Goal: Task Accomplishment & Management: Manage account settings

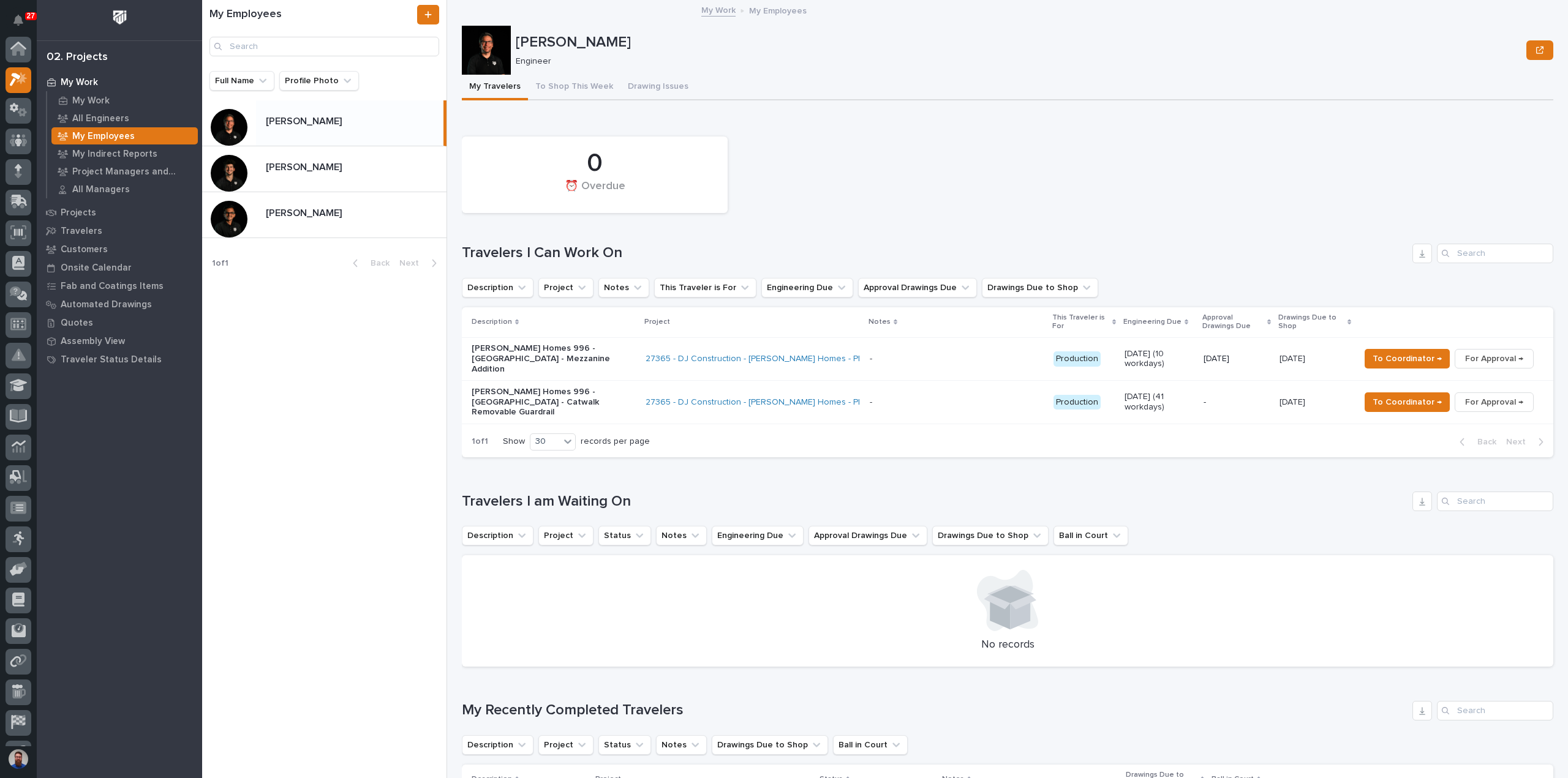
scroll to position [33, 0]
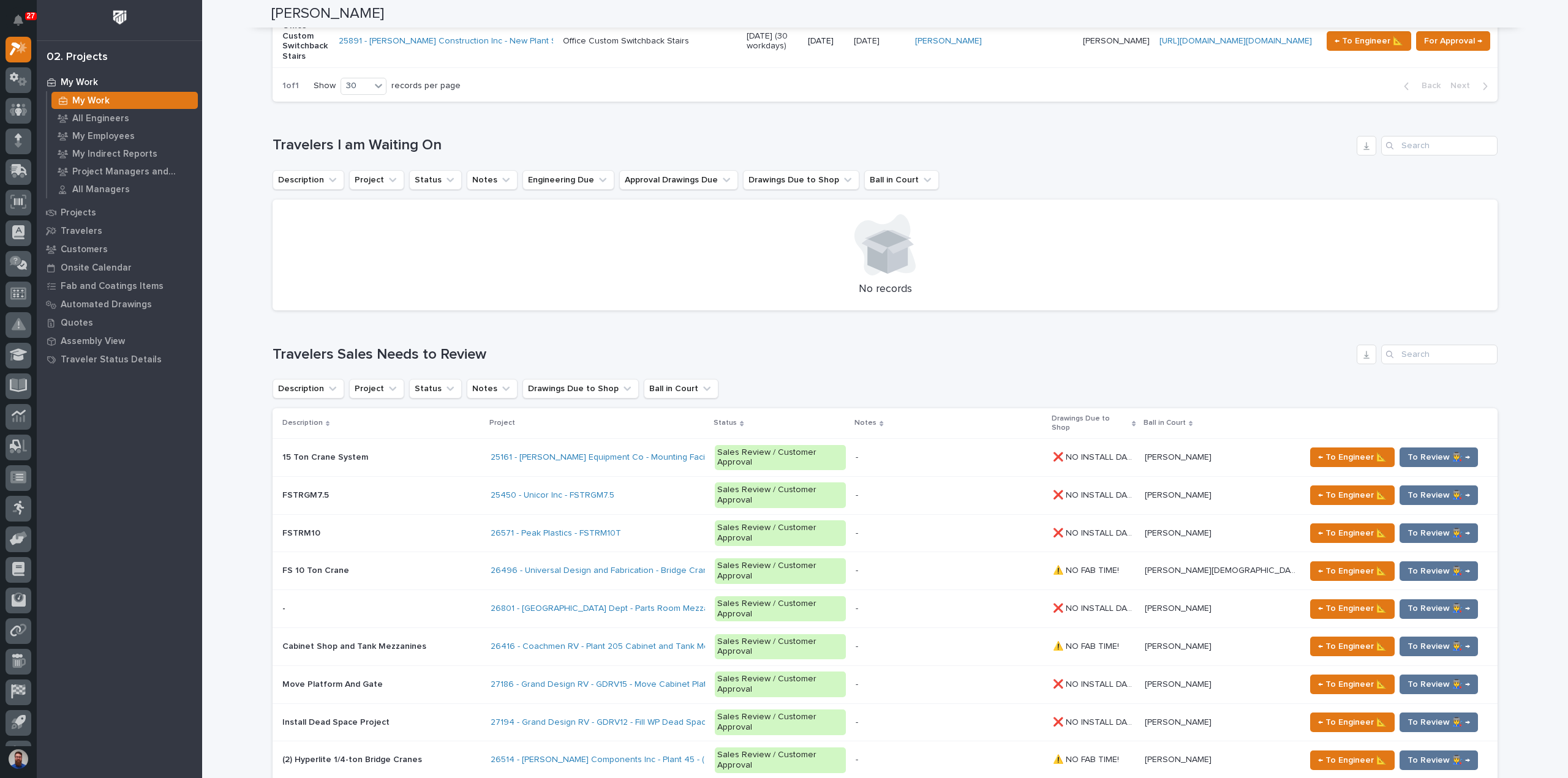
scroll to position [1632, 0]
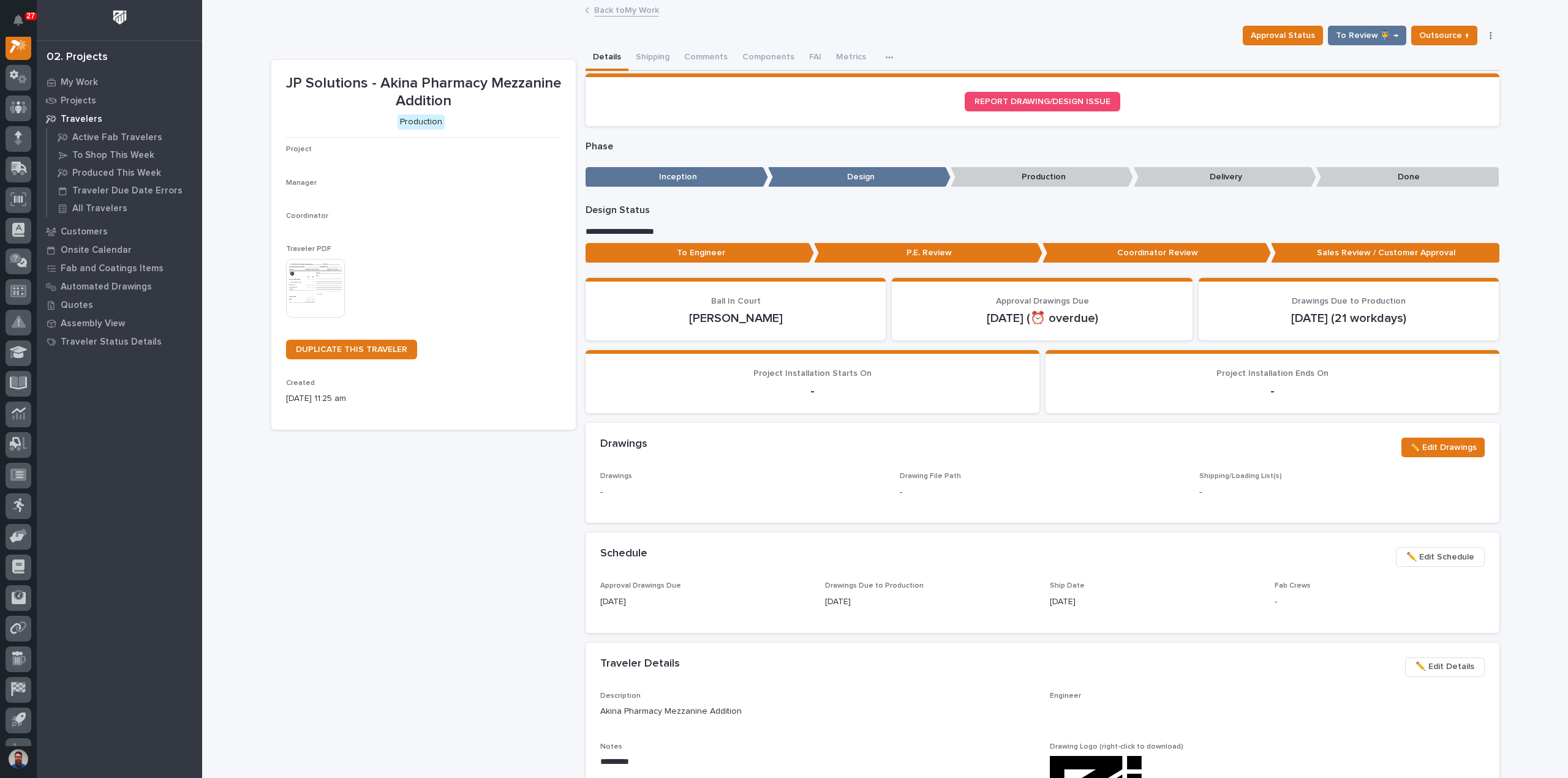
scroll to position [31, 0]
click at [652, 251] on p "To Engineer" at bounding box center [699, 253] width 228 height 20
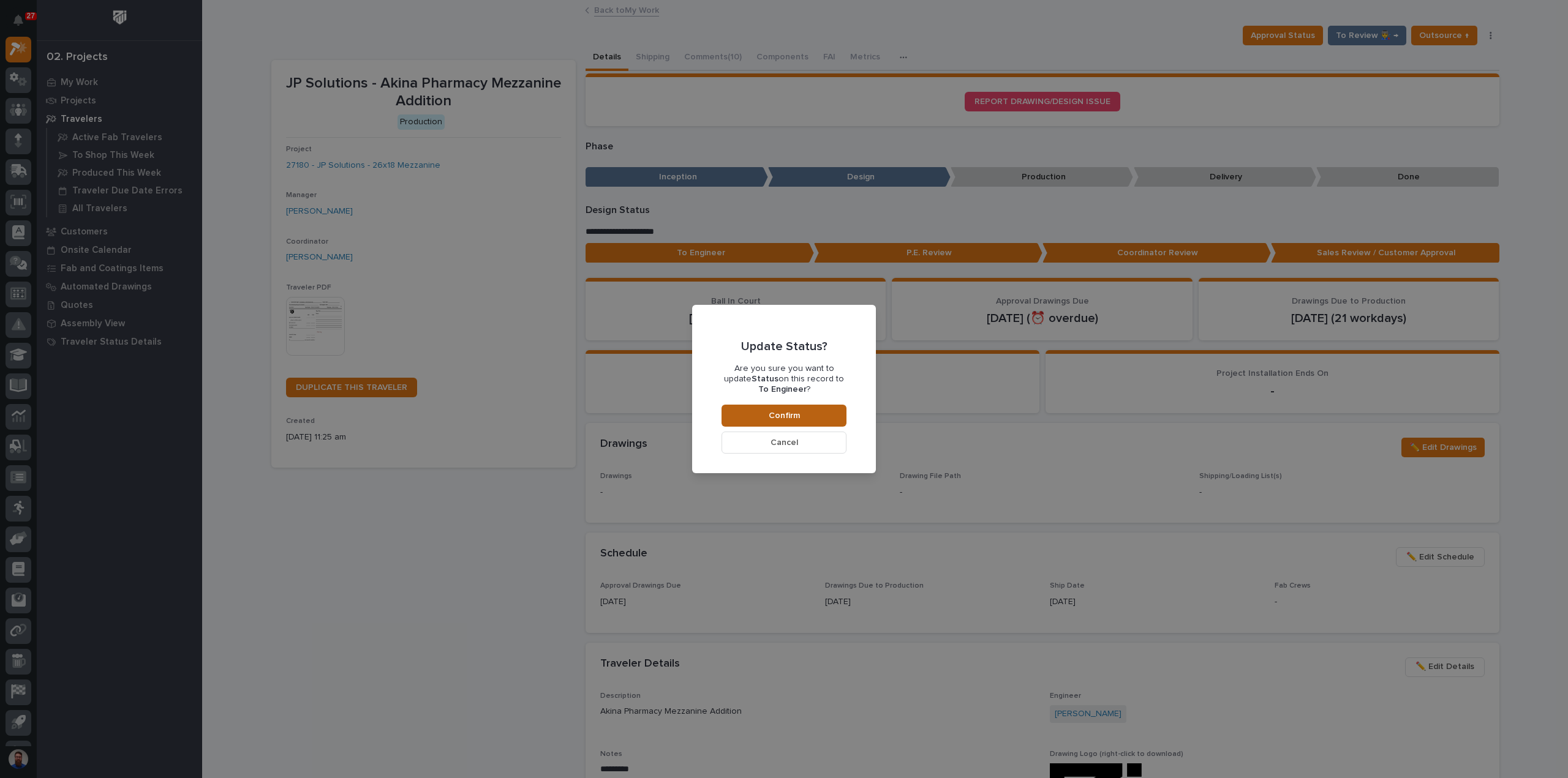
click at [768, 408] on button "Confirm" at bounding box center [784, 416] width 125 height 22
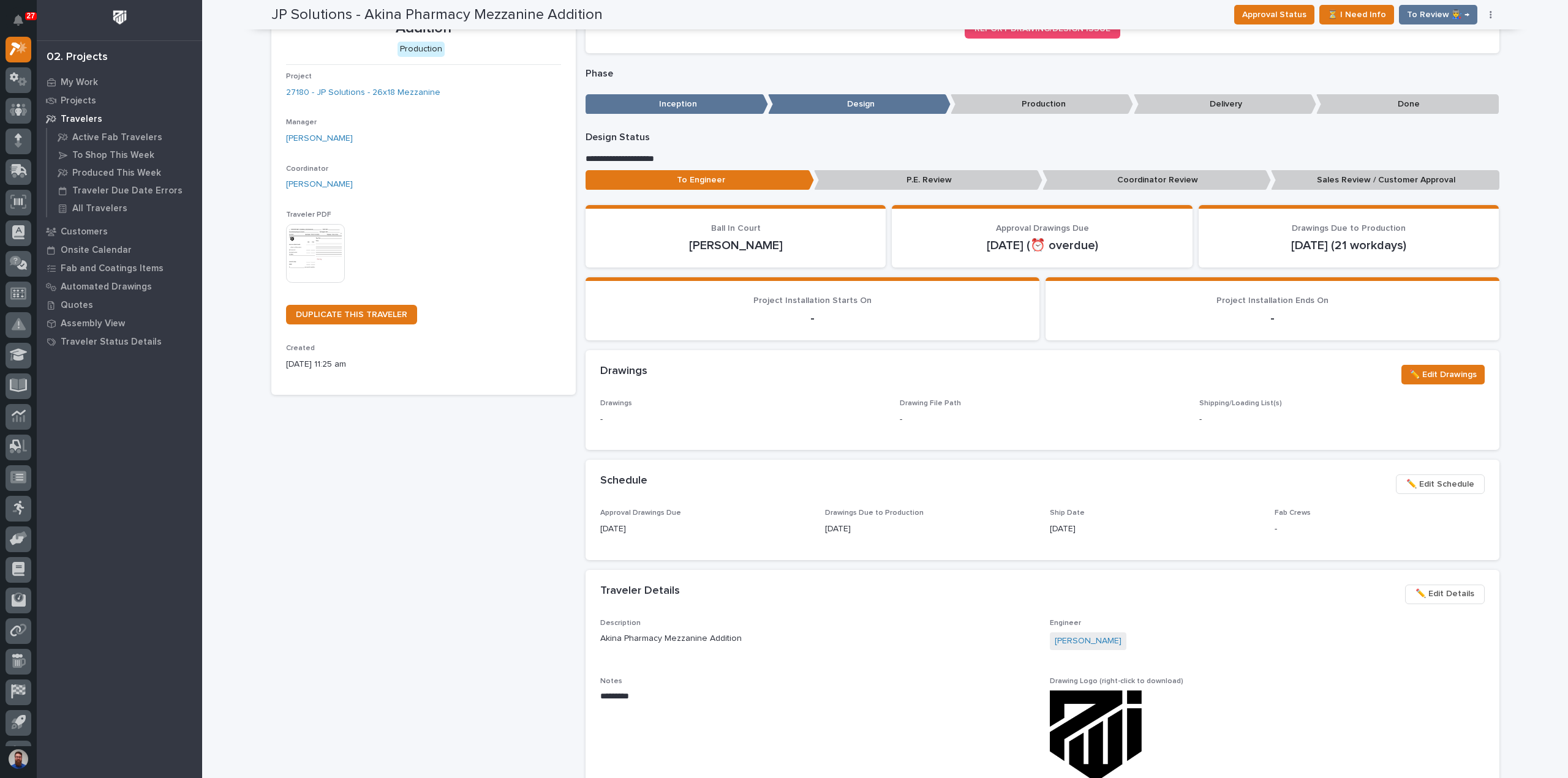
scroll to position [0, 0]
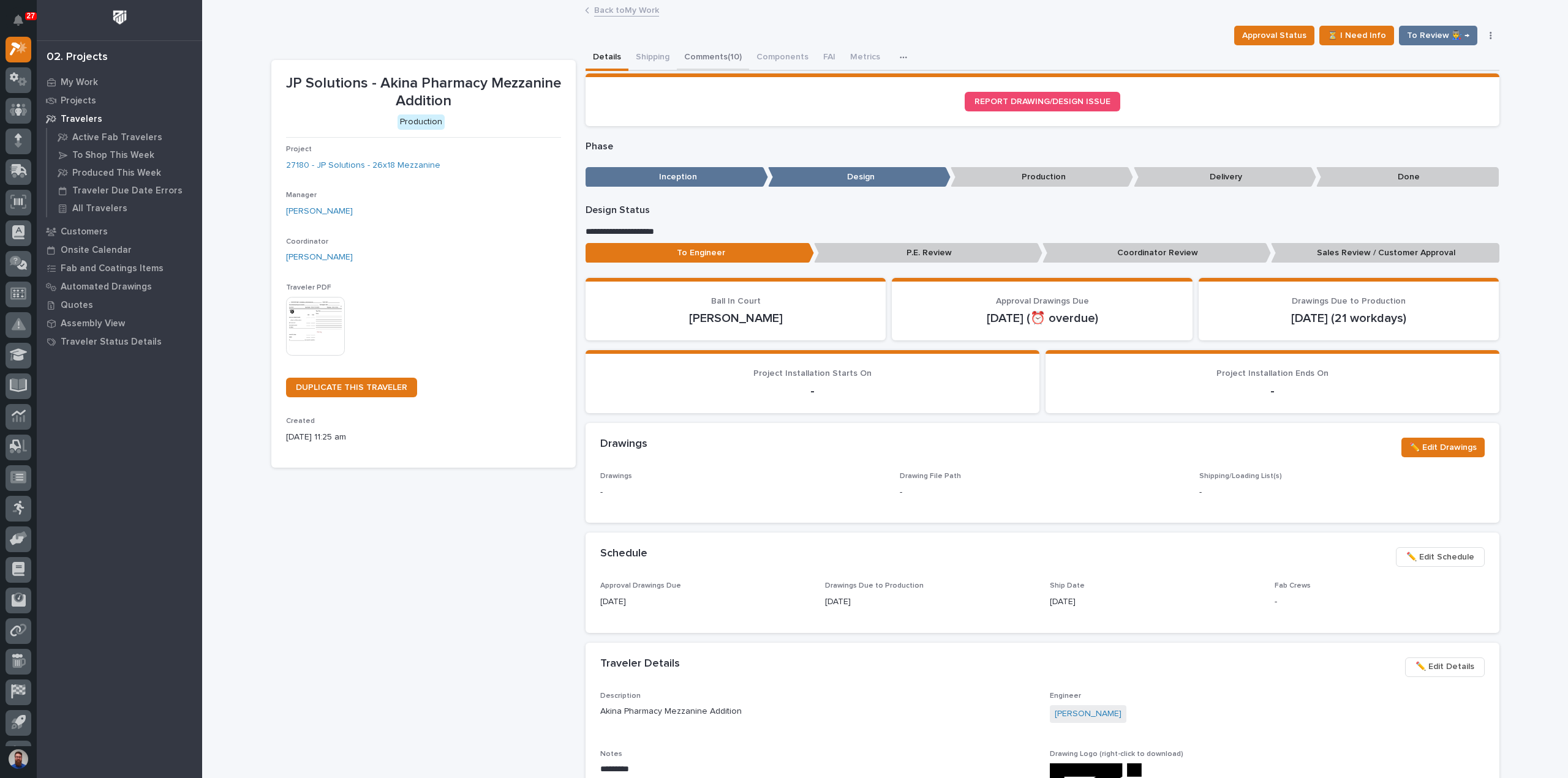
click at [707, 63] on button "Comments (10)" at bounding box center [713, 58] width 72 height 25
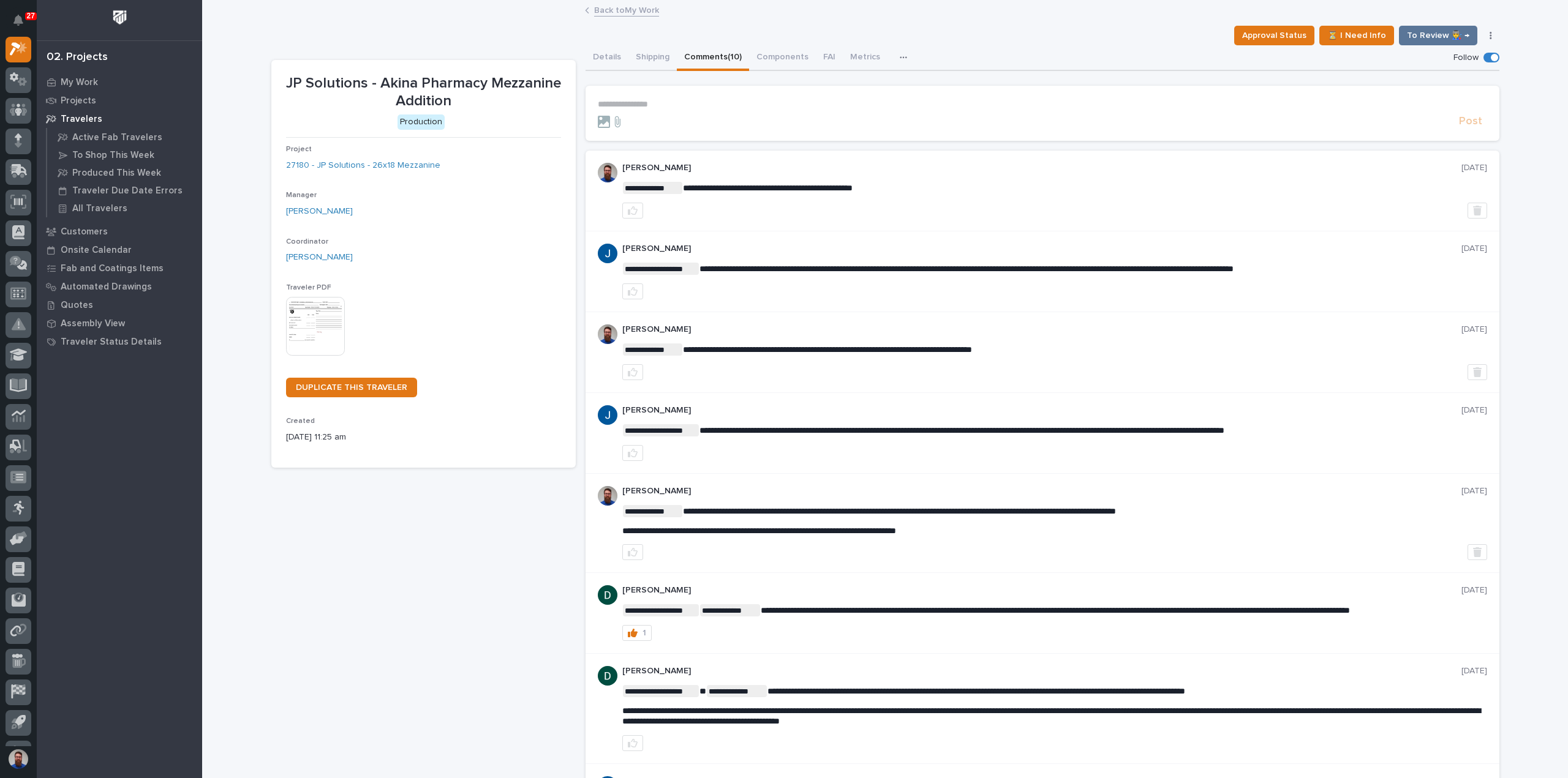
click at [660, 107] on p "**********" at bounding box center [1042, 104] width 889 height 10
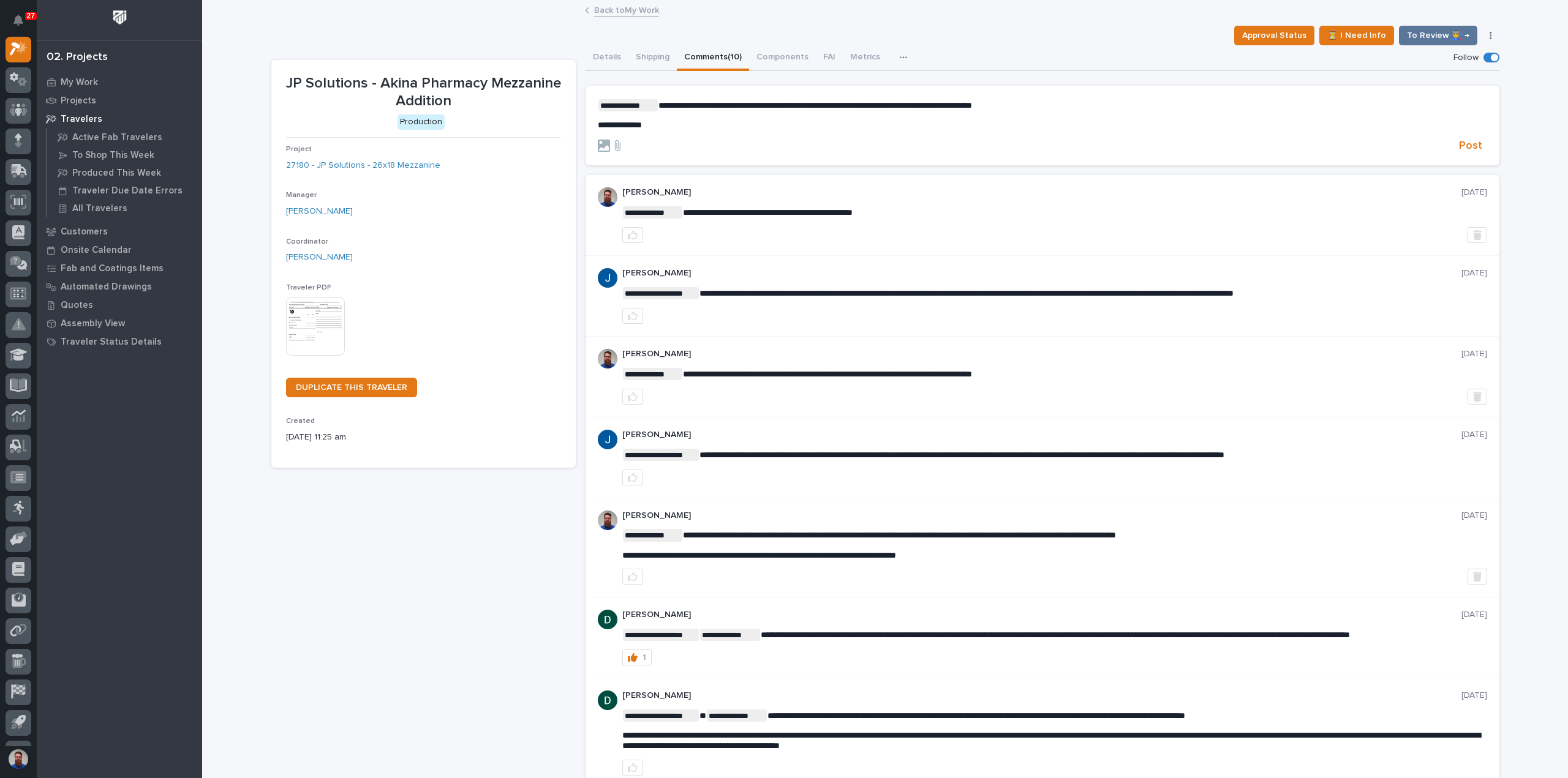
click at [693, 121] on p "**********" at bounding box center [1042, 125] width 889 height 10
click at [652, 123] on span "**********" at bounding box center [869, 125] width 543 height 8
click at [1101, 99] on p "**********" at bounding box center [1042, 105] width 889 height 12
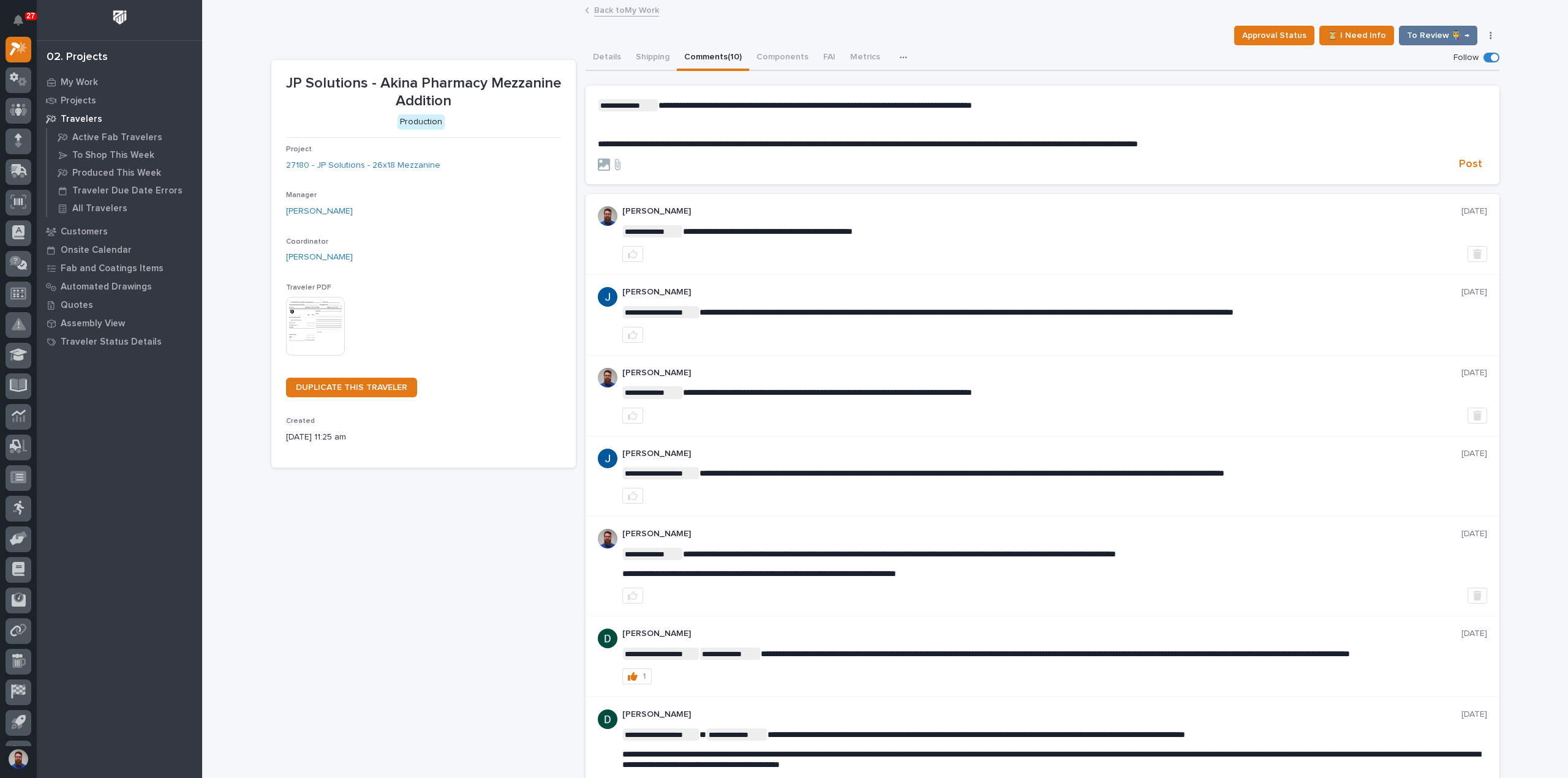
click at [715, 132] on div "**********" at bounding box center [1042, 124] width 889 height 50
click at [652, 125] on p "﻿" at bounding box center [1042, 125] width 889 height 10
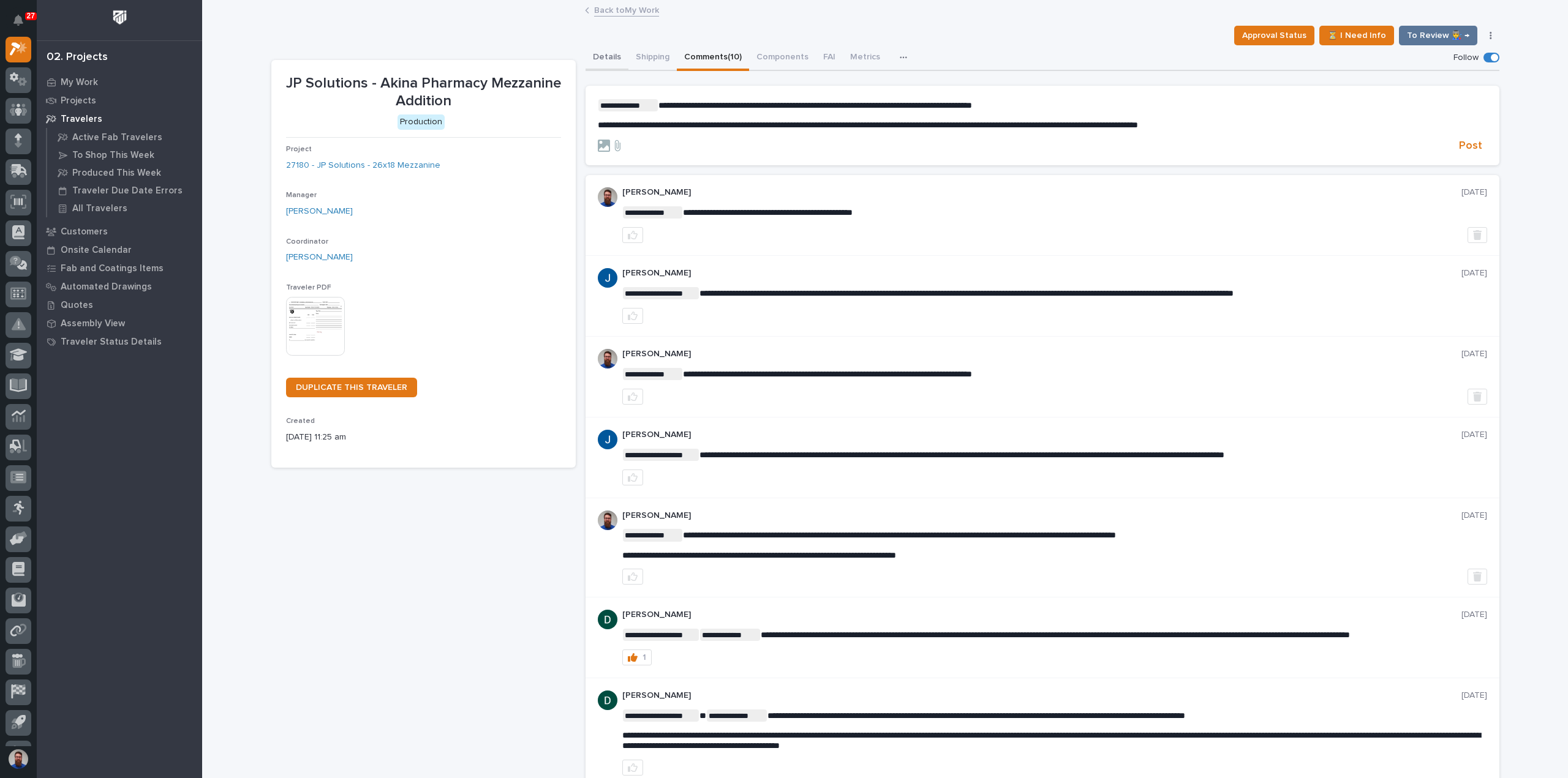
click at [606, 53] on button "Details" at bounding box center [606, 58] width 43 height 25
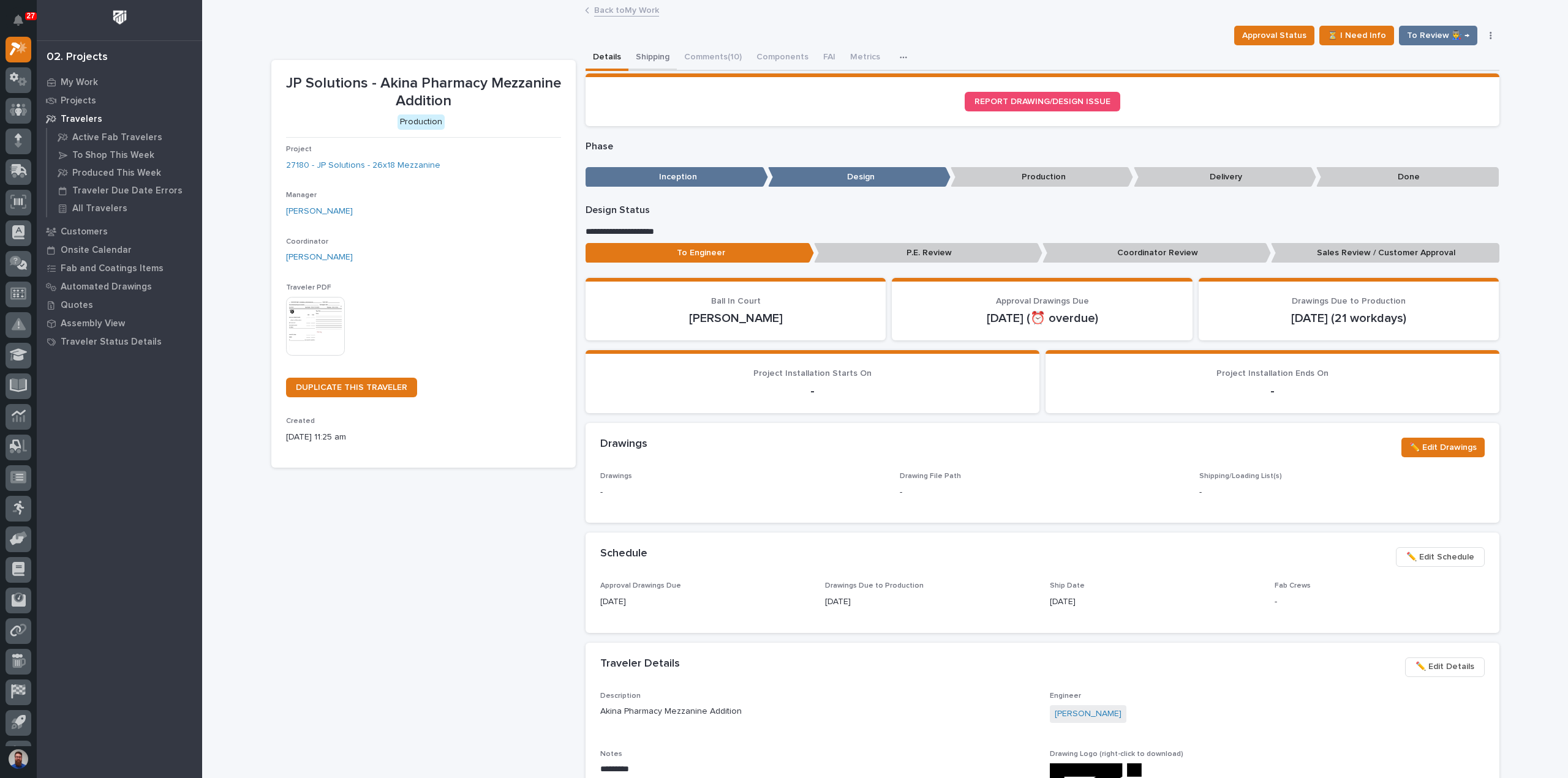
click at [656, 56] on button "Shipping" at bounding box center [652, 58] width 48 height 25
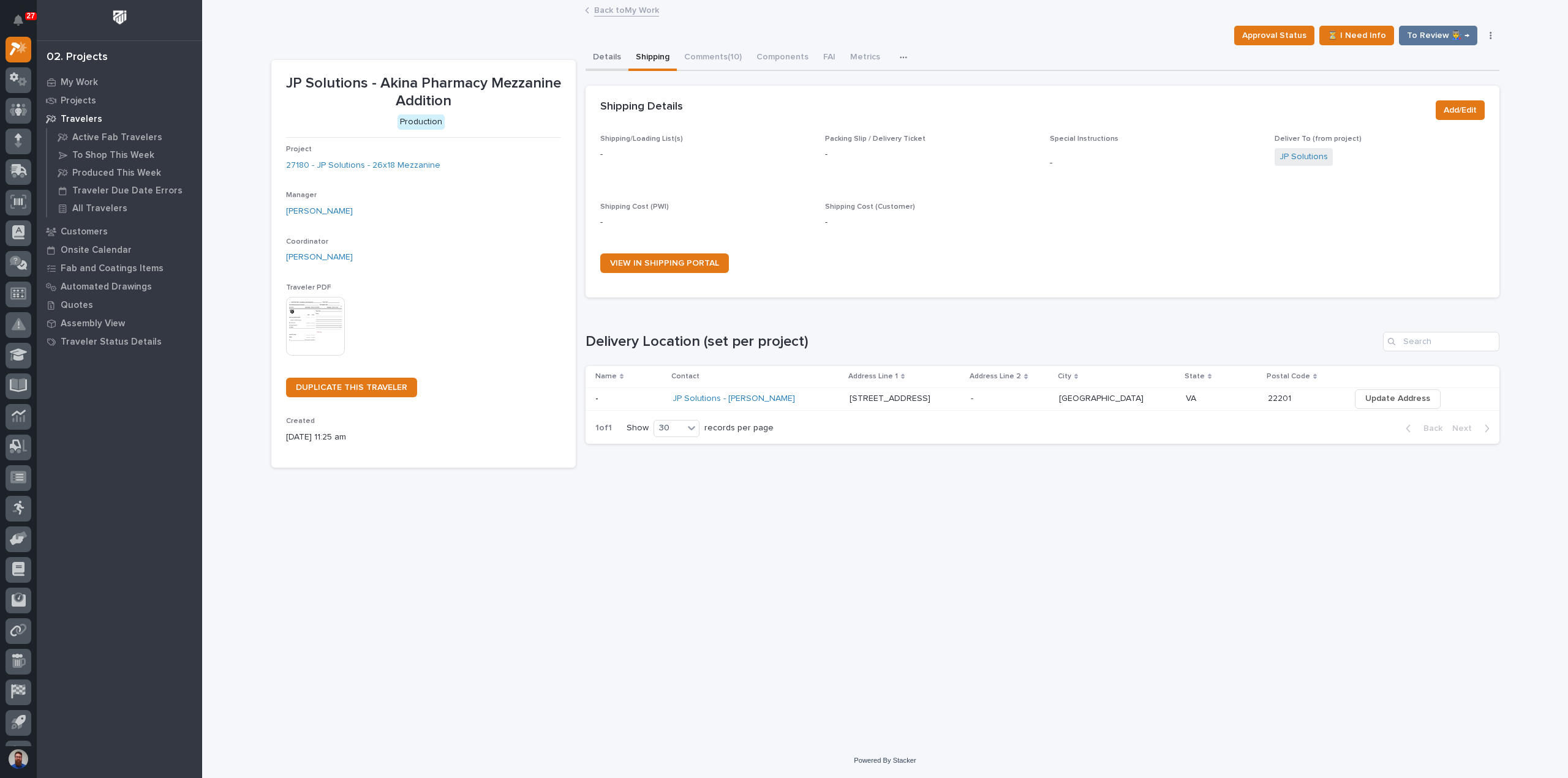
click at [611, 58] on button "Details" at bounding box center [606, 58] width 43 height 25
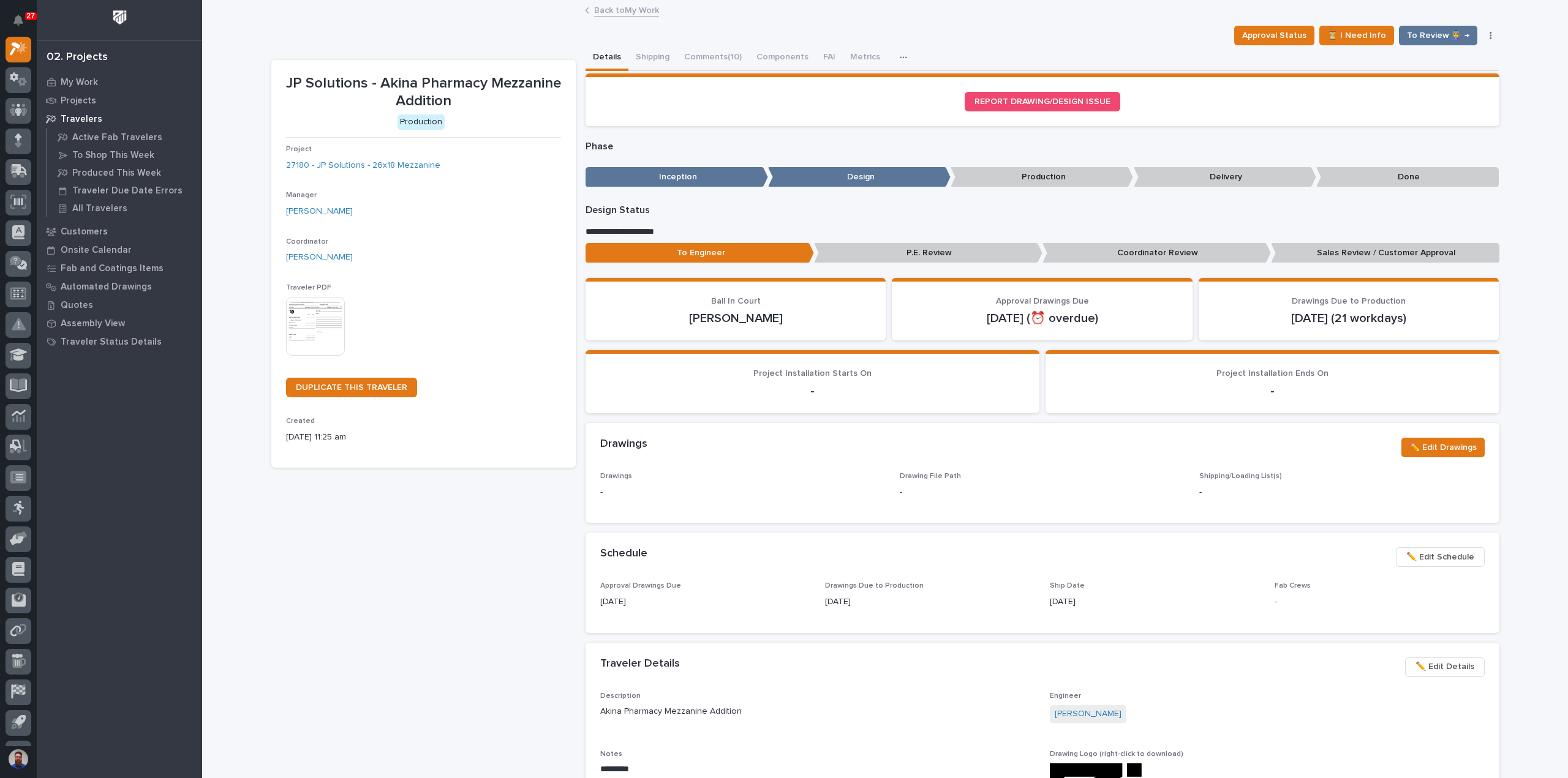
click at [1358, 259] on p "Sales Review / Customer Approval" at bounding box center [1384, 253] width 228 height 20
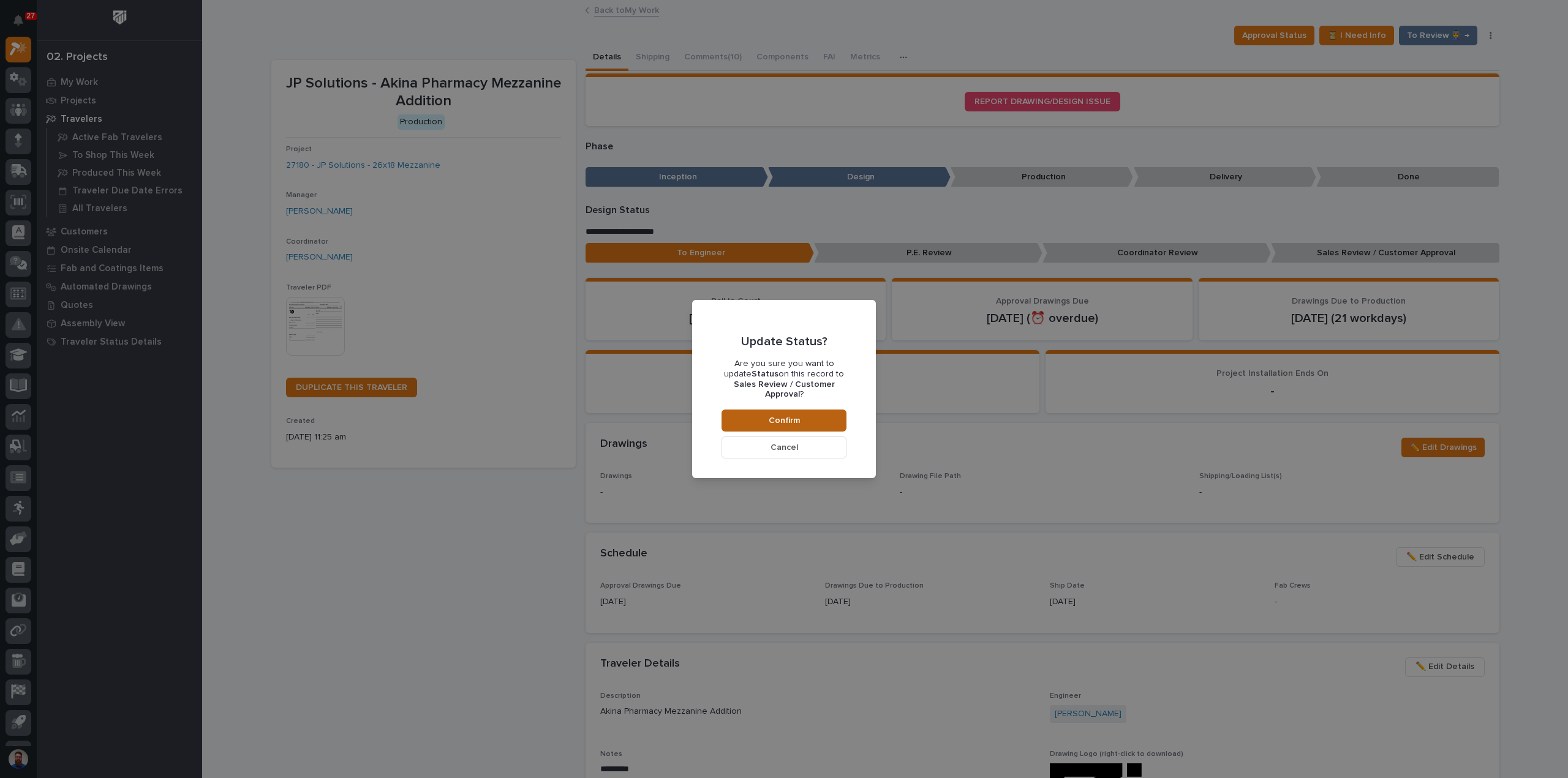
click at [736, 416] on button "Confirm" at bounding box center [784, 420] width 125 height 22
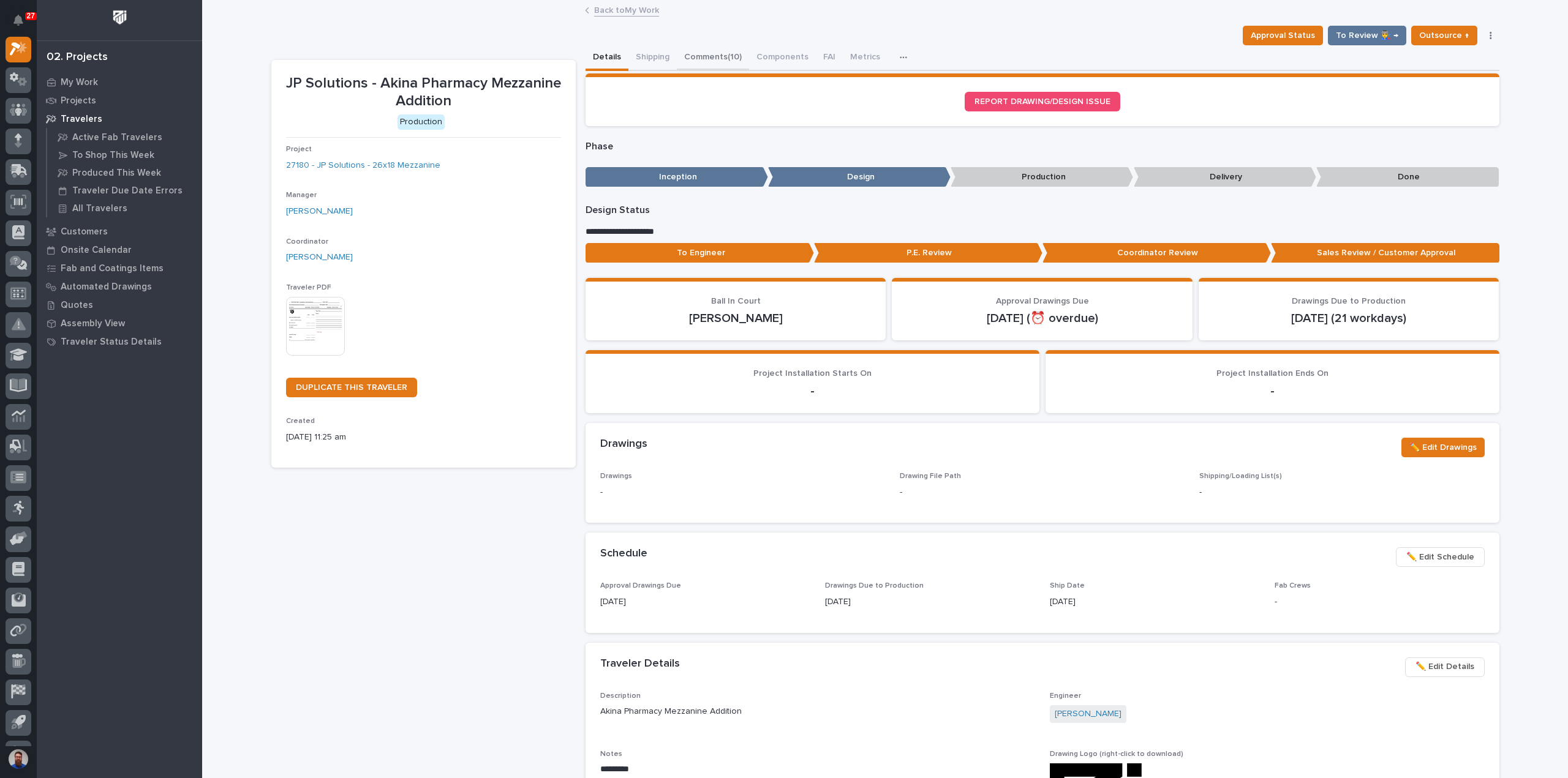
click at [697, 56] on button "Comments (10)" at bounding box center [713, 58] width 72 height 25
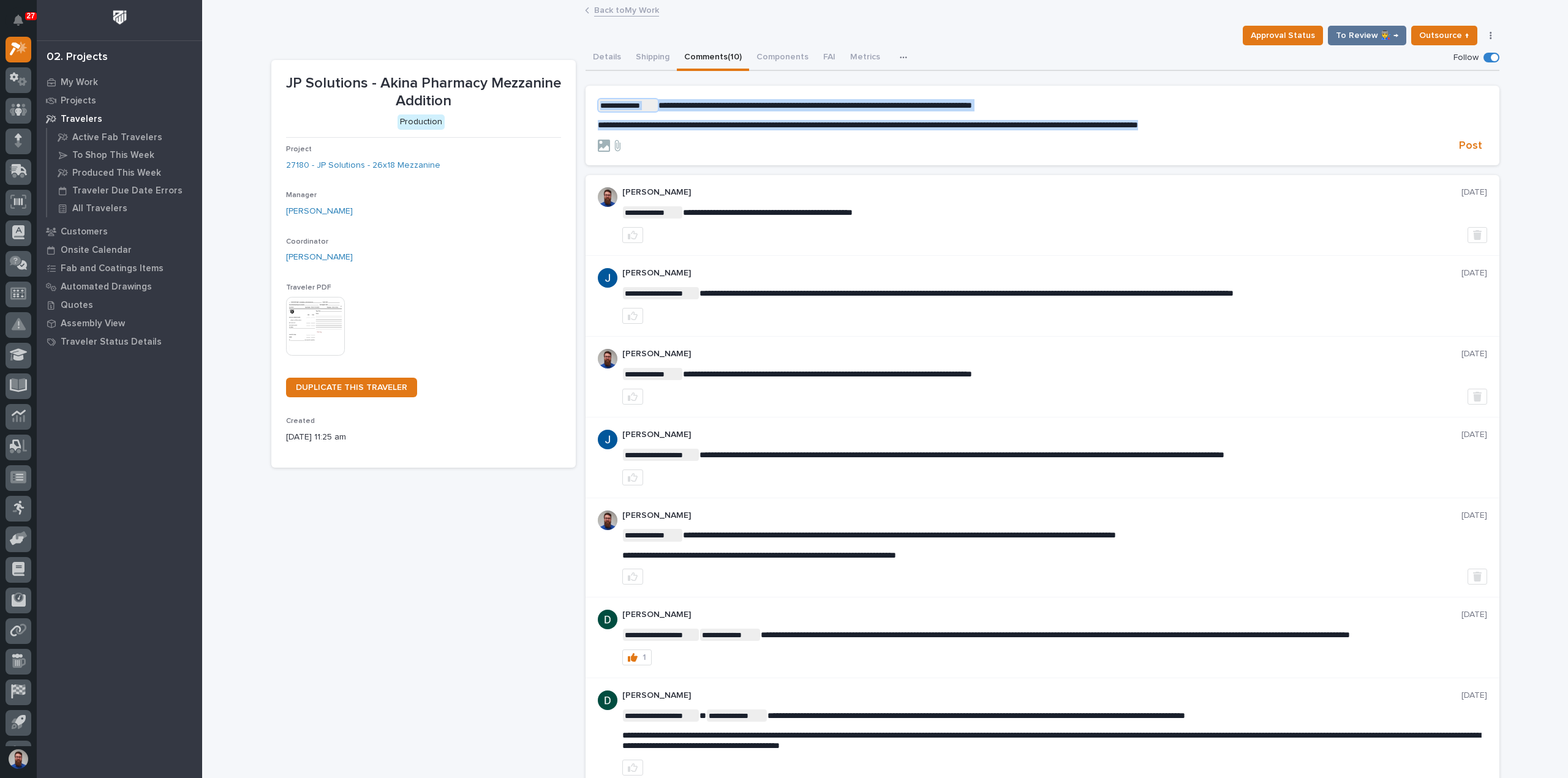
drag, startPoint x: 1338, startPoint y: 123, endPoint x: 495, endPoint y: 98, distance: 843.4
click at [495, 98] on div "**********" at bounding box center [885, 552] width 1228 height 1014
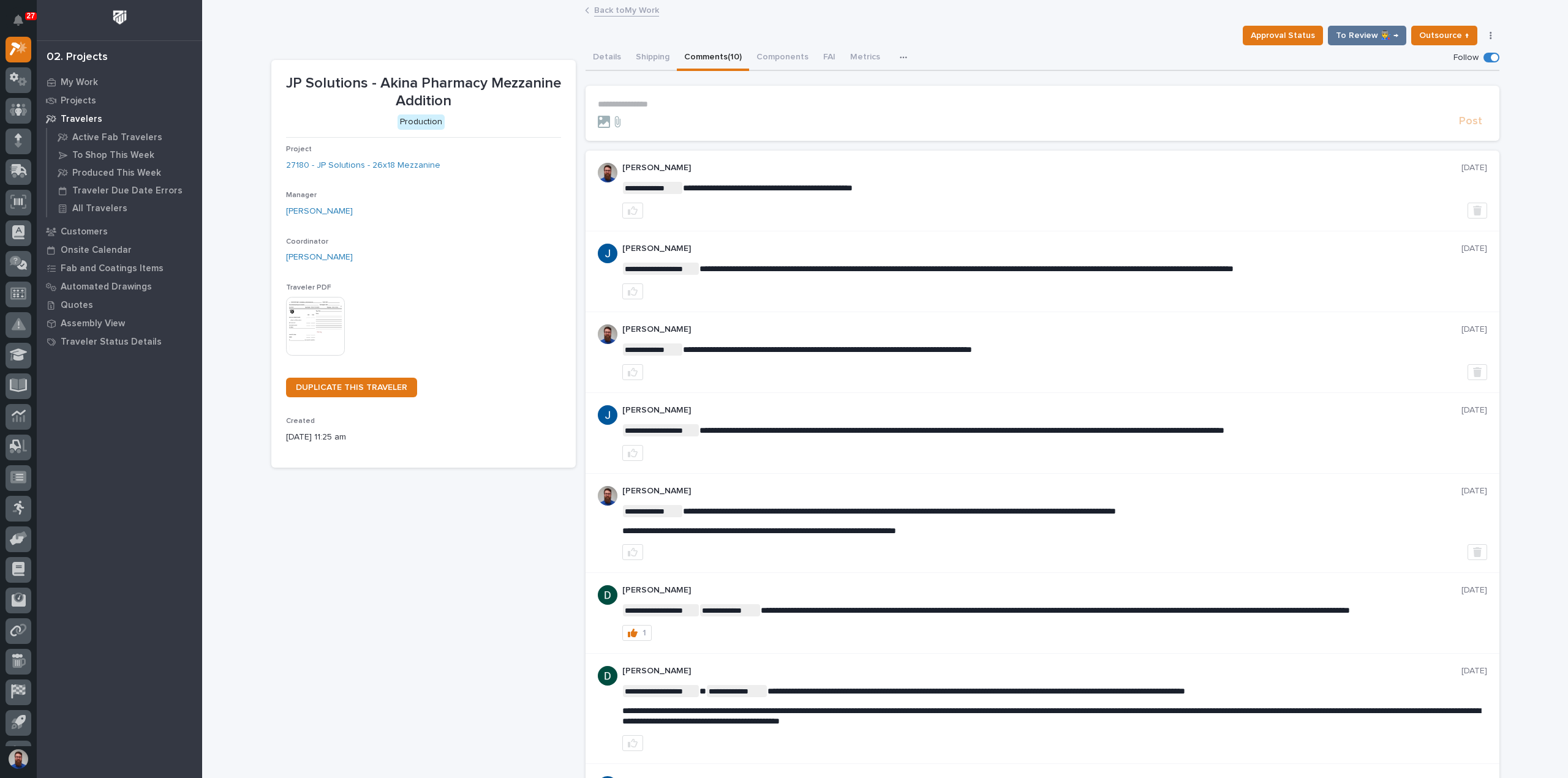
click at [410, 459] on section "JP Solutions - Akina Pharmacy Mezzanine Addition Production Project 27180 - JP …" at bounding box center [423, 264] width 304 height 409
drag, startPoint x: 329, startPoint y: 559, endPoint x: 303, endPoint y: 390, distance: 171.0
click at [329, 559] on div "JP Solutions - Akina Pharmacy Mezzanine Addition Production Project 27180 - JP …" at bounding box center [423, 548] width 304 height 975
click at [671, 105] on p "**********" at bounding box center [1042, 104] width 889 height 10
click at [623, 101] on p "**********" at bounding box center [1042, 104] width 889 height 10
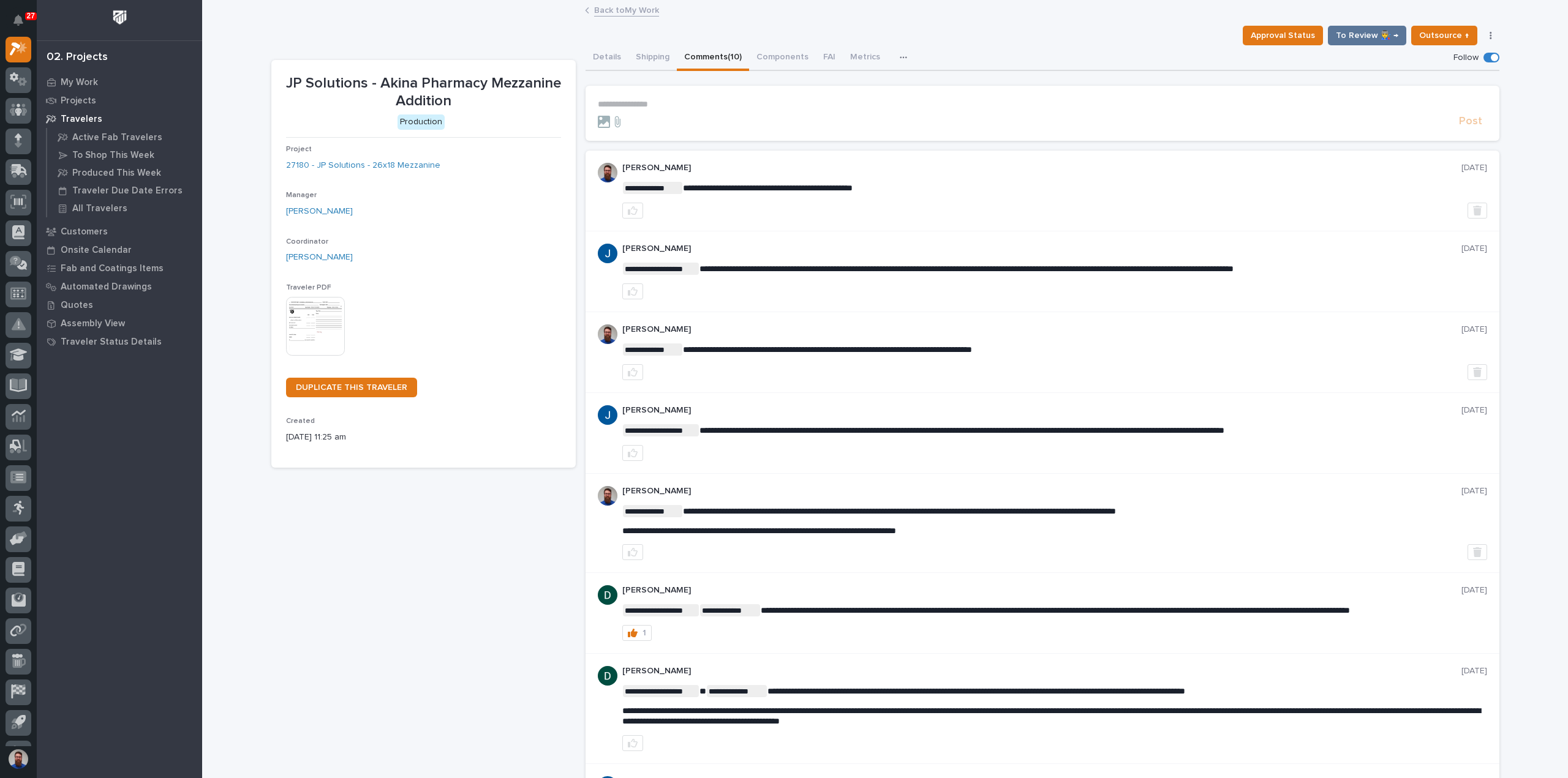
click at [633, 100] on p "**********" at bounding box center [1042, 104] width 889 height 10
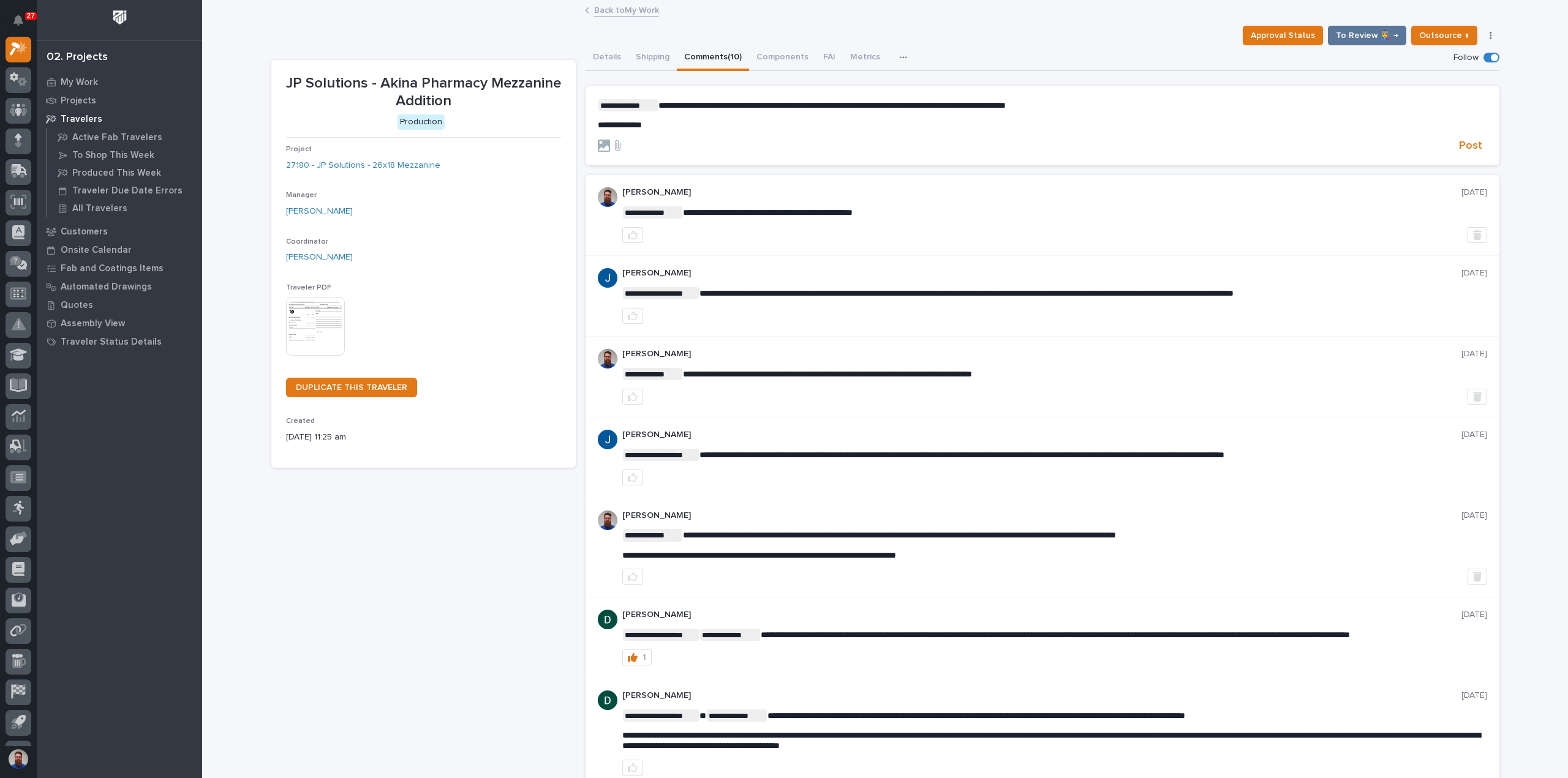
click at [692, 128] on p "**********" at bounding box center [1042, 125] width 889 height 10
click at [684, 117] on div "**********" at bounding box center [1042, 115] width 889 height 31
click at [652, 125] on span "**********" at bounding box center [869, 125] width 543 height 8
click at [1155, 102] on p "**********" at bounding box center [1042, 105] width 889 height 12
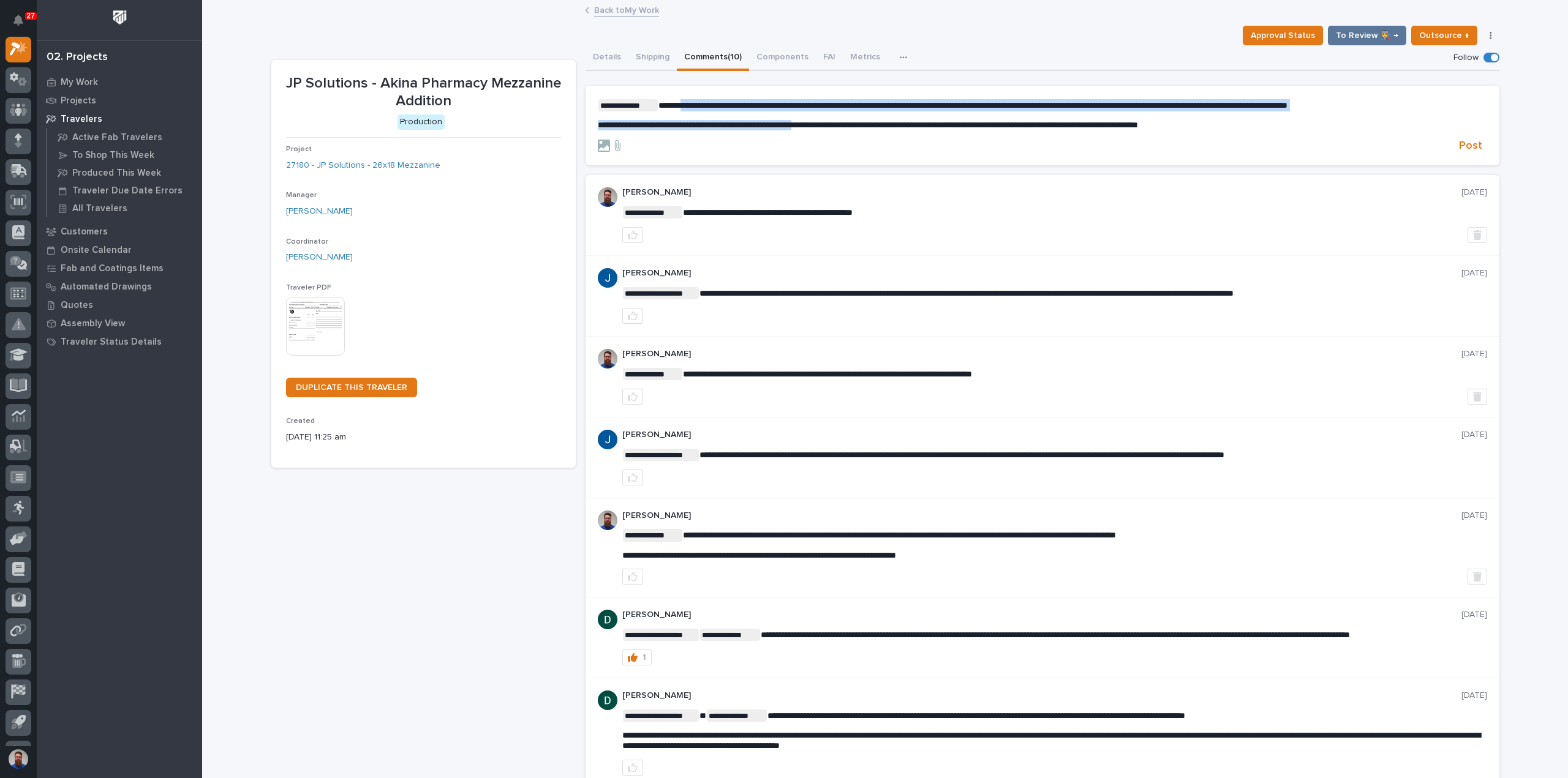
drag, startPoint x: 693, startPoint y: 107, endPoint x: 846, endPoint y: 115, distance: 153.2
click at [845, 116] on div "**********" at bounding box center [1042, 115] width 889 height 31
click at [846, 115] on div "**********" at bounding box center [1042, 115] width 889 height 31
click at [1467, 147] on span "Post" at bounding box center [1471, 146] width 24 height 14
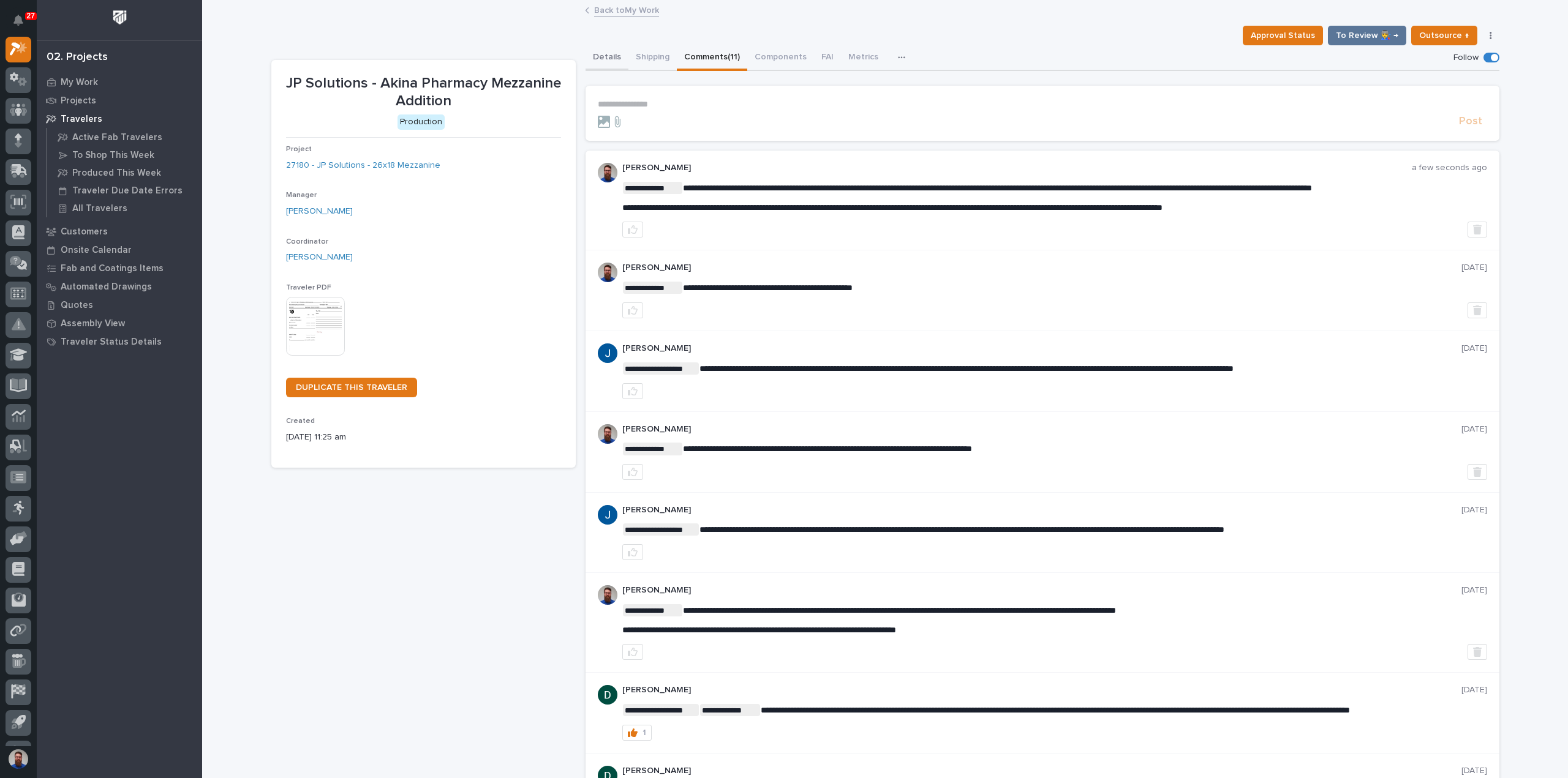
click at [598, 52] on button "Details" at bounding box center [606, 58] width 43 height 25
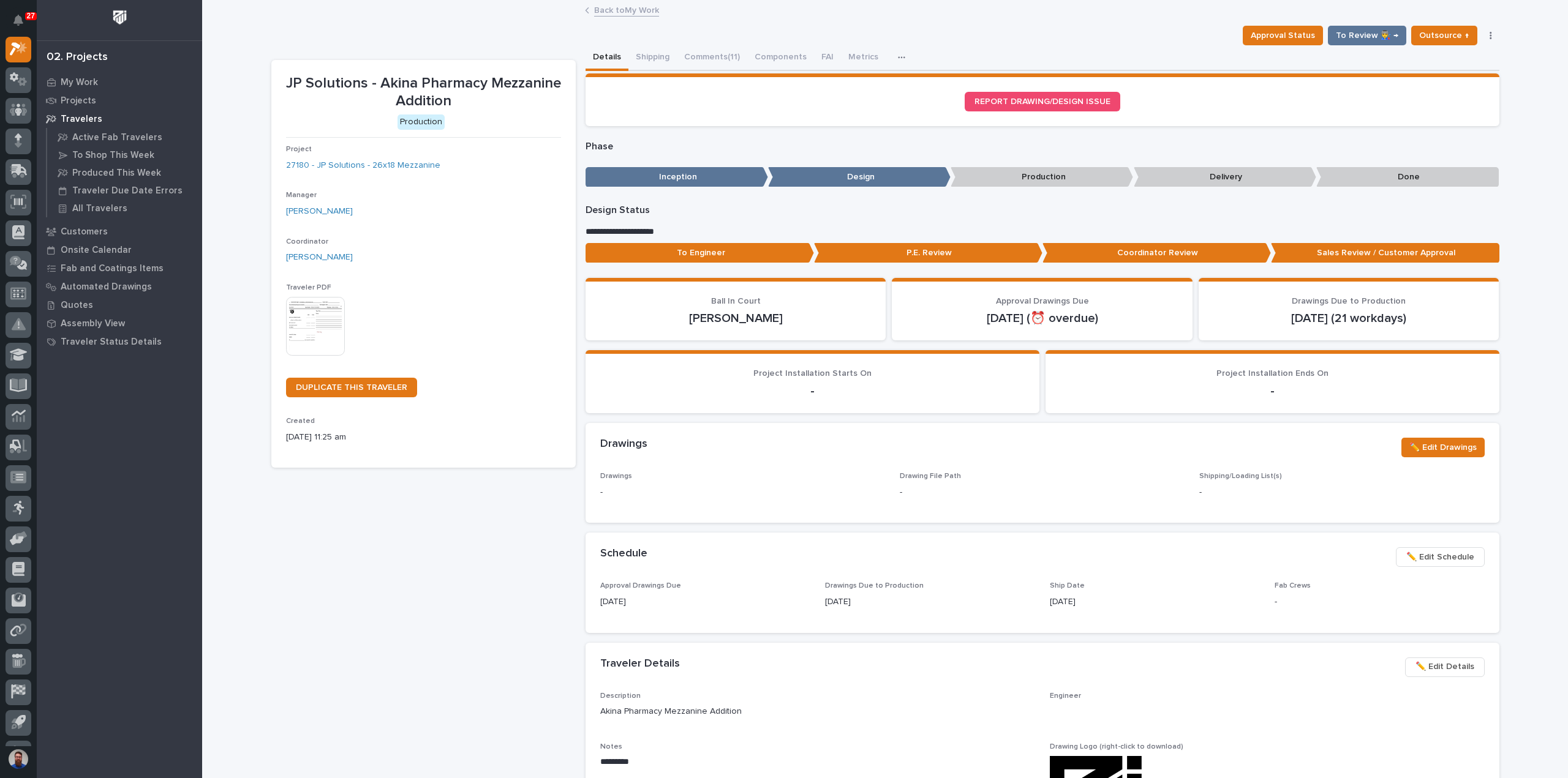
click at [677, 254] on p "To Engineer" at bounding box center [699, 253] width 228 height 20
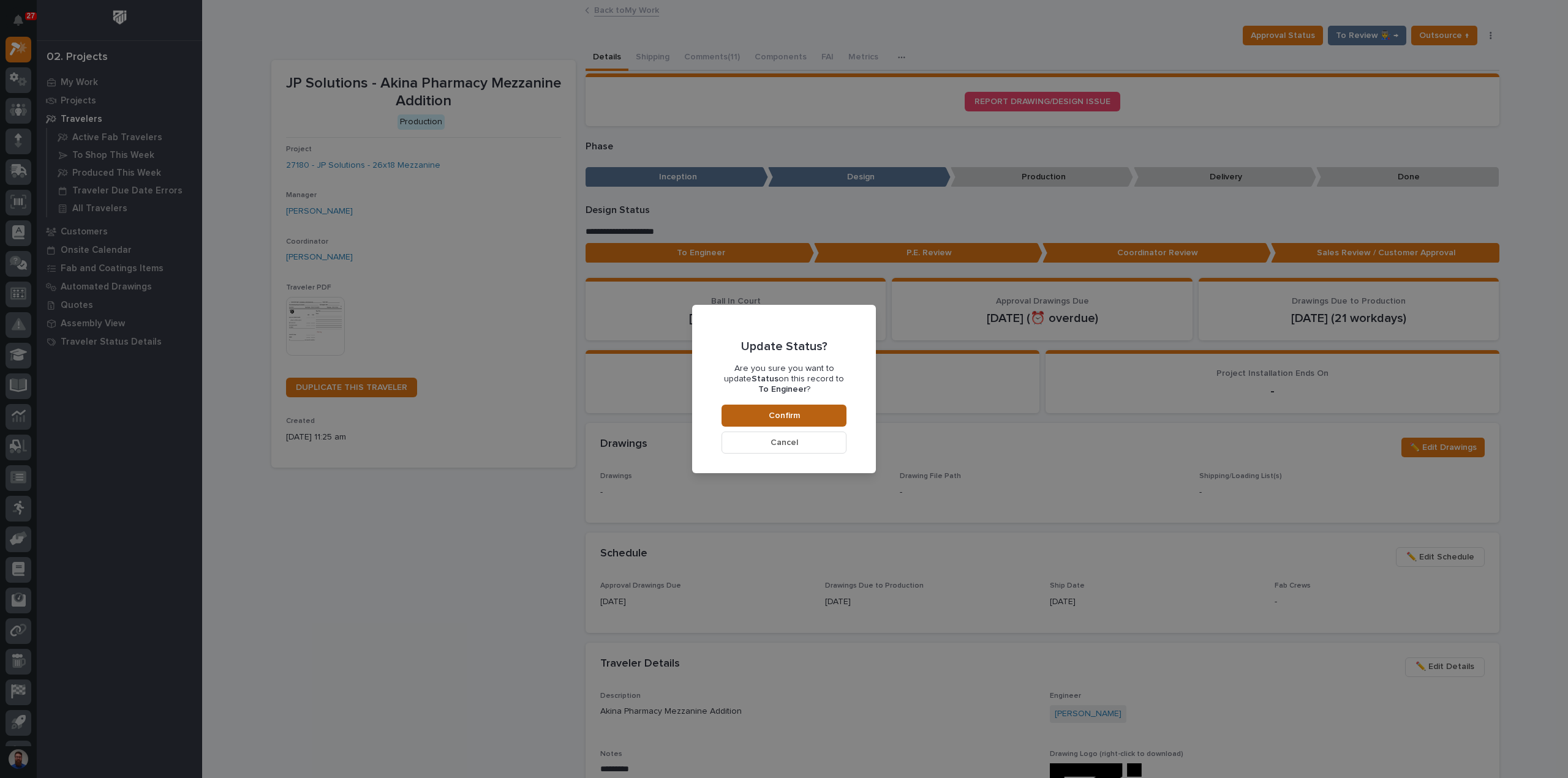
click at [746, 415] on button "Confirm" at bounding box center [784, 416] width 125 height 22
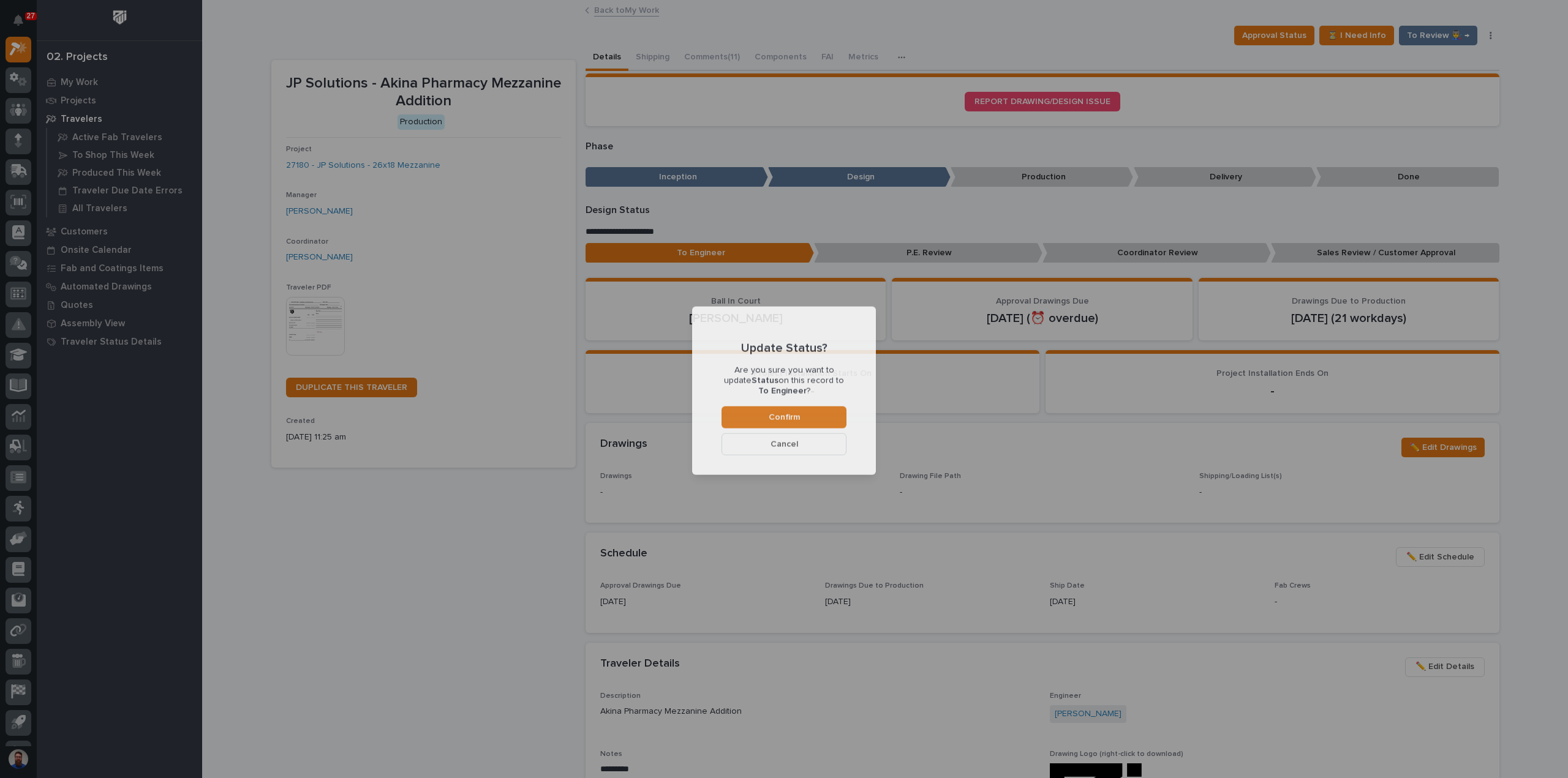
scroll to position [73, 0]
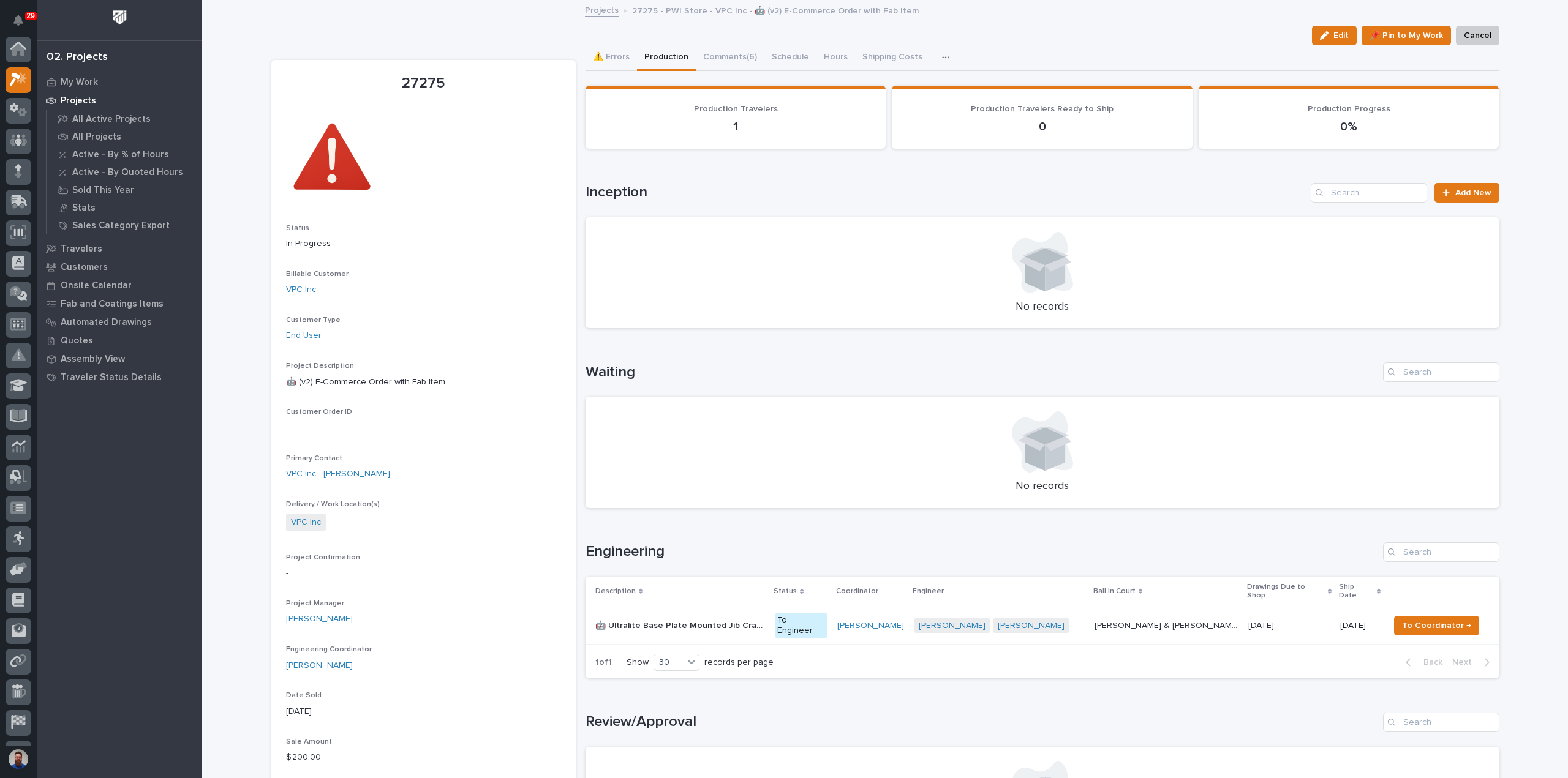
scroll to position [31, 0]
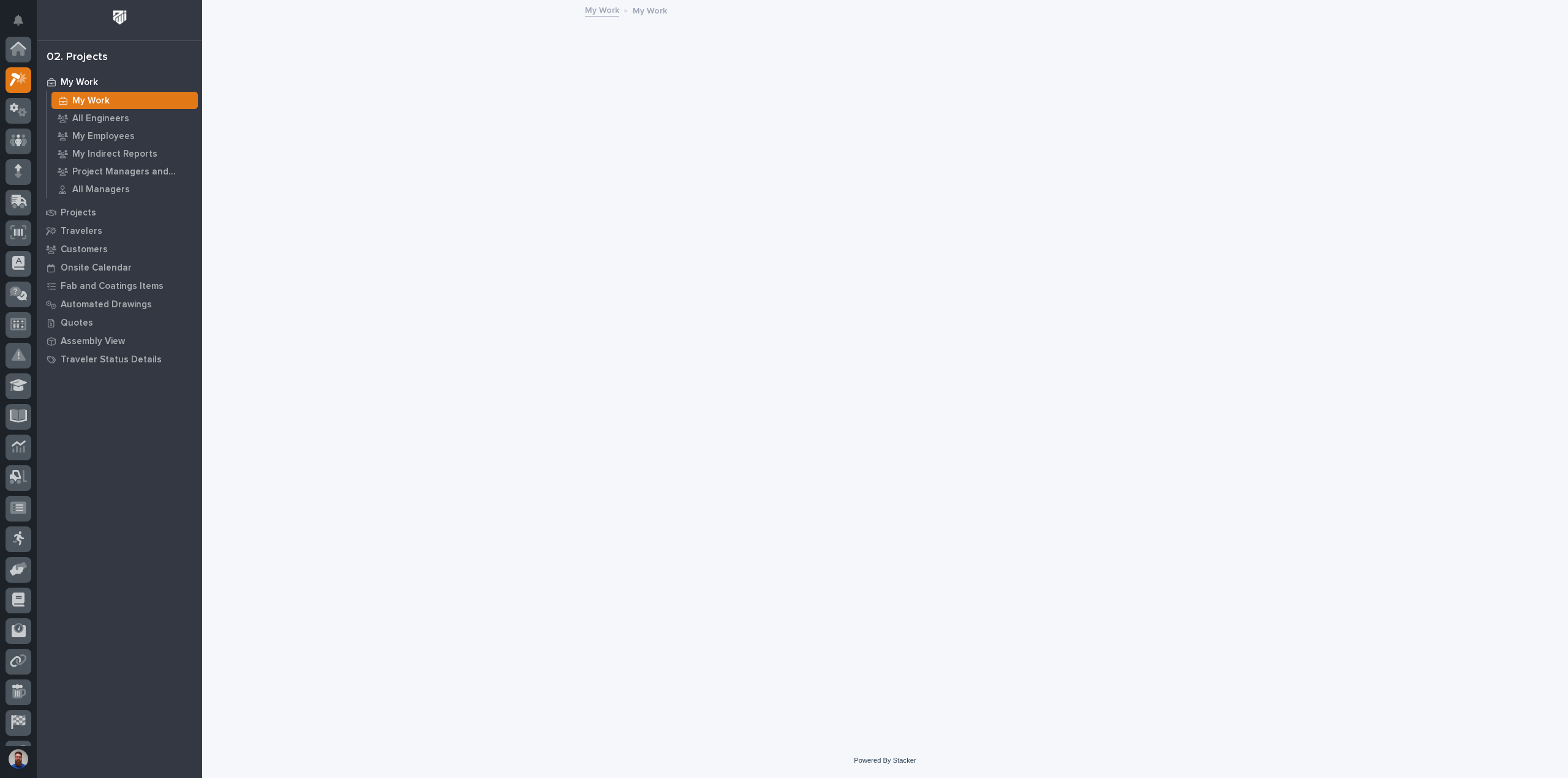
scroll to position [31, 0]
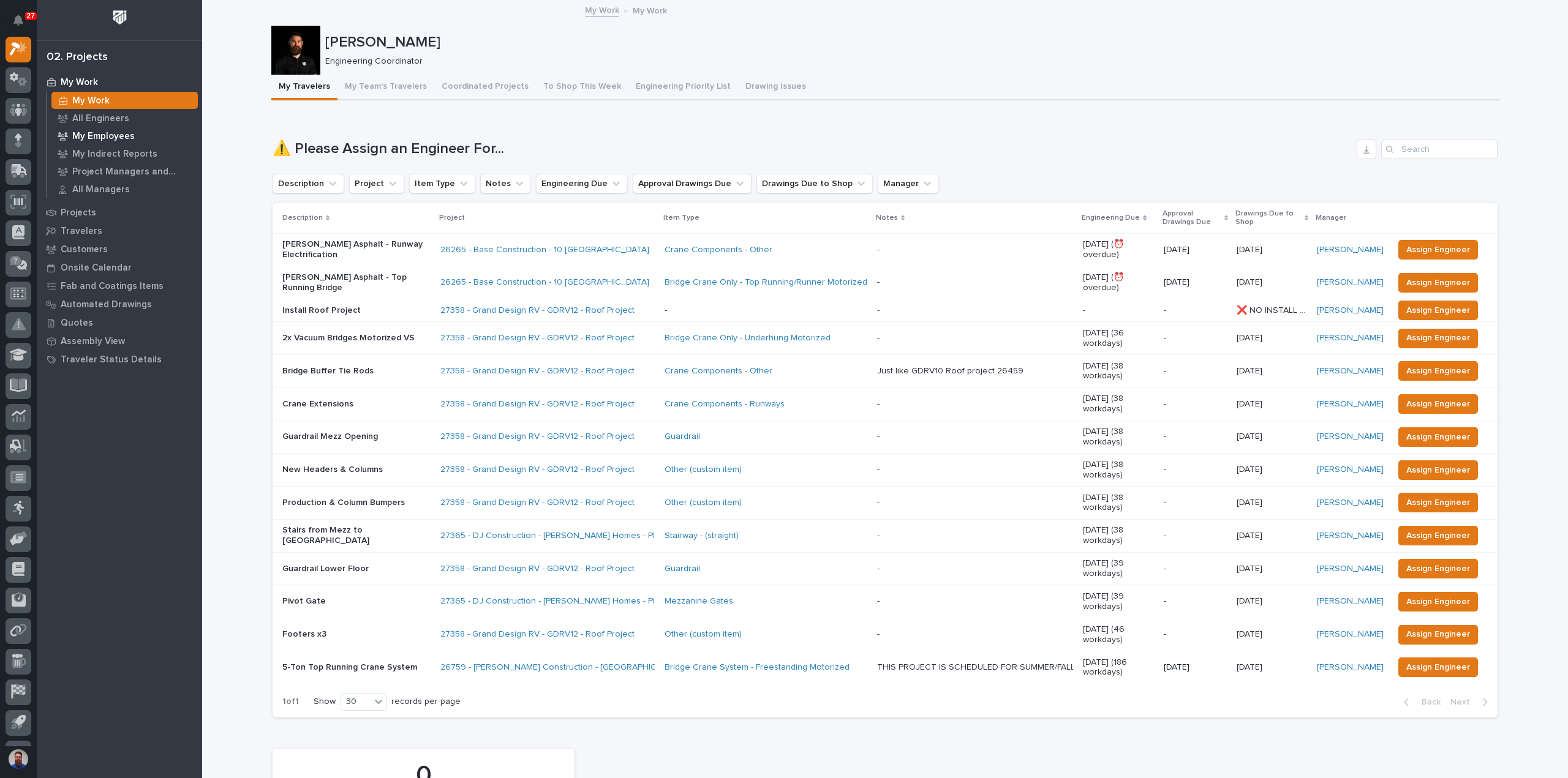
click at [103, 133] on p "My Employees" at bounding box center [103, 136] width 63 height 11
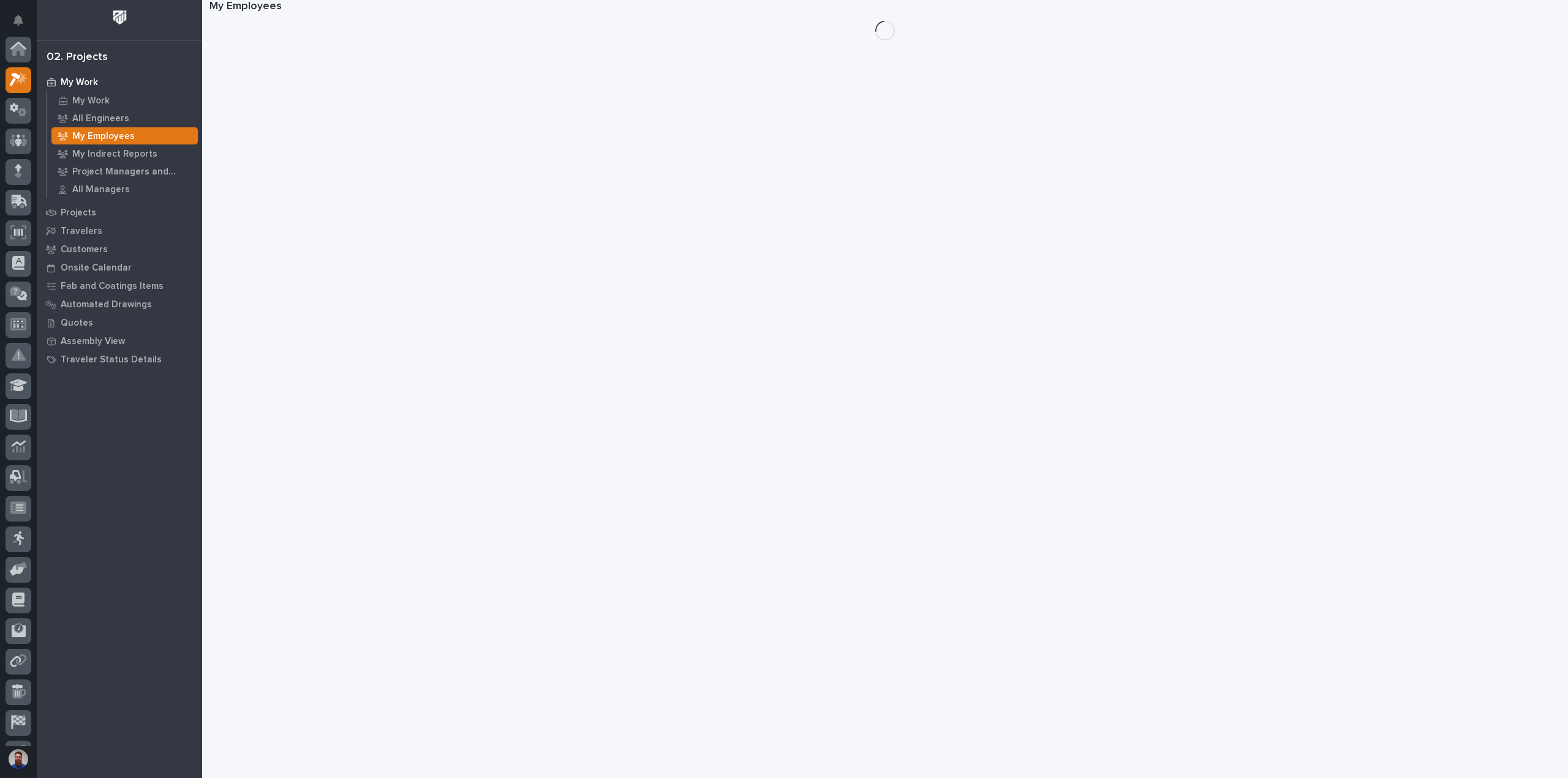
scroll to position [31, 0]
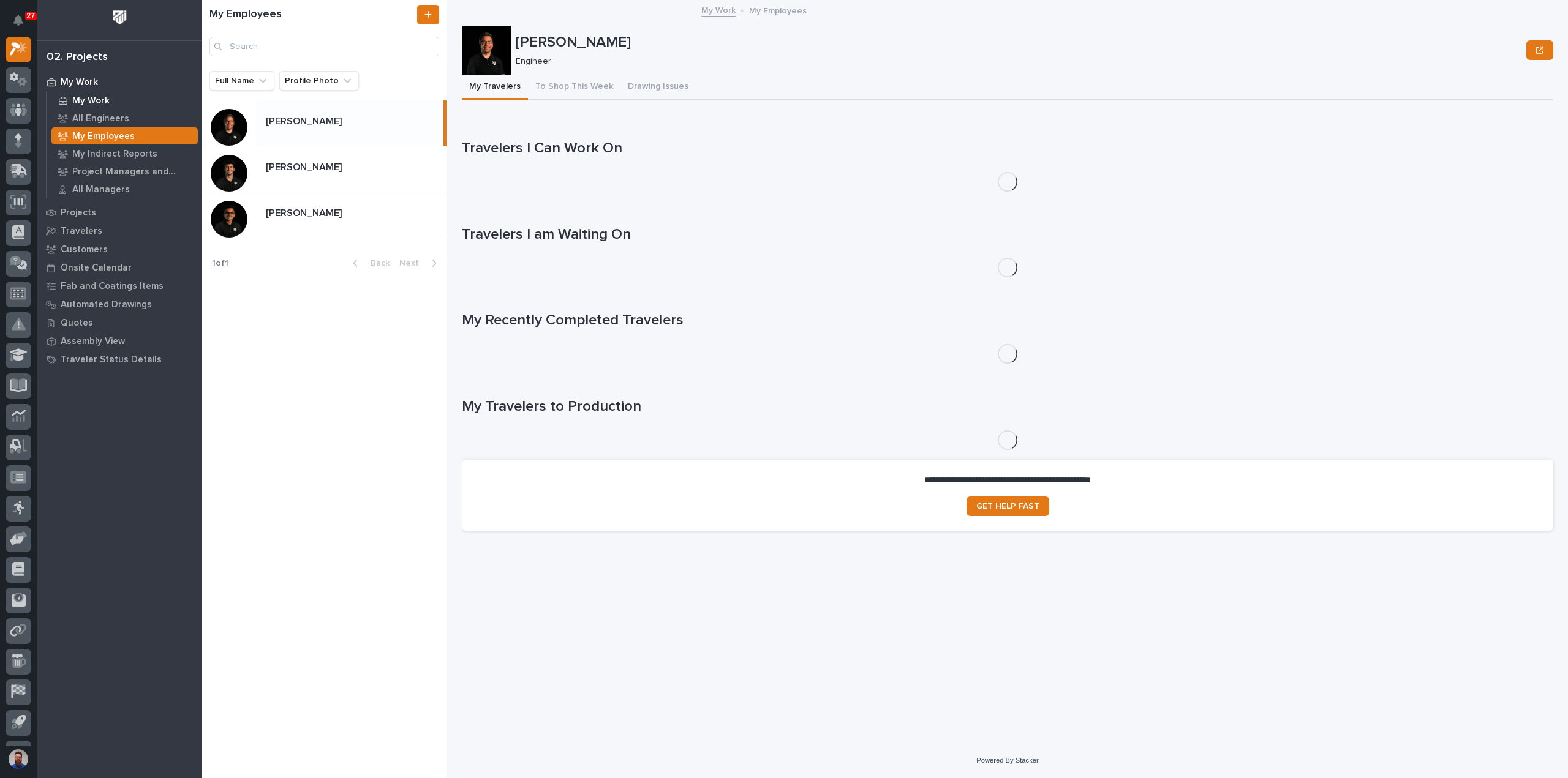
click at [109, 96] on div "My Work" at bounding box center [125, 100] width 147 height 17
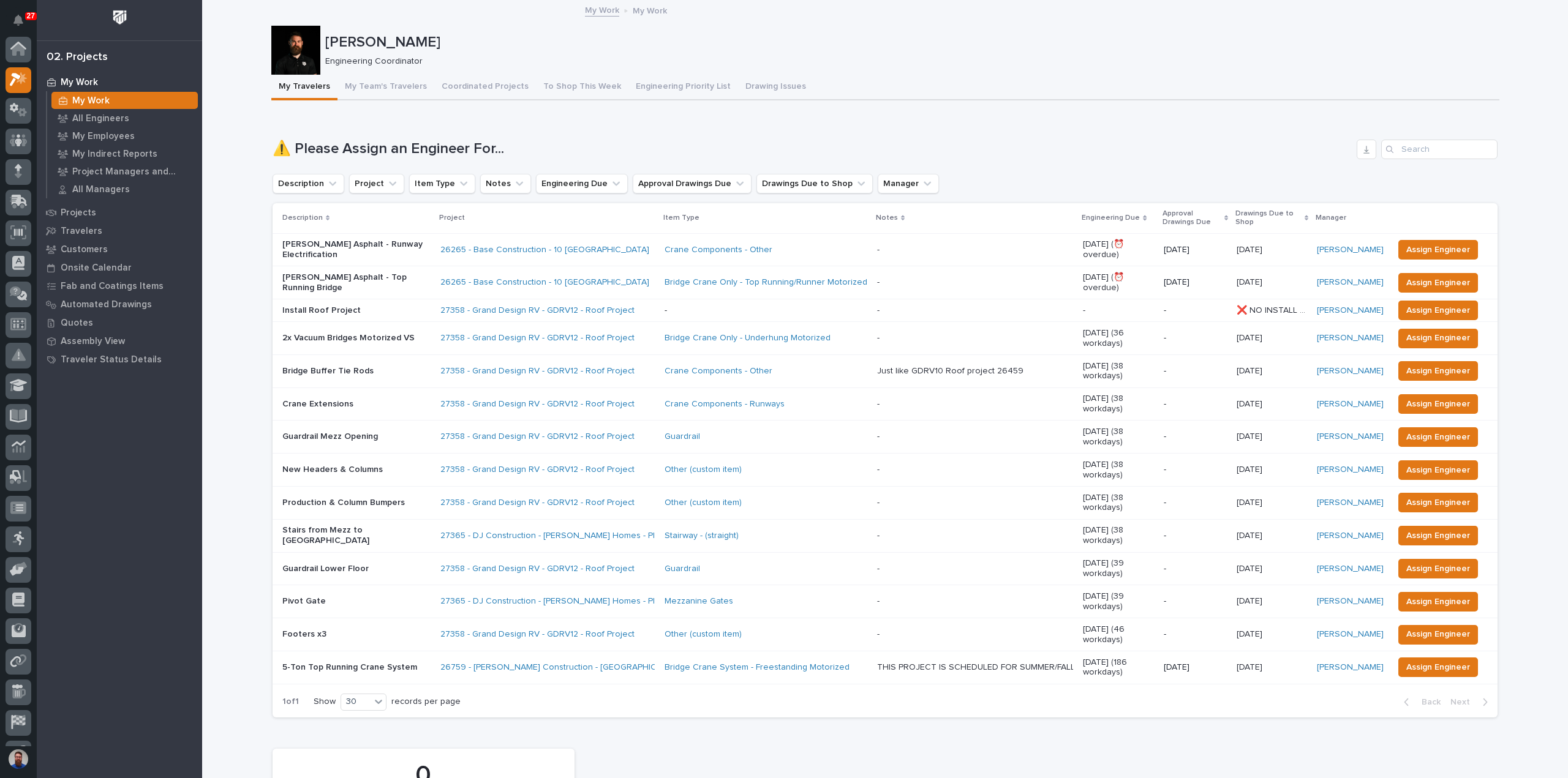
scroll to position [31, 0]
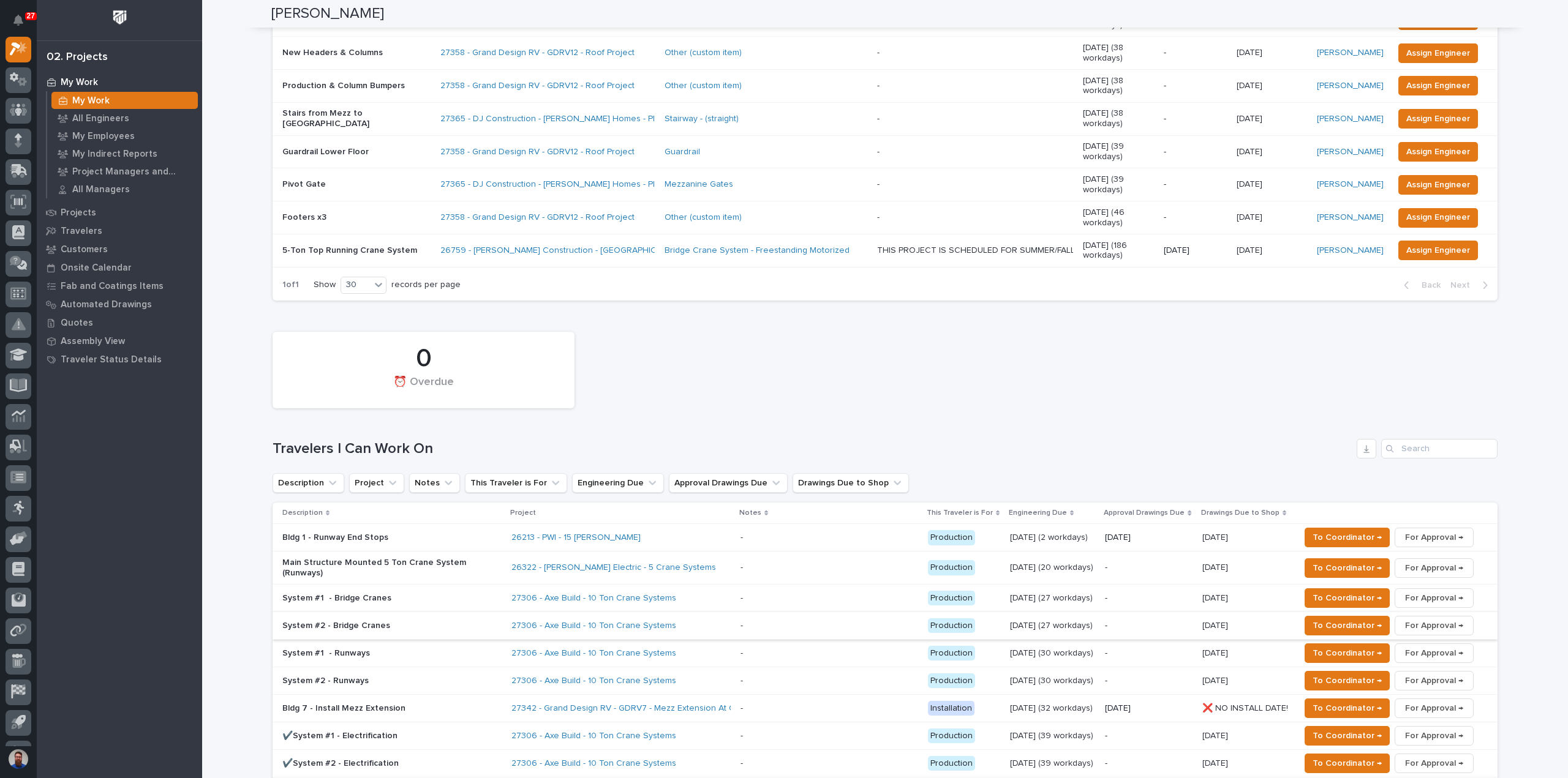
scroll to position [408, 0]
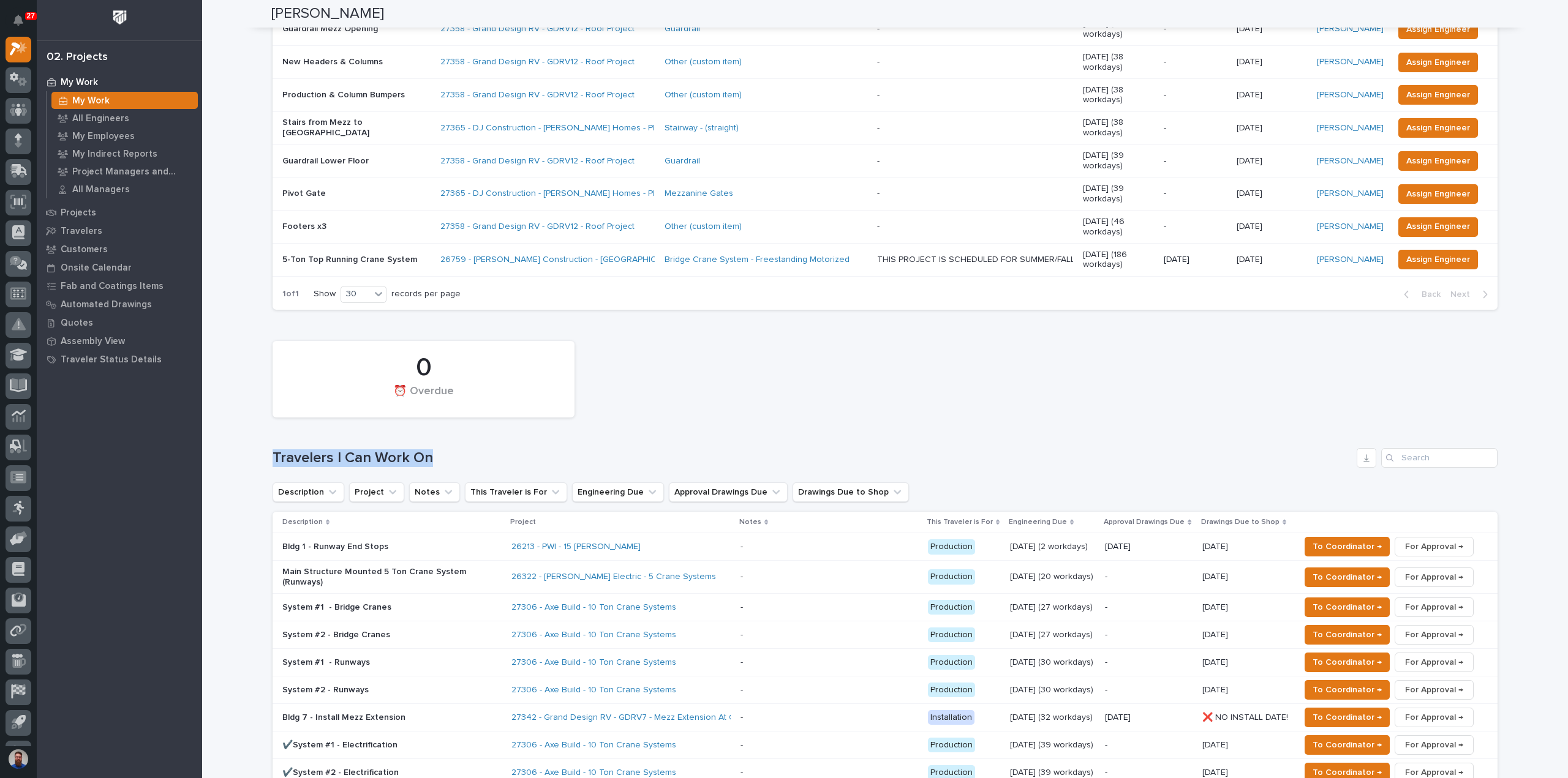
drag, startPoint x: 256, startPoint y: 358, endPoint x: 441, endPoint y: 362, distance: 185.0
click at [441, 449] on div "Travelers I Can Work On" at bounding box center [885, 459] width 1225 height 20
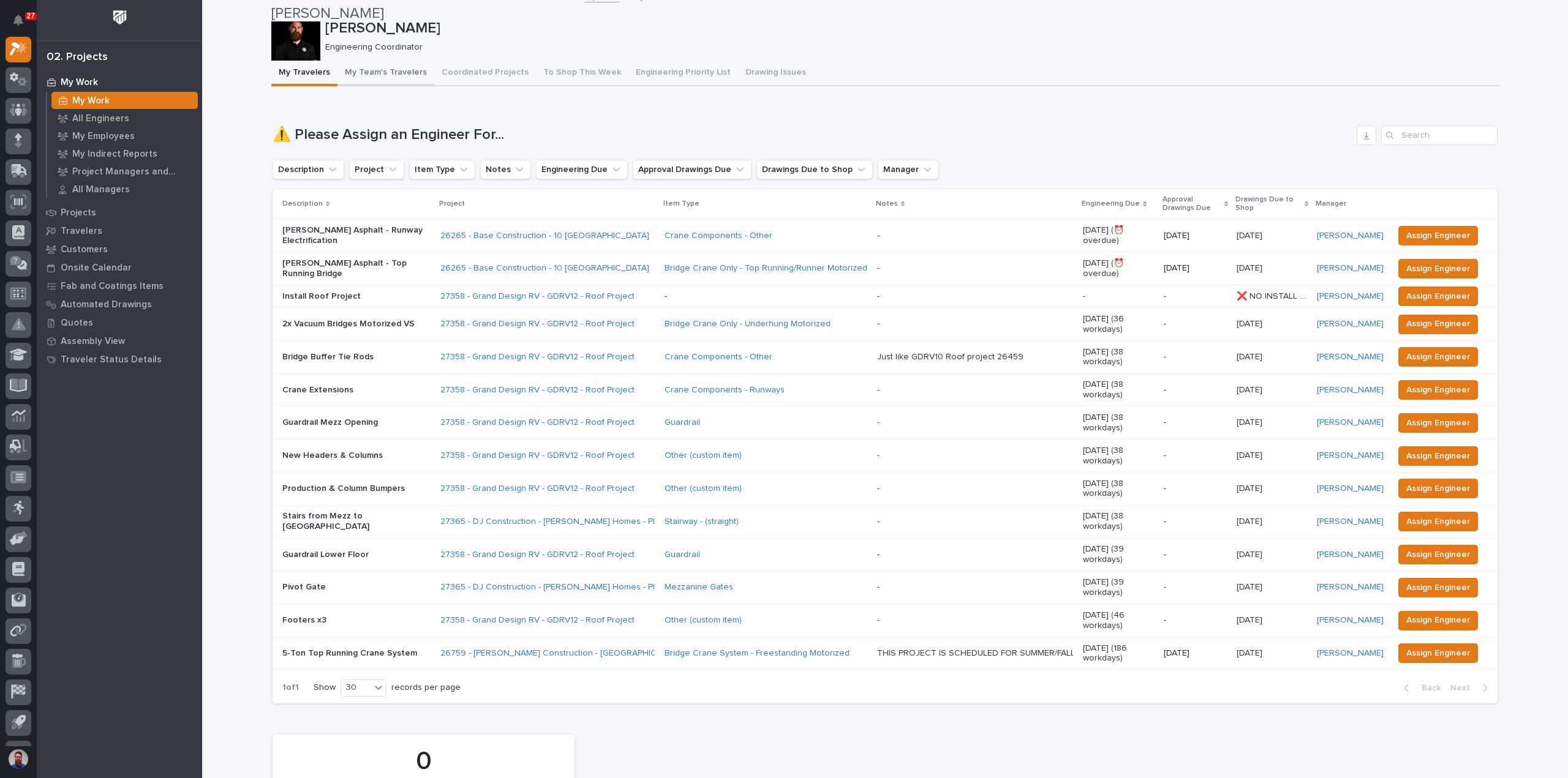
scroll to position [0, 0]
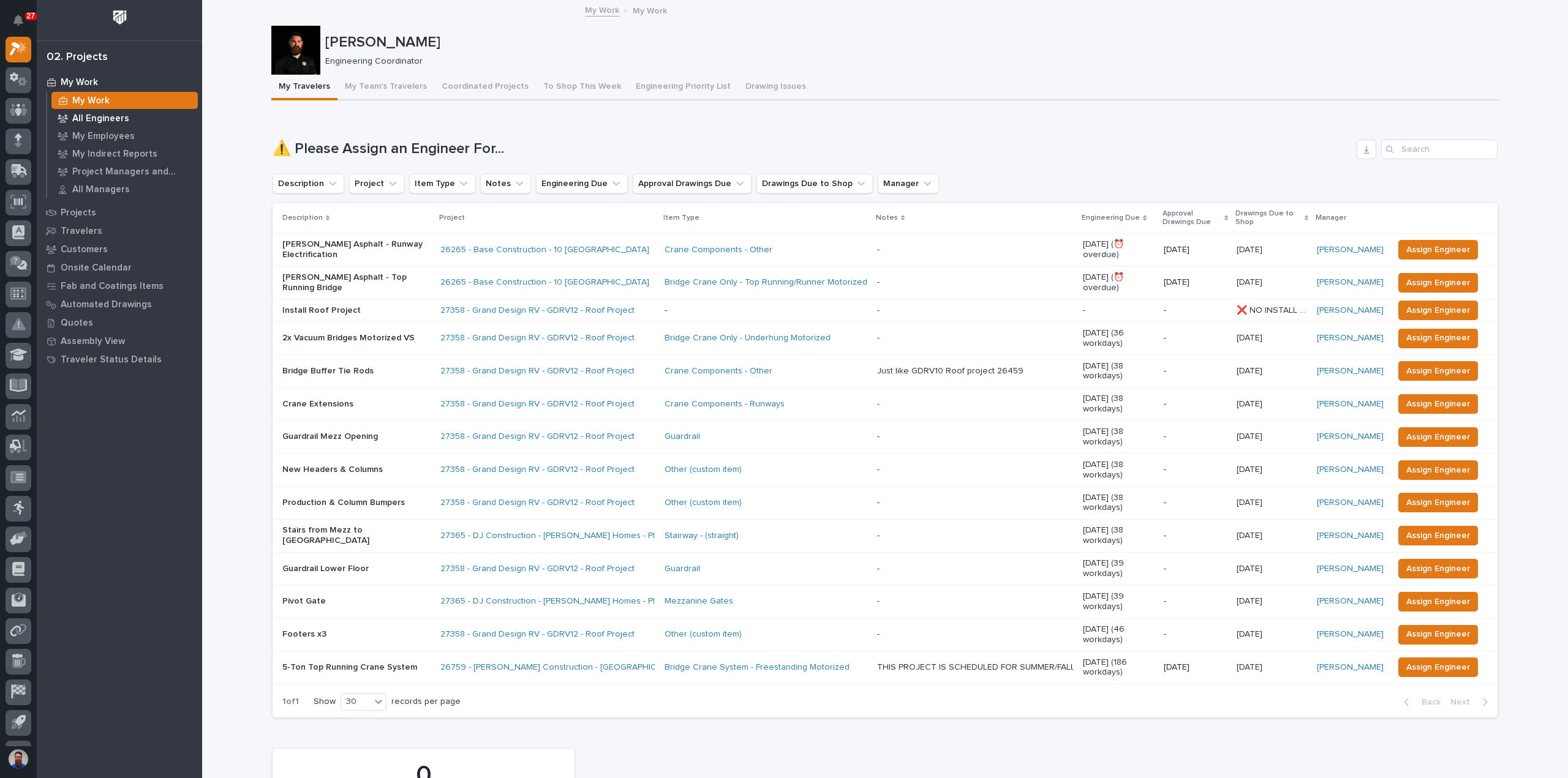
click at [103, 122] on p "All Engineers" at bounding box center [100, 118] width 57 height 11
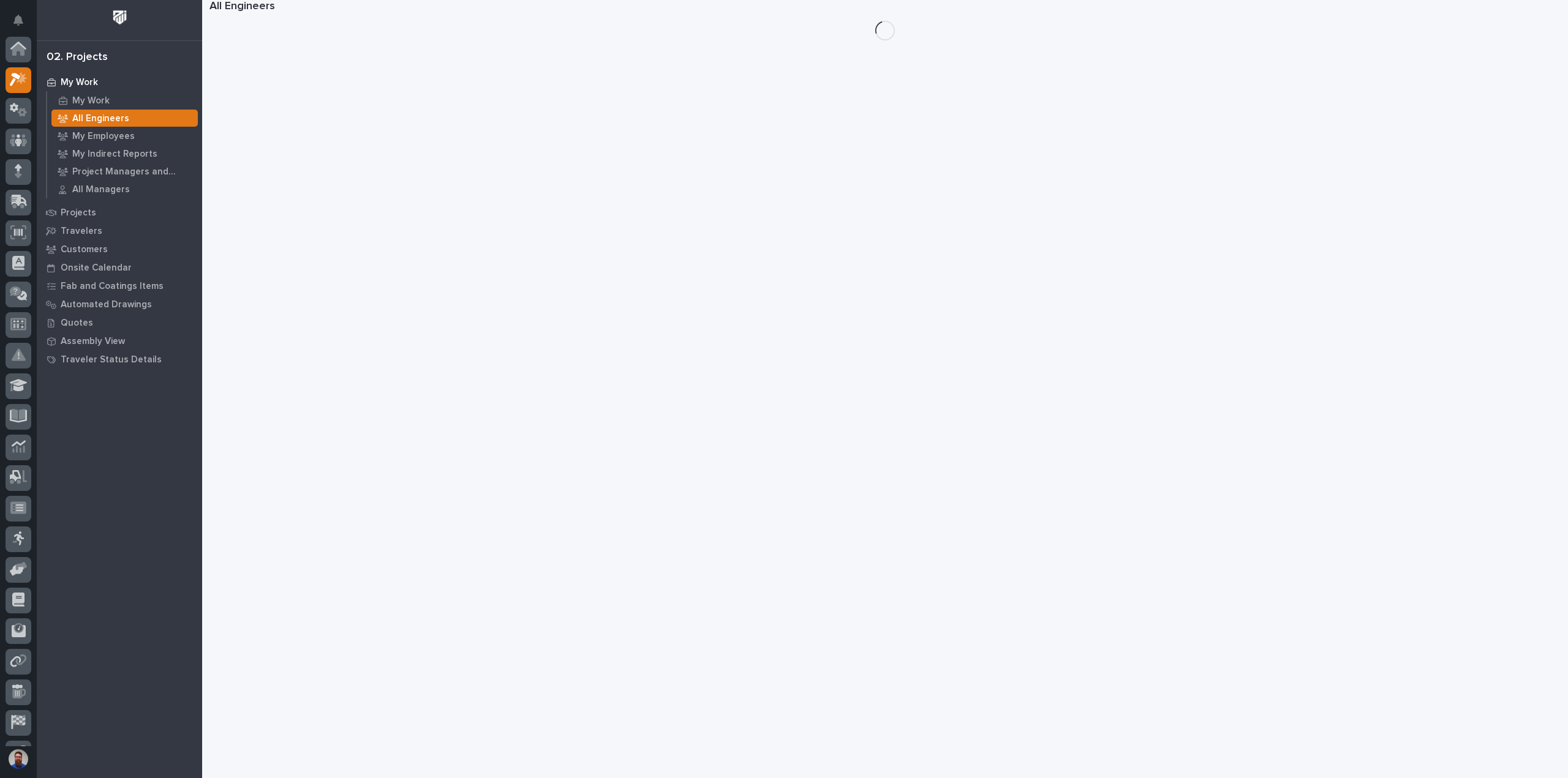
scroll to position [31, 0]
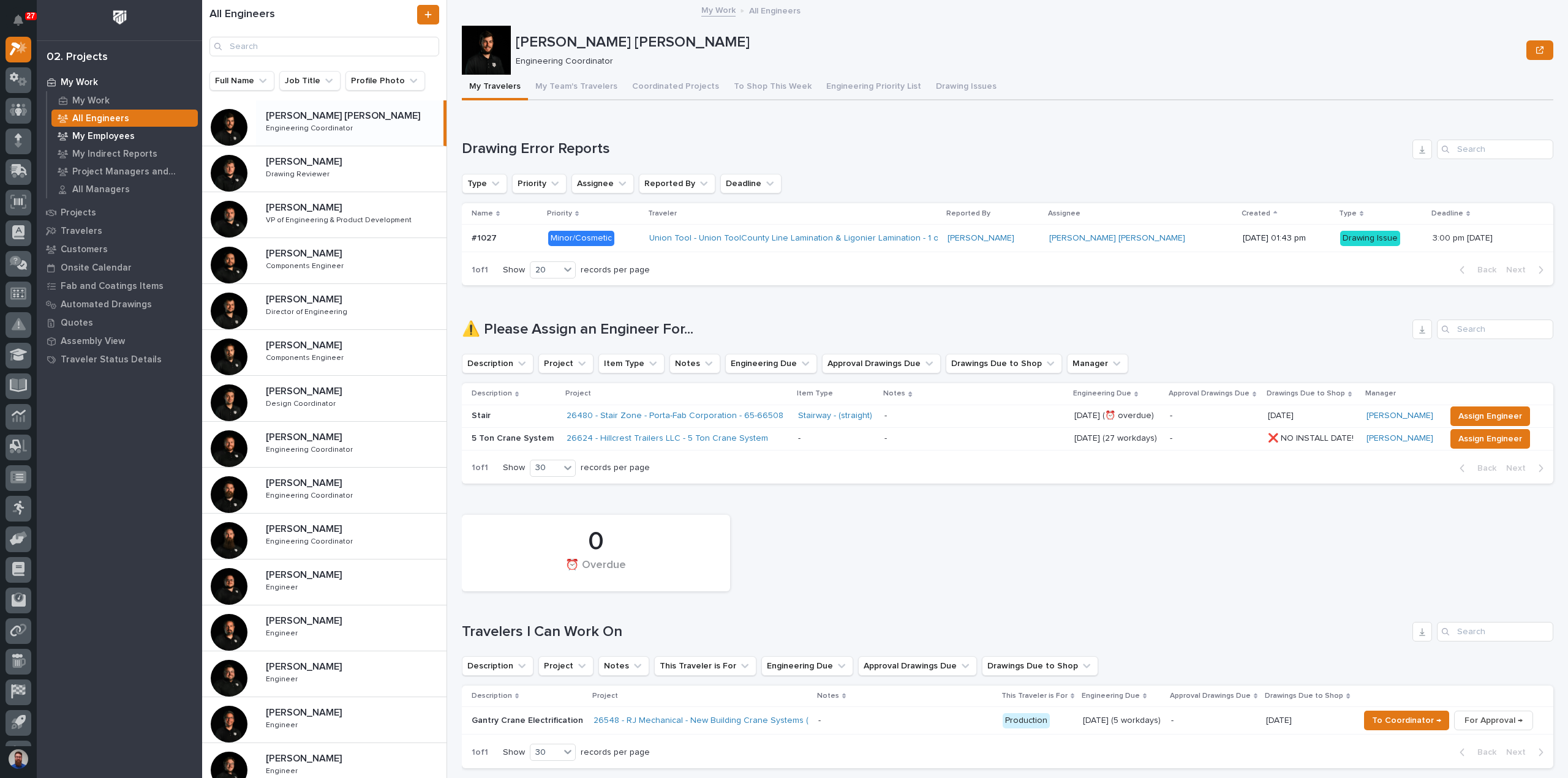
click at [116, 129] on div "My Employees" at bounding box center [125, 136] width 147 height 17
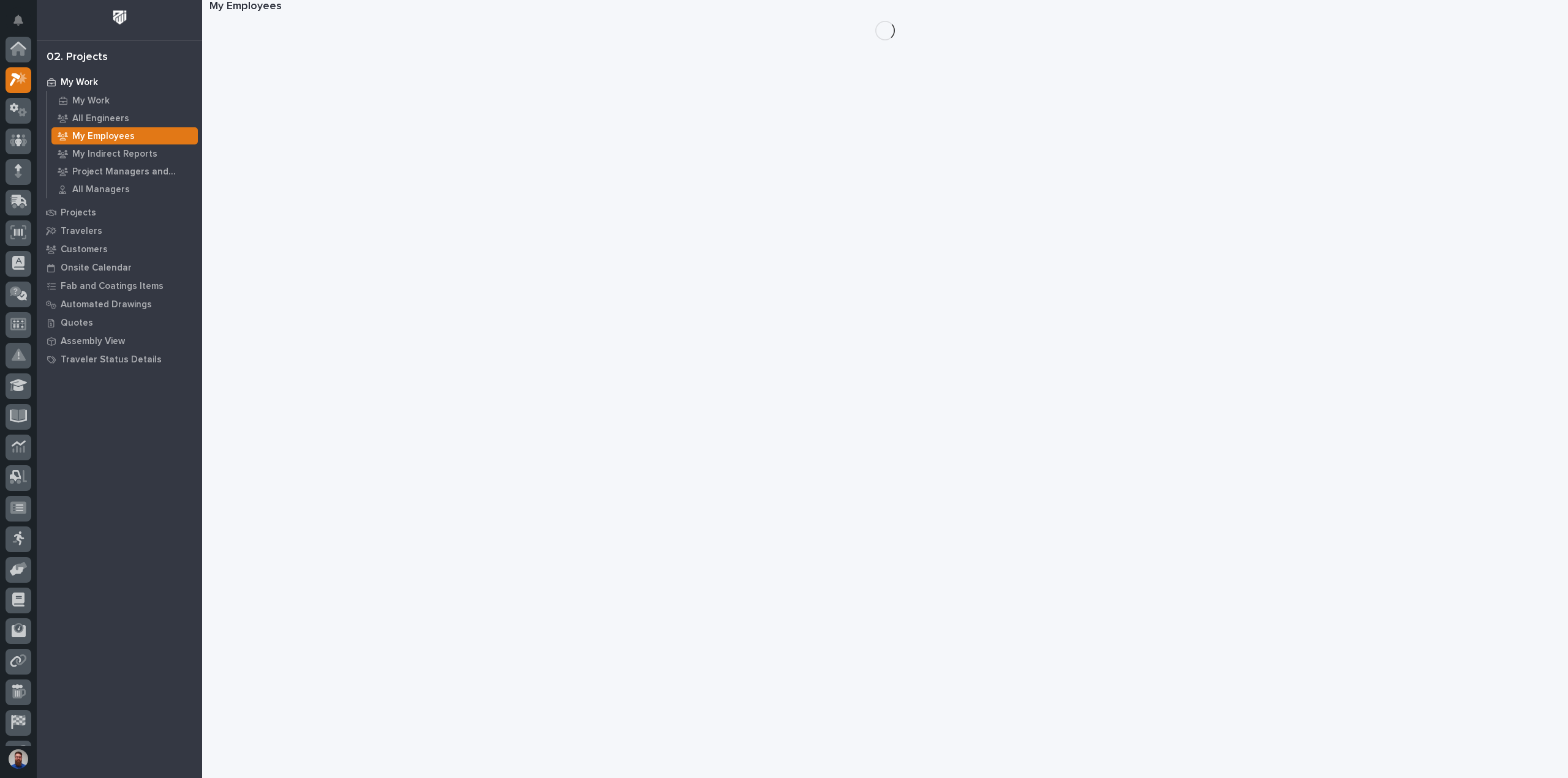
scroll to position [31, 0]
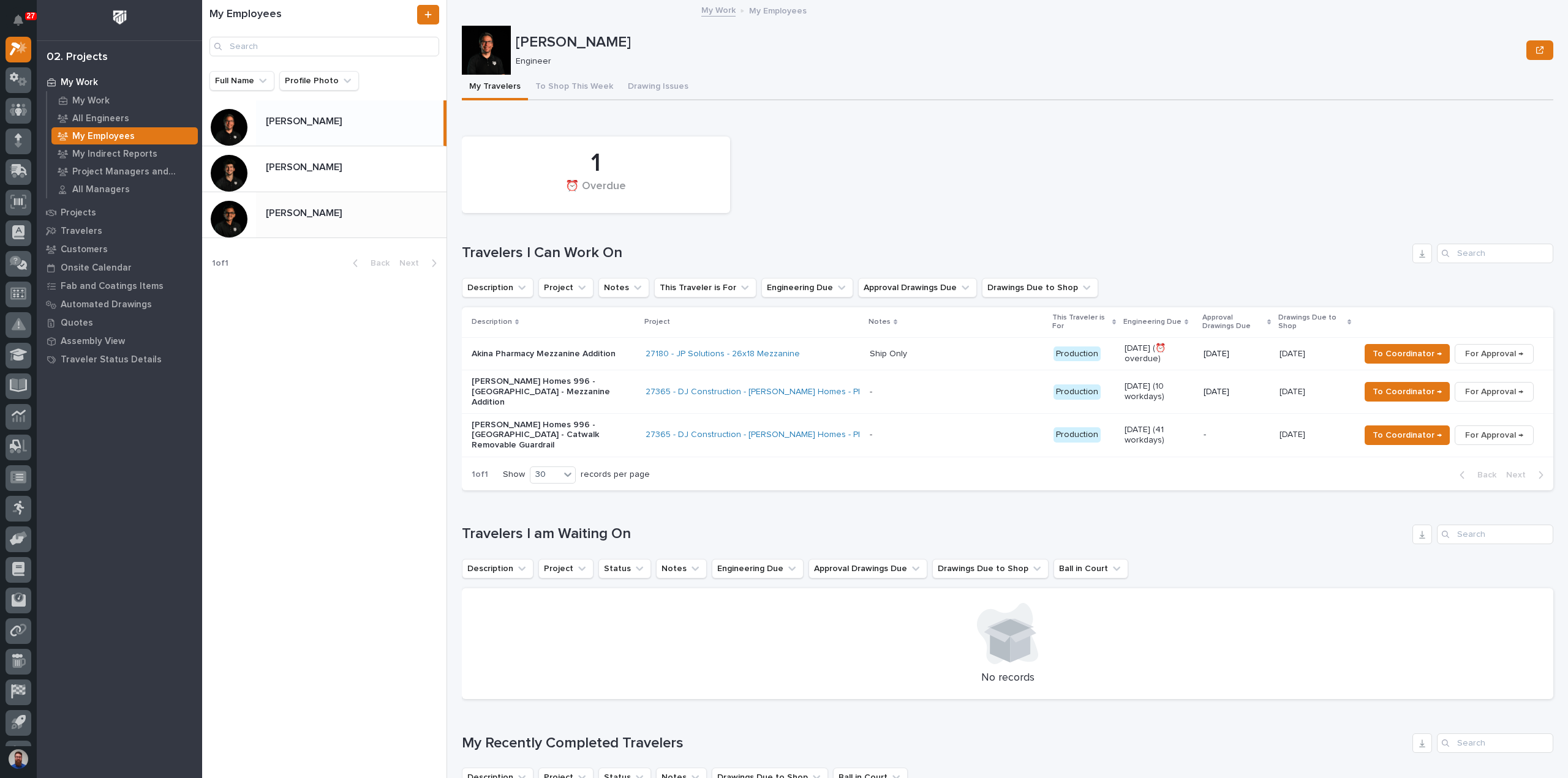
click at [295, 204] on div "Rishi Desai Rishi Desai" at bounding box center [350, 215] width 190 height 24
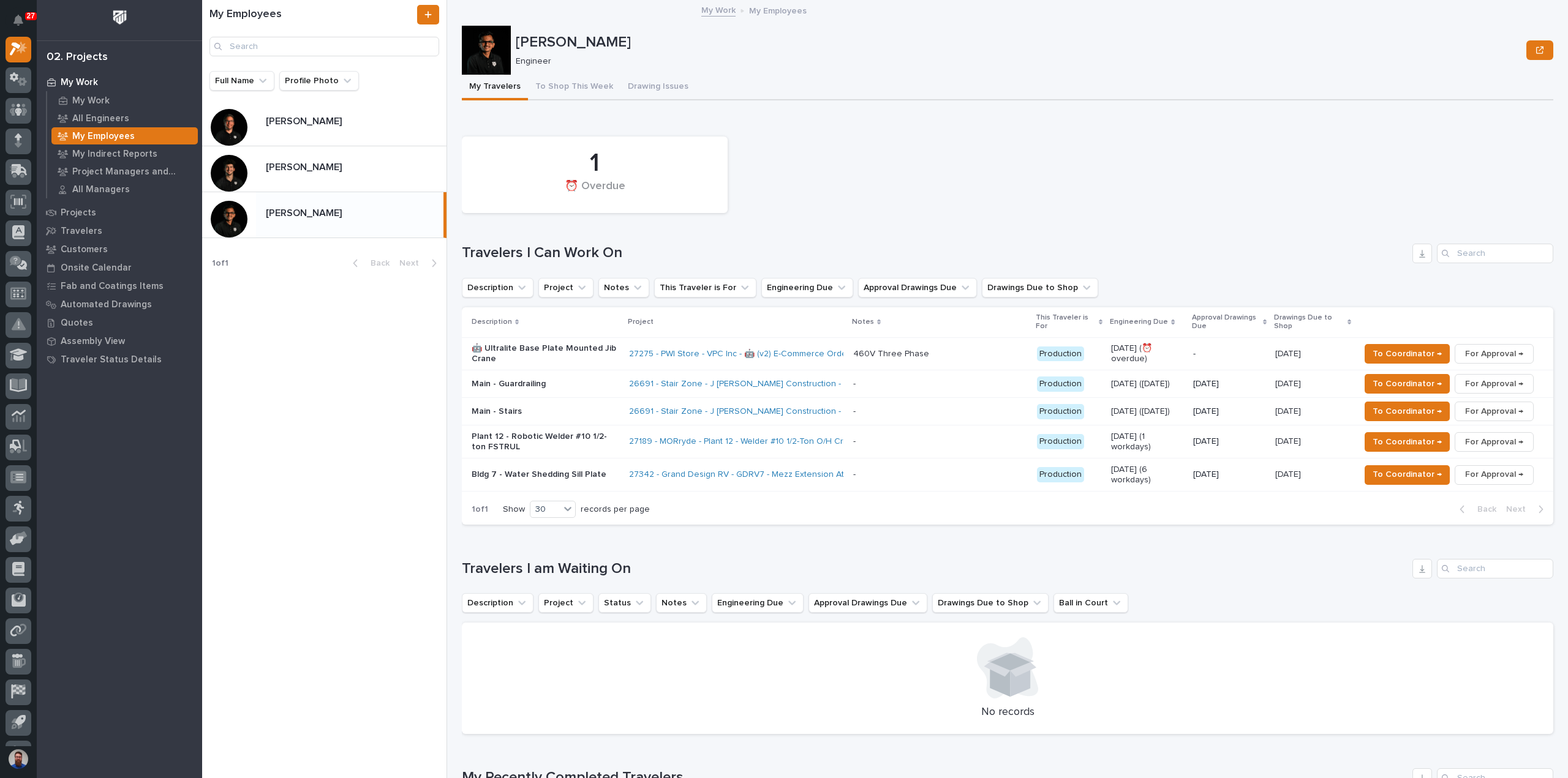
click at [562, 353] on p "🤖 Ultralite Base Plate Mounted Jib Crane" at bounding box center [545, 354] width 147 height 21
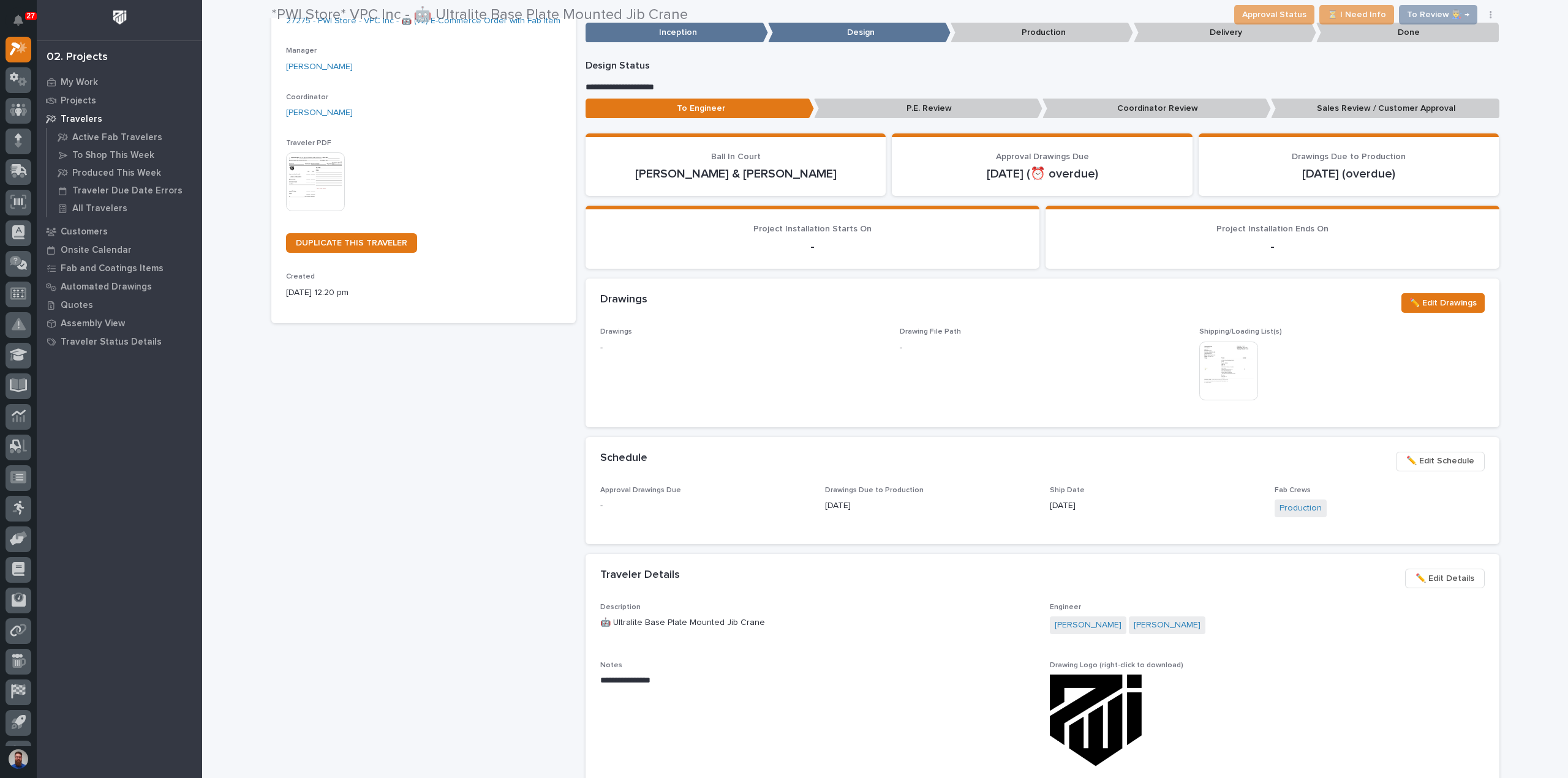
scroll to position [163, 0]
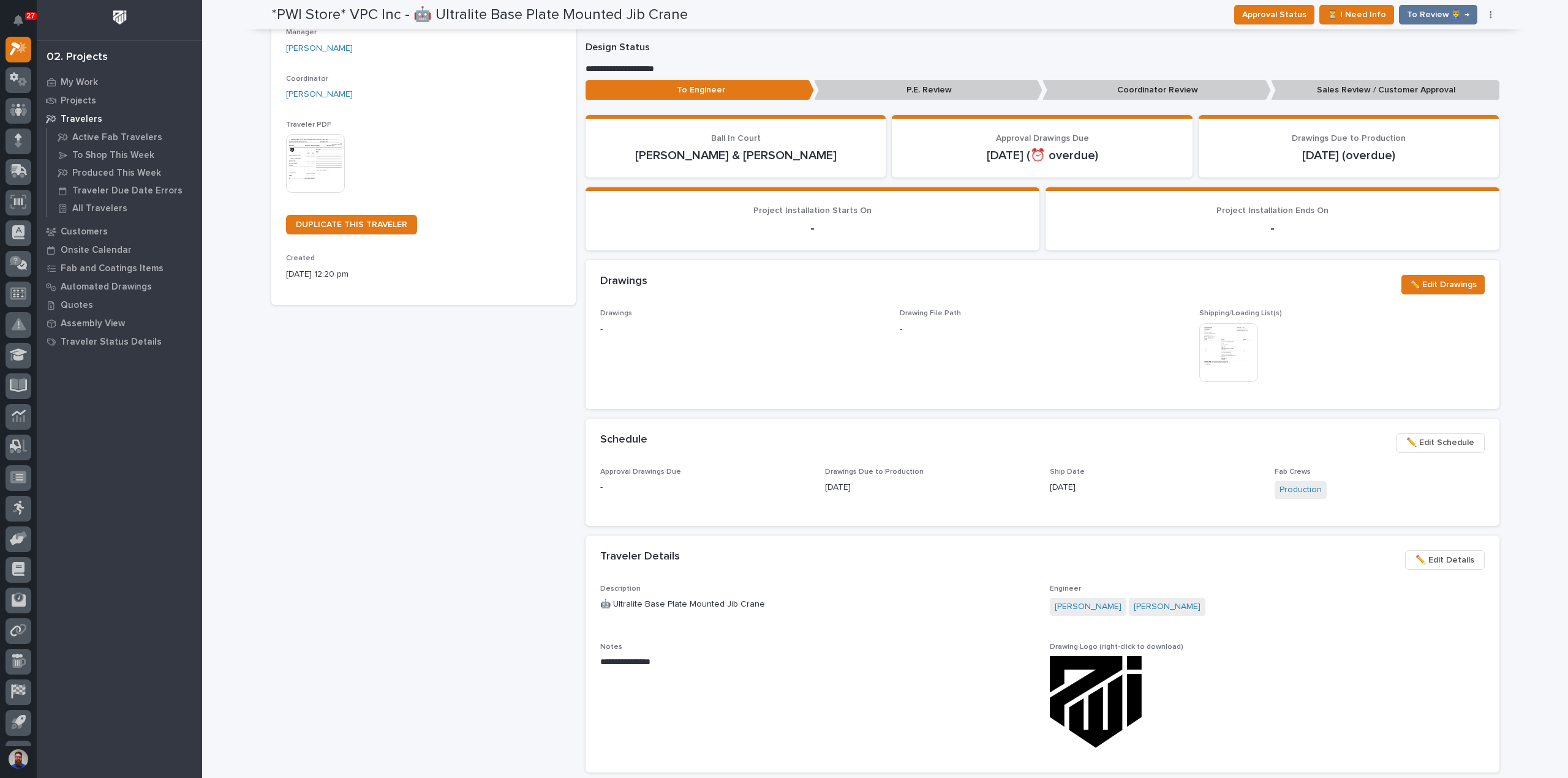
drag, startPoint x: 805, startPoint y: 465, endPoint x: 924, endPoint y: 481, distance: 120.1
click at [924, 481] on section "Schedule ••• ✏️ Edit Schedule Approval Drawings Due - Drawings Due to Productio…" at bounding box center [1042, 472] width 914 height 107
click at [924, 481] on p "10/07/2025" at bounding box center [929, 488] width 210 height 13
drag, startPoint x: 903, startPoint y: 490, endPoint x: 789, endPoint y: 464, distance: 116.9
click at [789, 464] on section "Schedule ••• ✏️ Edit Schedule Approval Drawings Due - Drawings Due to Productio…" at bounding box center [1042, 472] width 914 height 107
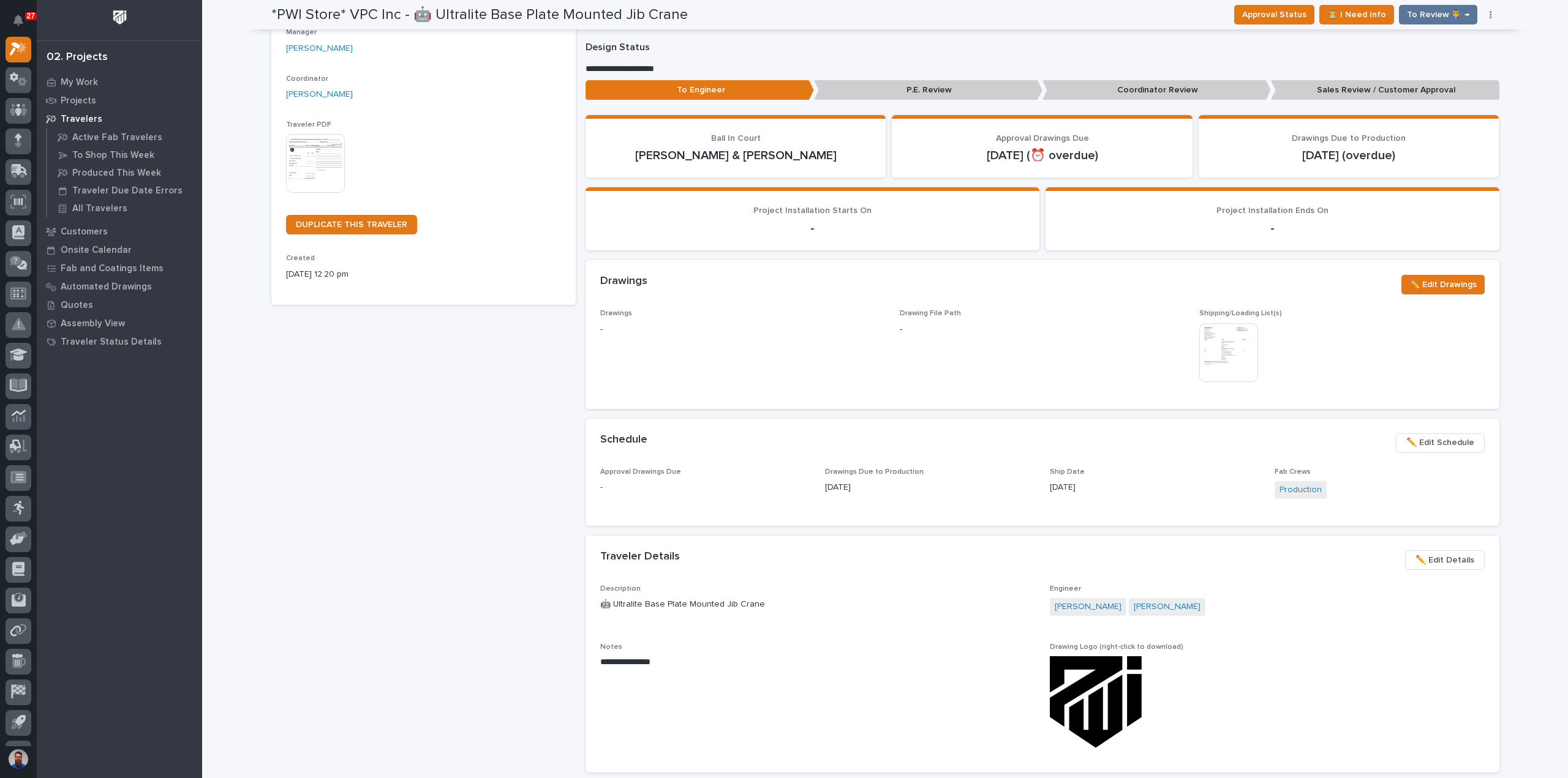
click at [789, 464] on div "Schedule ••• ✏️ Edit Schedule" at bounding box center [1042, 443] width 914 height 49
drag, startPoint x: 888, startPoint y: 484, endPoint x: 663, endPoint y: 470, distance: 225.4
click at [663, 470] on div "Approval Drawings Due - Drawings Due to Production 10/07/2025 Ship Date 10/23/2…" at bounding box center [1042, 490] width 885 height 44
click at [617, 469] on span "Approval Drawings Due" at bounding box center [640, 472] width 81 height 7
drag, startPoint x: 906, startPoint y: 480, endPoint x: 683, endPoint y: 459, distance: 224.0
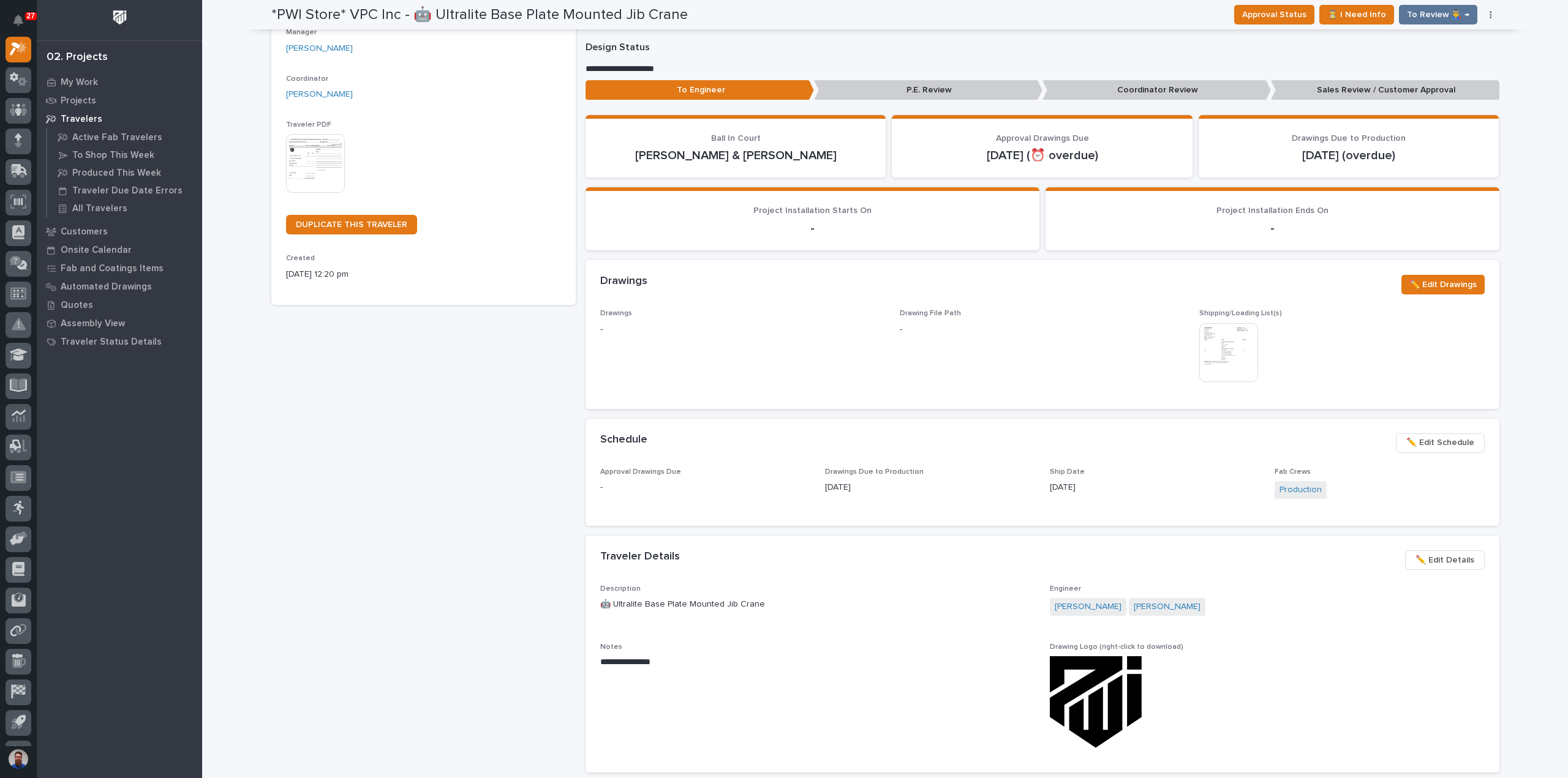
click at [683, 459] on section "Schedule ••• ✏️ Edit Schedule Approval Drawings Due - Drawings Due to Productio…" at bounding box center [1042, 472] width 914 height 107
click at [686, 459] on div "Schedule ••• ✏️ Edit Schedule" at bounding box center [1042, 443] width 914 height 49
click at [917, 478] on div "Drawings Due to Production 10/07/2025" at bounding box center [929, 486] width 210 height 36
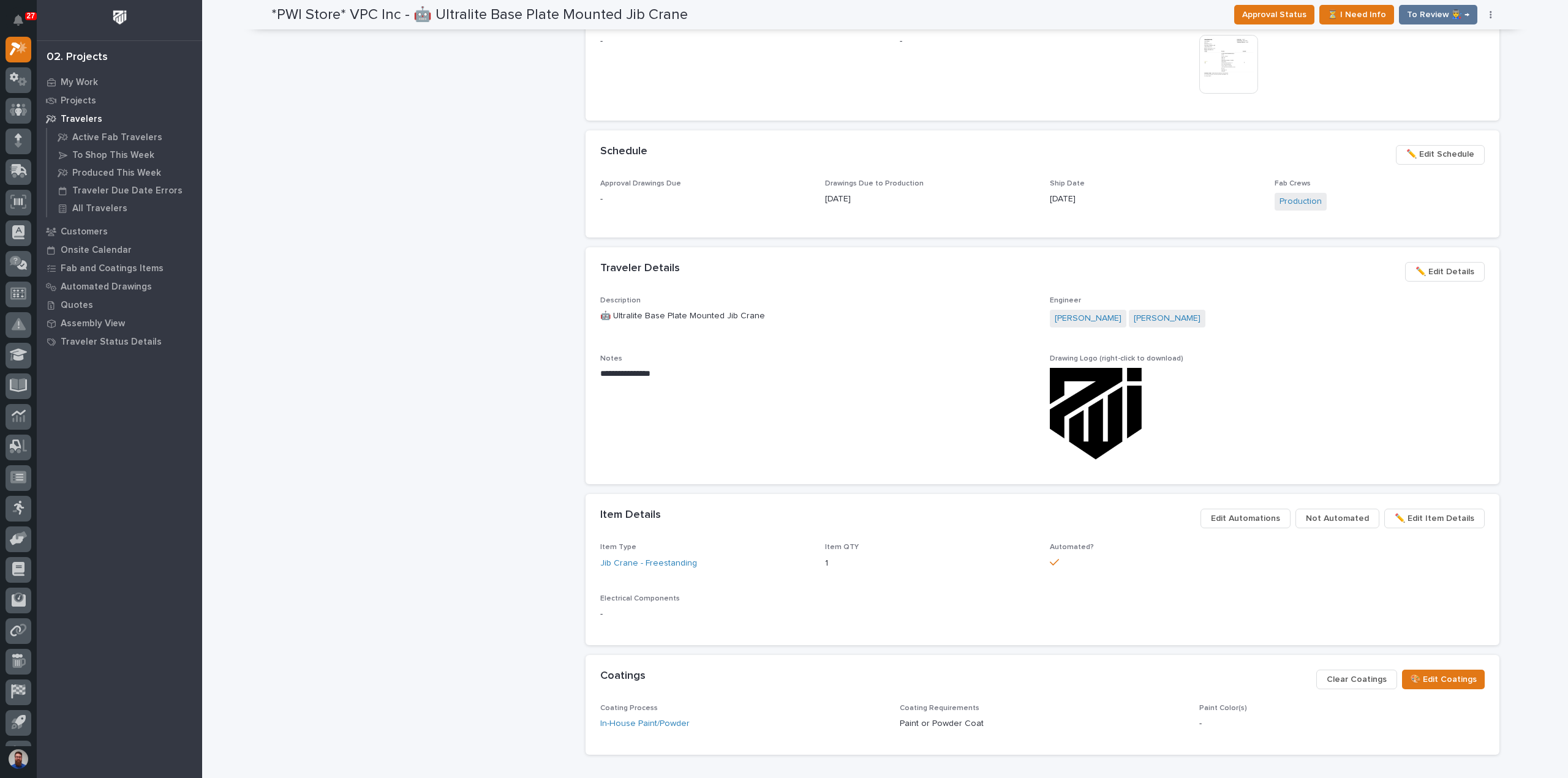
scroll to position [490, 0]
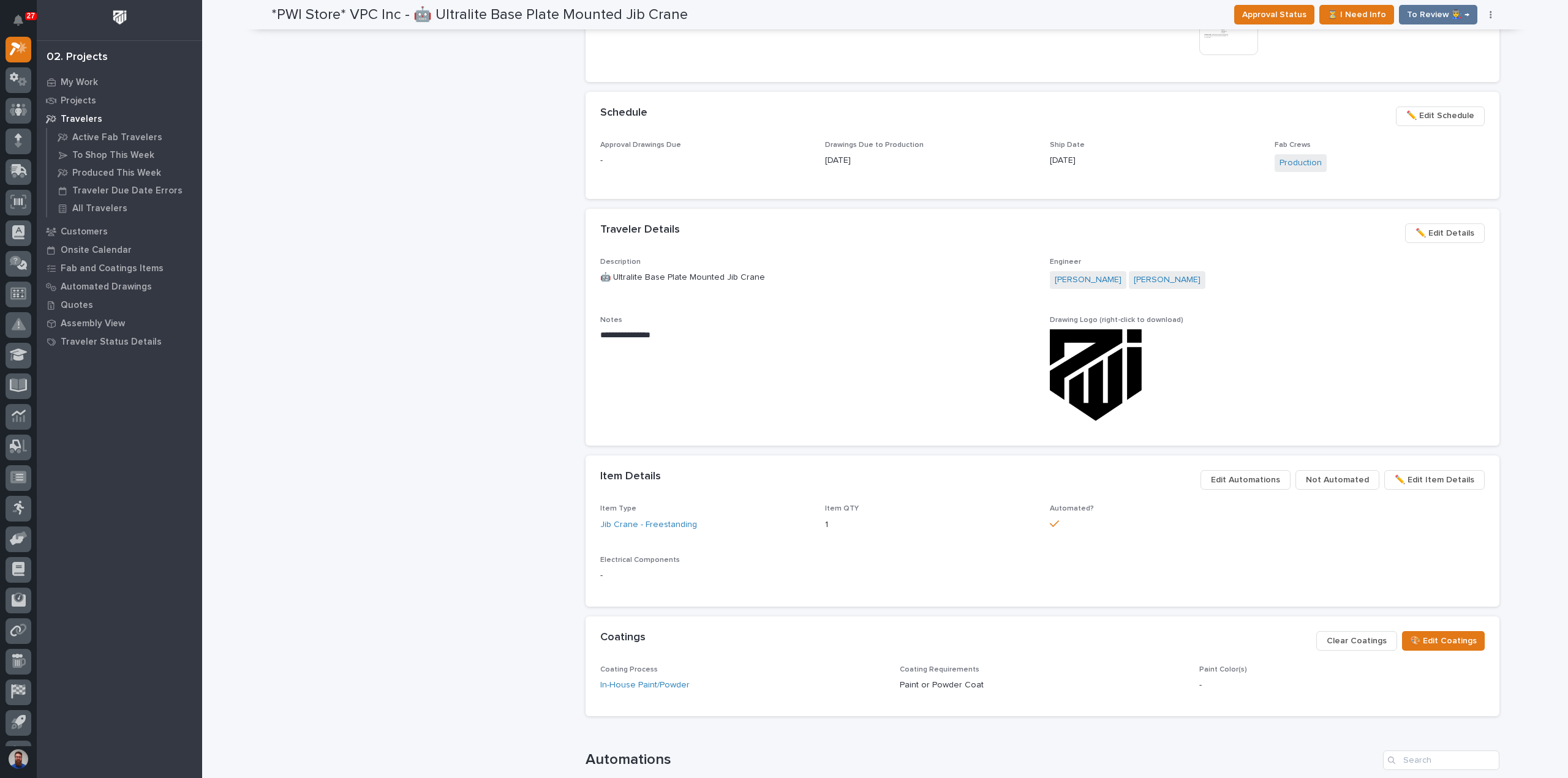
click at [1447, 116] on span "✏️ Edit Schedule" at bounding box center [1440, 116] width 68 height 15
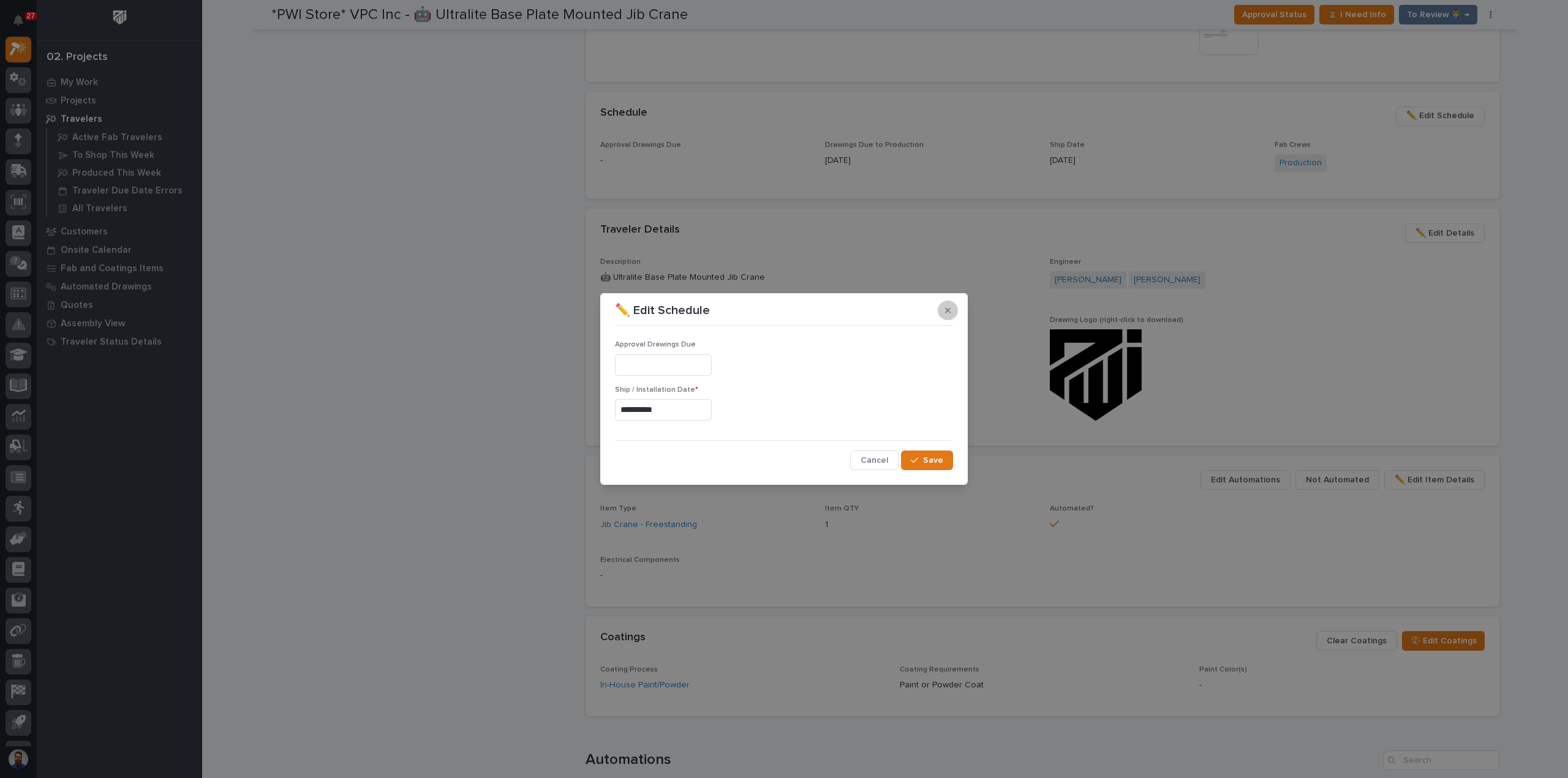
click at [951, 315] on button "button" at bounding box center [947, 310] width 20 height 20
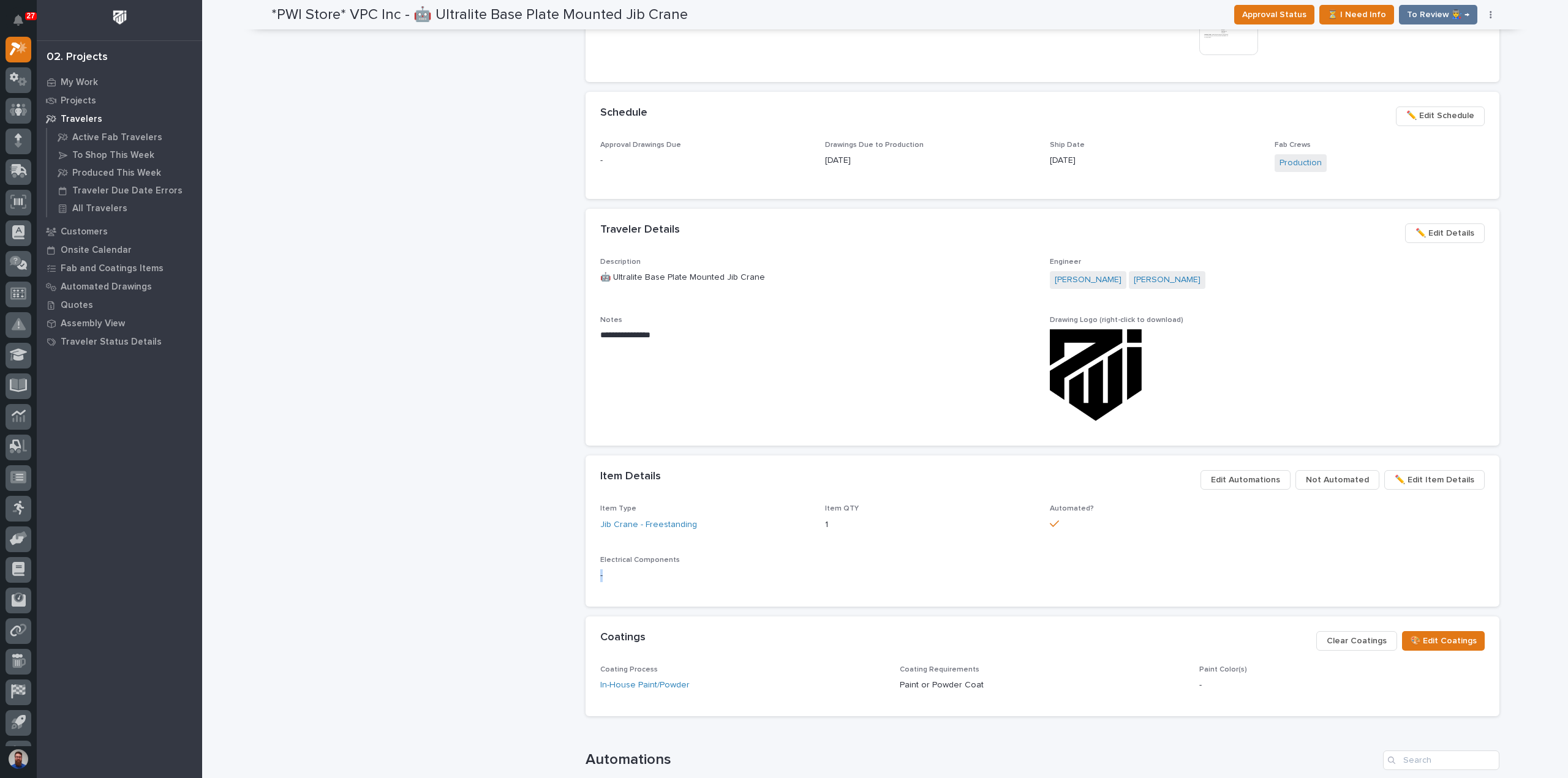
click at [608, 567] on div "Electrical Components -" at bounding box center [1042, 574] width 885 height 36
click at [608, 567] on div "-" at bounding box center [1042, 574] width 885 height 15
drag, startPoint x: 672, startPoint y: 553, endPoint x: 611, endPoint y: 555, distance: 61.0
click at [611, 555] on div "Item Type Jib Crane - Freestanding Item QTY 1 Automated? Electrical Components -" at bounding box center [1042, 549] width 885 height 87
click at [611, 557] on span "Electrical Components" at bounding box center [639, 561] width 79 height 7
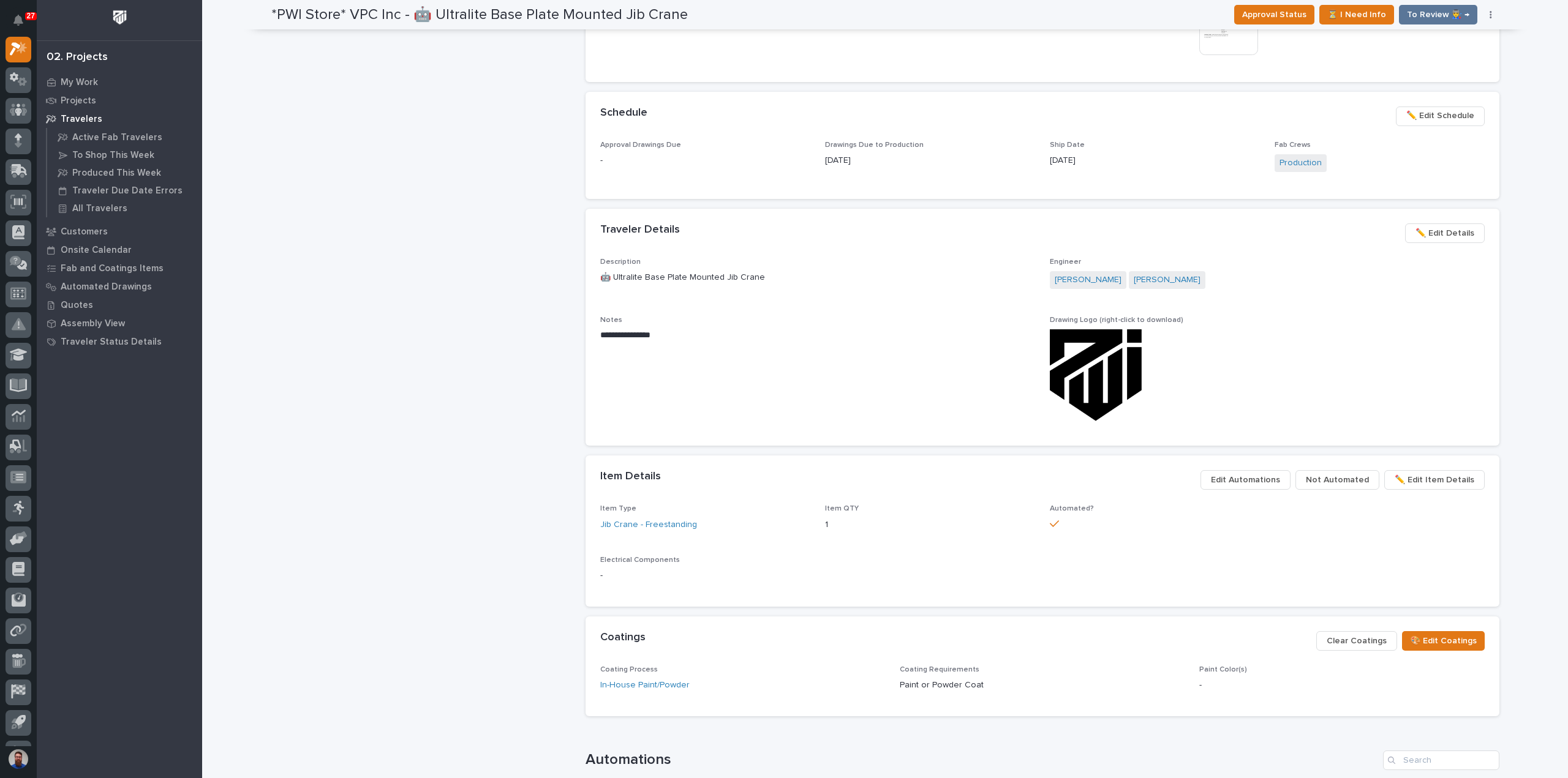
scroll to position [327, 0]
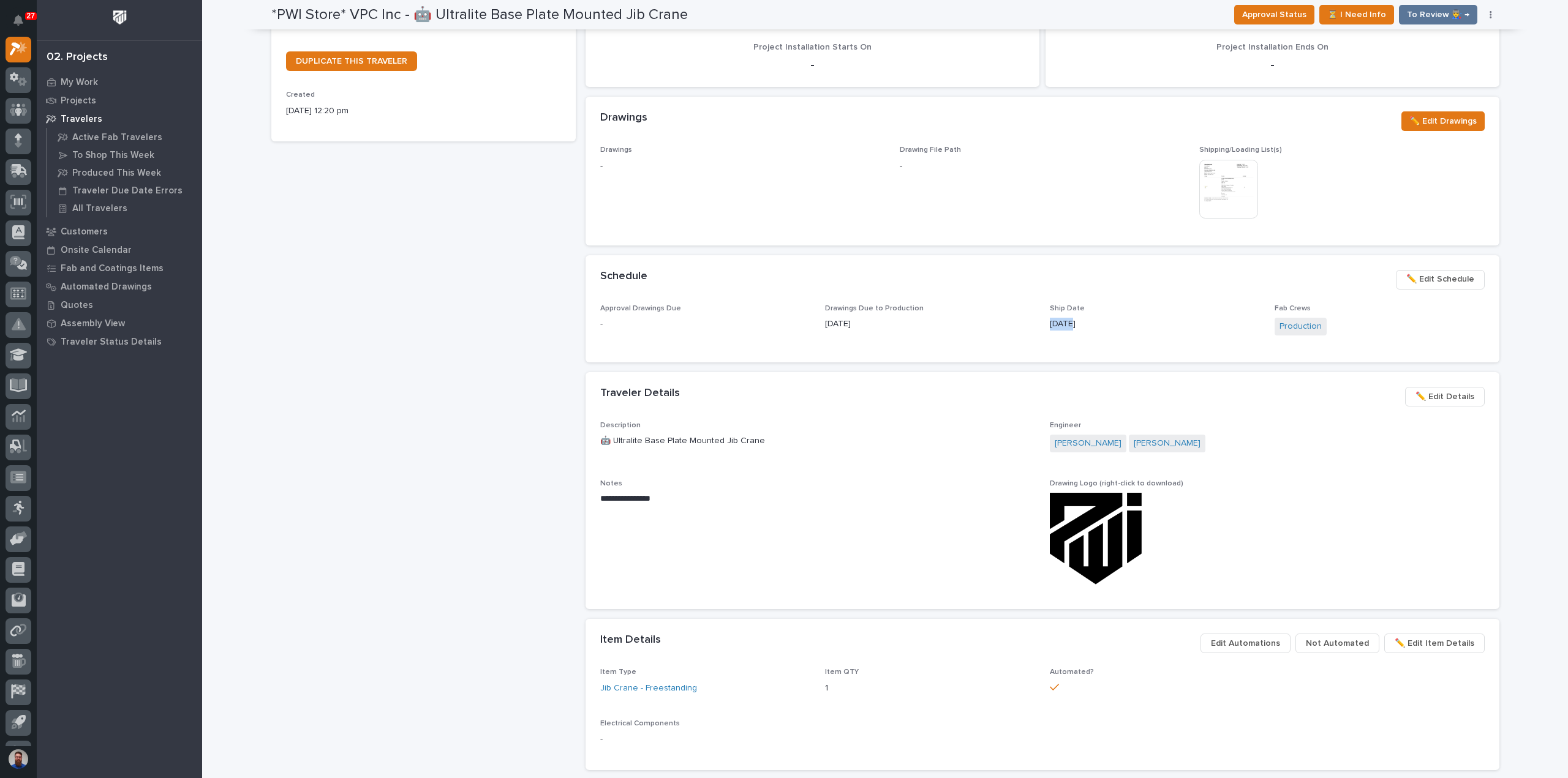
drag, startPoint x: 1102, startPoint y: 313, endPoint x: 1063, endPoint y: 318, distance: 39.3
click at [1063, 318] on div "Ship Date 10/23/2025" at bounding box center [1154, 322] width 210 height 36
click at [1063, 318] on p "[DATE]" at bounding box center [1154, 324] width 210 height 13
click at [1042, 327] on div "Approval Drawings Due - Drawings Due to Production 10/07/2025 Ship Date 10/23/2…" at bounding box center [1042, 326] width 885 height 44
click at [1042, 326] on div "Approval Drawings Due - Drawings Due to Production 10/07/2025 Ship Date 10/23/2…" at bounding box center [1042, 326] width 885 height 44
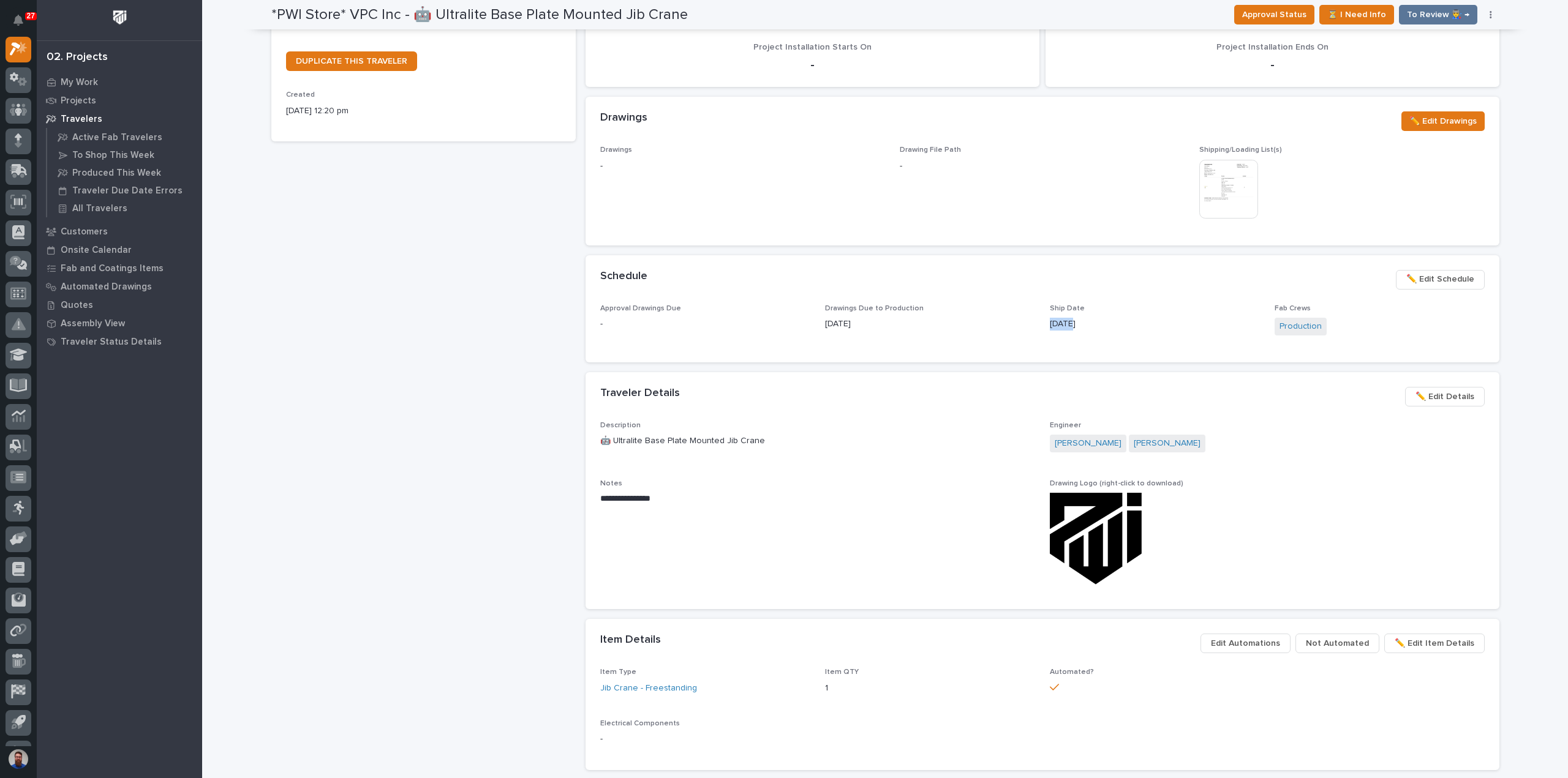
drag, startPoint x: 887, startPoint y: 321, endPoint x: 829, endPoint y: 308, distance: 59.4
click at [829, 309] on div "Drawings Due to Production 10/07/2025" at bounding box center [929, 322] width 210 height 36
click at [829, 308] on span "Drawings Due to Production" at bounding box center [874, 308] width 98 height 7
drag, startPoint x: 888, startPoint y: 334, endPoint x: 821, endPoint y: 313, distance: 70.2
click at [824, 315] on div "Drawings Due to Production 10/07/2025" at bounding box center [929, 322] width 210 height 36
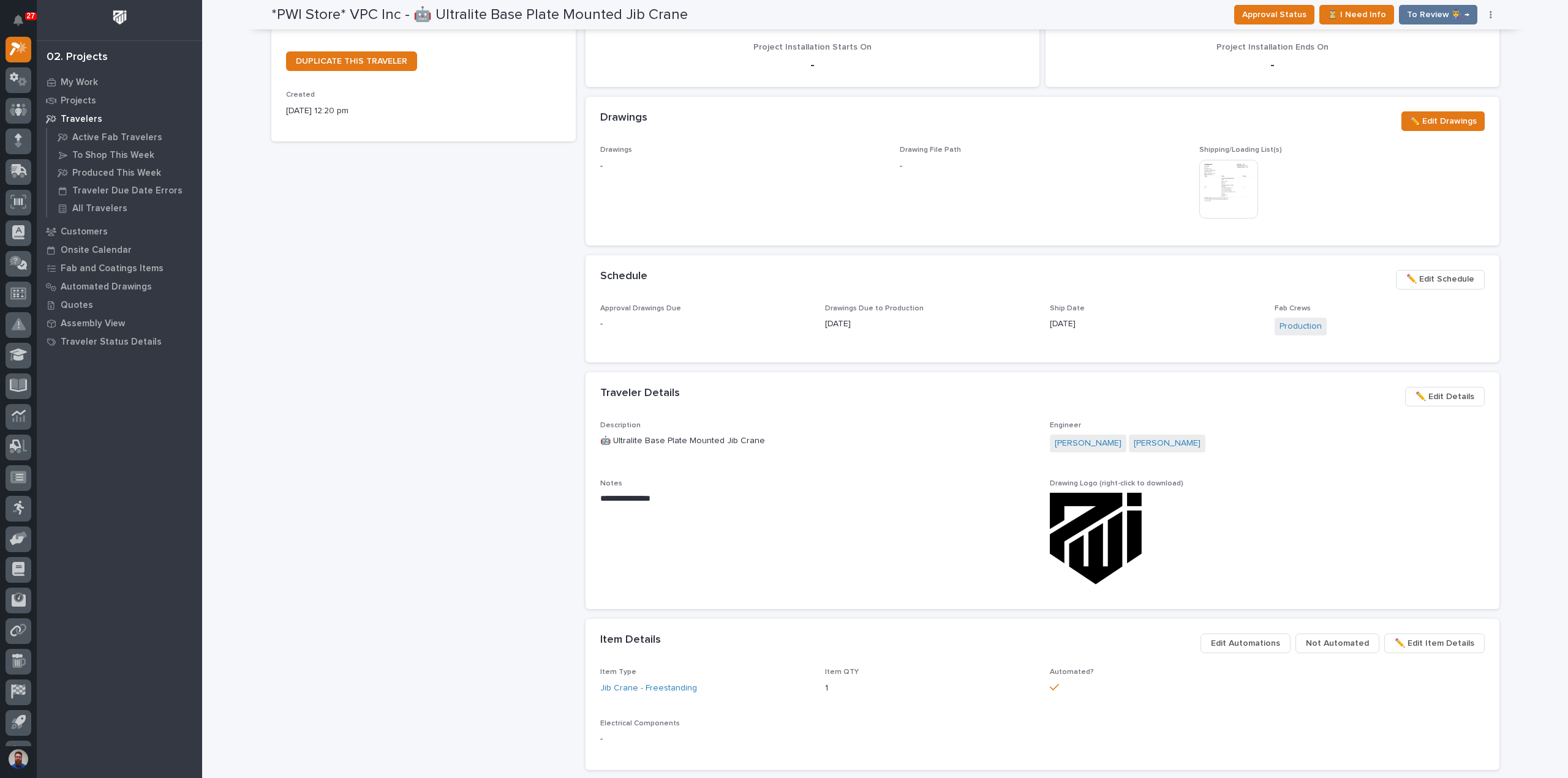
click at [824, 313] on div "Drawings Due to Production 10/07/2025" at bounding box center [929, 322] width 210 height 36
click at [347, 224] on div "*PWI Store* VPC Inc - 🤖 Ultralite Base Plate Mounted Jib Crane Production Proje…" at bounding box center [423, 456] width 304 height 1446
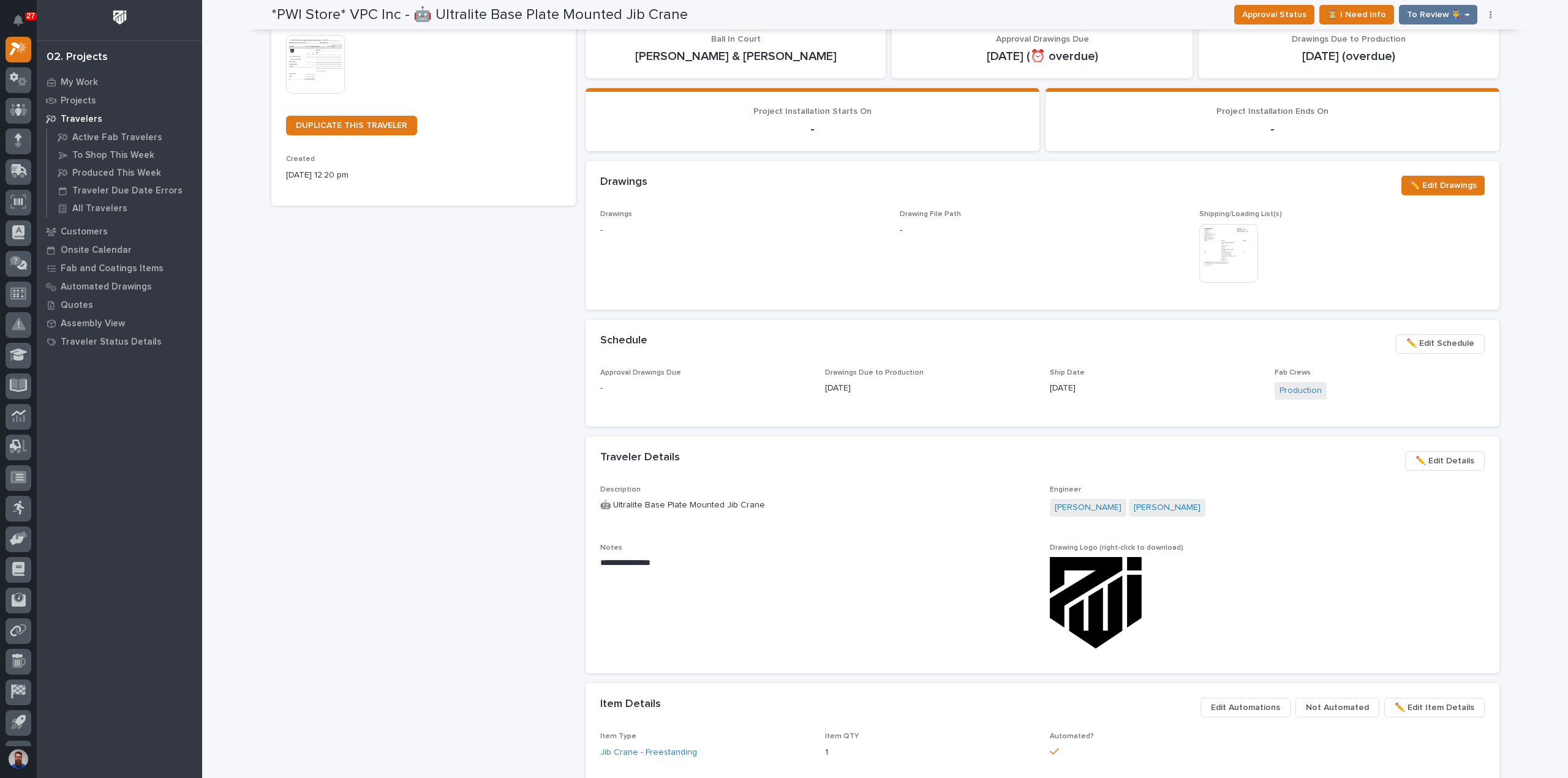
scroll to position [245, 0]
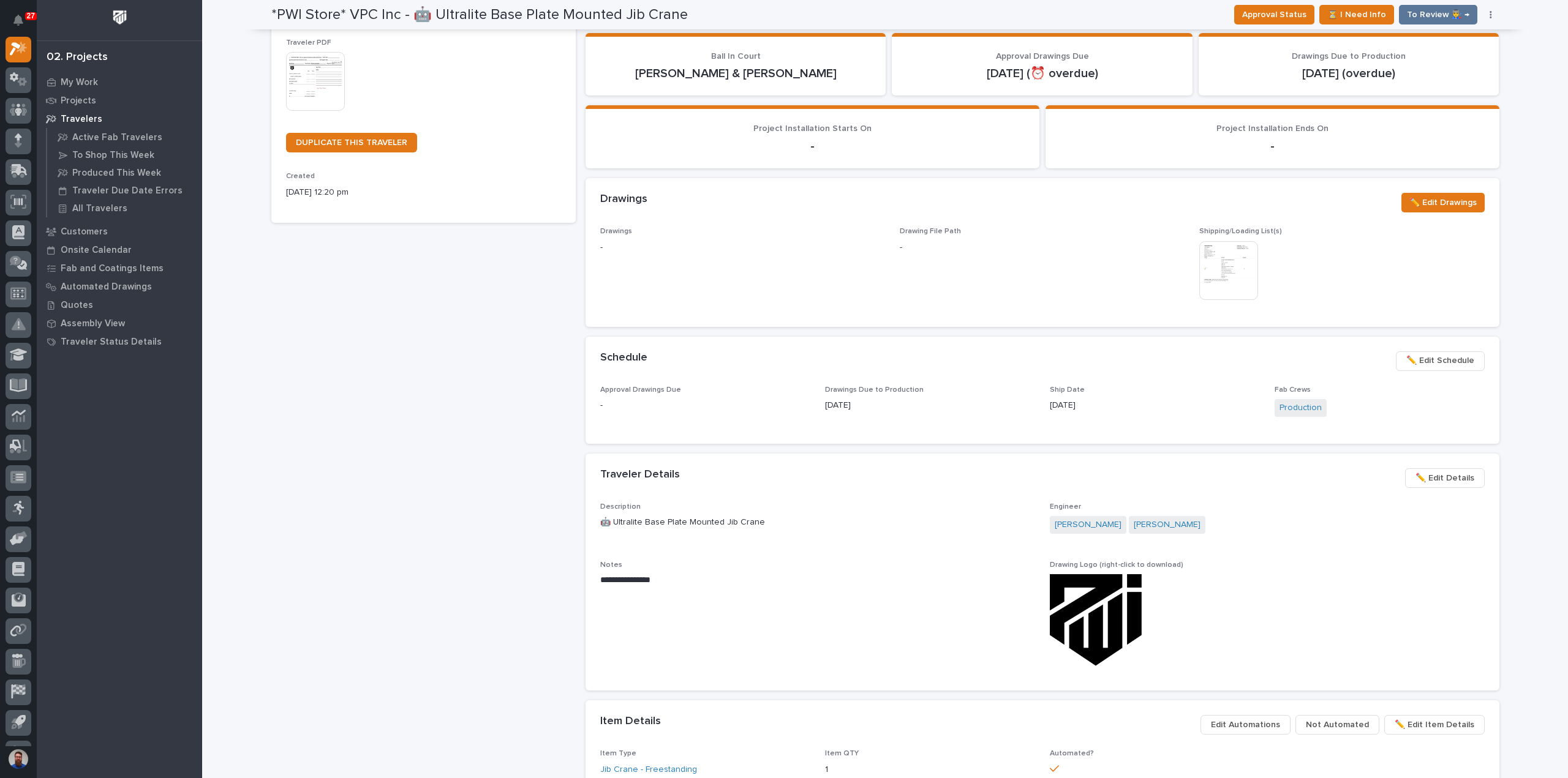
drag, startPoint x: 908, startPoint y: 420, endPoint x: 927, endPoint y: 424, distance: 19.4
click at [927, 424] on div "Approval Drawings Due - Drawings Due to Production 10/07/2025 Ship Date 10/23/2…" at bounding box center [1042, 408] width 885 height 44
click at [932, 377] on div "Schedule ••• ✏️ Edit Schedule" at bounding box center [1042, 361] width 914 height 49
click at [1421, 366] on span "✏️ Edit Schedule" at bounding box center [1440, 360] width 68 height 15
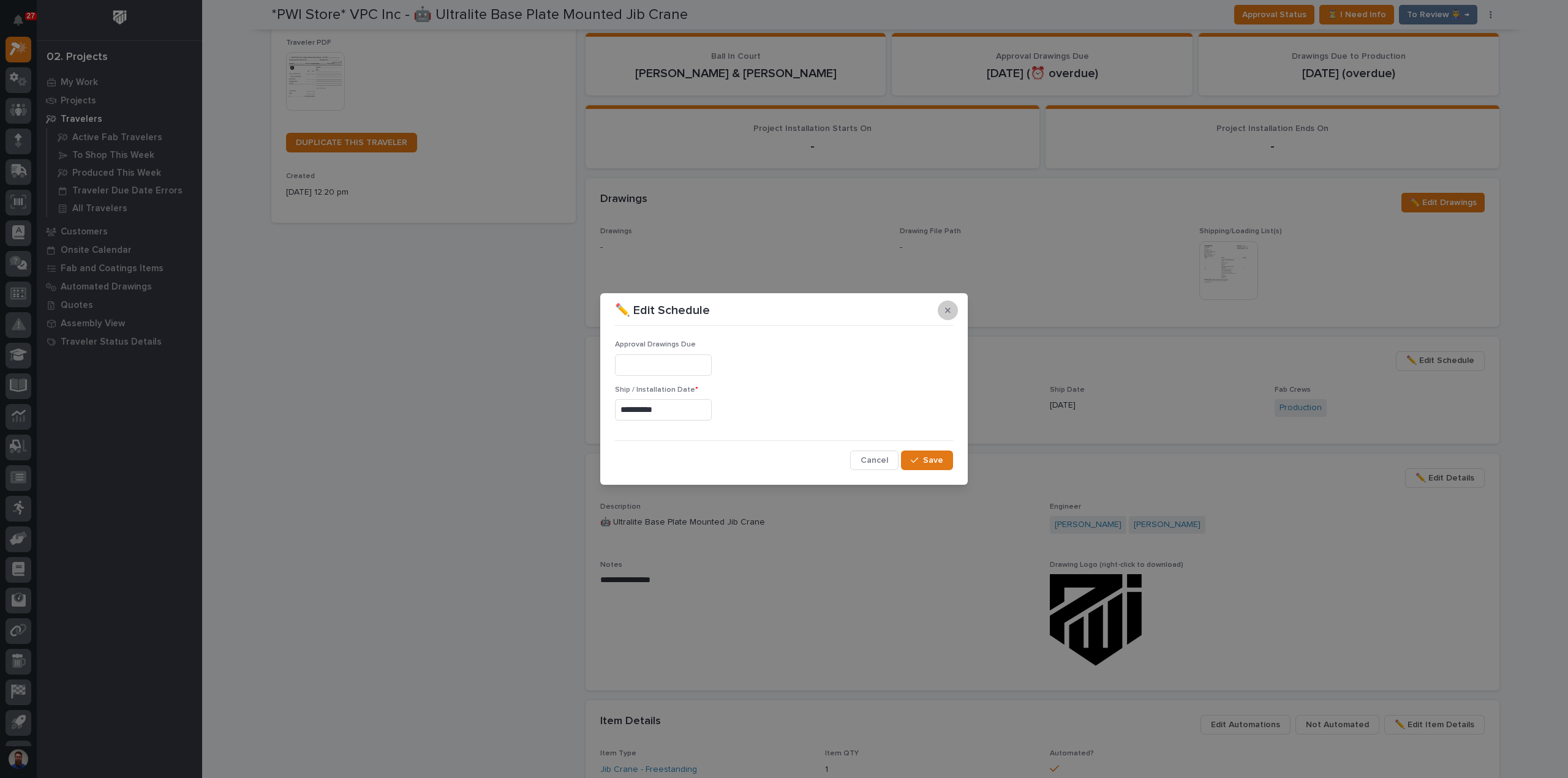
click at [953, 314] on button "button" at bounding box center [947, 310] width 20 height 20
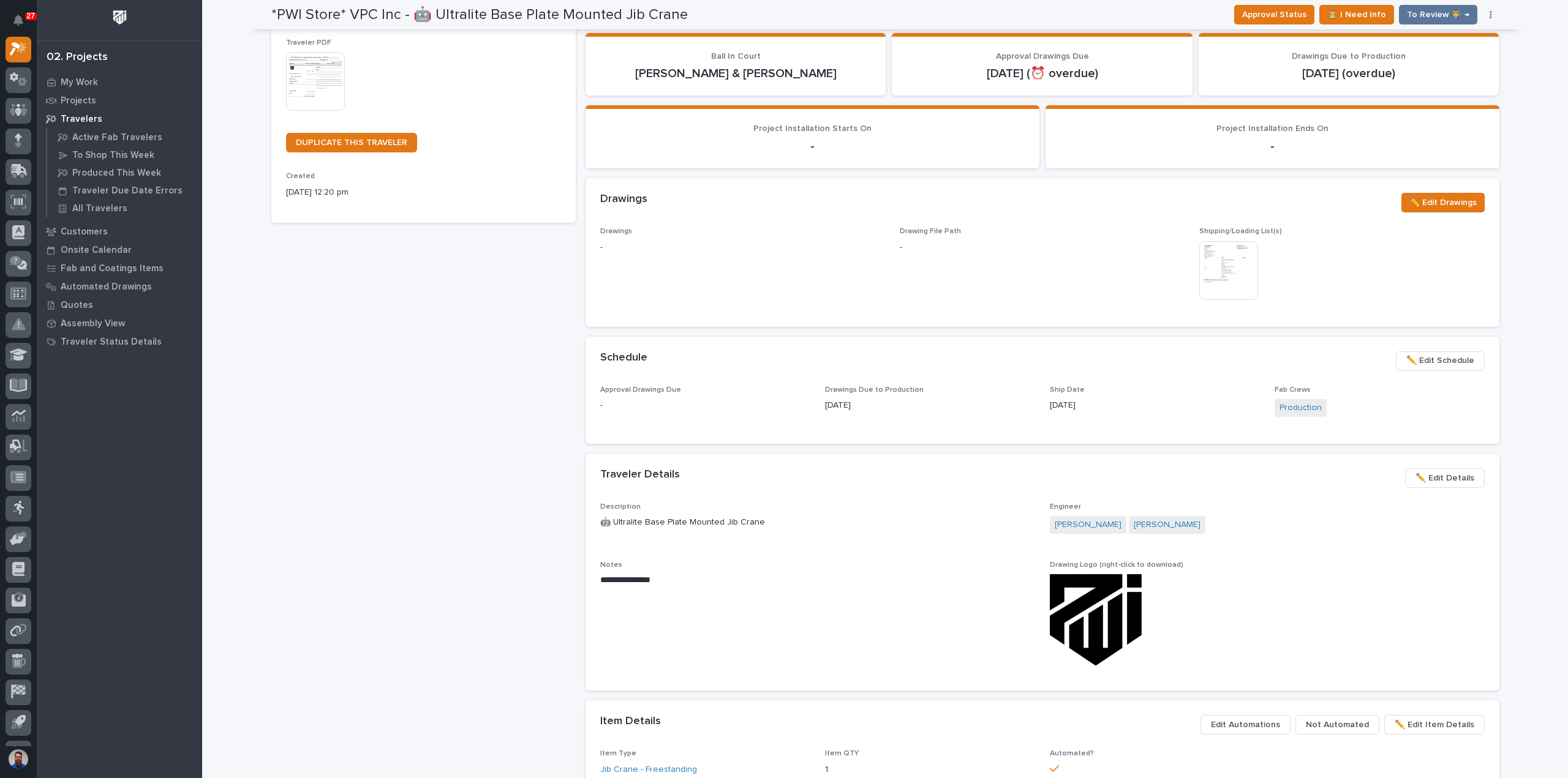
scroll to position [0, 0]
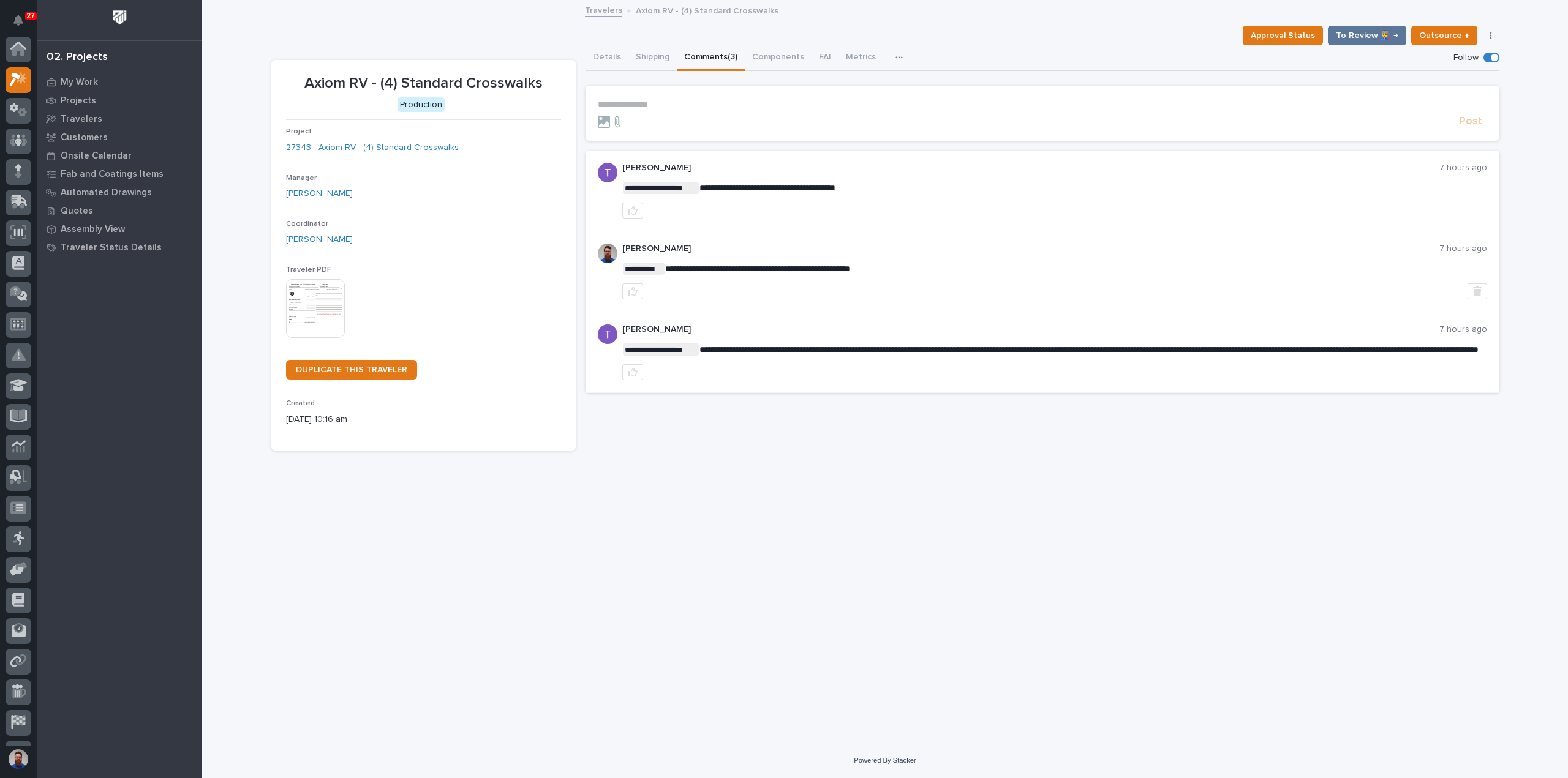
scroll to position [31, 0]
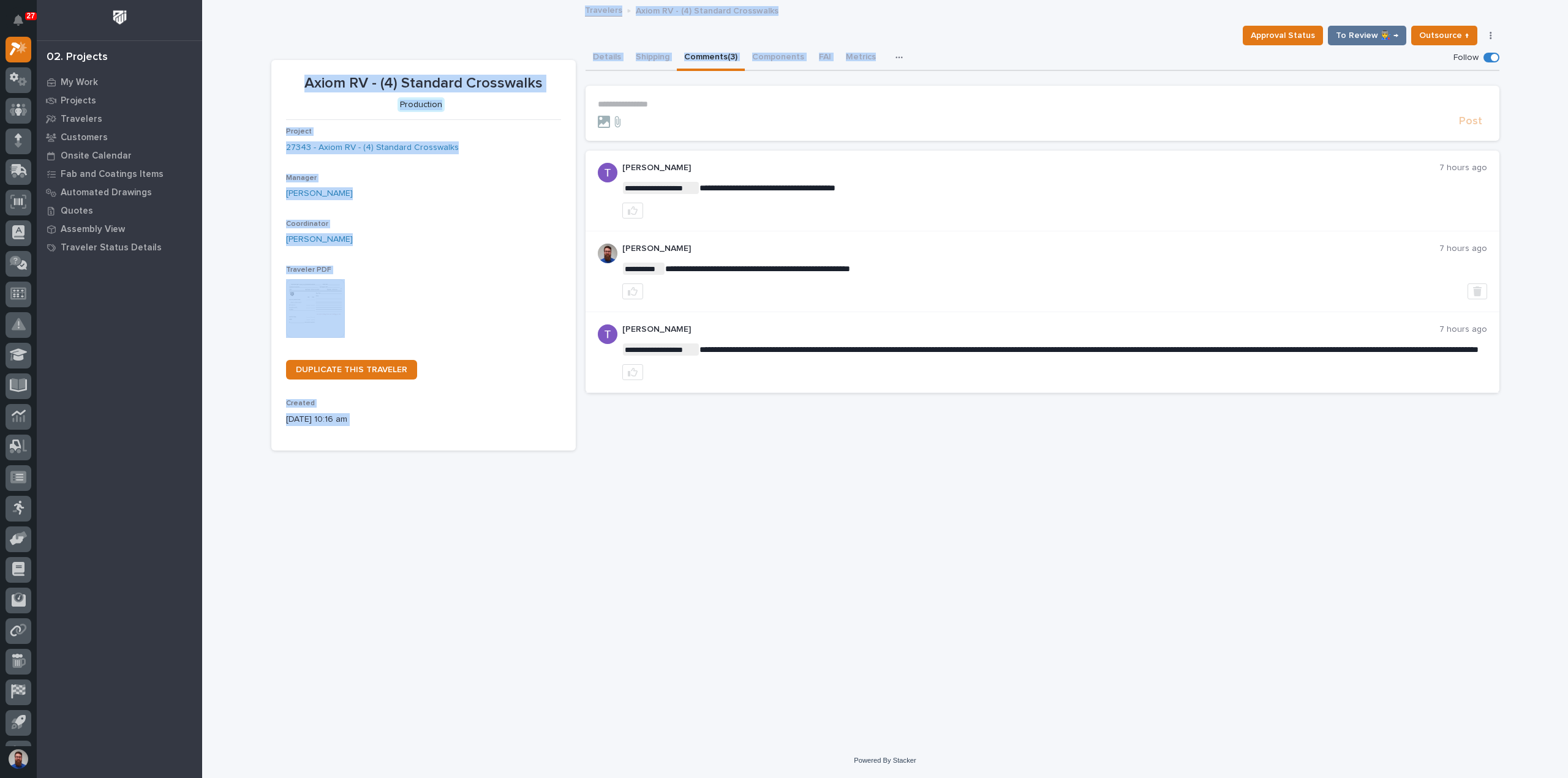
drag, startPoint x: 612, startPoint y: 15, endPoint x: 960, endPoint y: 54, distance: 350.2
click at [960, 54] on div "27 My Settings Log Out 02. Projects My Work Projects Travelers Customers Onsite…" at bounding box center [885, 389] width 1366 height 778
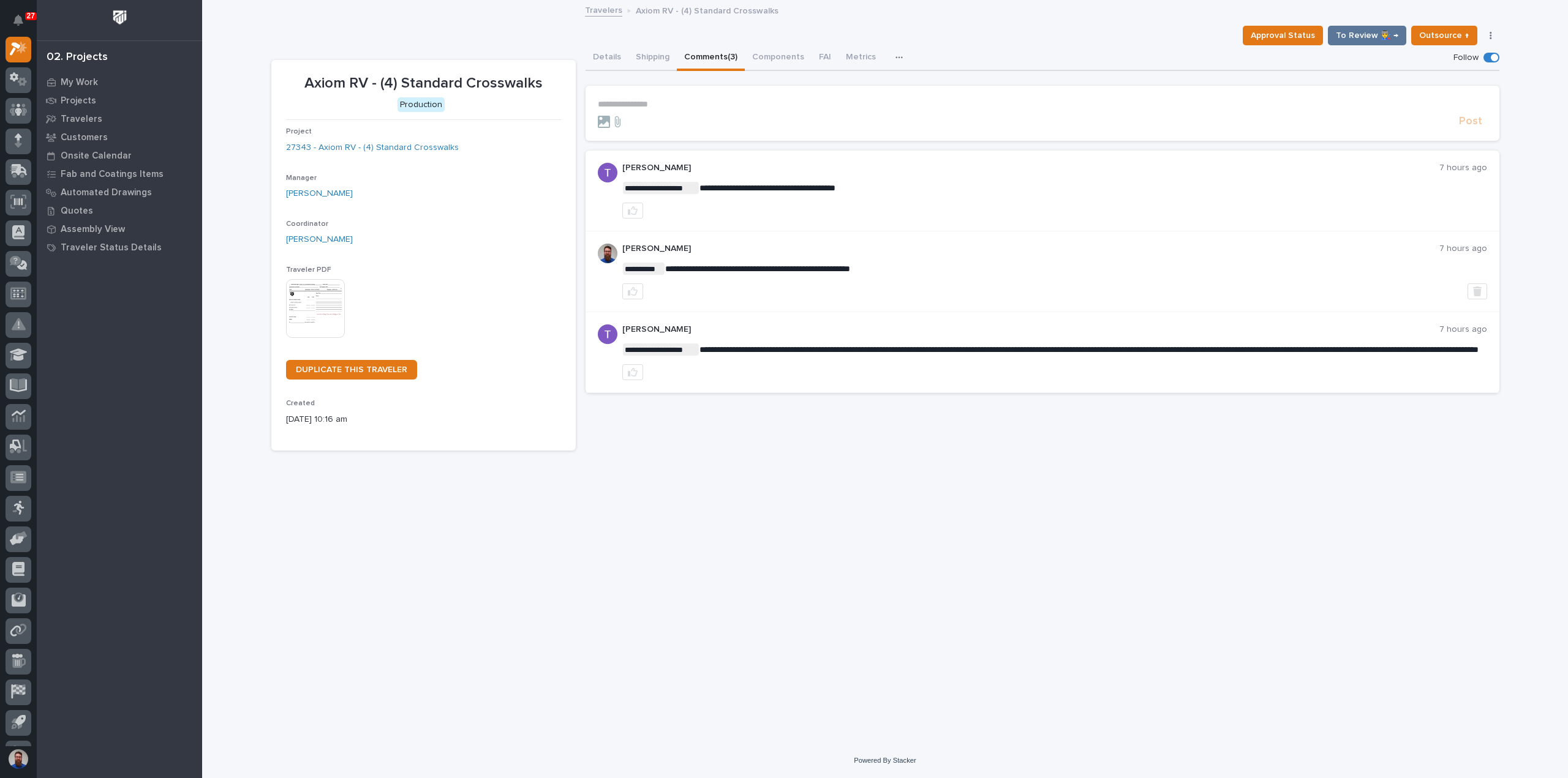
click at [962, 51] on div "Details Shipping Comments (3) Components FAI Metrics Drawing Errors Schedule" at bounding box center [1042, 58] width 914 height 25
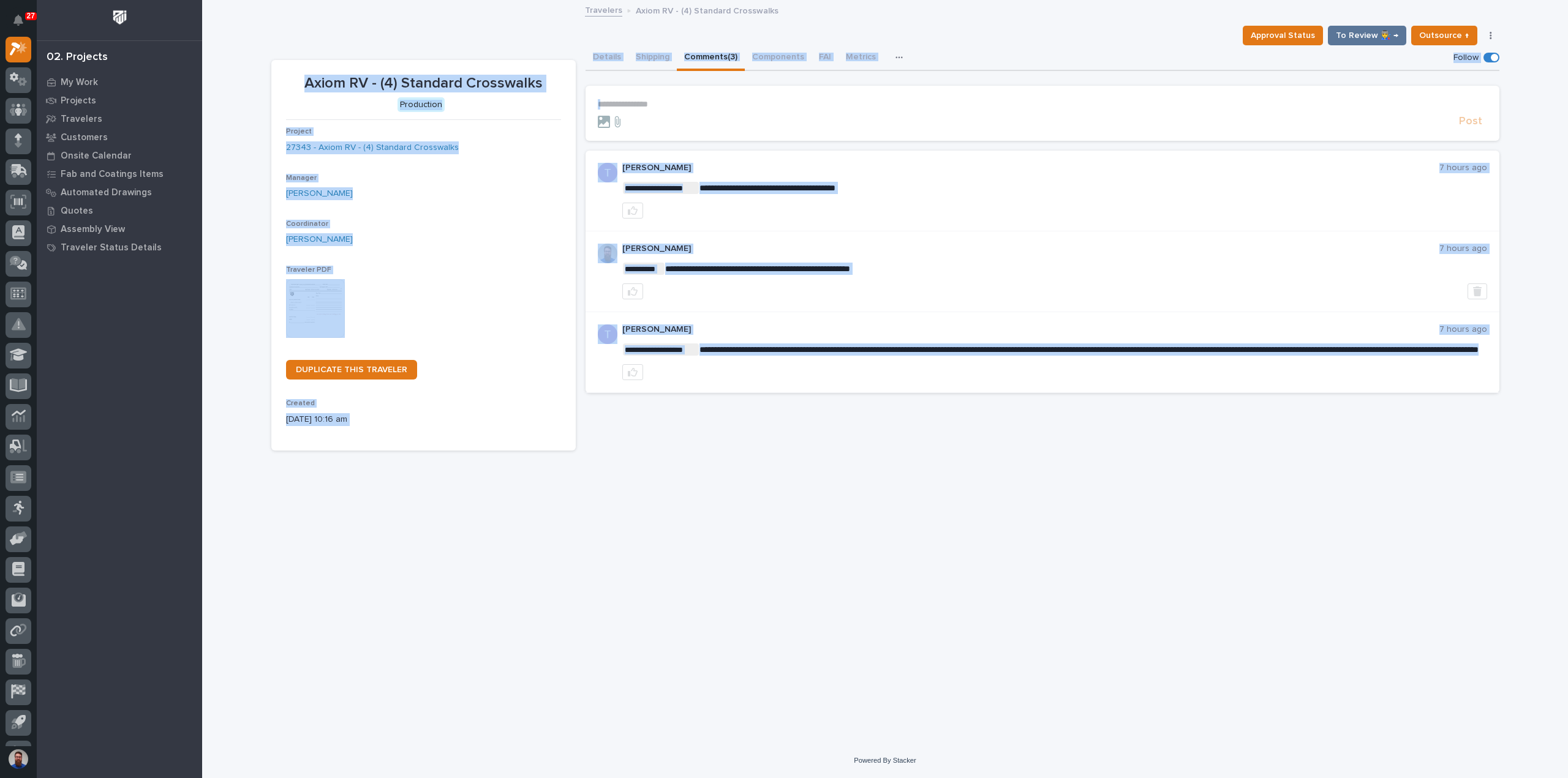
drag, startPoint x: 460, startPoint y: 373, endPoint x: 254, endPoint y: 54, distance: 379.7
click at [254, 54] on div "**********" at bounding box center [885, 372] width 1366 height 743
click at [254, 52] on div "**********" at bounding box center [885, 372] width 1366 height 743
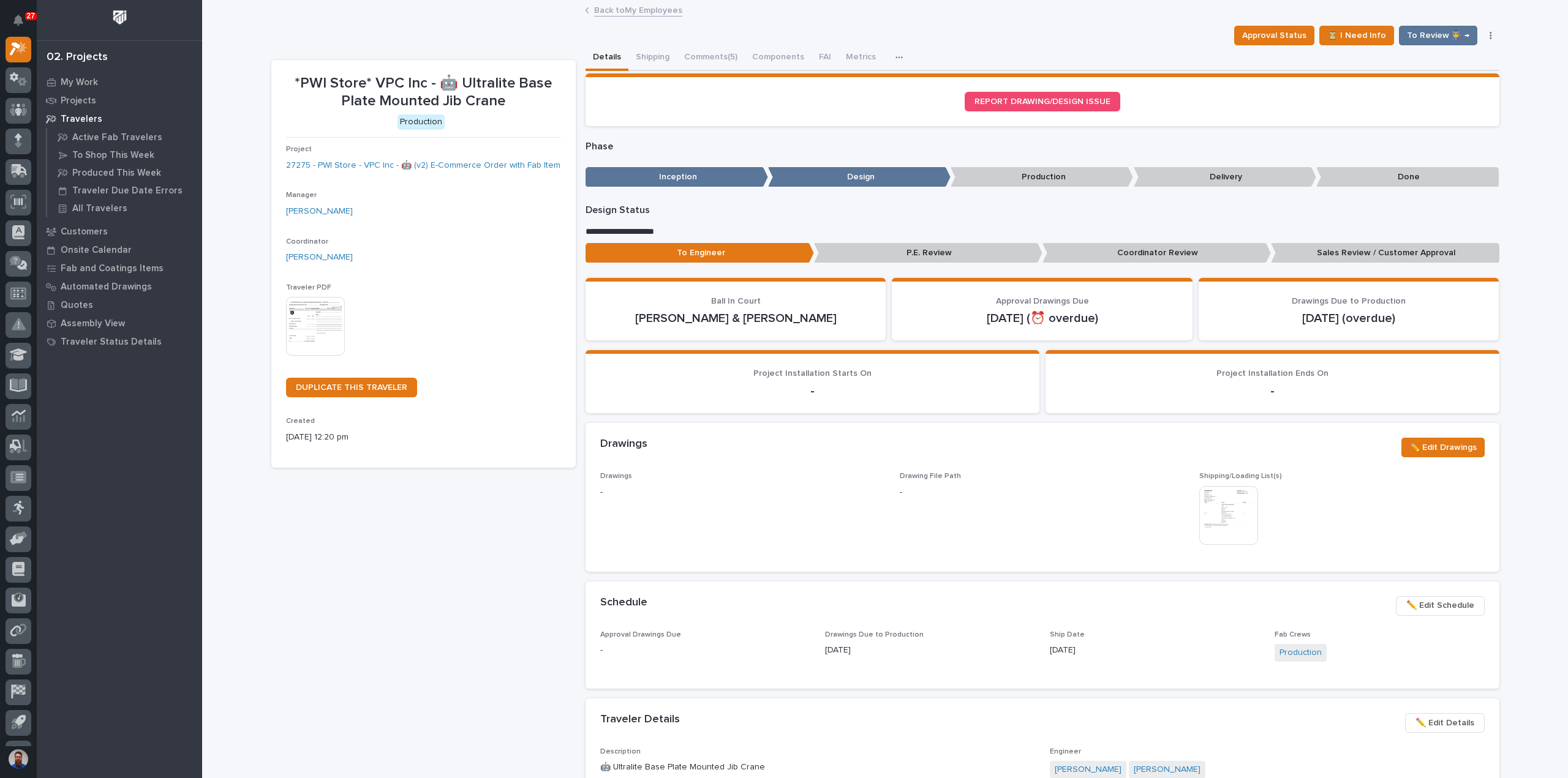
click at [342, 591] on div "*PWI Store* VPC Inc - 🤖 Ultralite Base Plate Mounted Jib Crane Production Proje…" at bounding box center [423, 783] width 304 height 1446
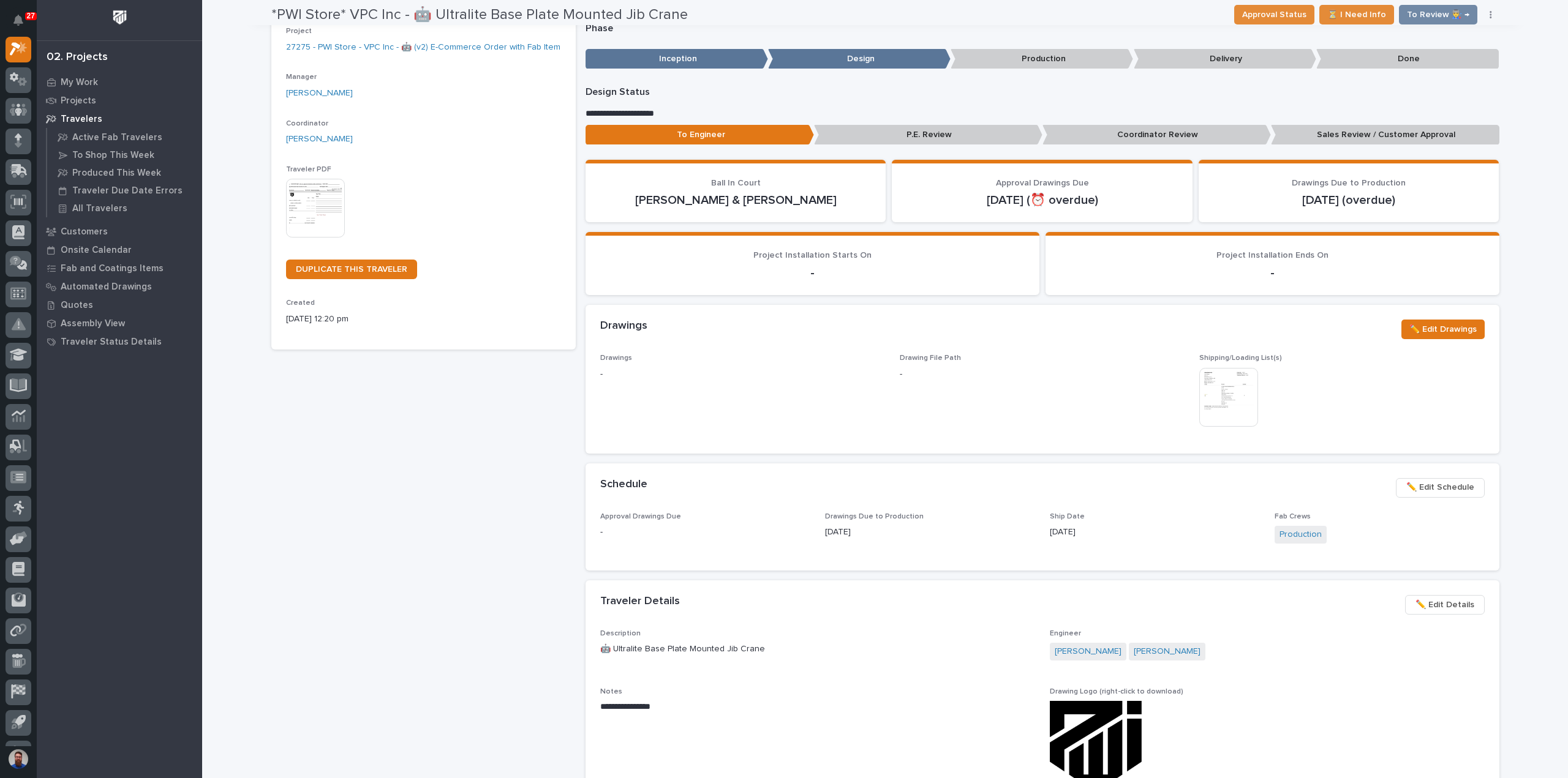
scroll to position [163, 0]
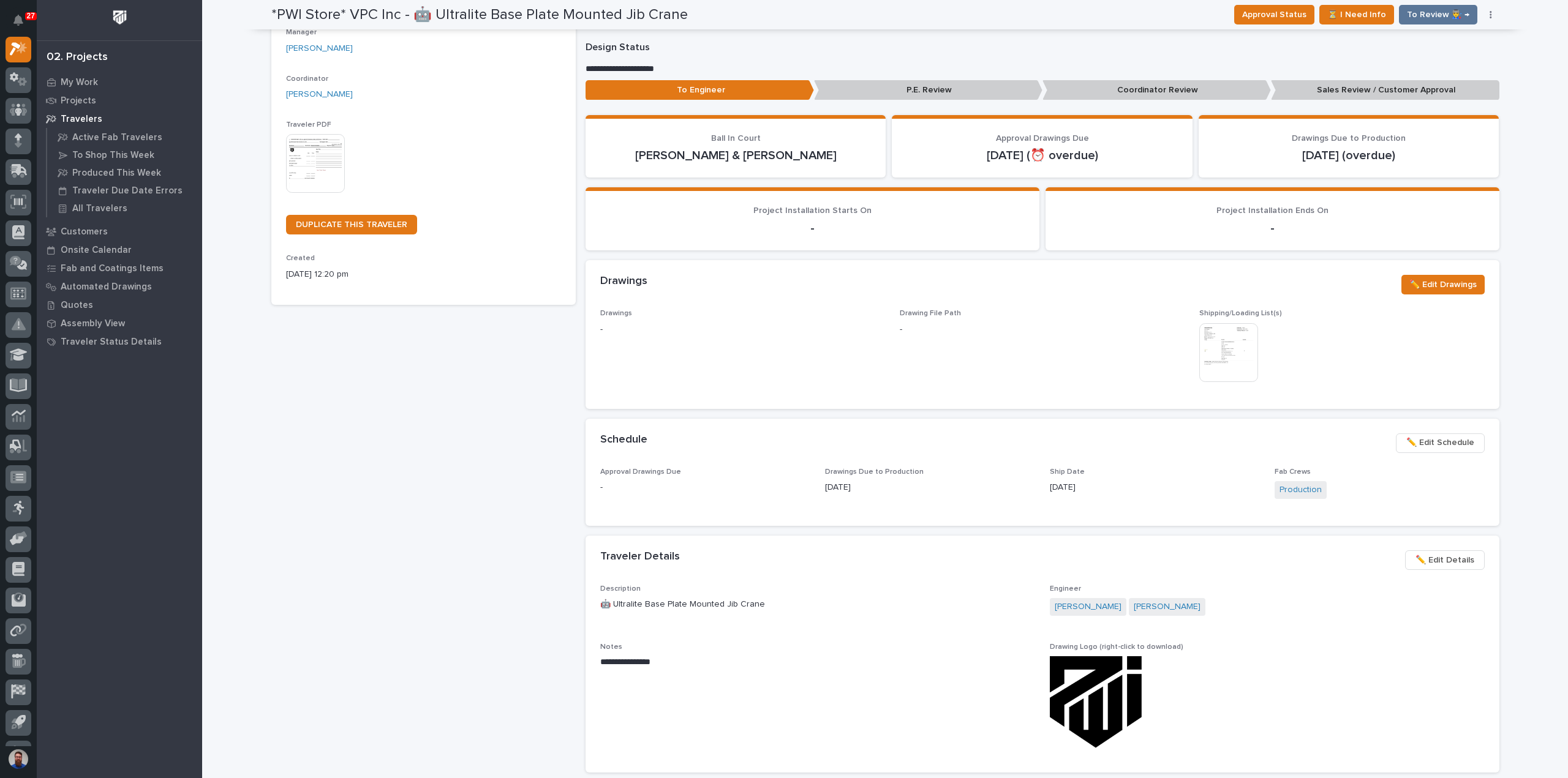
click at [481, 529] on div "*PWI Store* VPC Inc - 🤖 Ultralite Base Plate Mounted Jib Crane Production Proje…" at bounding box center [423, 620] width 304 height 1446
click at [812, 363] on span "Drawings -" at bounding box center [742, 351] width 285 height 85
click at [501, 473] on div "*PWI Store* VPC Inc - 🤖 Ultralite Base Plate Mounted Jib Crane Production Proje…" at bounding box center [423, 620] width 304 height 1446
drag, startPoint x: 1092, startPoint y: 484, endPoint x: 1035, endPoint y: 478, distance: 57.3
click at [1041, 479] on div "Approval Drawings Due - Drawings Due to Production 10/07/2025 Ship Date 10/23/2…" at bounding box center [1042, 490] width 885 height 44
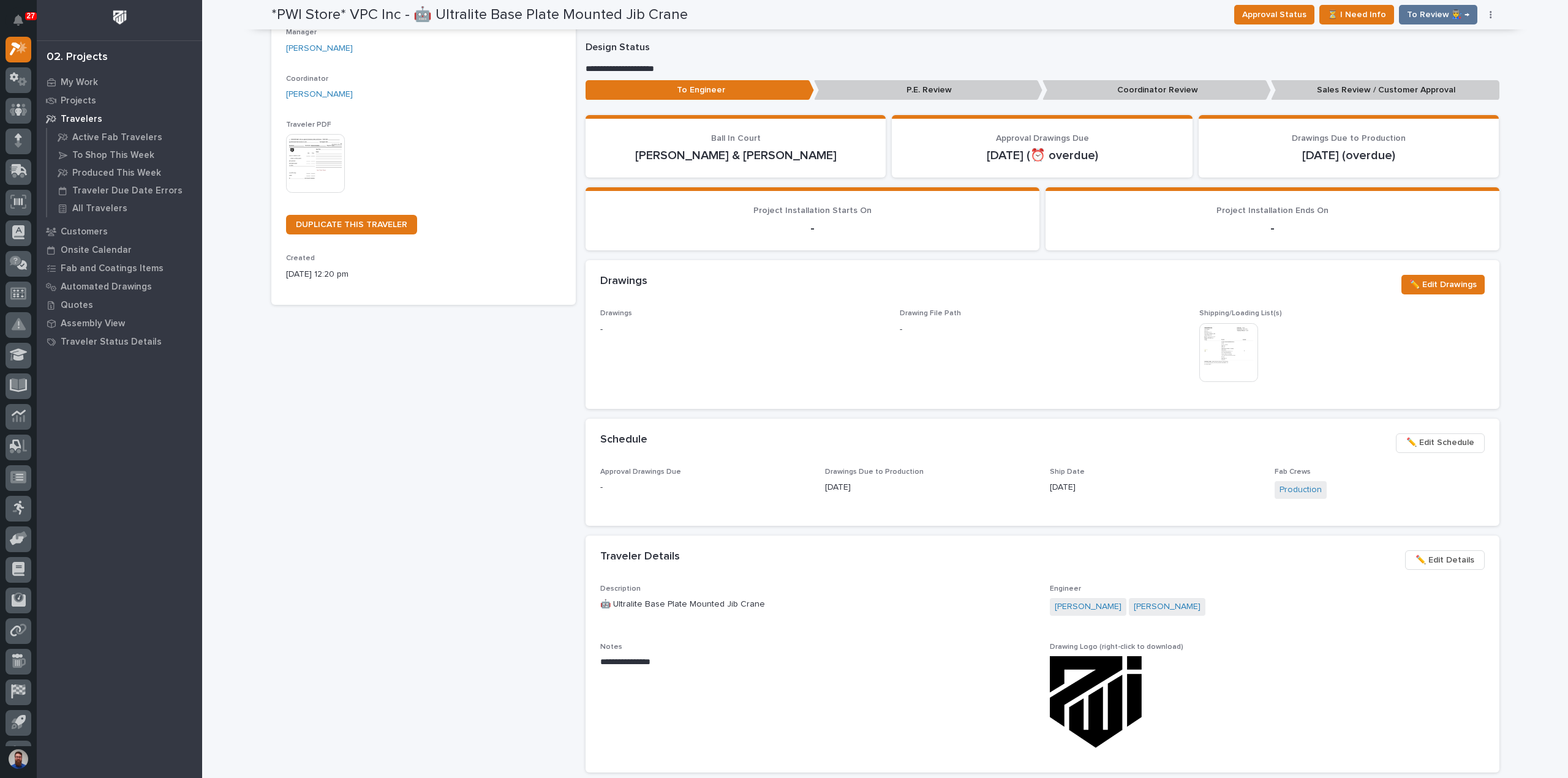
click at [1035, 478] on div "Approval Drawings Due - Drawings Due to Production 10/07/2025 Ship Date 10/23/2…" at bounding box center [1042, 490] width 885 height 44
click at [1104, 490] on p "[DATE]" at bounding box center [1154, 488] width 210 height 13
click at [1065, 367] on span "Drawing File Path -" at bounding box center [1042, 351] width 285 height 85
click at [948, 465] on div "Schedule ••• ✏️ Edit Schedule" at bounding box center [1042, 443] width 914 height 49
drag, startPoint x: 1125, startPoint y: 490, endPoint x: 592, endPoint y: 465, distance: 533.6
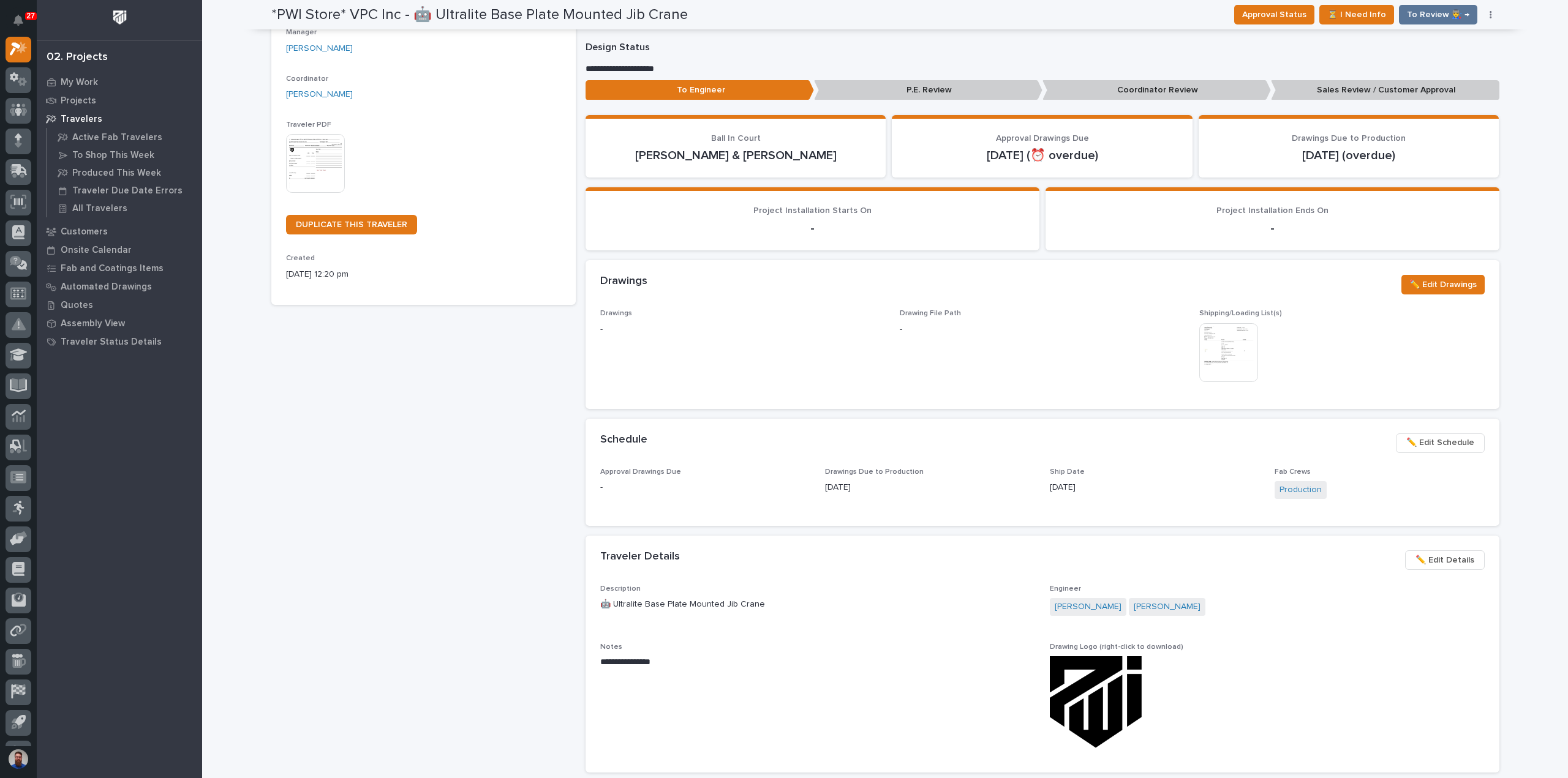
click at [592, 465] on section "Schedule ••• ✏️ Edit Schedule Approval Drawings Due - Drawings Due to Productio…" at bounding box center [1042, 472] width 914 height 107
click at [591, 450] on div "Schedule ••• ✏️ Edit Schedule" at bounding box center [1042, 443] width 914 height 49
drag, startPoint x: 729, startPoint y: 472, endPoint x: 1200, endPoint y: 502, distance: 472.0
click at [1201, 503] on section "Schedule ••• ✏️ Edit Schedule Approval Drawings Due - Drawings Due to Productio…" at bounding box center [1042, 472] width 914 height 107
click at [1196, 498] on div "Ship Date 10/23/2025" at bounding box center [1154, 486] width 210 height 36
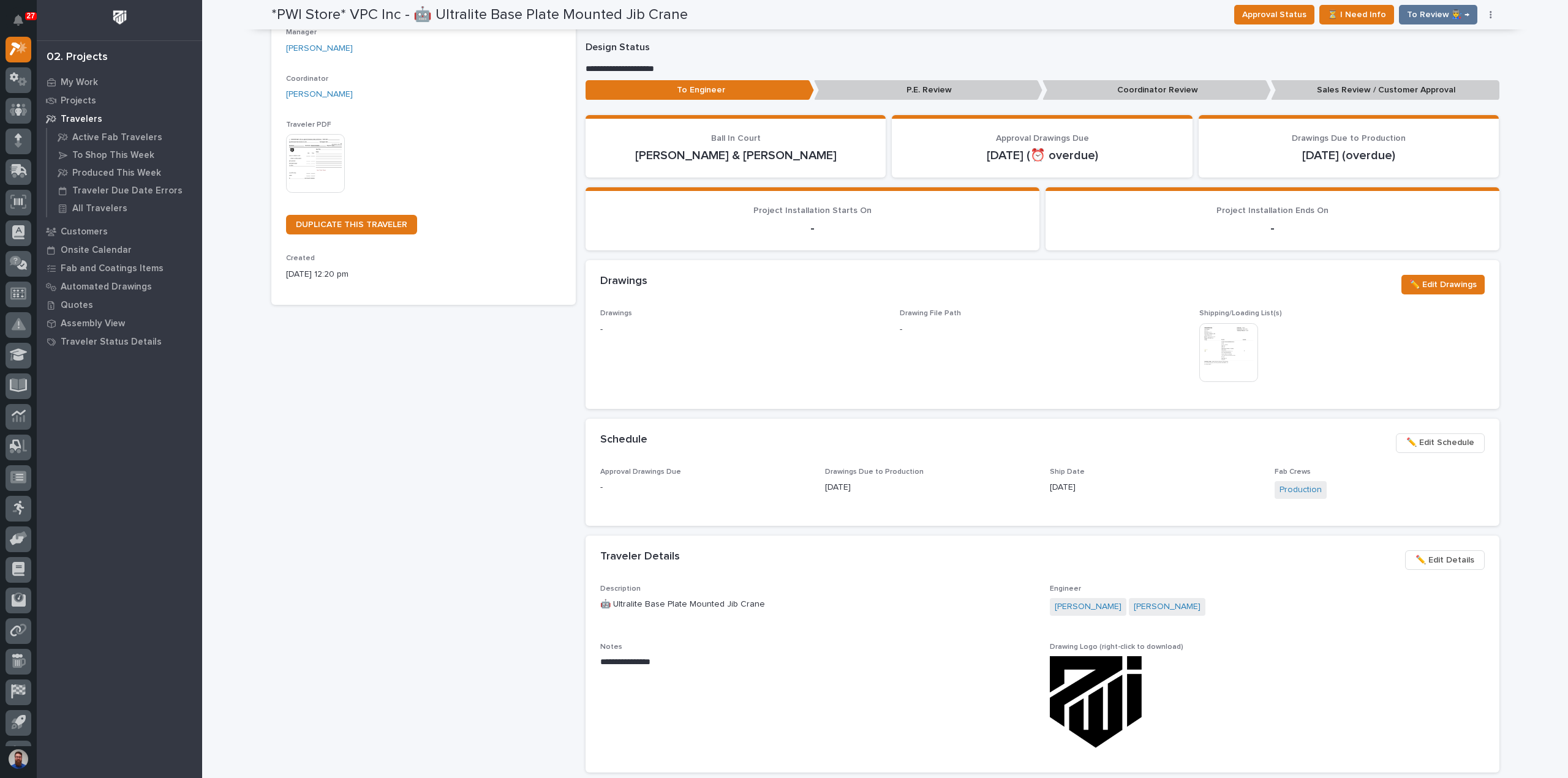
drag, startPoint x: 1158, startPoint y: 486, endPoint x: 954, endPoint y: 470, distance: 204.6
click at [954, 470] on div "Approval Drawings Due - Drawings Due to Production 10/07/2025 Ship Date 10/23/2…" at bounding box center [1042, 490] width 885 height 44
click at [954, 470] on p "Drawings Due to Production" at bounding box center [929, 471] width 210 height 8
click at [505, 532] on div "*PWI Store* VPC Inc - 🤖 Ultralite Base Plate Mounted Jib Crane Production Proje…" at bounding box center [423, 620] width 304 height 1446
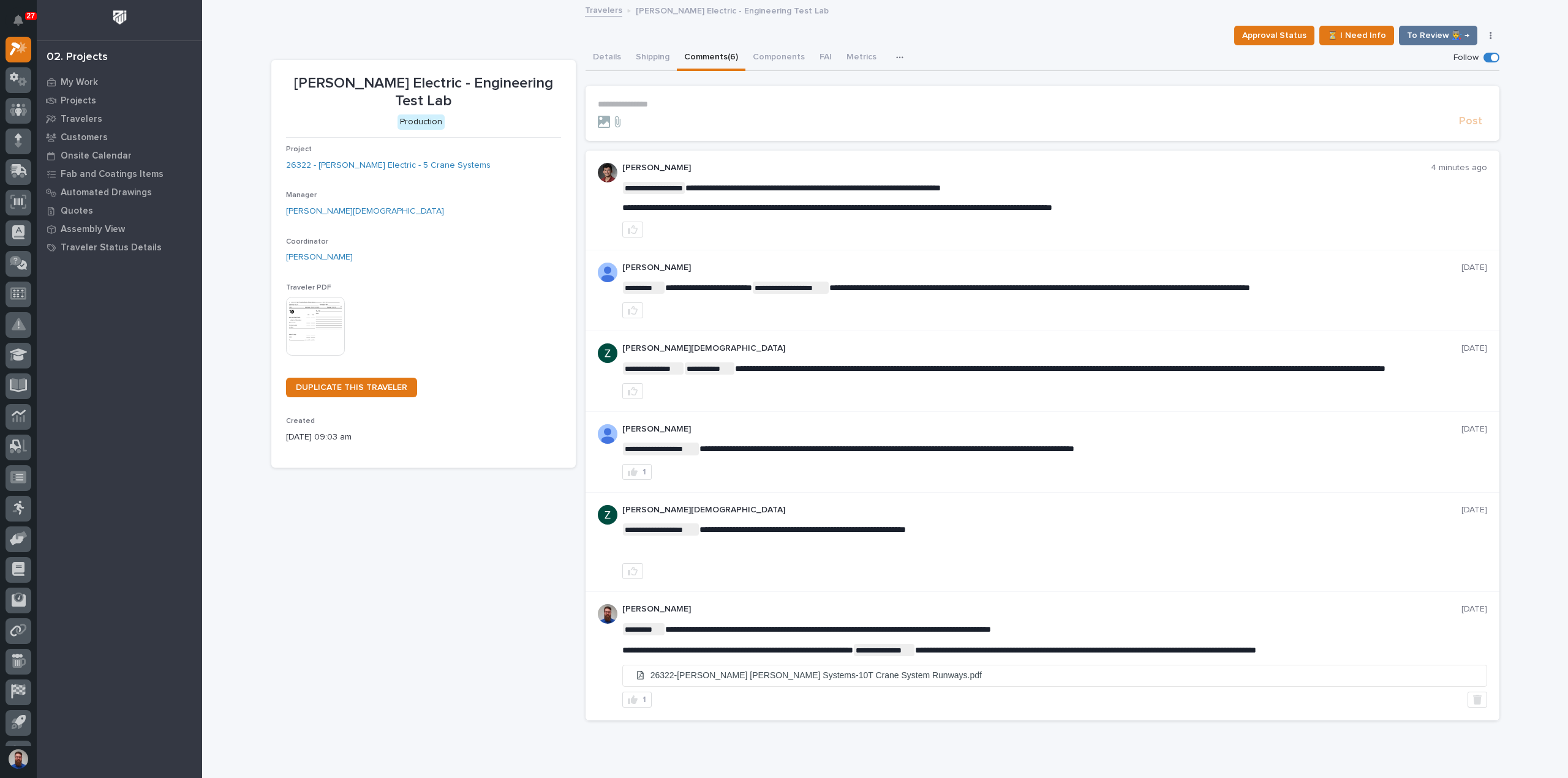
click at [856, 194] on div "**********" at bounding box center [1055, 197] width 865 height 31
drag, startPoint x: 806, startPoint y: 188, endPoint x: 843, endPoint y: 197, distance: 38.1
click at [843, 197] on div "**********" at bounding box center [1055, 197] width 865 height 31
click at [774, 203] on p "**********" at bounding box center [1055, 207] width 865 height 10
click at [622, 99] on p "**********" at bounding box center [1042, 104] width 889 height 10
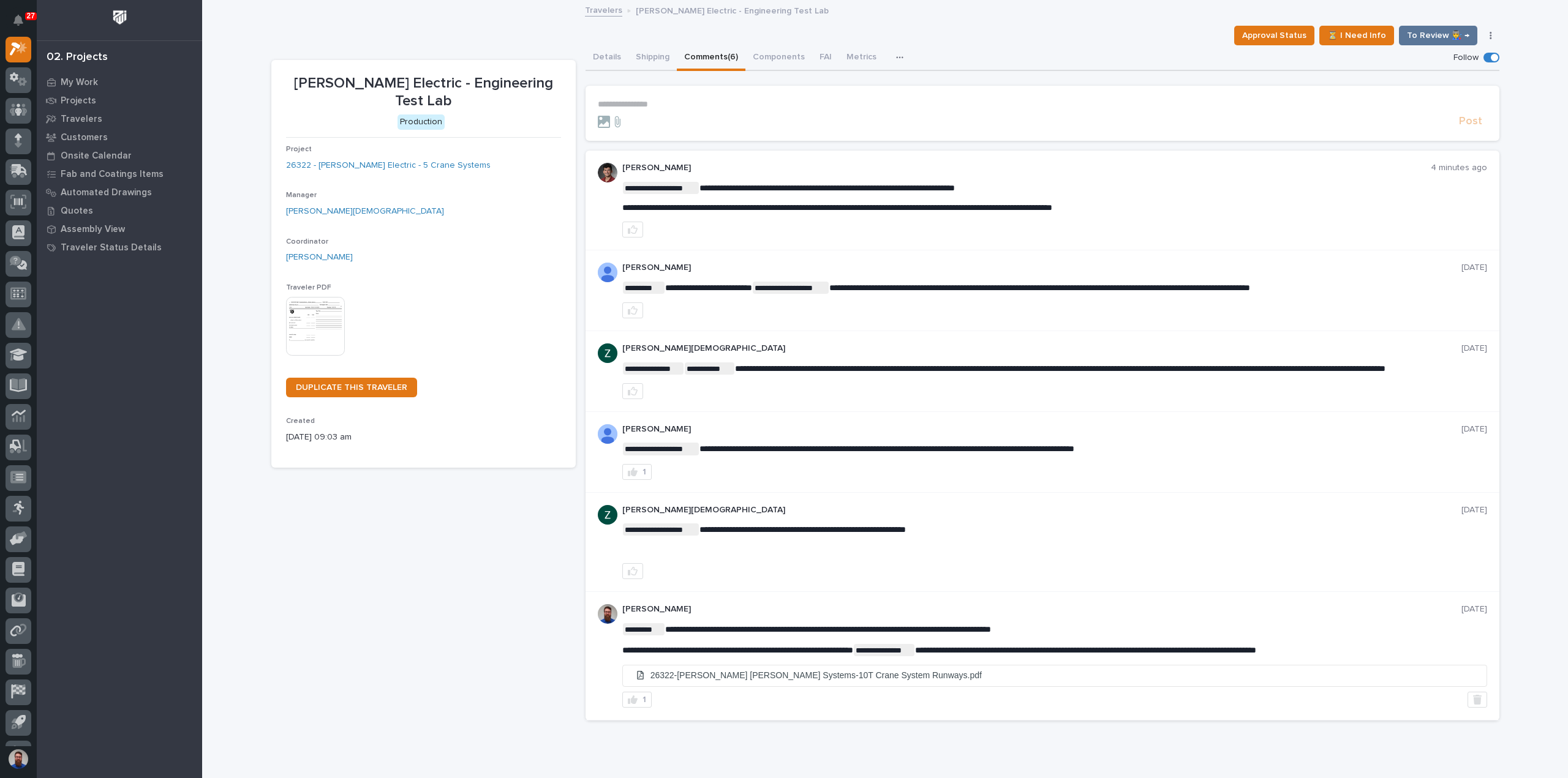
click at [636, 107] on p "**********" at bounding box center [1042, 104] width 889 height 10
click at [639, 106] on p "**********" at bounding box center [1042, 104] width 889 height 10
click at [652, 108] on p "**********" at bounding box center [1042, 104] width 889 height 10
drag, startPoint x: 1197, startPoint y: 205, endPoint x: 617, endPoint y: 208, distance: 580.0
click at [617, 208] on div "**********" at bounding box center [1042, 201] width 914 height 100
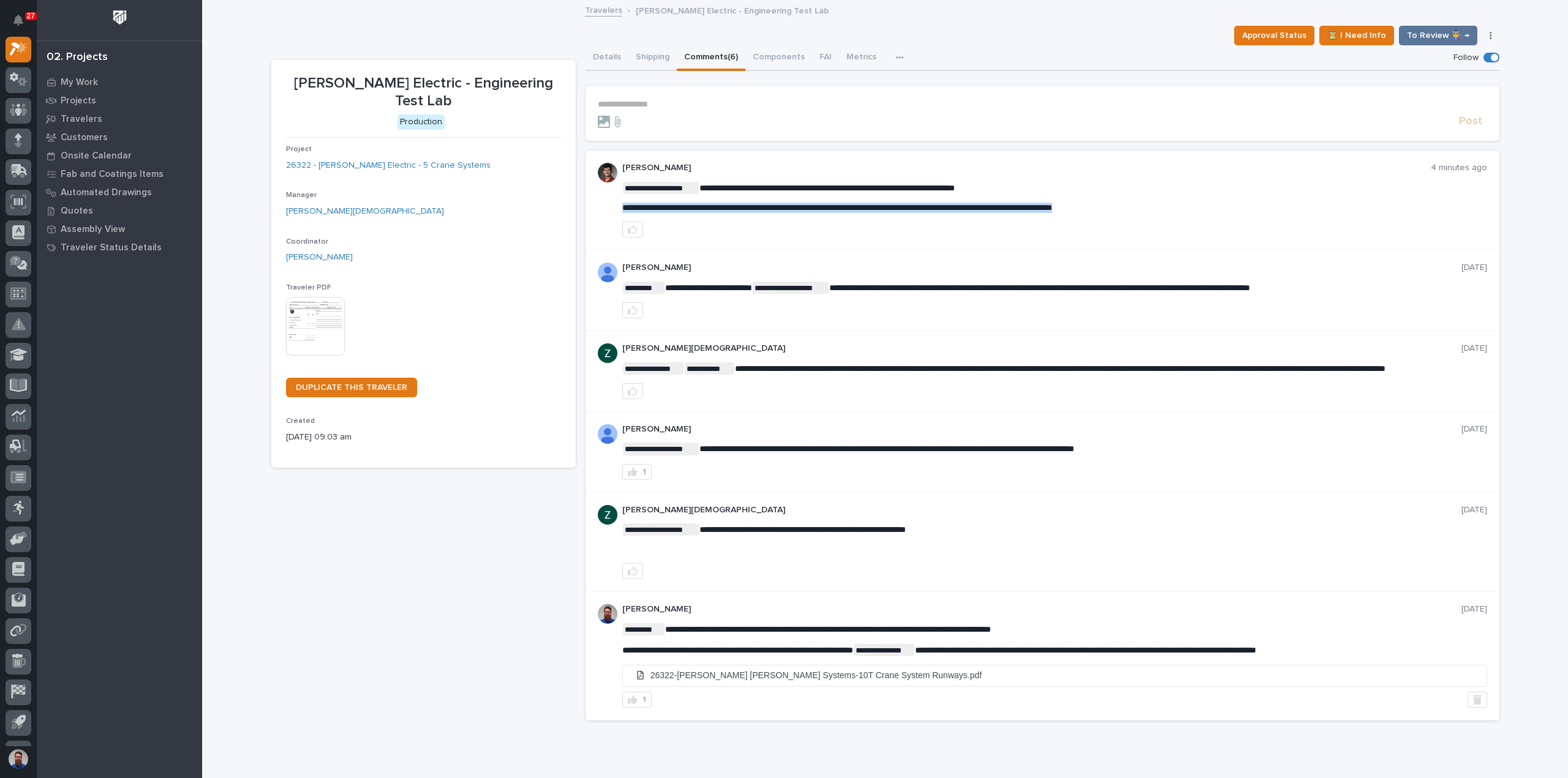
copy span "**********"
click at [861, 207] on span "**********" at bounding box center [837, 207] width 430 height 8
click at [631, 229] on icon "button" at bounding box center [632, 229] width 10 height 8
click at [637, 94] on section "**********" at bounding box center [1042, 113] width 914 height 56
click at [638, 98] on section "**********" at bounding box center [1042, 113] width 914 height 56
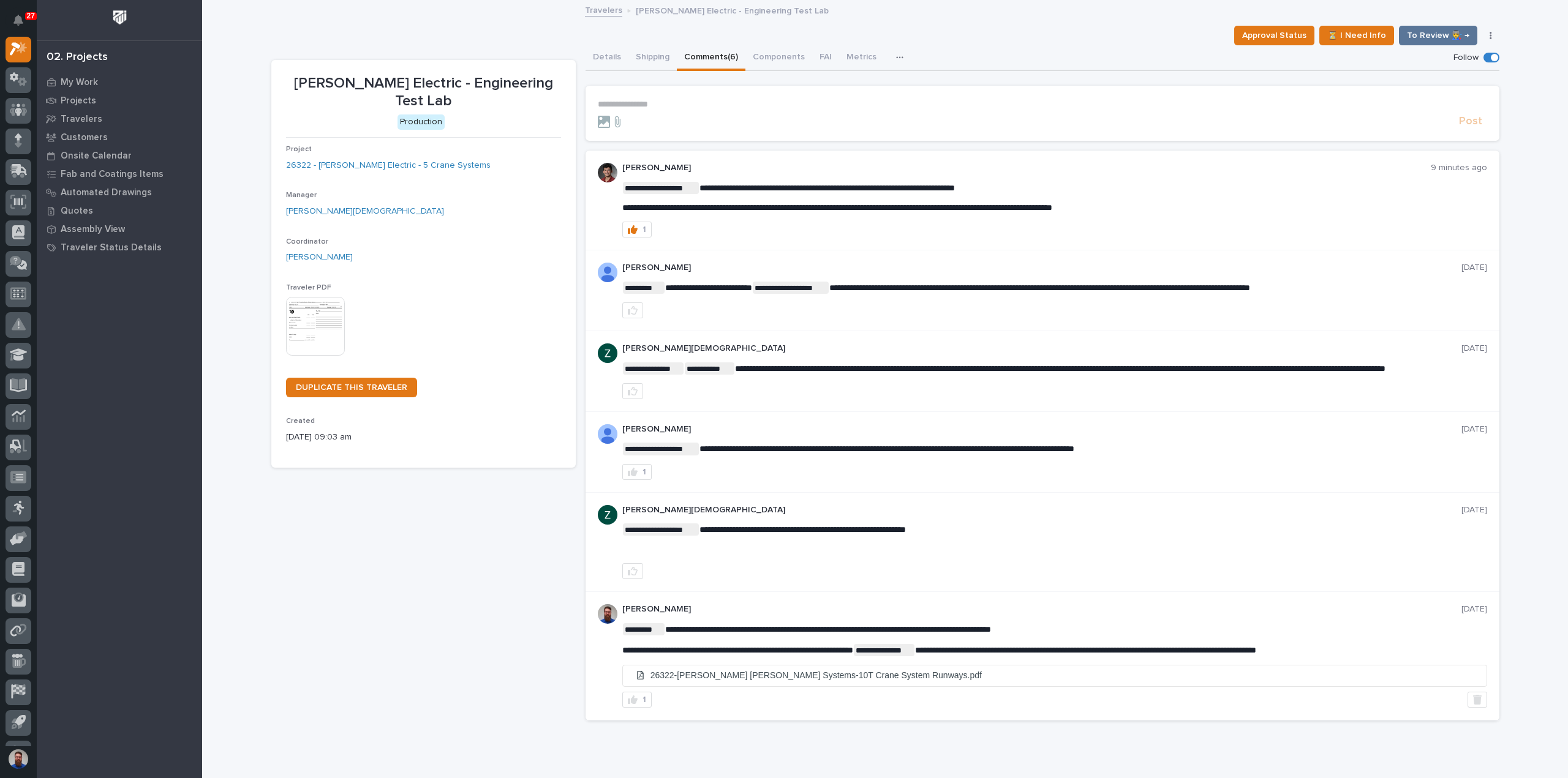
click at [649, 105] on p "**********" at bounding box center [1042, 104] width 889 height 10
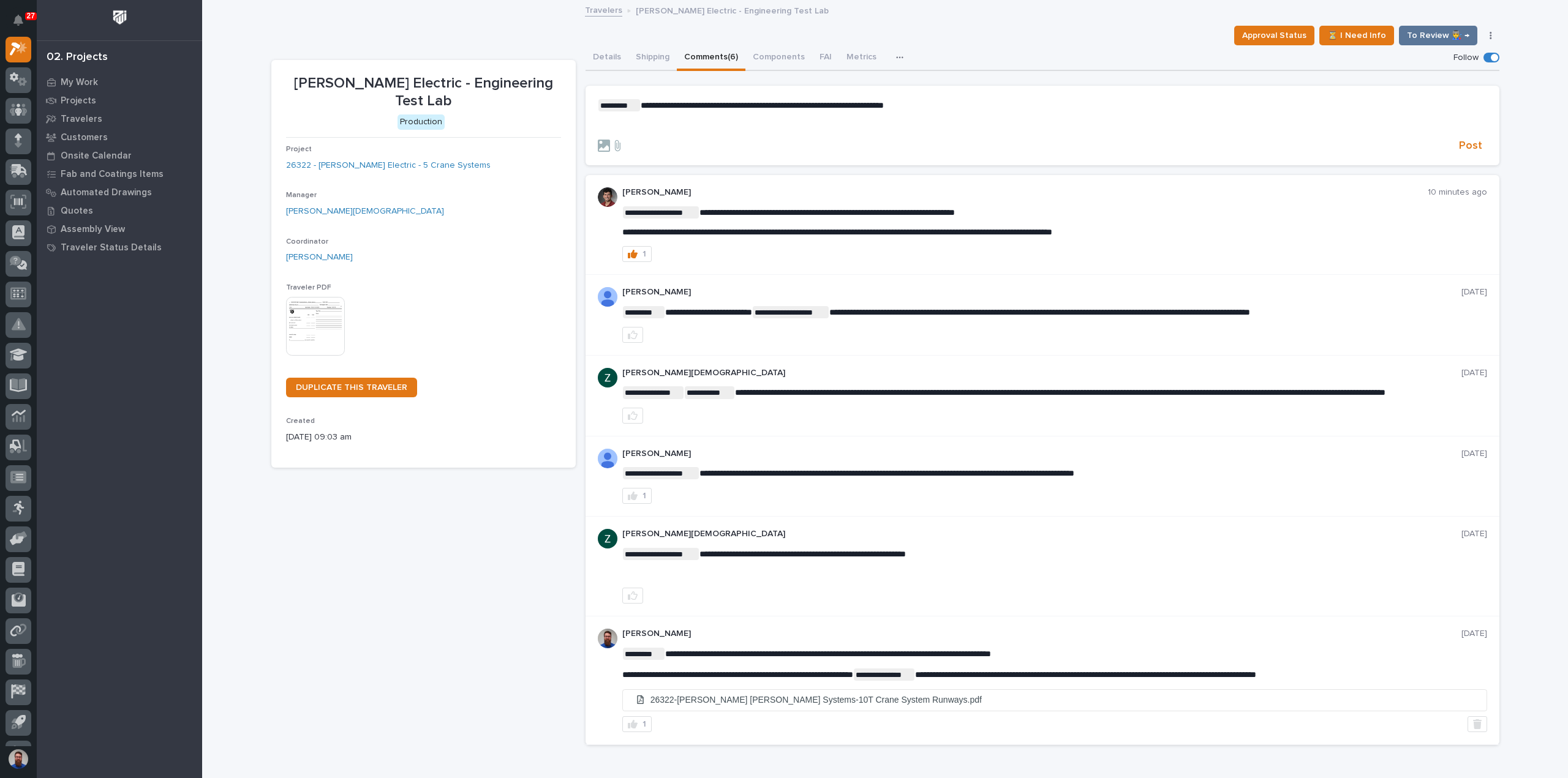
click at [721, 125] on p "﻿" at bounding box center [1042, 125] width 889 height 10
click at [1462, 143] on span "Post" at bounding box center [1471, 146] width 24 height 14
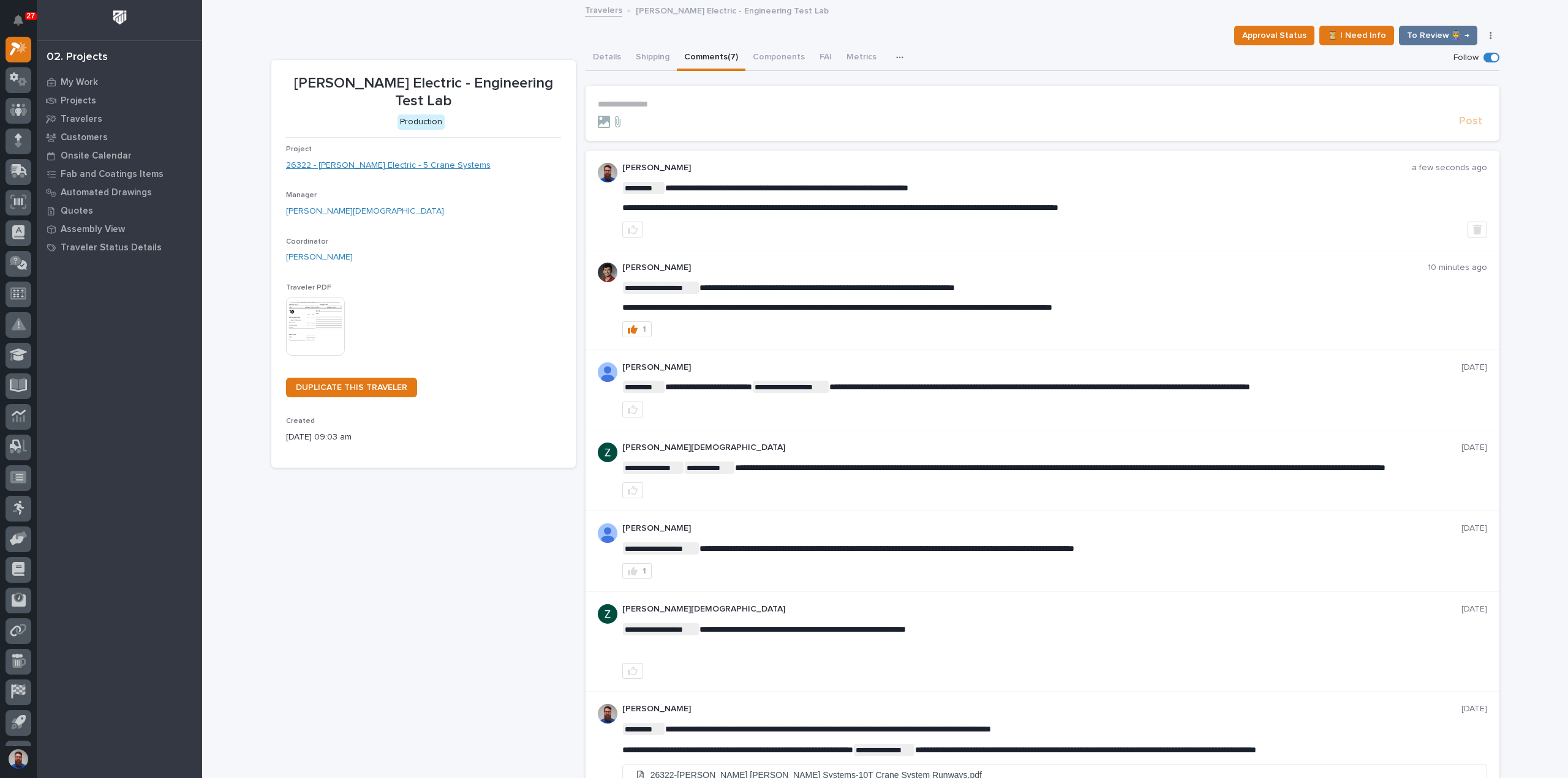
click at [420, 159] on link "26322 - [PERSON_NAME] Electric - 5 Crane Systems" at bounding box center [388, 166] width 205 height 13
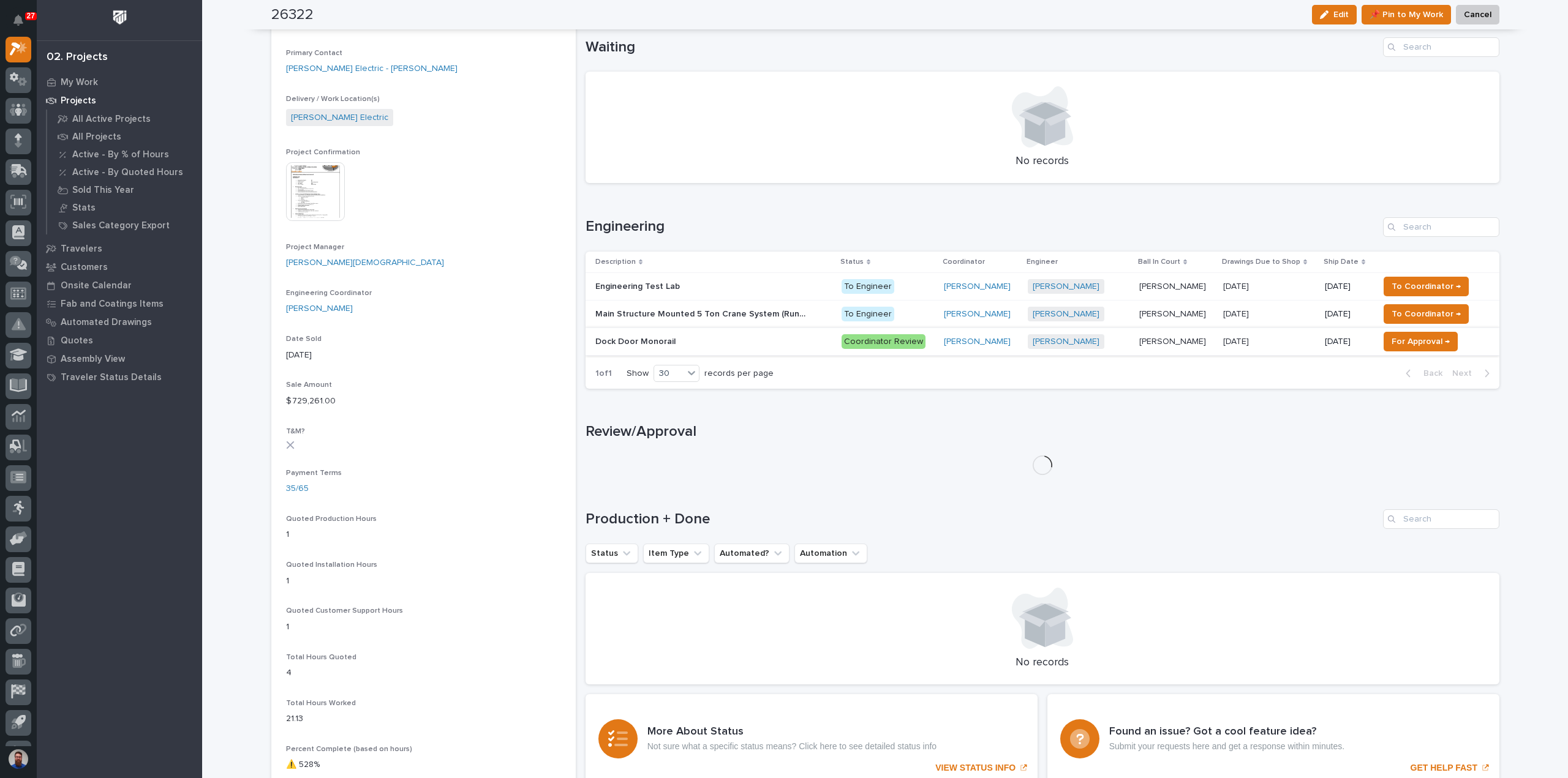
scroll to position [419, 0]
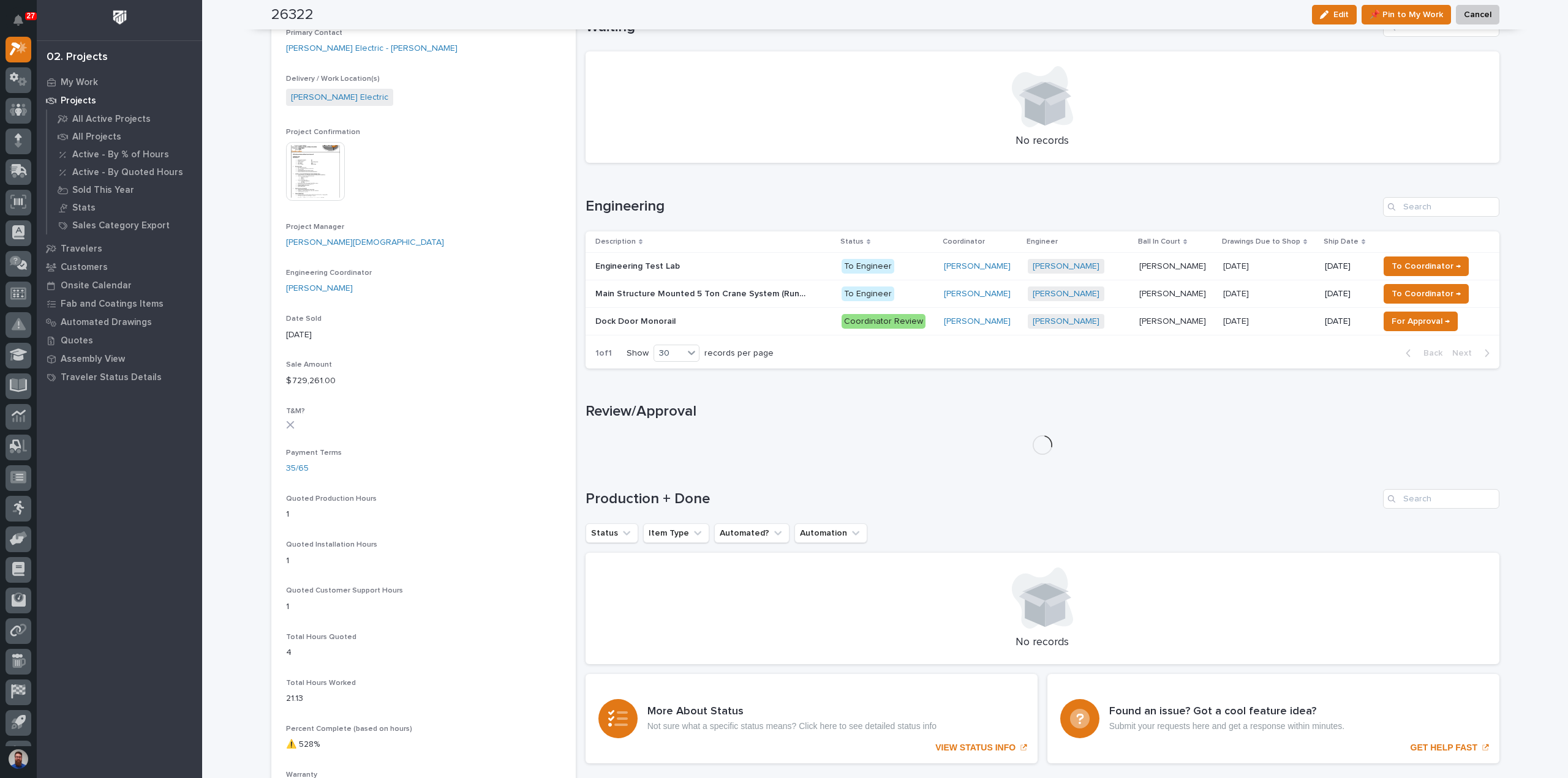
click at [703, 327] on div "Dock Door Monorail Dock Door Monorail" at bounding box center [713, 322] width 237 height 20
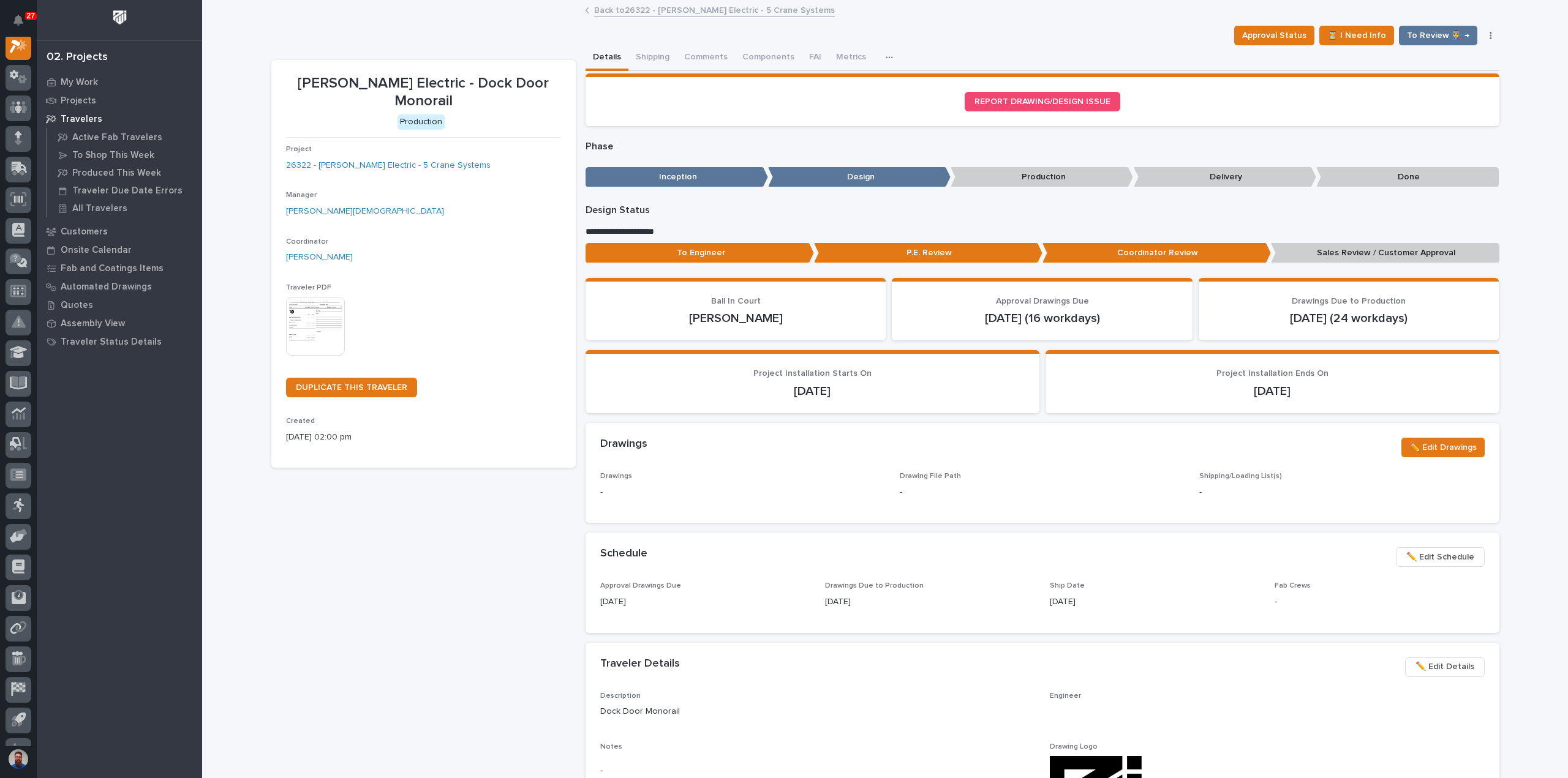
scroll to position [31, 0]
click at [707, 63] on button "Comments (7)" at bounding box center [711, 58] width 68 height 25
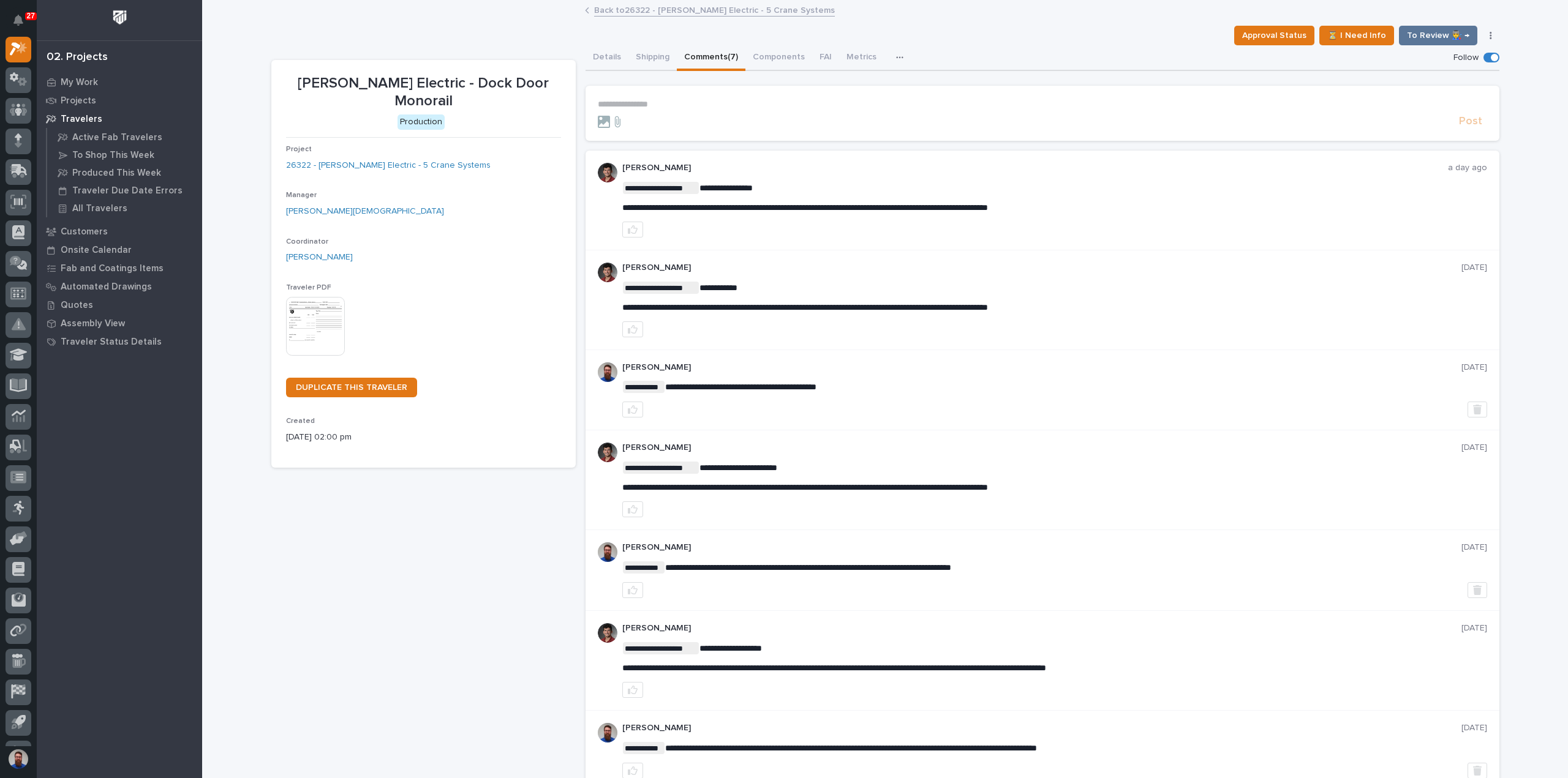
click at [660, 99] on p "**********" at bounding box center [1042, 104] width 889 height 10
click at [453, 566] on div "[PERSON_NAME] Electric - Dock Door Monorail Production Project 26322 - [PERSON_…" at bounding box center [423, 430] width 304 height 742
click at [390, 159] on link "26322 - [PERSON_NAME] Electric - 5 Crane Systems" at bounding box center [388, 166] width 205 height 13
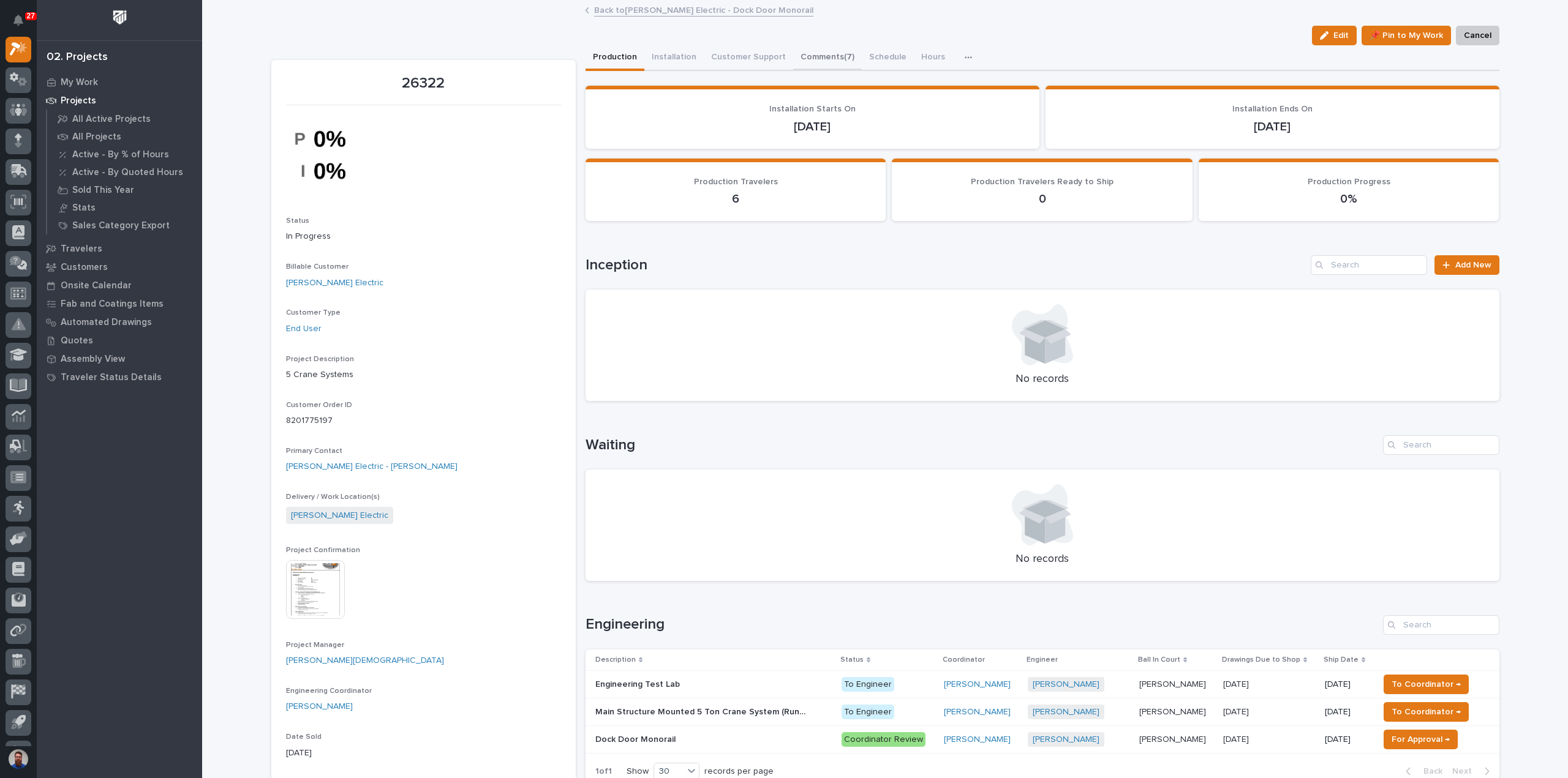
drag, startPoint x: 819, startPoint y: 70, endPoint x: 819, endPoint y: 56, distance: 14.0
click at [819, 66] on div "Production Installation Customer Support Comments (7) Schedule Hours Purchase O…" at bounding box center [1042, 698] width 914 height 1306
click at [819, 56] on button "Comments (7)" at bounding box center [826, 58] width 68 height 25
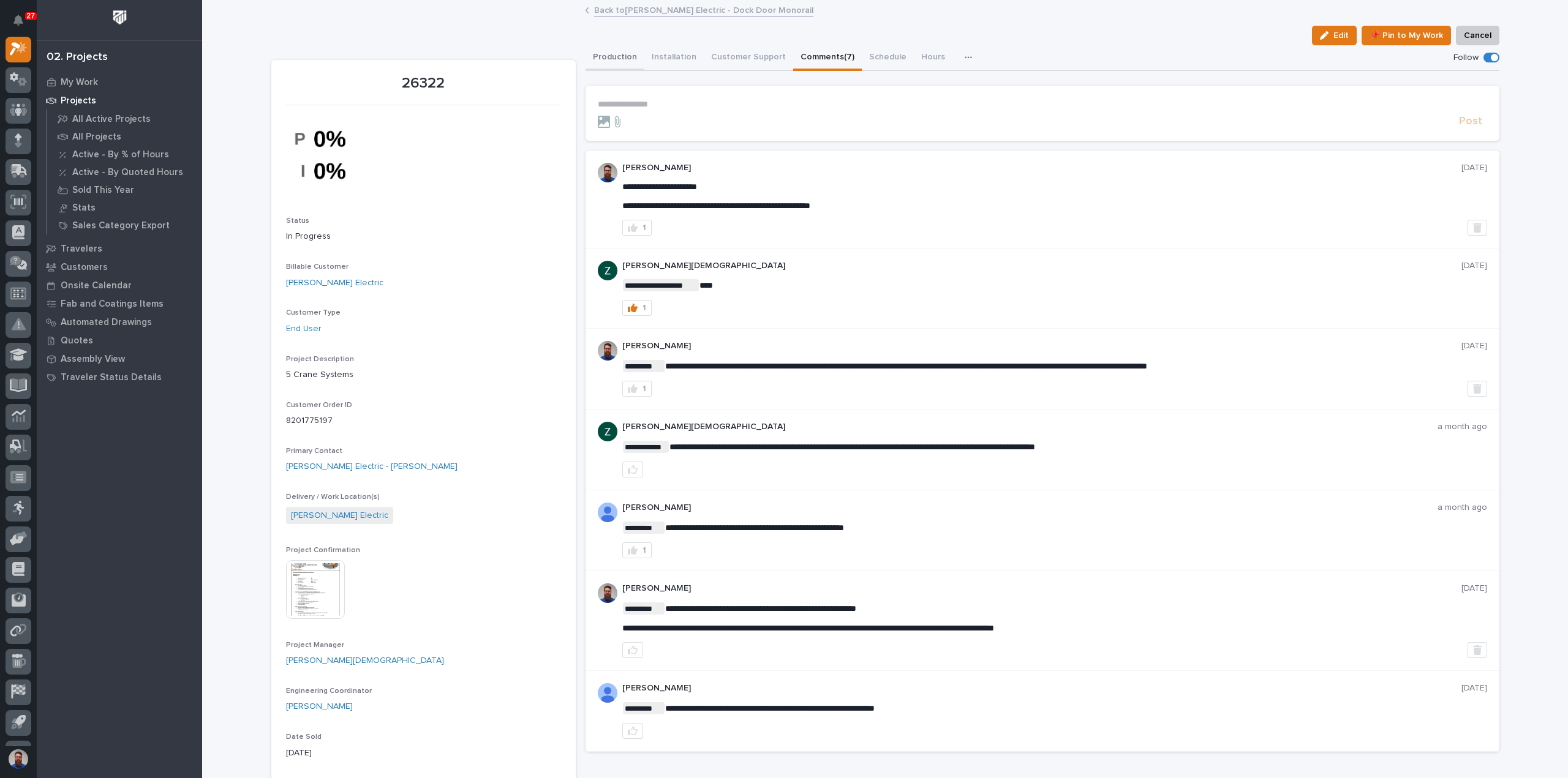
click at [606, 61] on button "Production" at bounding box center [614, 58] width 59 height 25
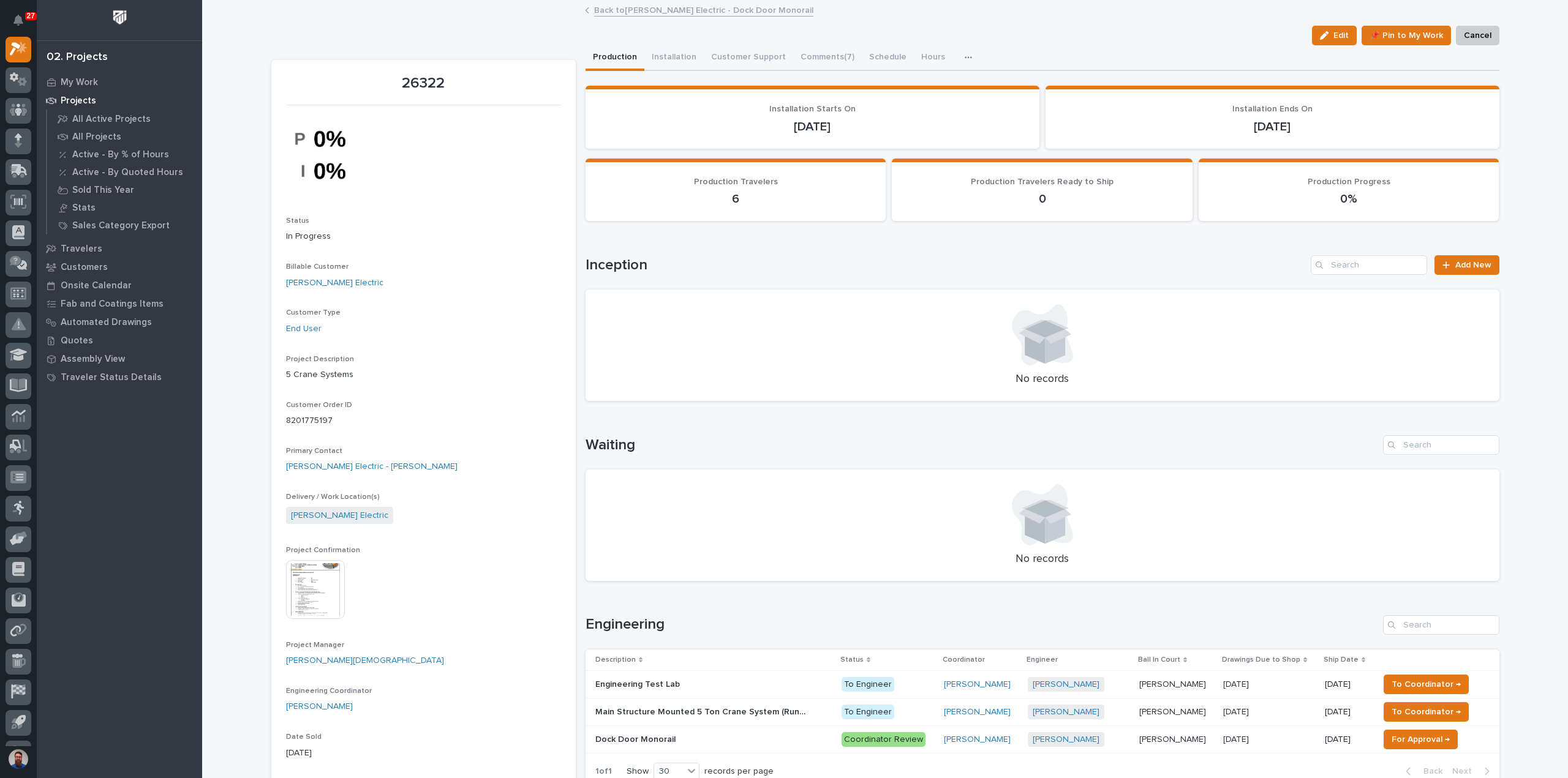
scroll to position [327, 0]
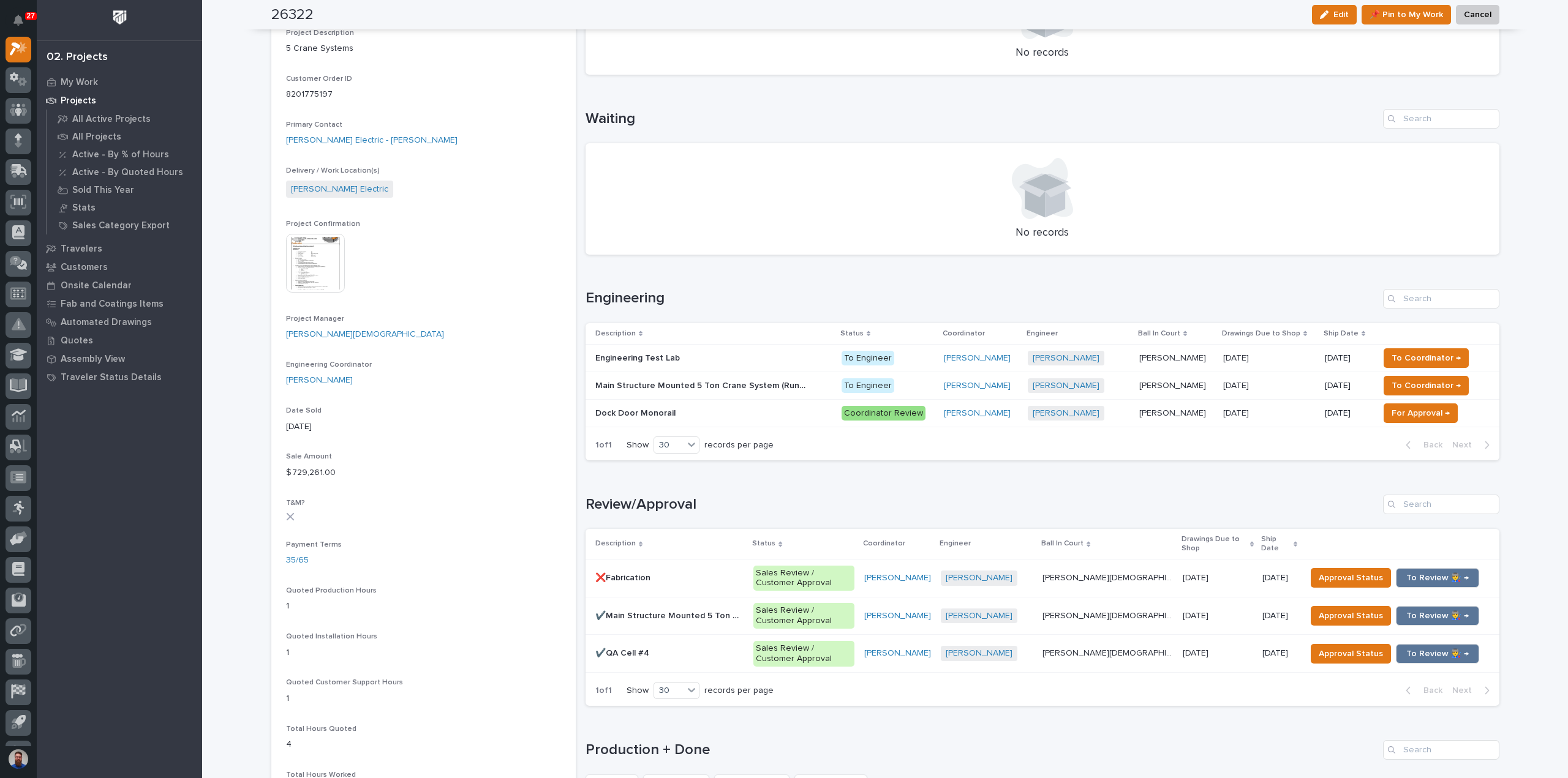
click at [723, 413] on p at bounding box center [703, 413] width 215 height 10
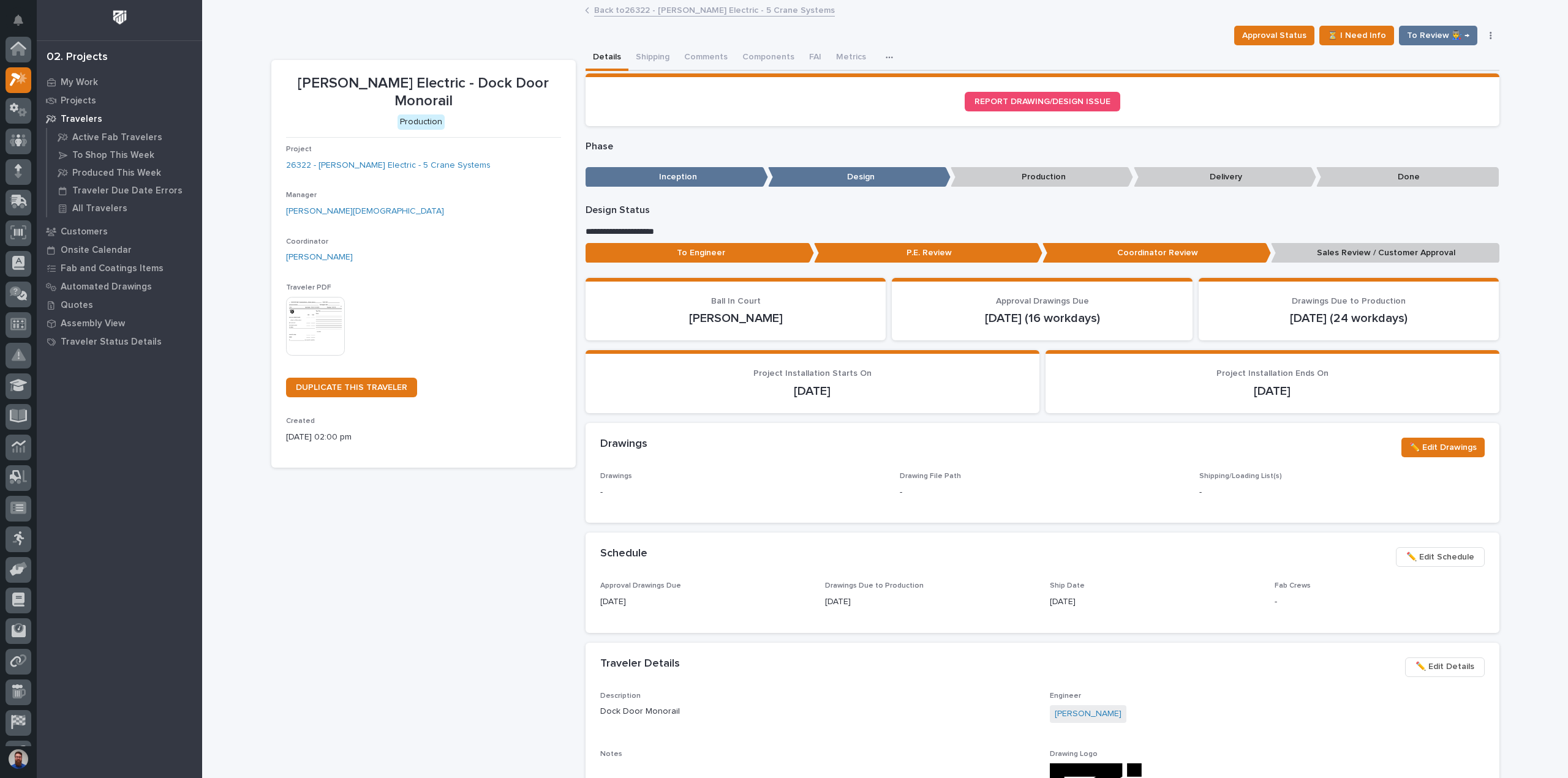
scroll to position [31, 0]
click at [699, 48] on button "Comments (7)" at bounding box center [711, 58] width 68 height 25
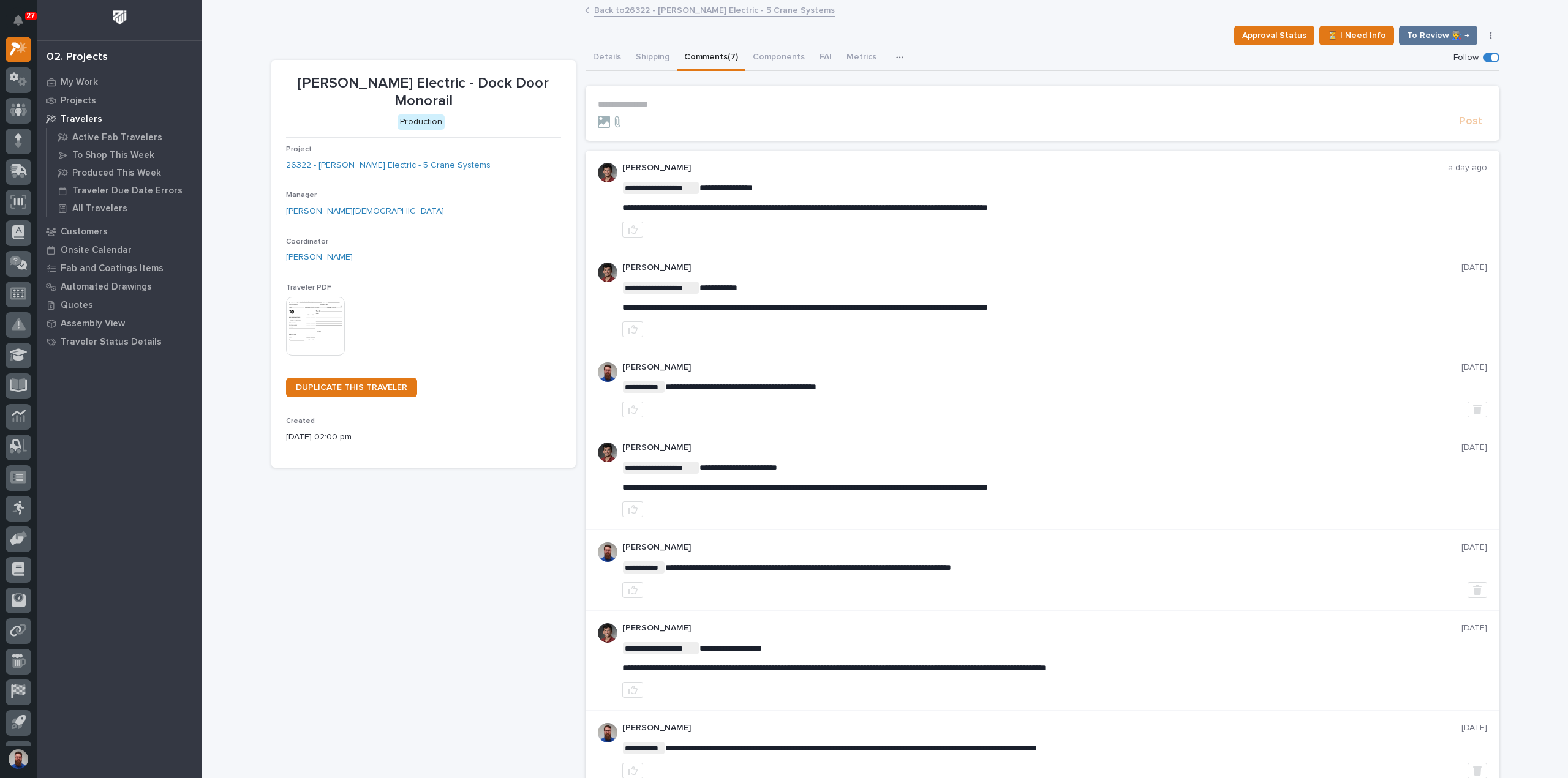
click at [652, 99] on p "**********" at bounding box center [1042, 104] width 889 height 10
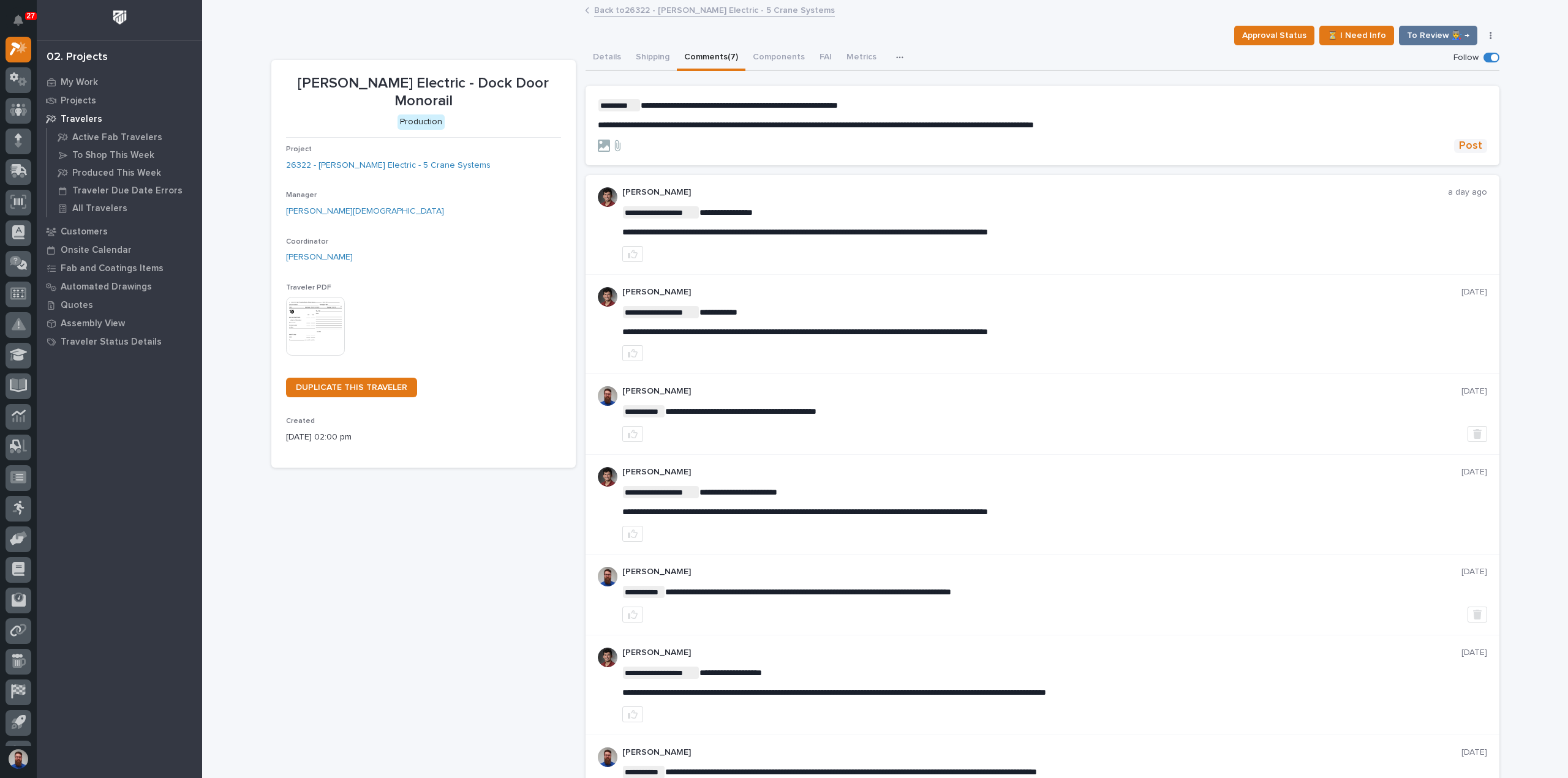
click at [1462, 148] on span "Post" at bounding box center [1471, 146] width 24 height 14
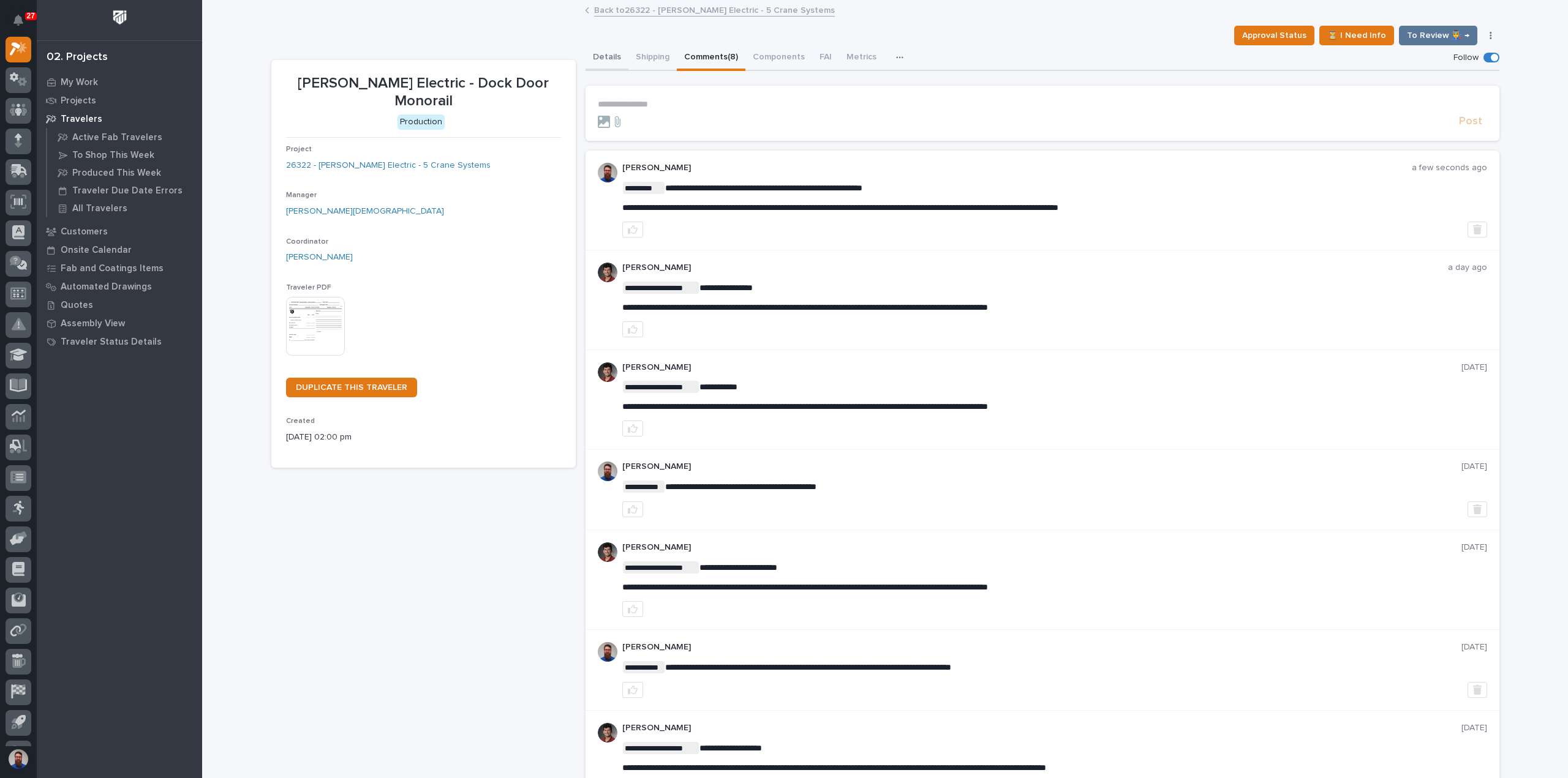
click at [605, 57] on button "Details" at bounding box center [606, 58] width 43 height 25
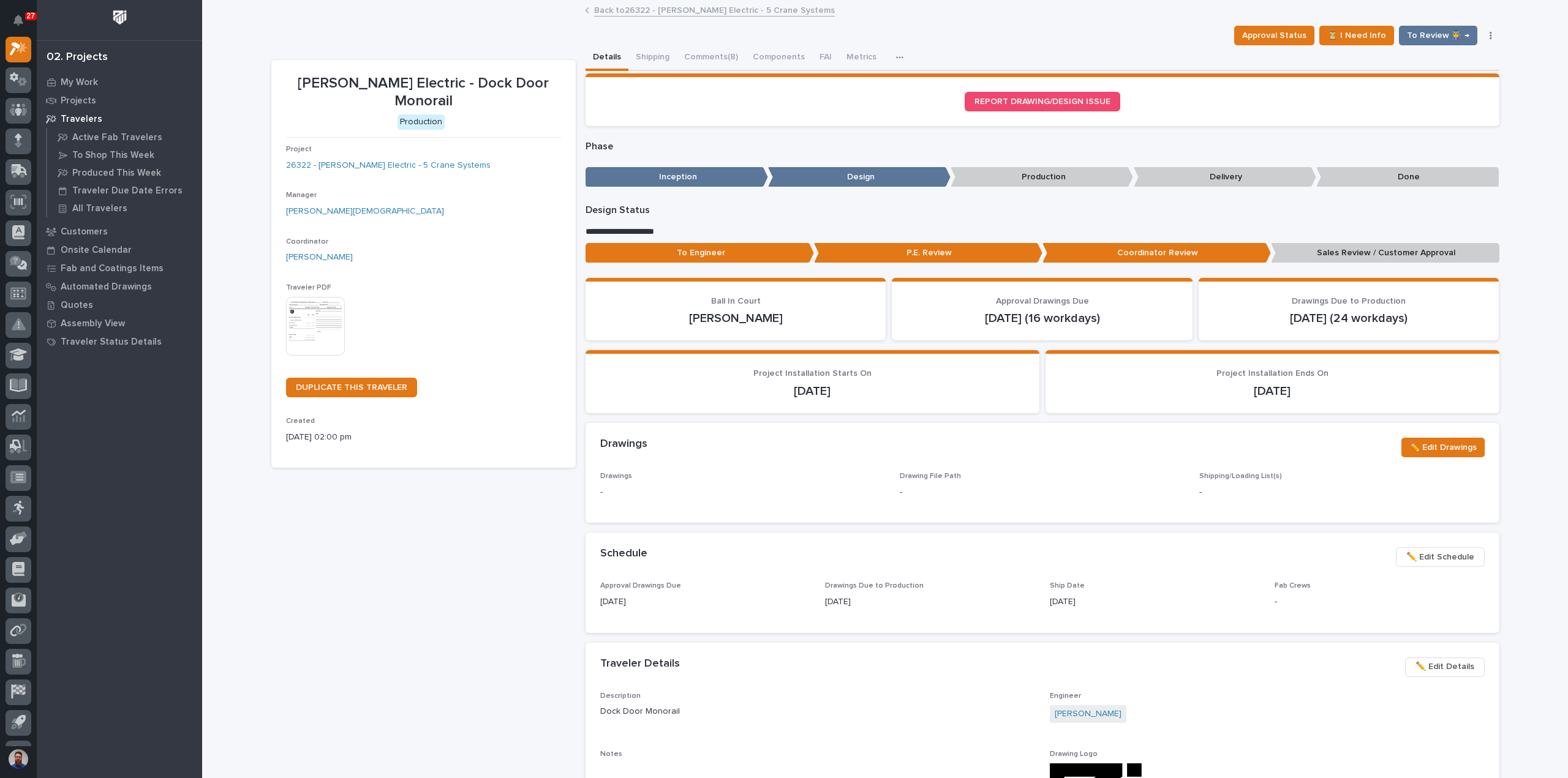
click at [381, 547] on div "[PERSON_NAME] Electric - Dock Door Monorail Production Project 26322 - [PERSON_…" at bounding box center [423, 654] width 304 height 1188
click at [424, 159] on link "26322 - [PERSON_NAME] Electric - 5 Crane Systems" at bounding box center [388, 166] width 205 height 13
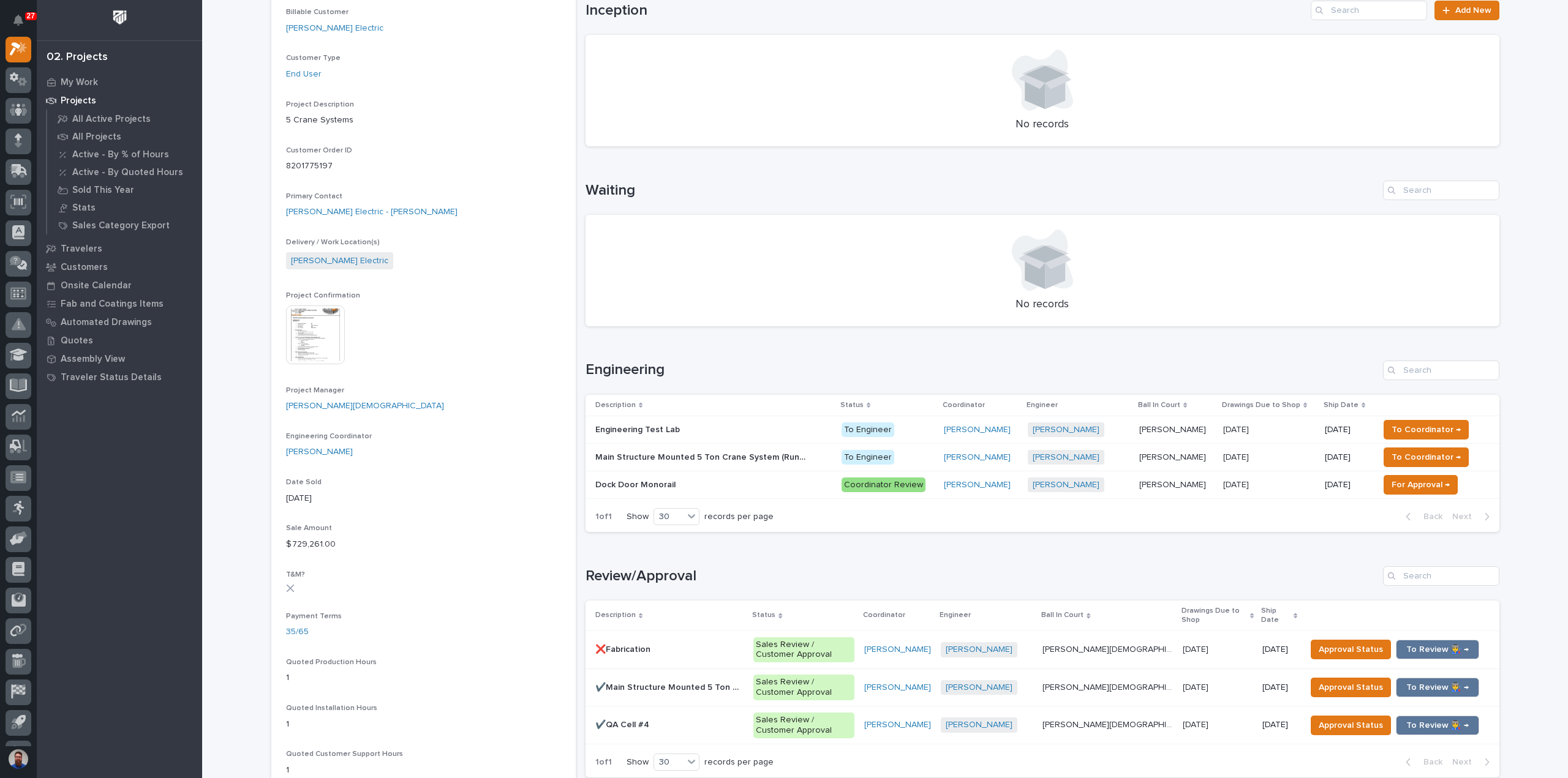
scroll to position [571, 0]
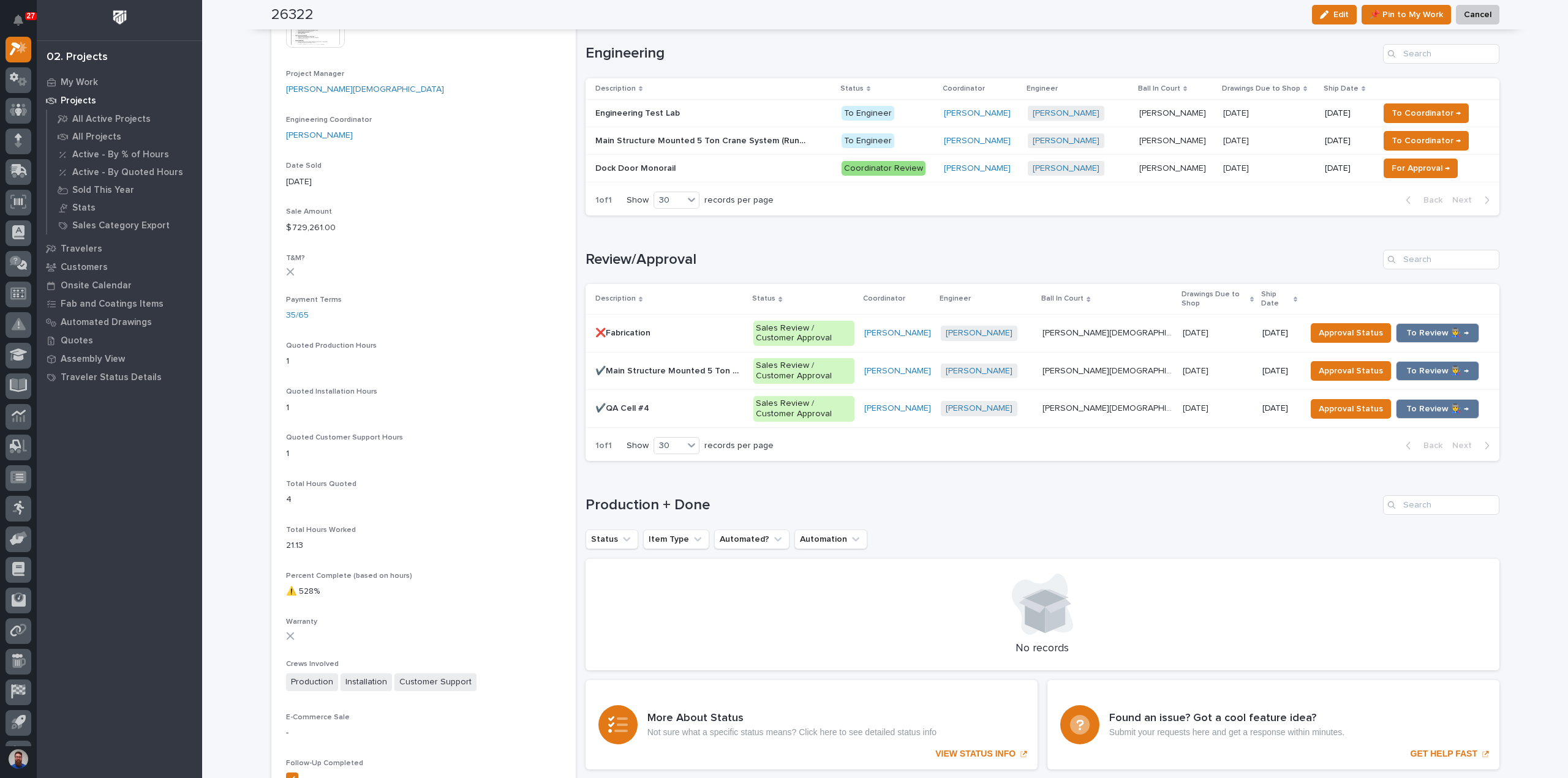
click at [703, 332] on p at bounding box center [670, 333] width 149 height 10
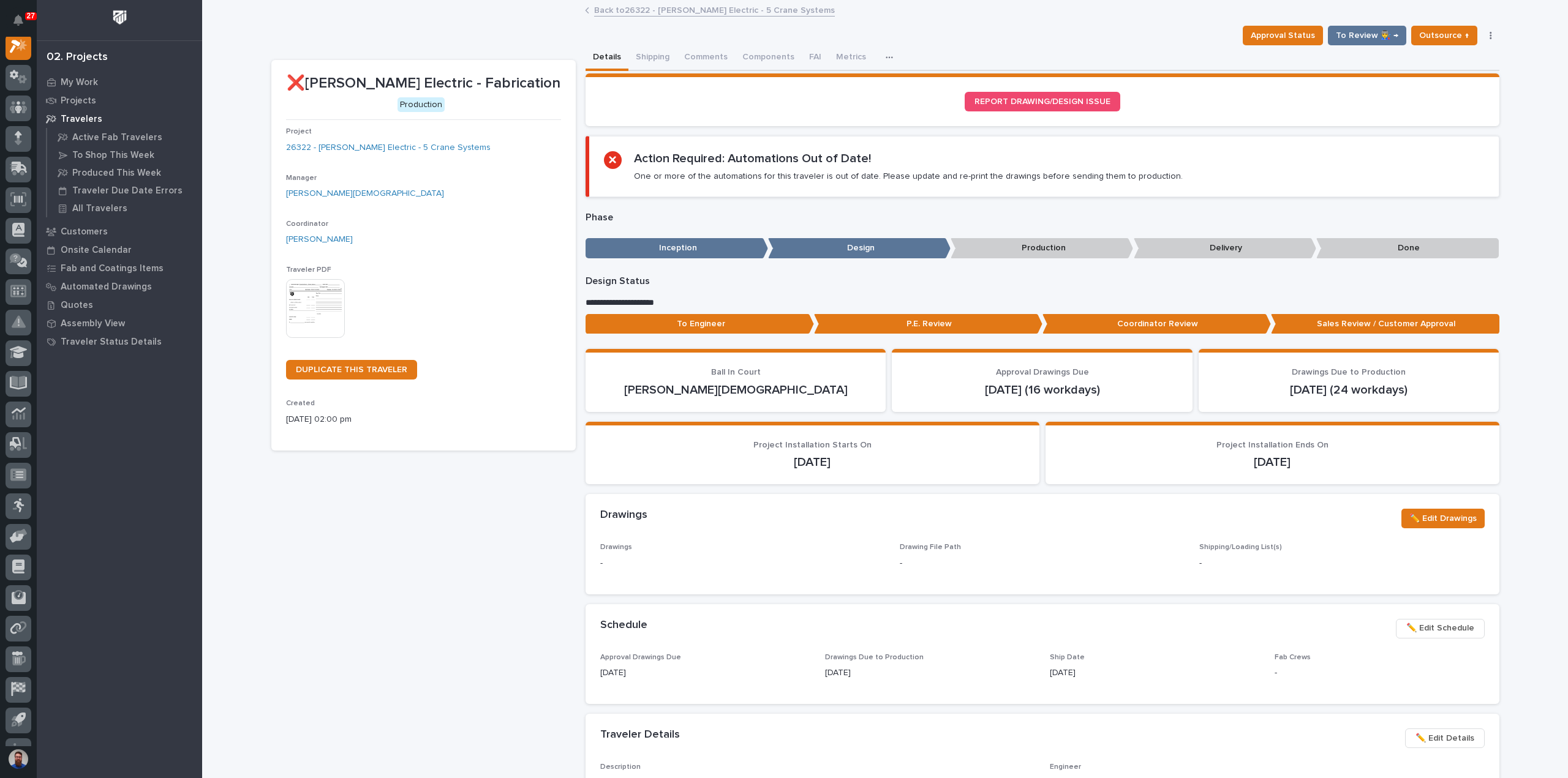
scroll to position [31, 0]
drag, startPoint x: 1219, startPoint y: 169, endPoint x: 797, endPoint y: 177, distance: 422.1
click at [797, 177] on div "Action Required: Automations Out of Date! One or more of the automations for th…" at bounding box center [1044, 167] width 880 height 31
click at [797, 177] on p "One or more of the automations for this traveler is out of date. Please update …" at bounding box center [908, 177] width 549 height 11
drag, startPoint x: 617, startPoint y: 160, endPoint x: 939, endPoint y: 178, distance: 322.5
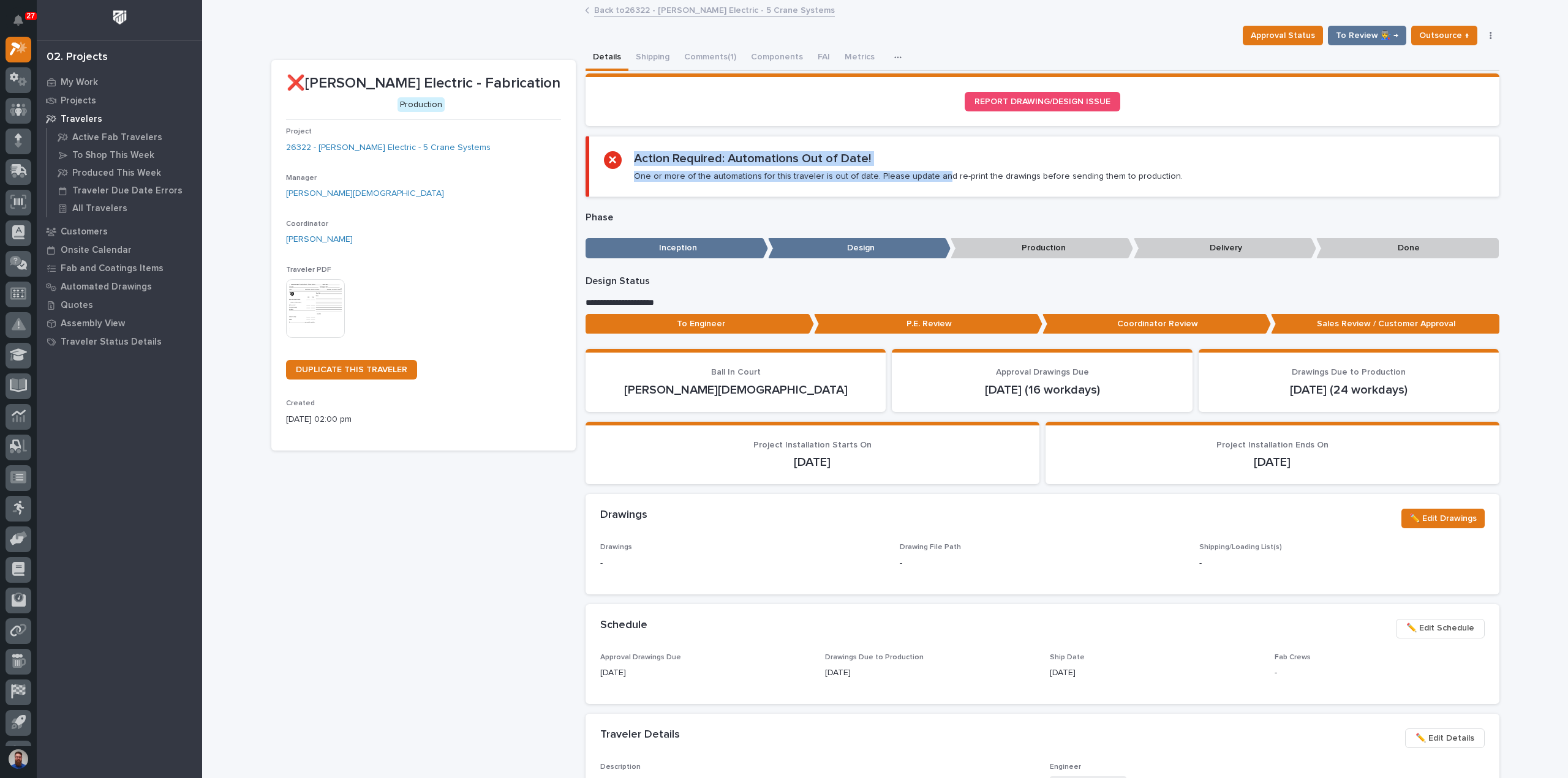
click at [932, 178] on div "Action Required: Automations Out of Date! One or more of the automations for th…" at bounding box center [1044, 167] width 880 height 31
click at [939, 178] on p "One or more of the automations for this traveler is out of date. Please update …" at bounding box center [908, 177] width 549 height 11
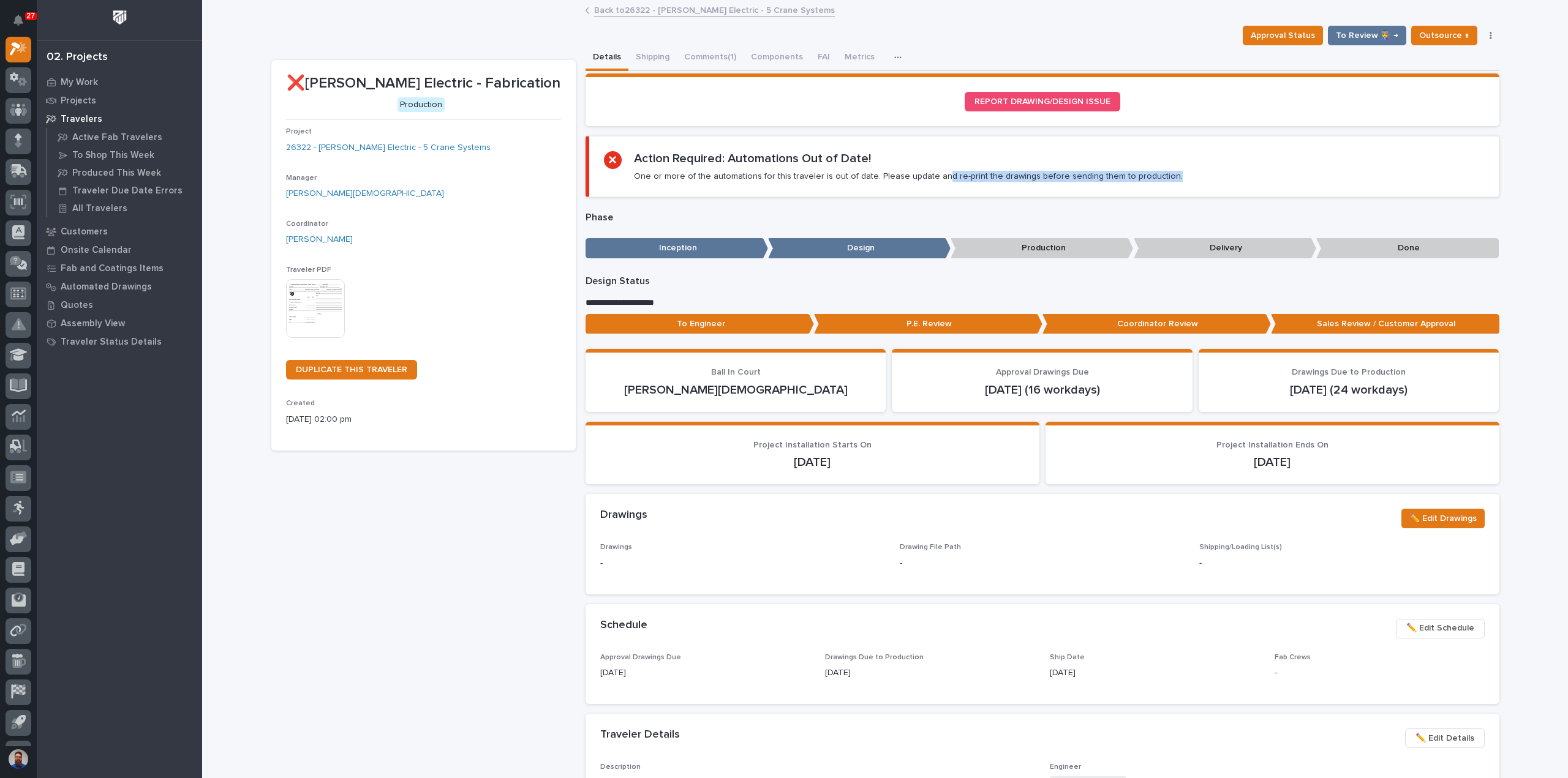
drag, startPoint x: 1235, startPoint y: 186, endPoint x: 921, endPoint y: 177, distance: 314.1
click at [922, 177] on section "Action Required: Automations Out of Date! One or more of the automations for th…" at bounding box center [1042, 166] width 914 height 61
click at [921, 177] on p "One or more of the automations for this traveler is out of date. Please update …" at bounding box center [908, 177] width 549 height 11
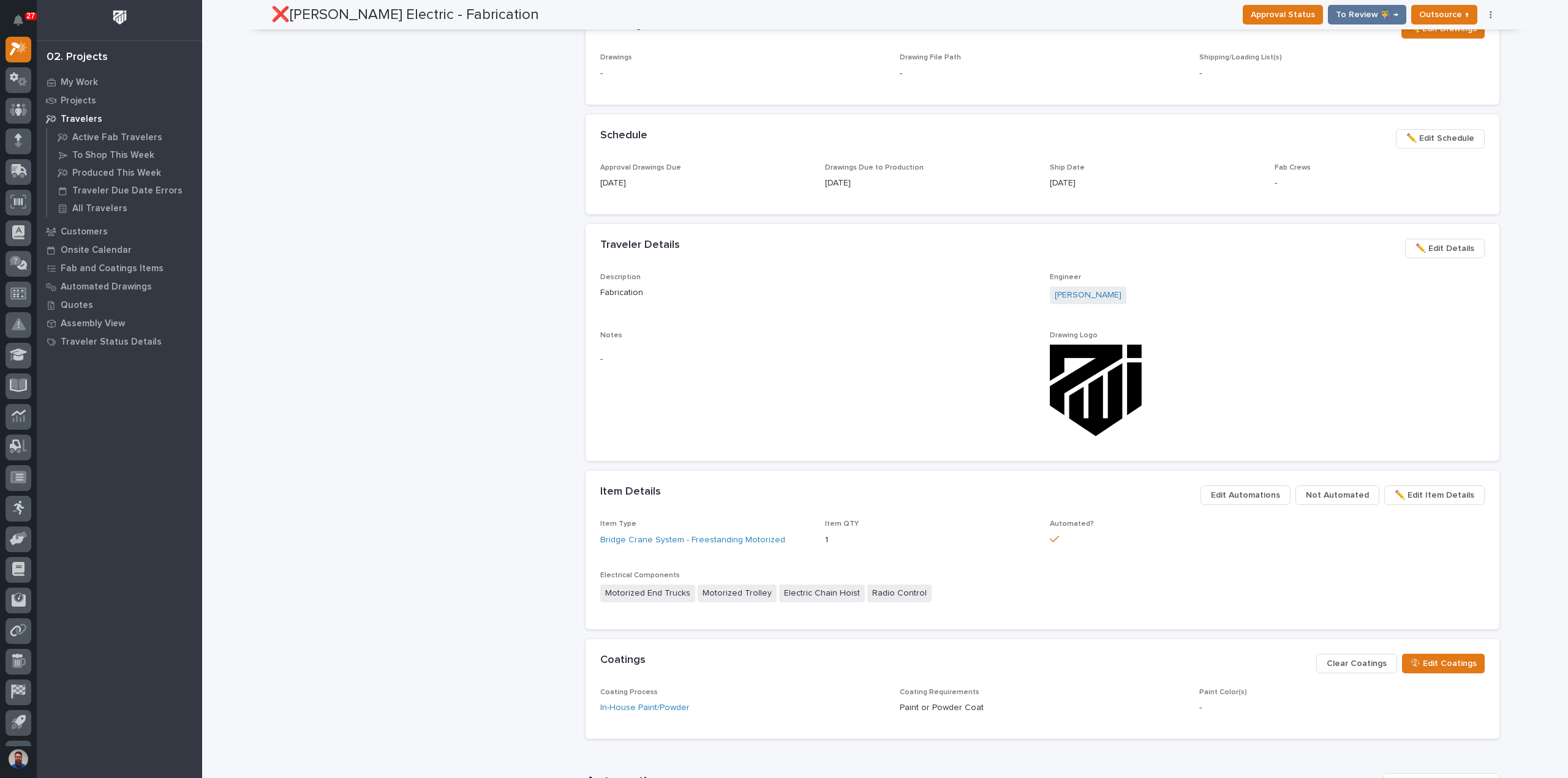
scroll to position [571, 0]
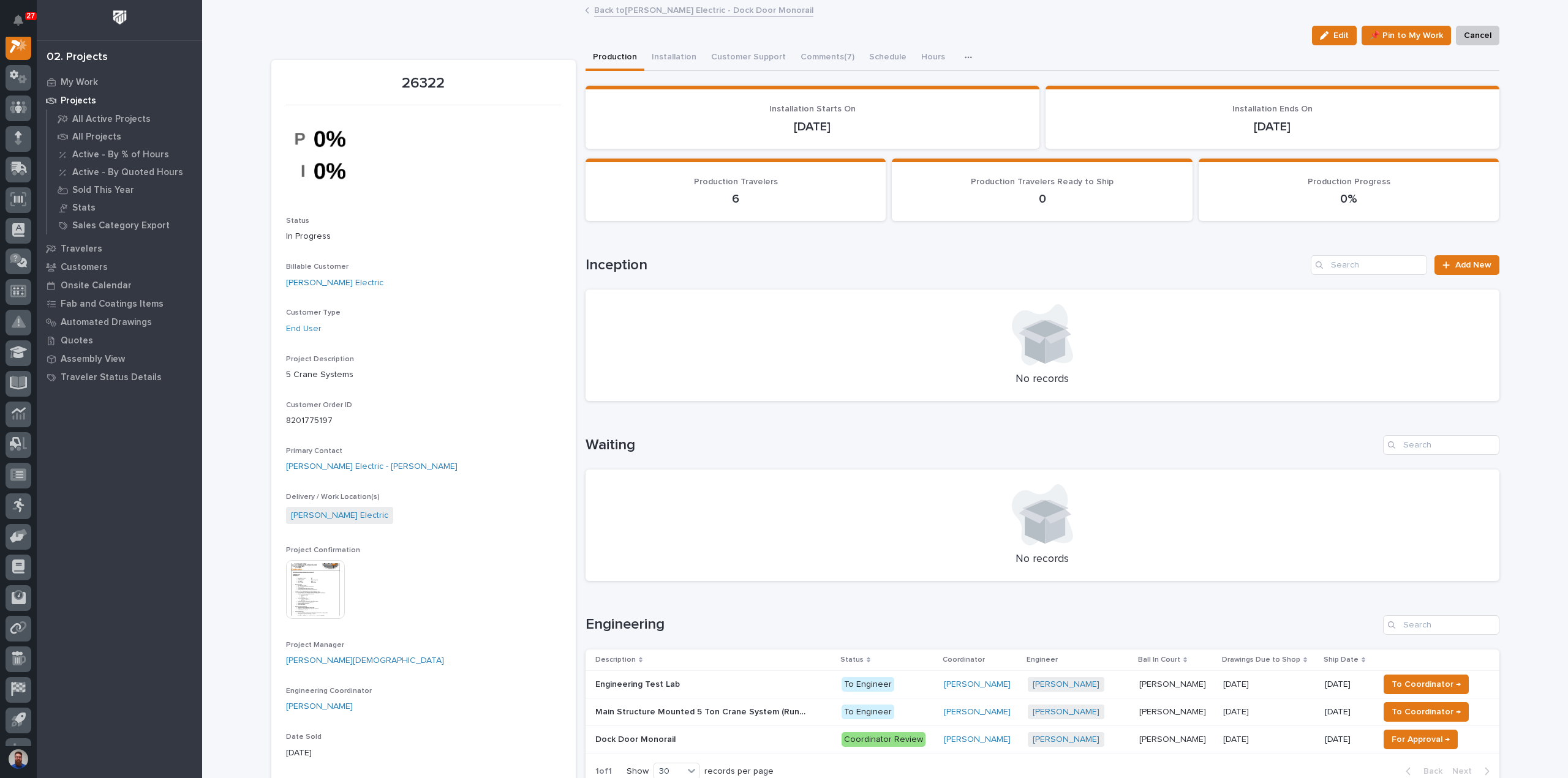
scroll to position [327, 0]
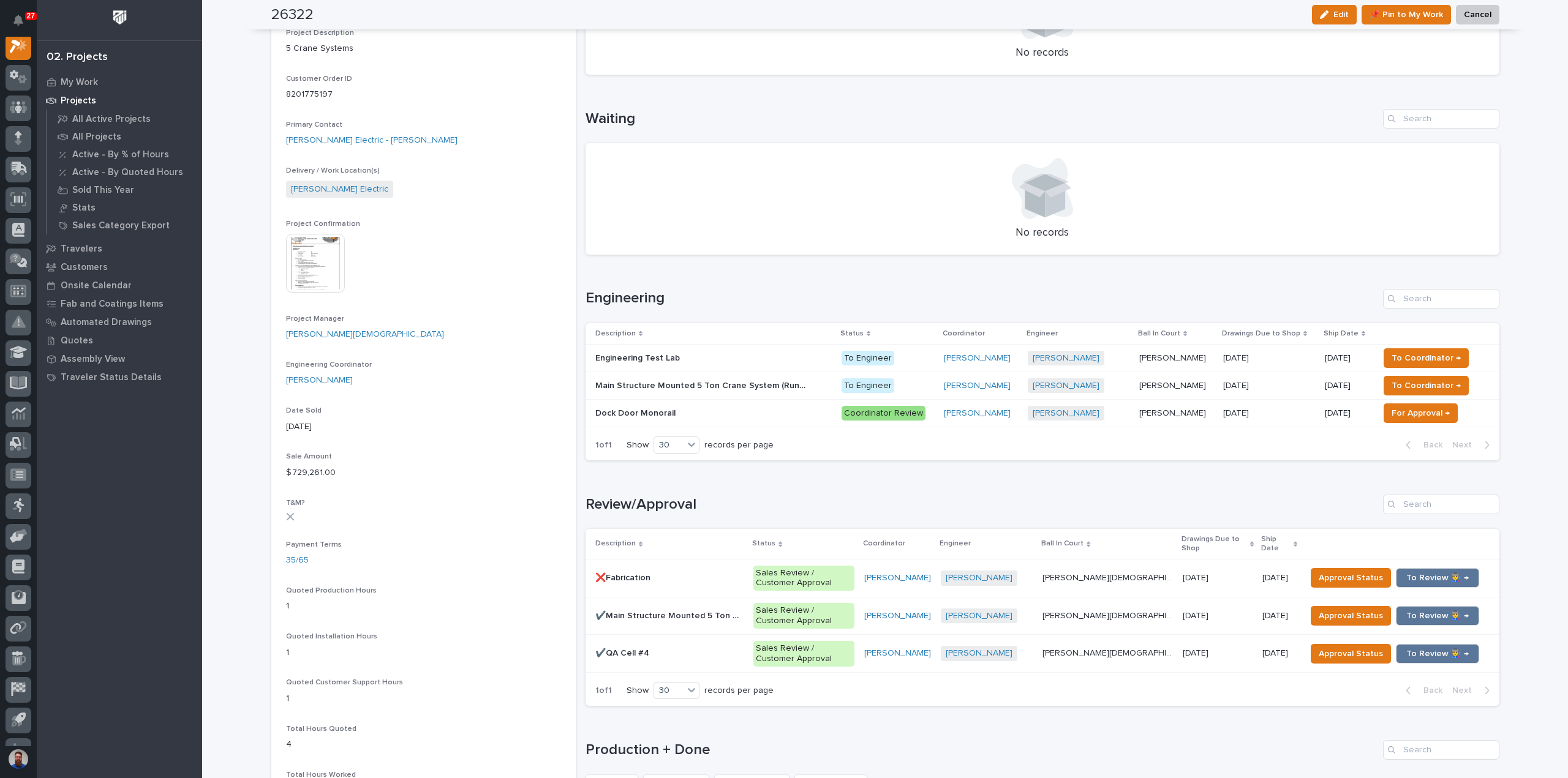
click at [228, 336] on div "Loading... Saving… Loading... Saving… 26322 Edit 📌 Pin to My Work Cancel Edit 📌…" at bounding box center [885, 510] width 1366 height 1669
click at [227, 399] on div "Loading... Saving… Loading... Saving… 26322 Edit 📌 Pin to My Work Cancel Edit 📌…" at bounding box center [885, 510] width 1366 height 1669
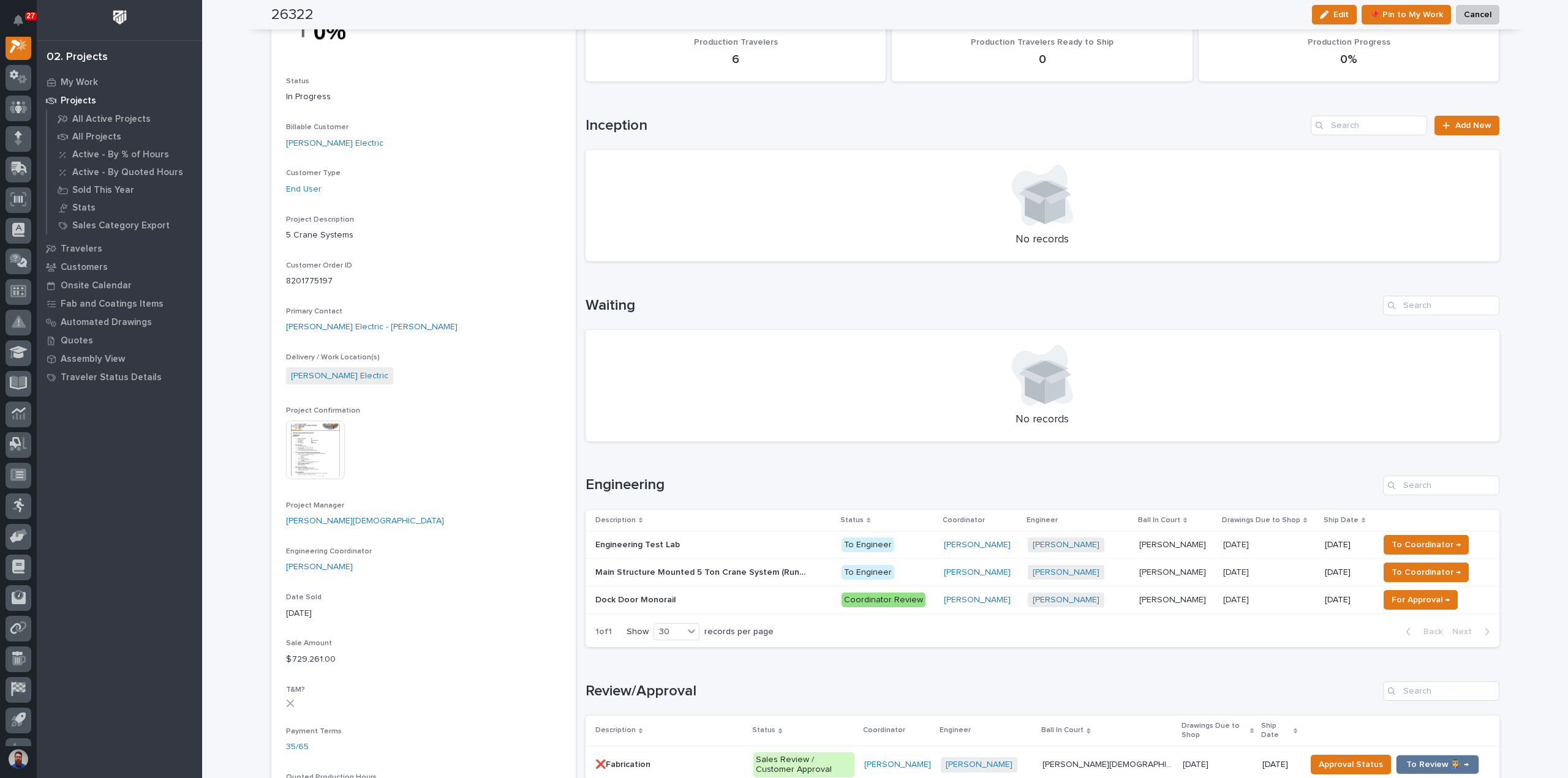
scroll to position [0, 0]
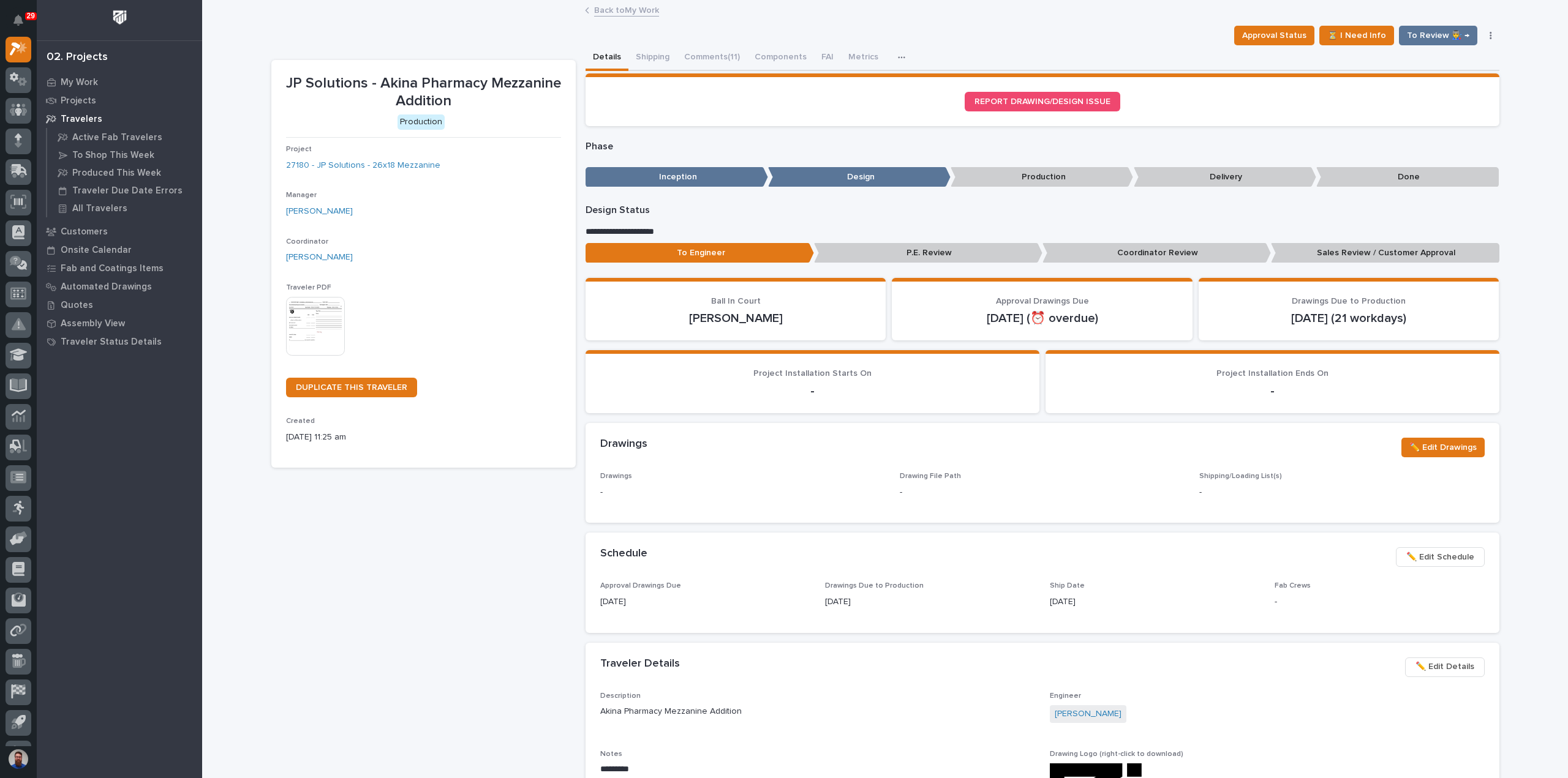
drag, startPoint x: 355, startPoint y: 565, endPoint x: 358, endPoint y: 552, distance: 13.3
click at [355, 565] on div "JP Solutions - Akina Pharmacy Mezzanine Addition Production Project 27180 - JP …" at bounding box center [423, 654] width 304 height 1188
click at [82, 79] on p "My Work" at bounding box center [79, 83] width 37 height 11
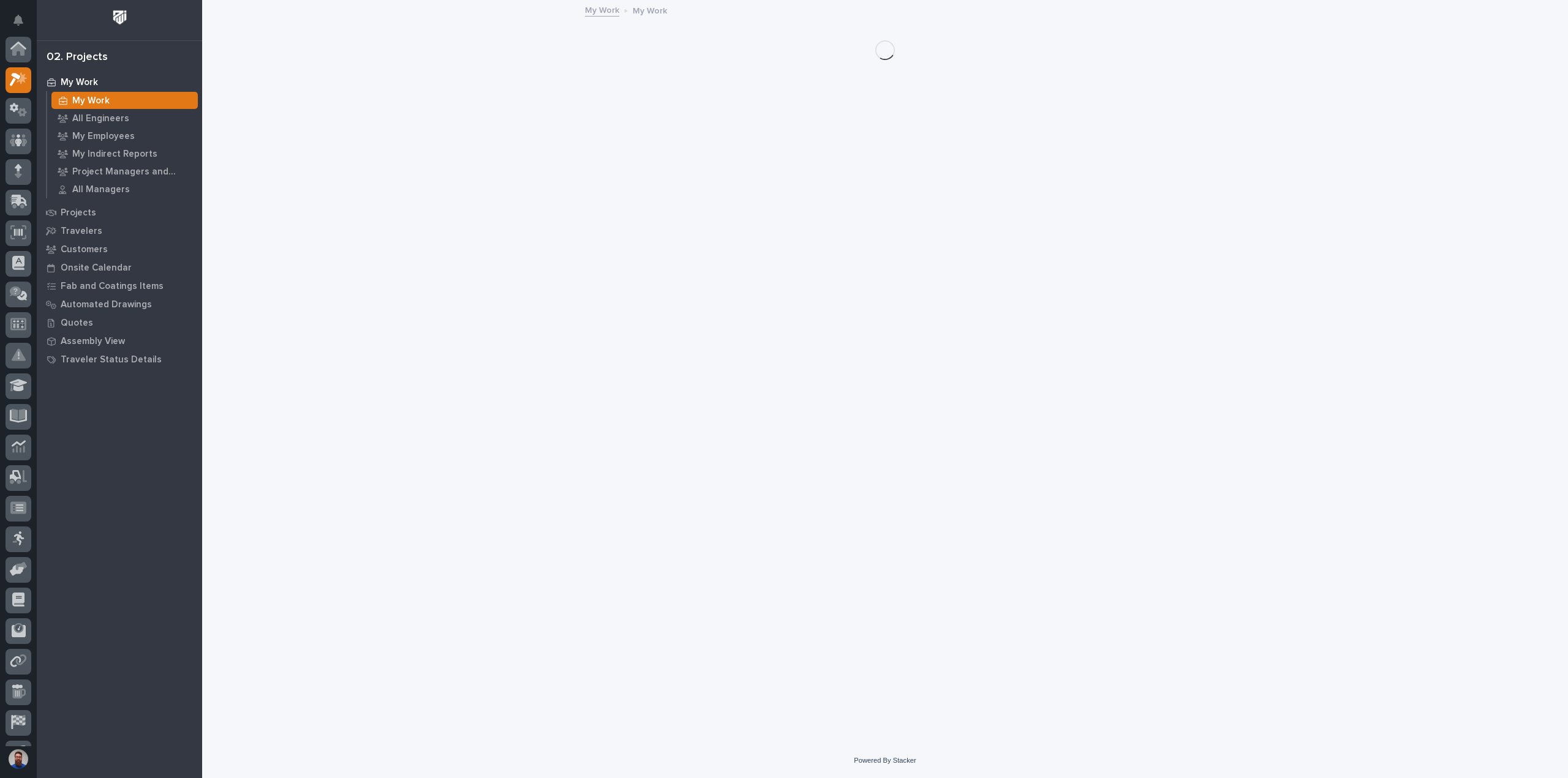
scroll to position [31, 0]
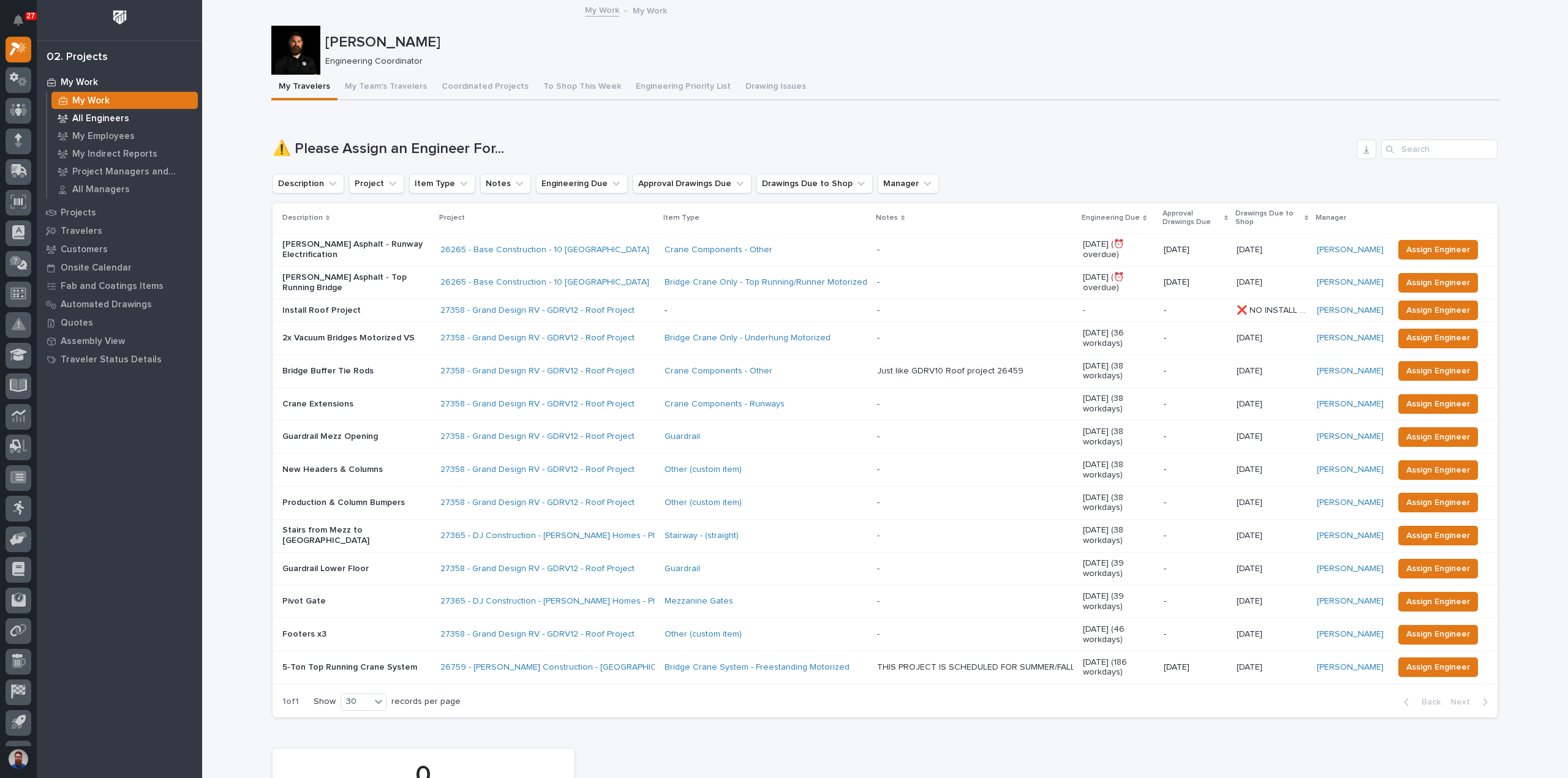
click at [106, 119] on p "All Engineers" at bounding box center [100, 118] width 57 height 11
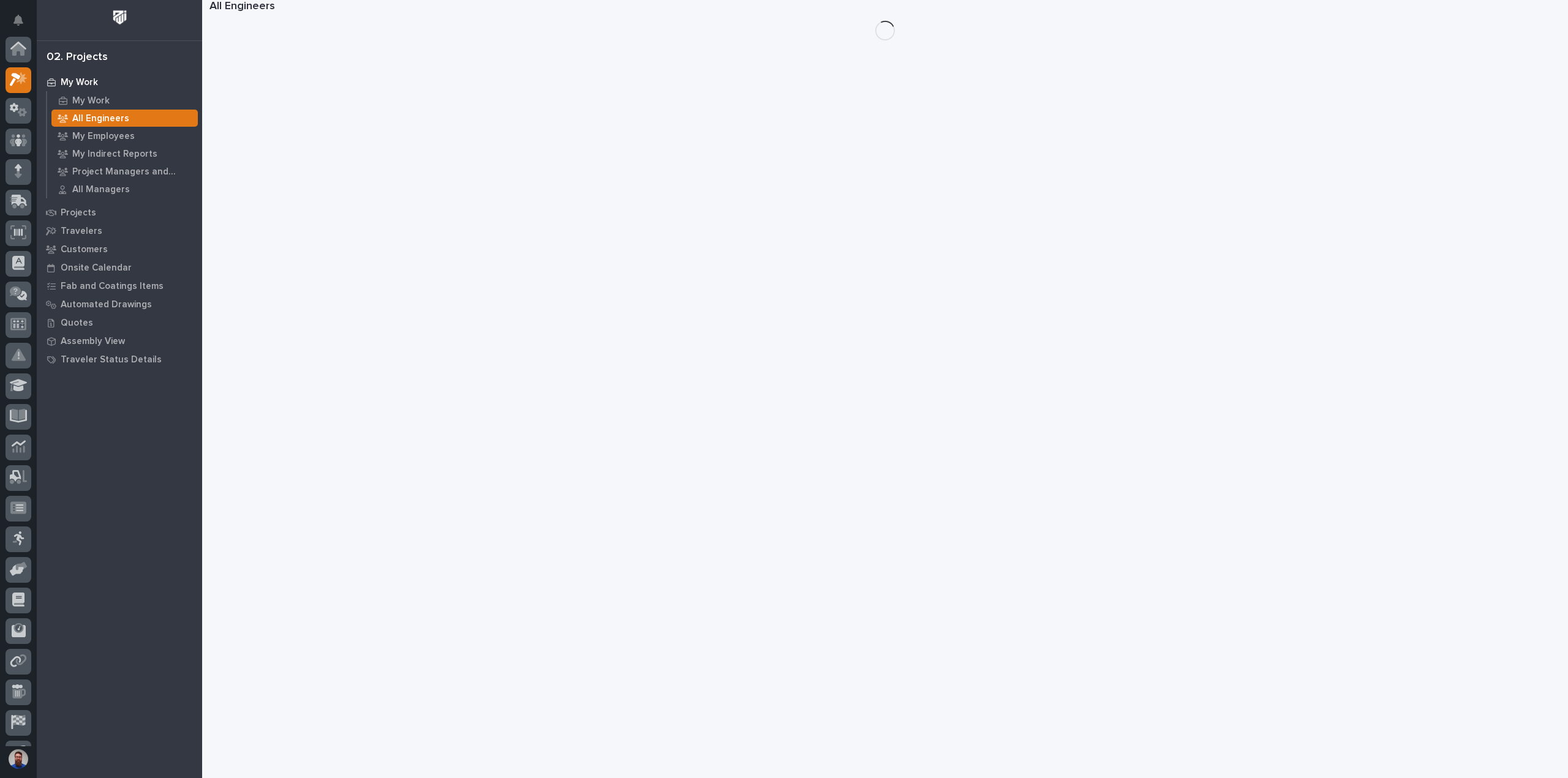
scroll to position [31, 0]
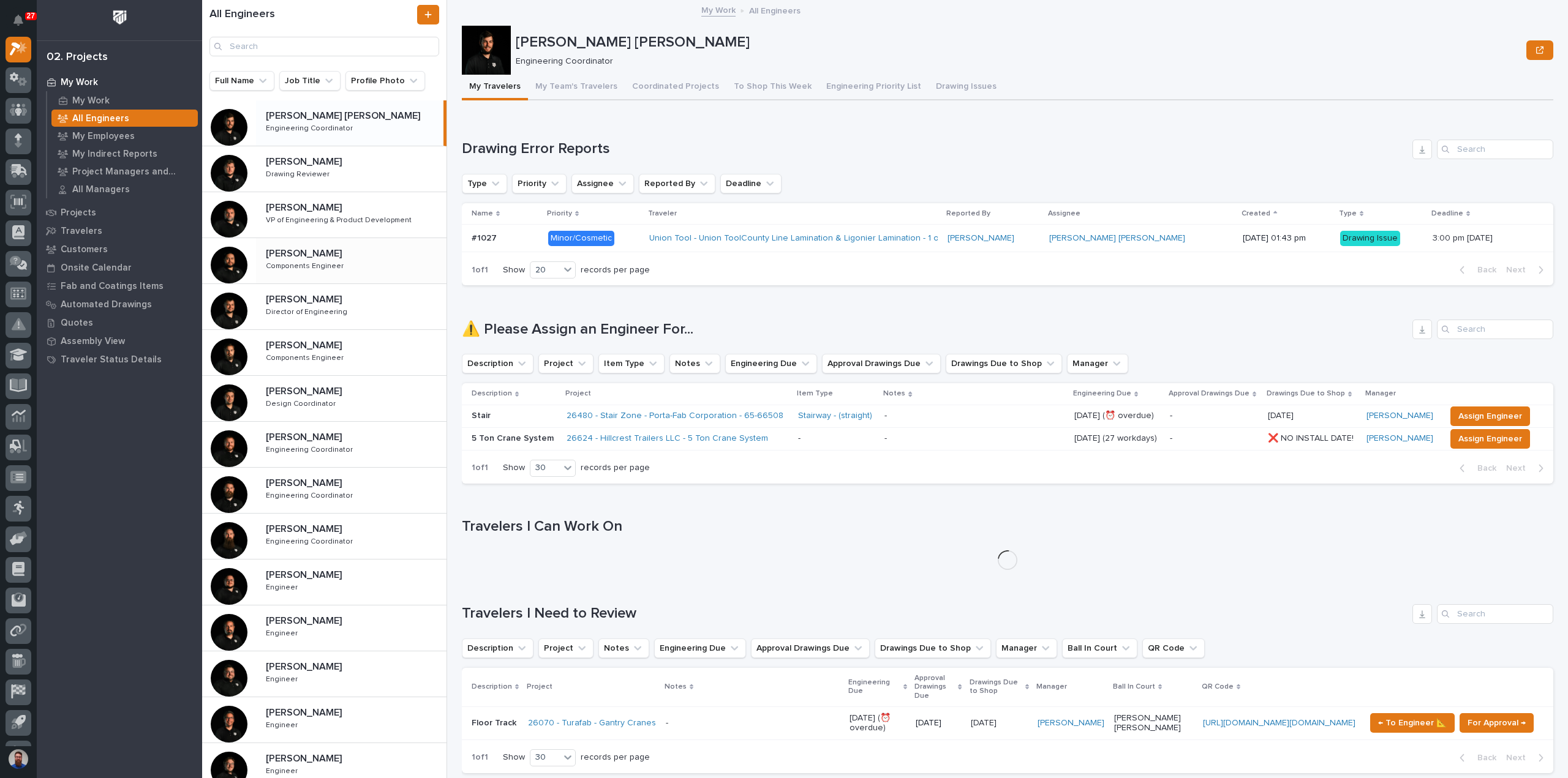
click at [314, 270] on p "Components Engineer" at bounding box center [306, 265] width 80 height 11
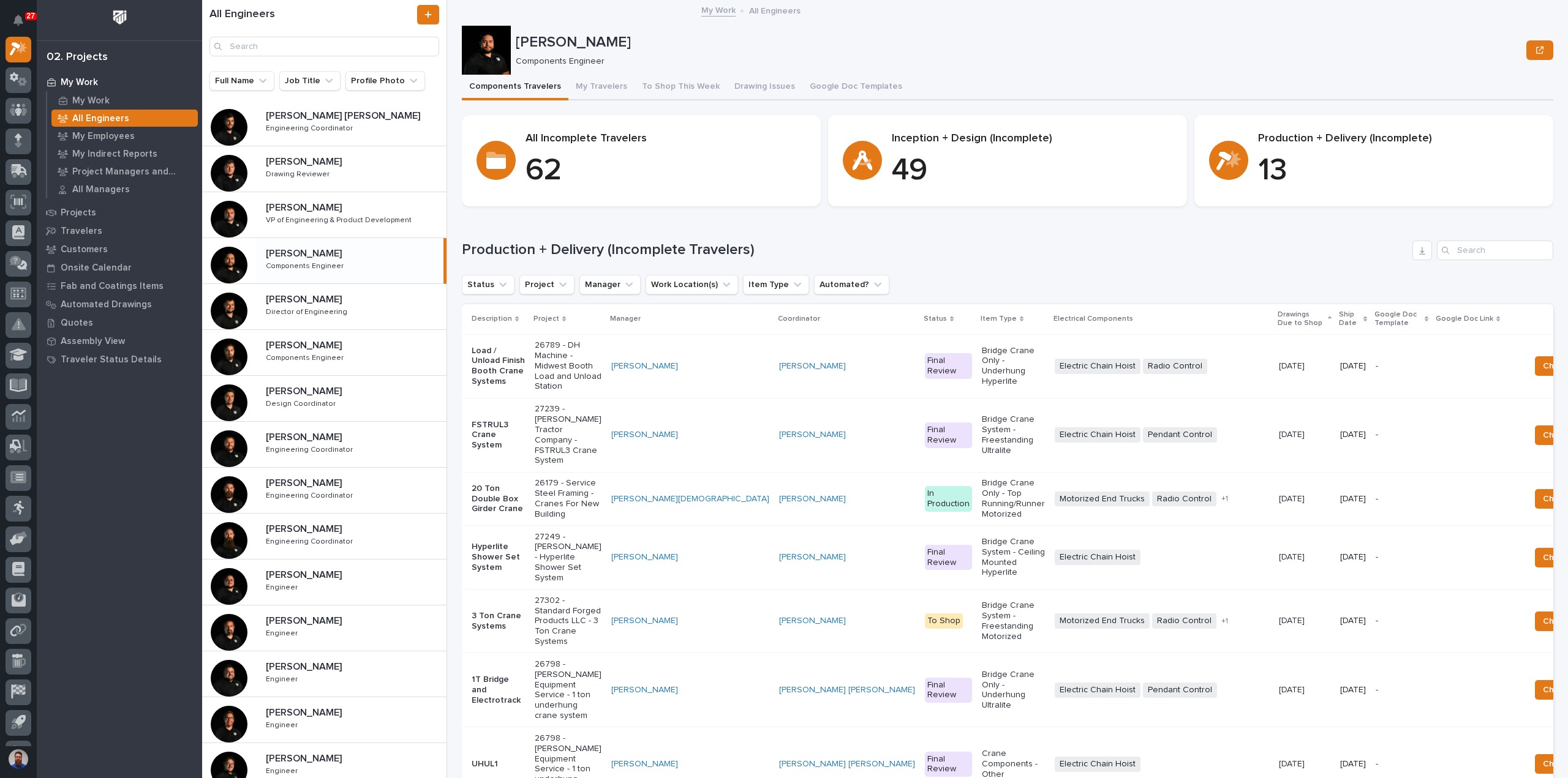
click at [329, 258] on p "Josh Nakasone" at bounding box center [305, 252] width 78 height 14
click at [592, 87] on button "My Travelers" at bounding box center [602, 87] width 66 height 25
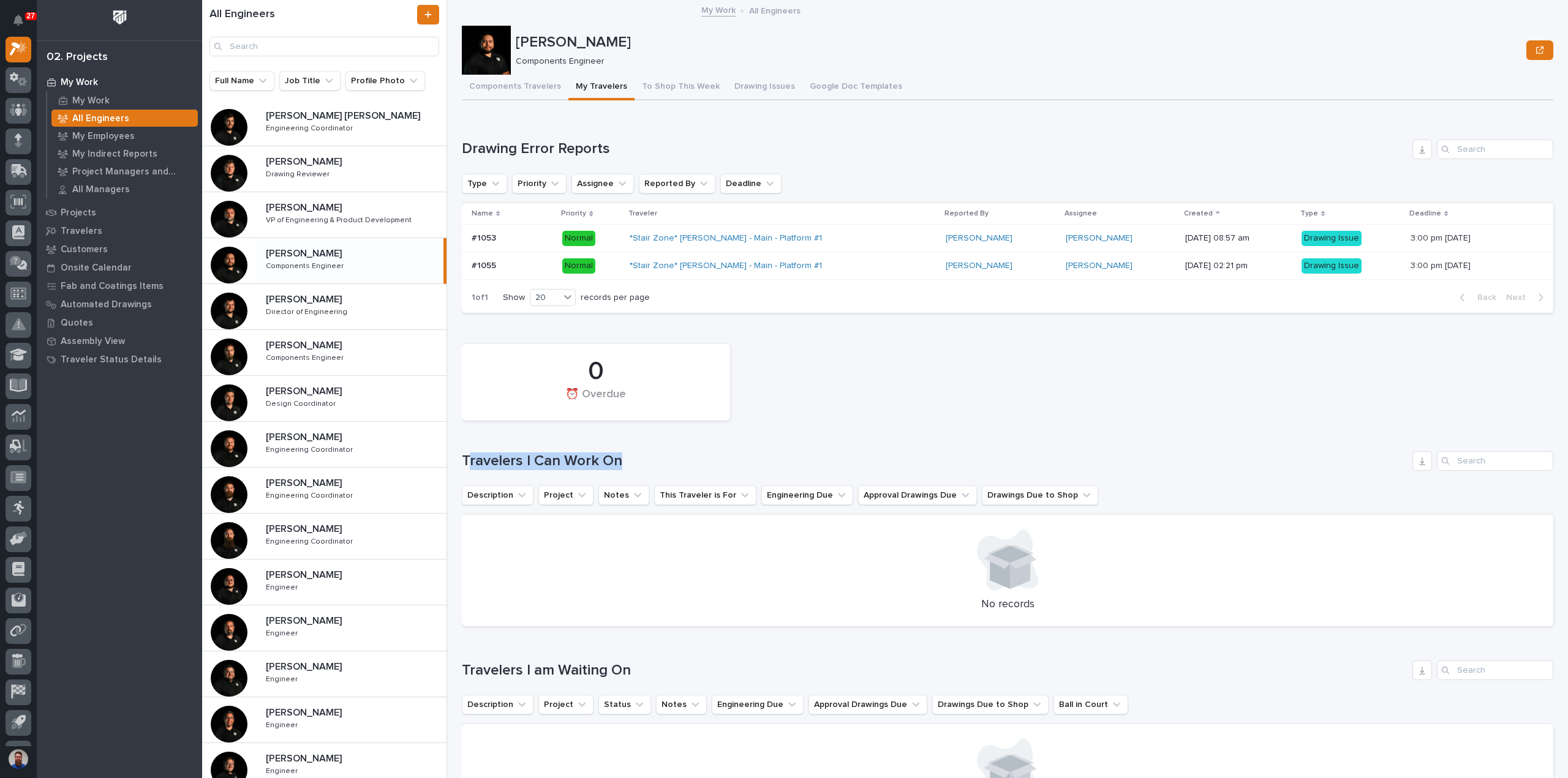
drag, startPoint x: 604, startPoint y: 449, endPoint x: 471, endPoint y: 458, distance: 133.3
click at [471, 458] on div "0 ⏰ Overdue Travelers I Can Work On Description Project Notes This Traveler is …" at bounding box center [1007, 481] width 1091 height 288
click at [471, 458] on h1 "Travelers I Can Work On" at bounding box center [934, 461] width 946 height 18
drag, startPoint x: 621, startPoint y: 454, endPoint x: 486, endPoint y: 458, distance: 135.1
click at [486, 458] on h1 "Travelers I Can Work On" at bounding box center [934, 461] width 946 height 18
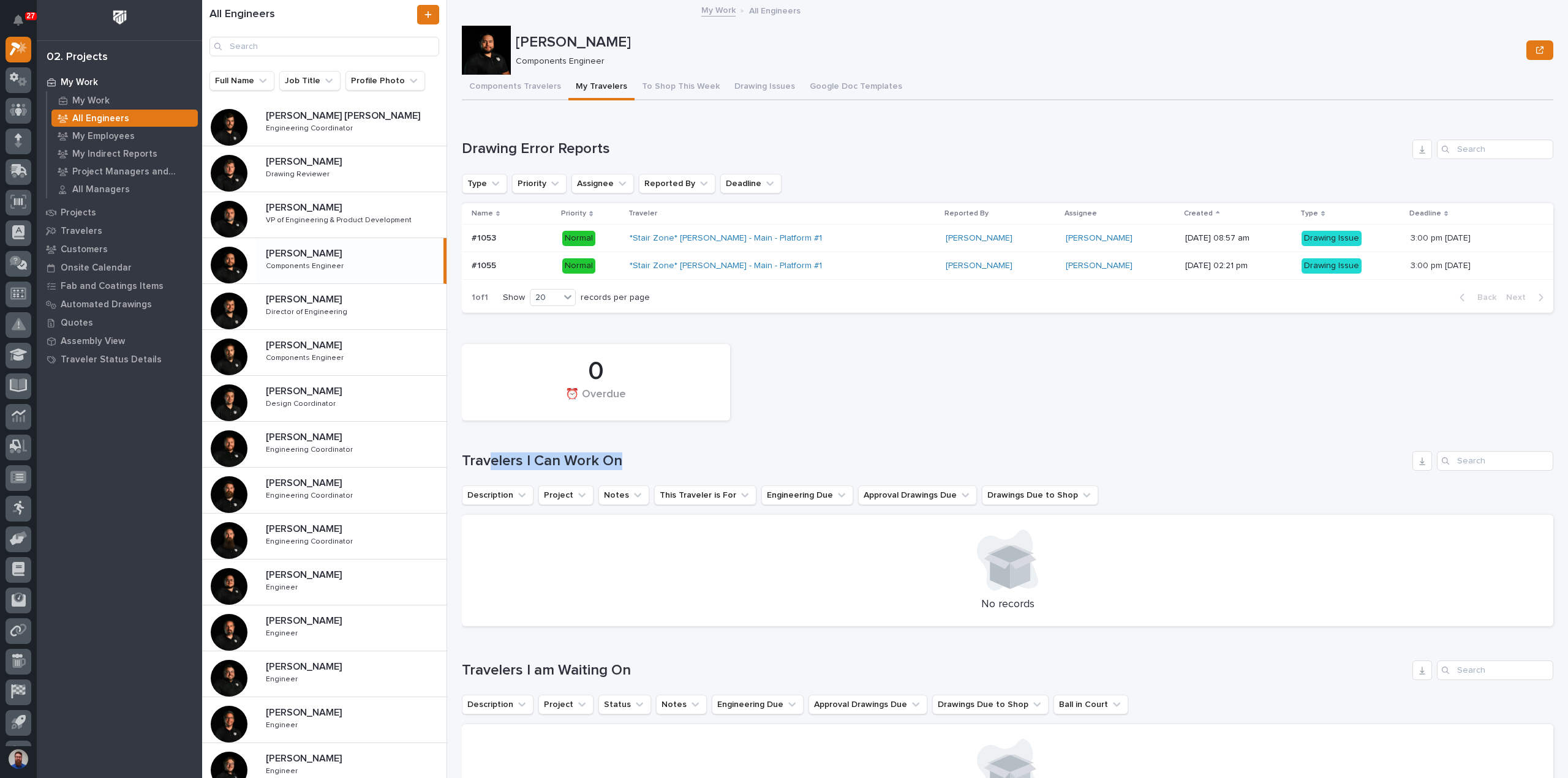
click at [486, 458] on h1 "Travelers I Can Work On" at bounding box center [934, 461] width 946 height 18
drag, startPoint x: 649, startPoint y: 450, endPoint x: 478, endPoint y: 461, distance: 171.4
click at [478, 461] on div "0 ⏰ Overdue Travelers I Can Work On Description Project Notes This Traveler is …" at bounding box center [1007, 481] width 1091 height 288
click at [478, 461] on h1 "Travelers I Can Work On" at bounding box center [934, 461] width 946 height 18
click at [342, 462] on div "Spenser Yoder Spenser Yoder Engineering Coordinator Engineering Coordinator" at bounding box center [324, 445] width 245 height 45
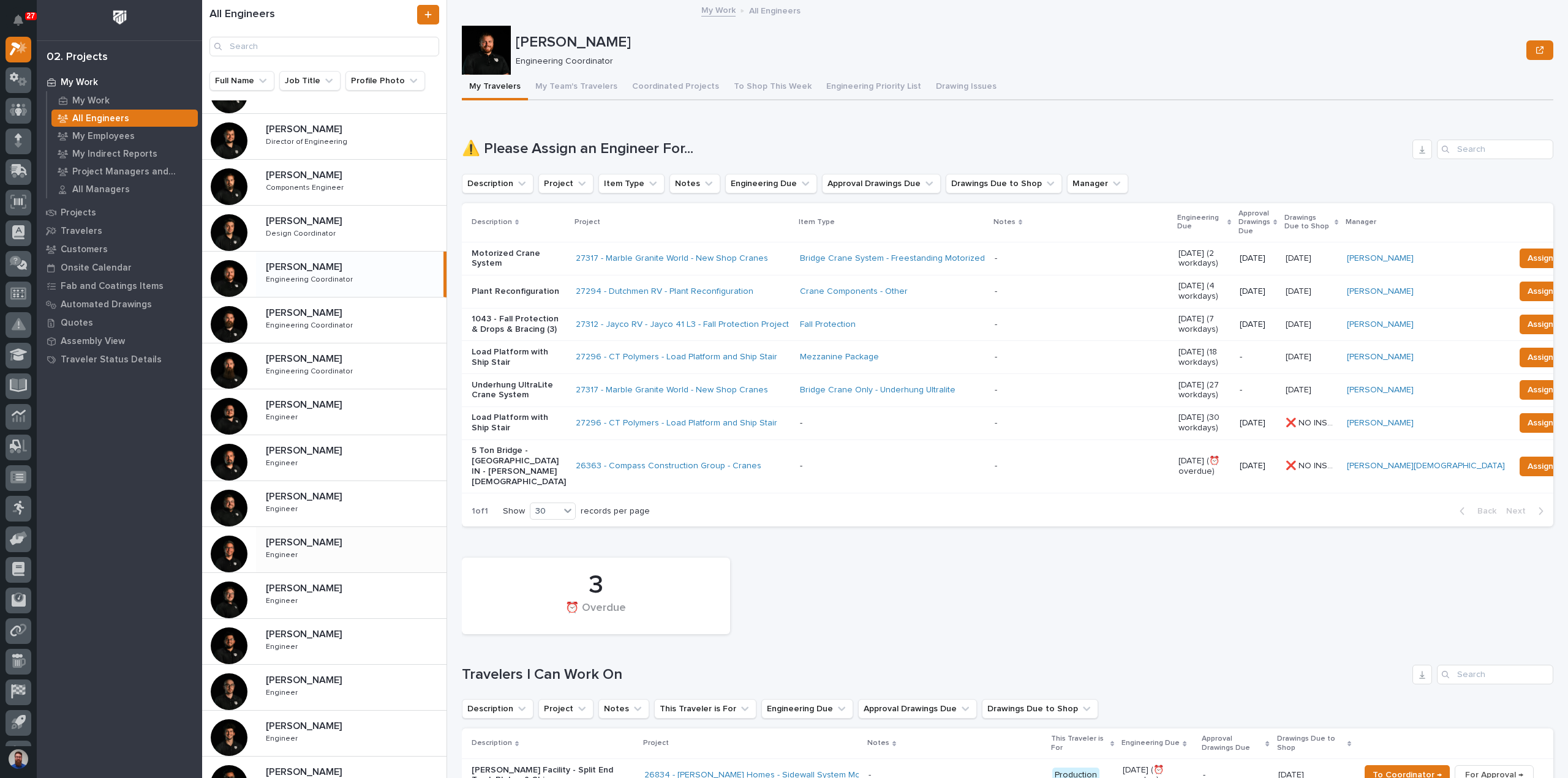
scroll to position [277, 0]
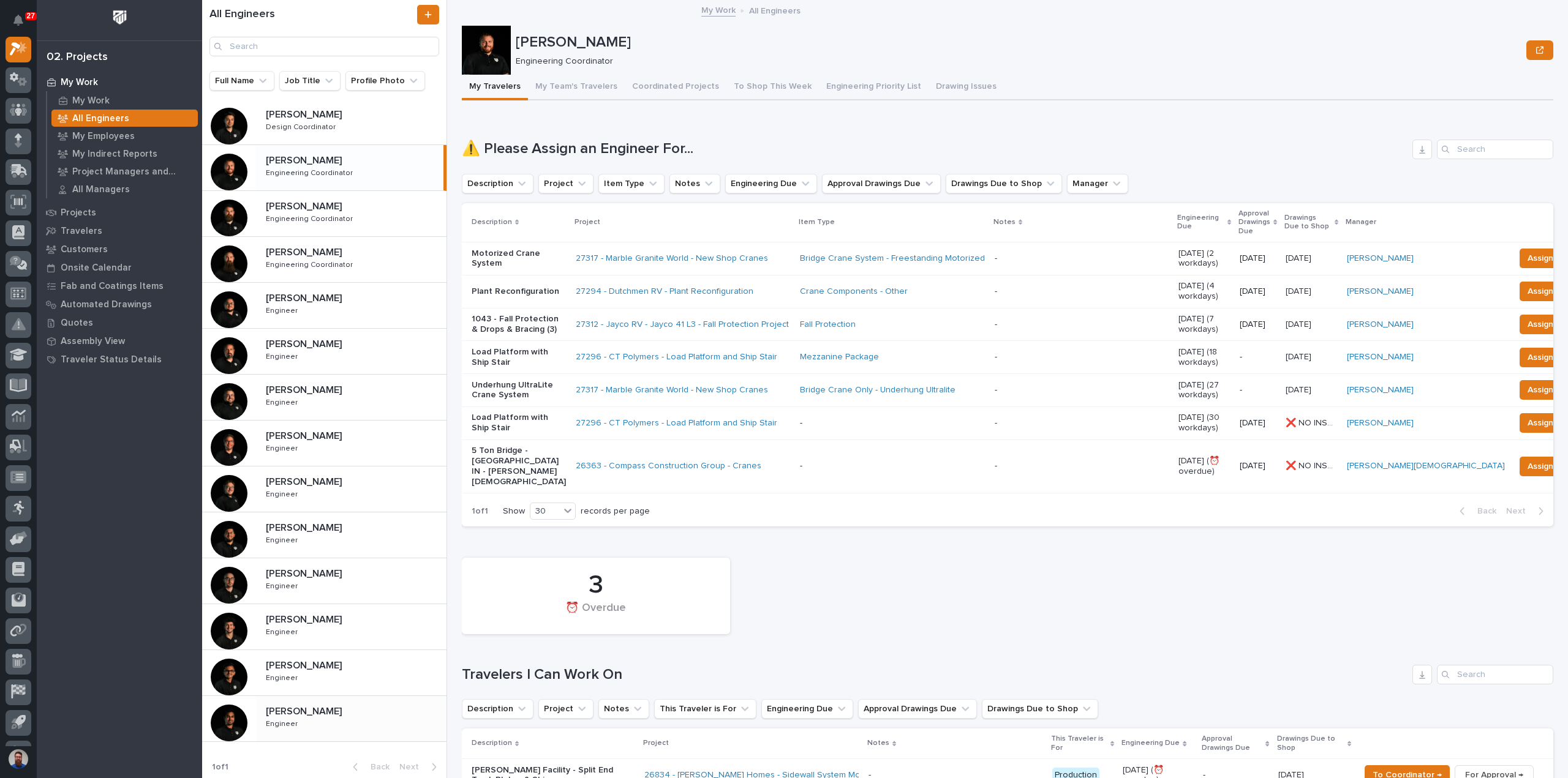
click at [314, 725] on div "Sid Pareek Sid Pareek Engineer Engineer" at bounding box center [350, 719] width 190 height 35
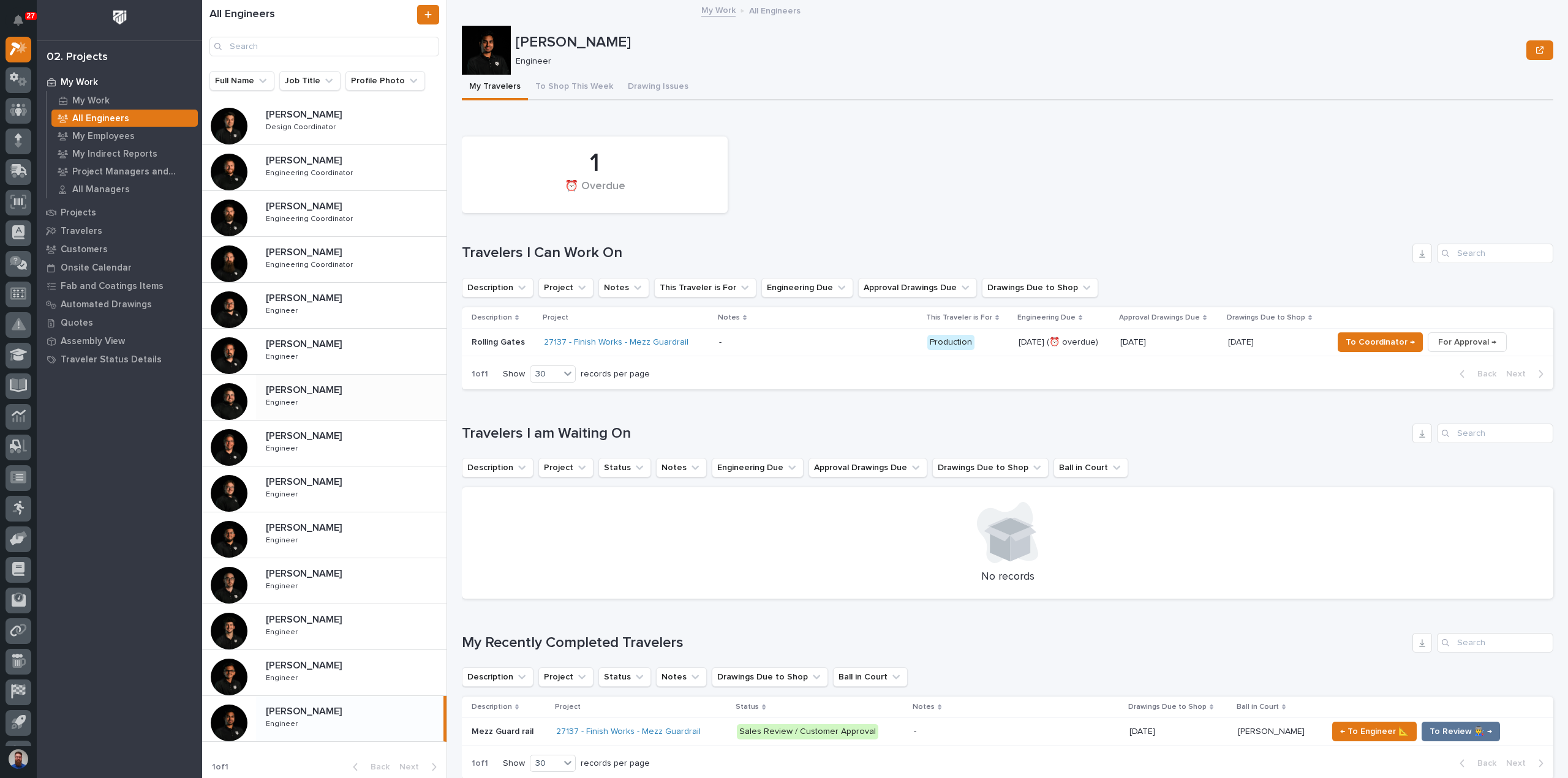
click at [361, 409] on div "Jacob Stayton Jacob Stayton Engineer Engineer" at bounding box center [350, 397] width 190 height 35
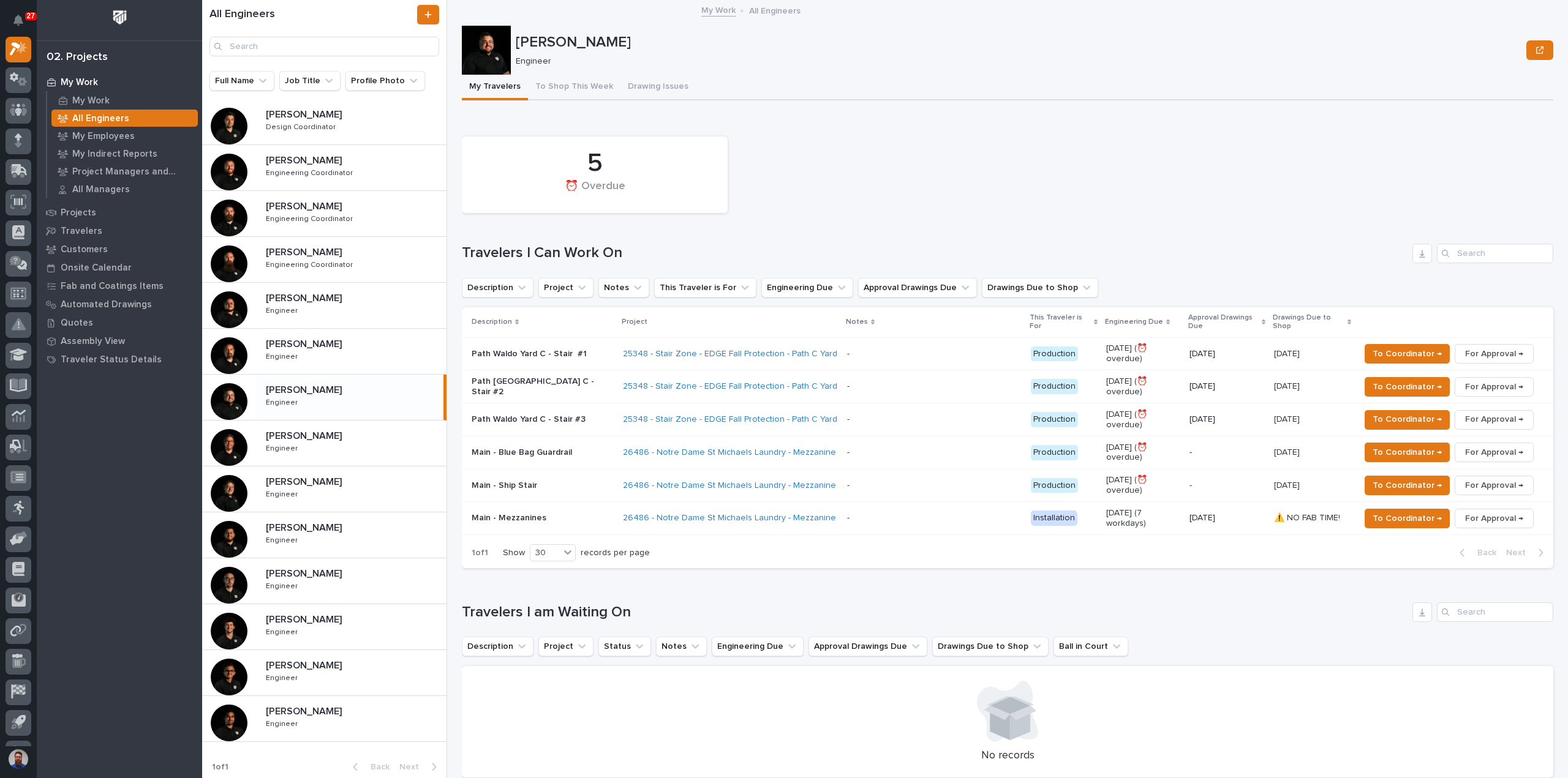
click at [1008, 40] on p "[PERSON_NAME]" at bounding box center [1018, 43] width 1006 height 18
click at [879, 167] on div "5 ⏰ Overdue" at bounding box center [1007, 175] width 1104 height 89
click at [351, 437] on p at bounding box center [353, 436] width 176 height 12
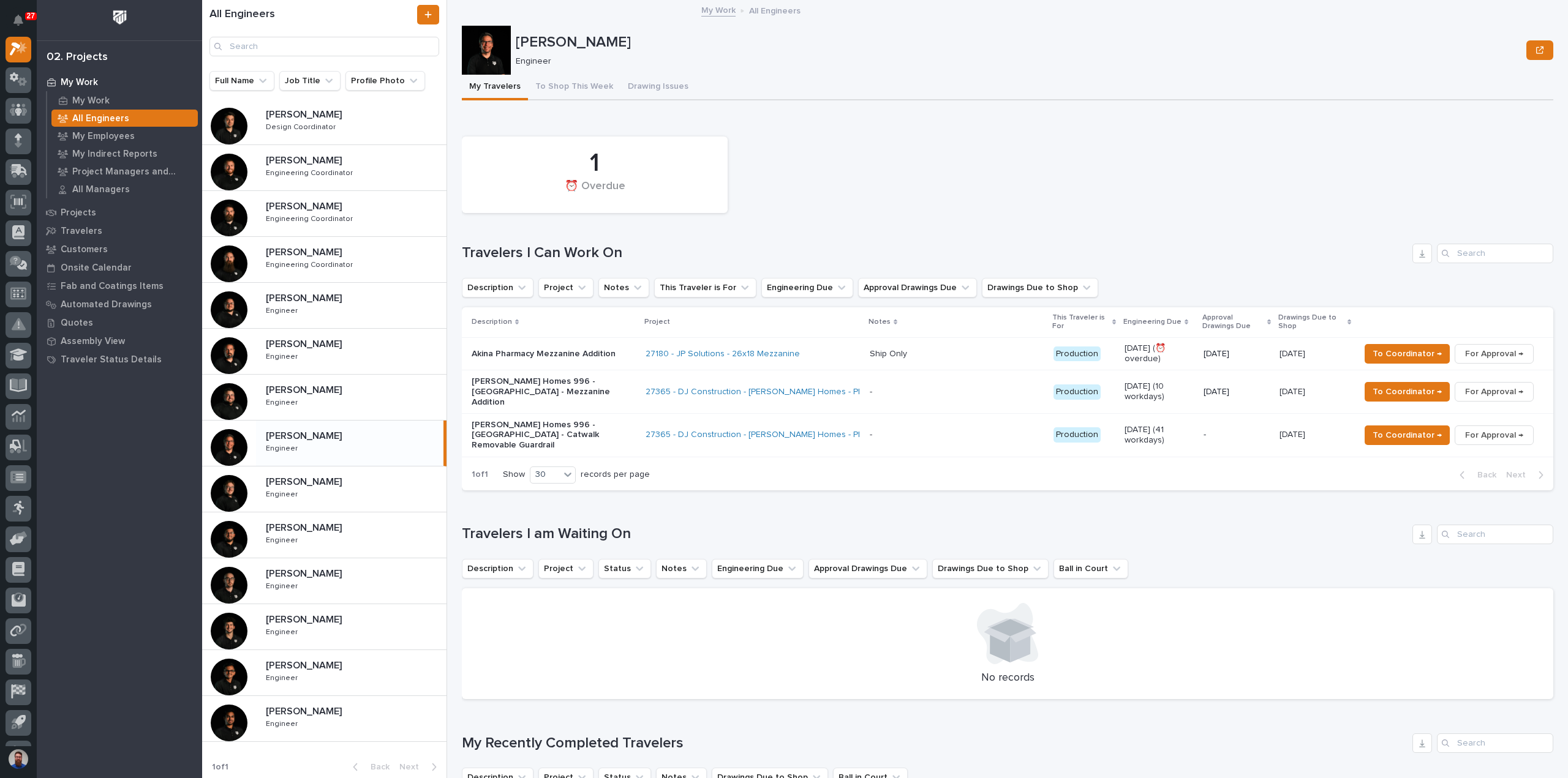
click at [1169, 161] on div "1 ⏰ Overdue" at bounding box center [1007, 175] width 1104 height 89
click at [366, 718] on div "Sid Pareek Sid Pareek Engineer Engineer" at bounding box center [350, 719] width 190 height 35
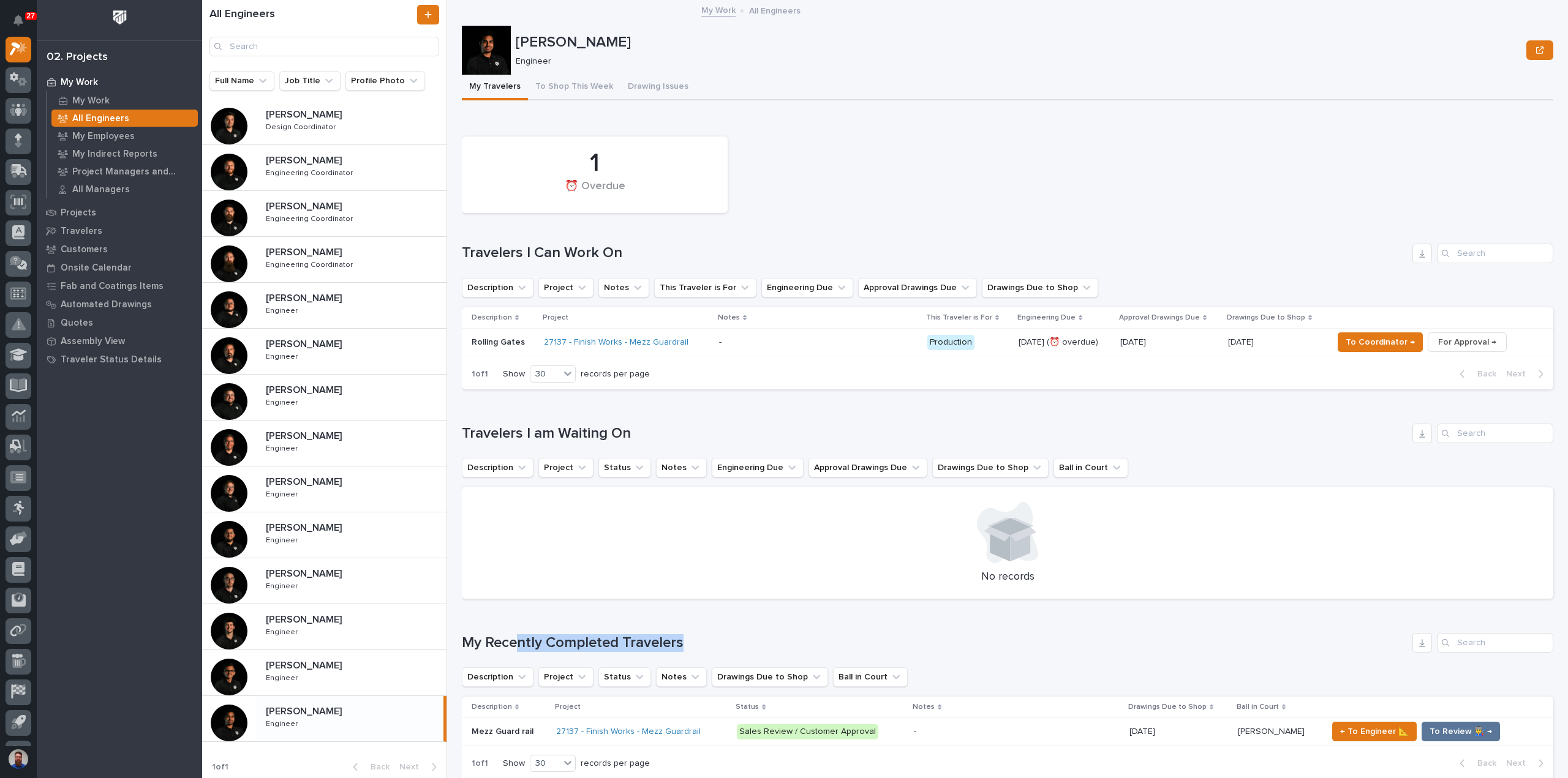
drag, startPoint x: 741, startPoint y: 632, endPoint x: 520, endPoint y: 636, distance: 221.0
click at [520, 636] on div "My Recently Completed Travelers" at bounding box center [1007, 643] width 1091 height 20
click at [520, 636] on h1 "My Recently Completed Travelers" at bounding box center [934, 643] width 946 height 18
click at [1394, 153] on div "1 ⏰ Overdue" at bounding box center [1007, 175] width 1104 height 89
click at [999, 201] on div "1 ⏰ Overdue" at bounding box center [1007, 175] width 1104 height 89
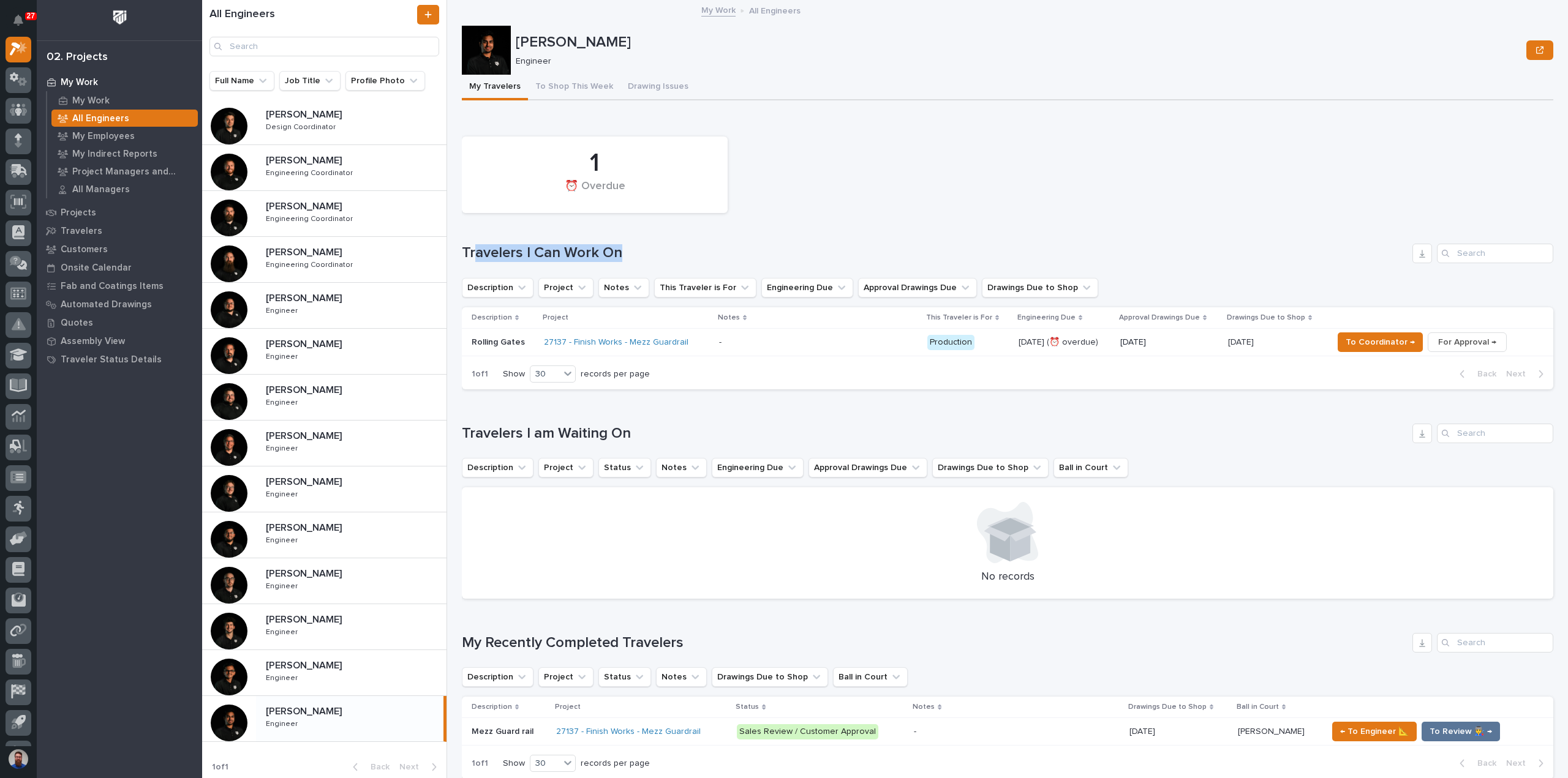
drag, startPoint x: 668, startPoint y: 255, endPoint x: 473, endPoint y: 260, distance: 195.1
click at [473, 263] on div "Travelers I Can Work On" at bounding box center [1007, 254] width 1091 height 20
click at [469, 256] on h1 "Travelers I Can Work On" at bounding box center [934, 254] width 946 height 18
drag, startPoint x: 458, startPoint y: 252, endPoint x: 702, endPoint y: 247, distance: 244.1
click at [702, 247] on div "All Engineers Full Name Job Title Profile Photo Ben Lee Miller Ben Lee Miller E…" at bounding box center [885, 389] width 1366 height 778
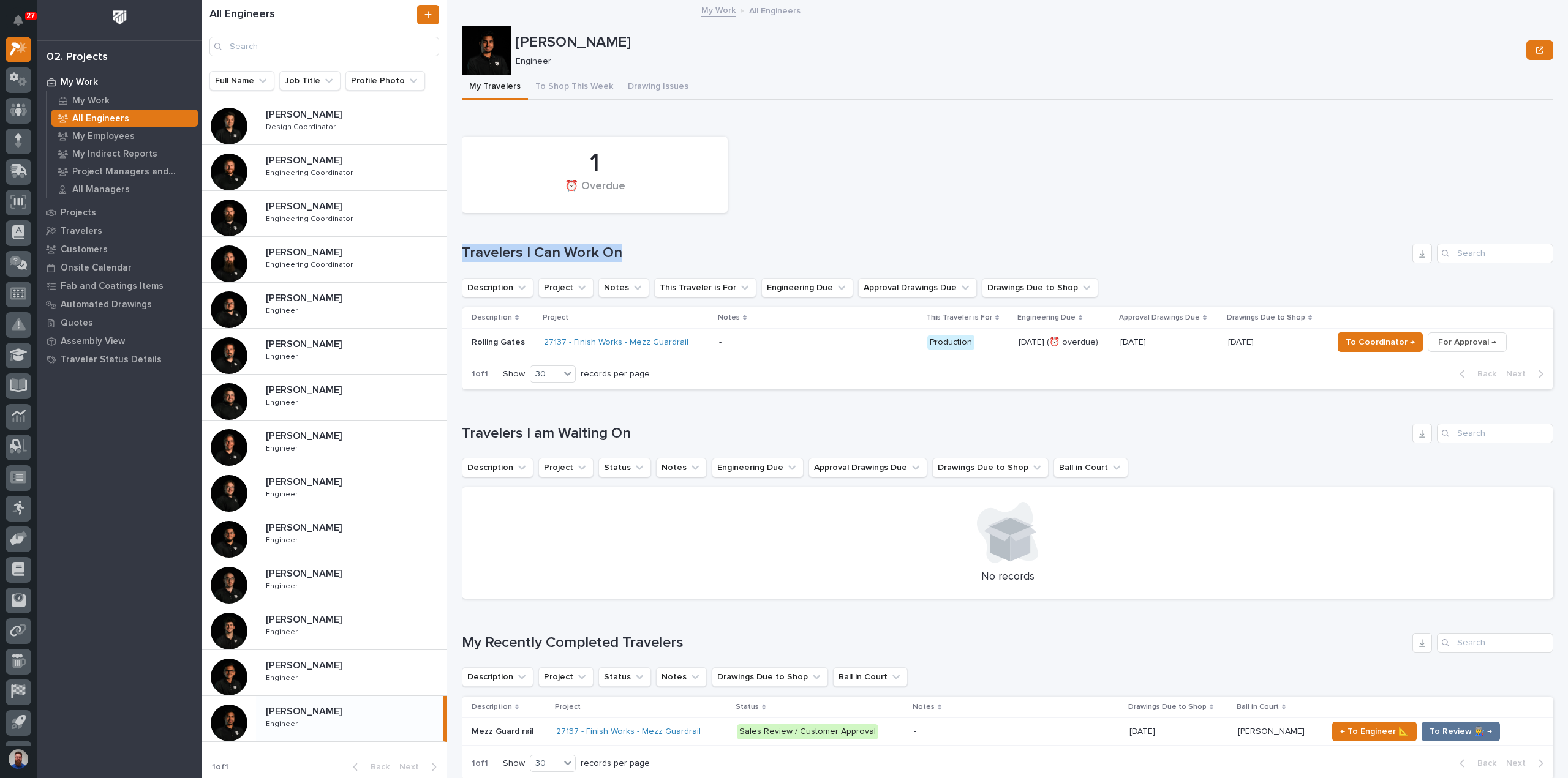
click at [702, 247] on h1 "Travelers I Can Work On" at bounding box center [934, 254] width 946 height 18
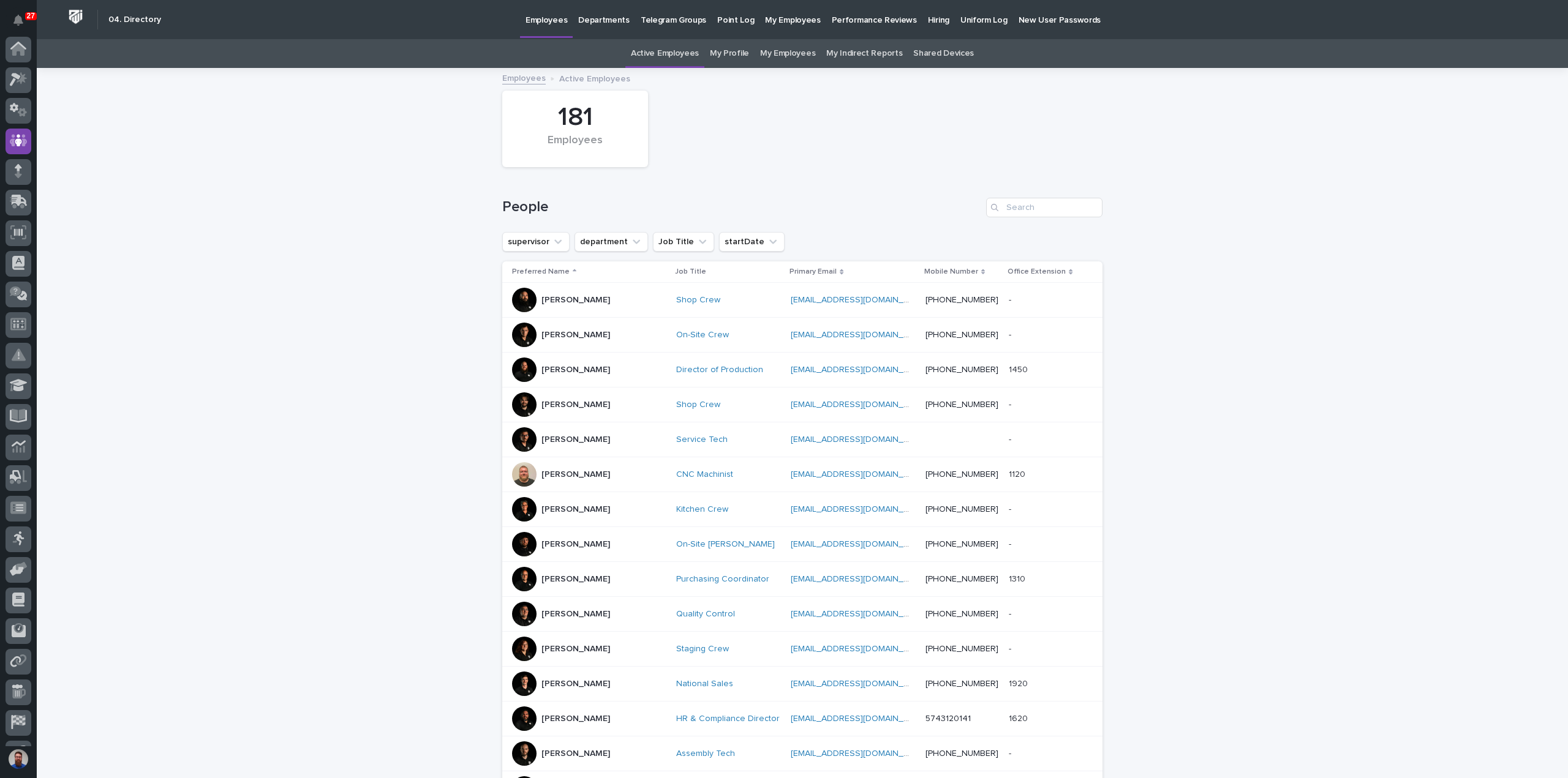
scroll to position [86, 0]
click at [784, 52] on link "My Employees" at bounding box center [787, 54] width 56 height 29
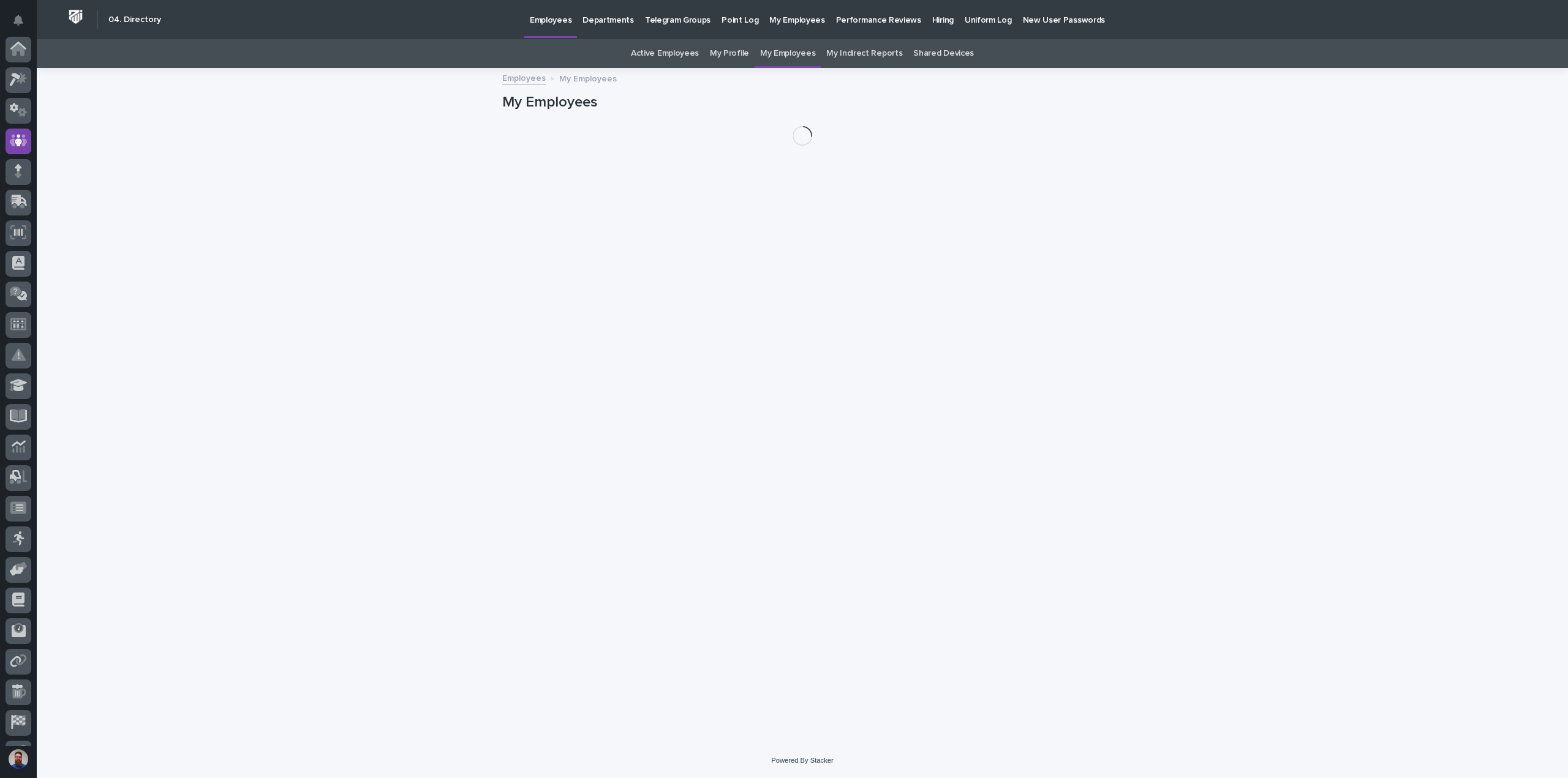
scroll to position [86, 0]
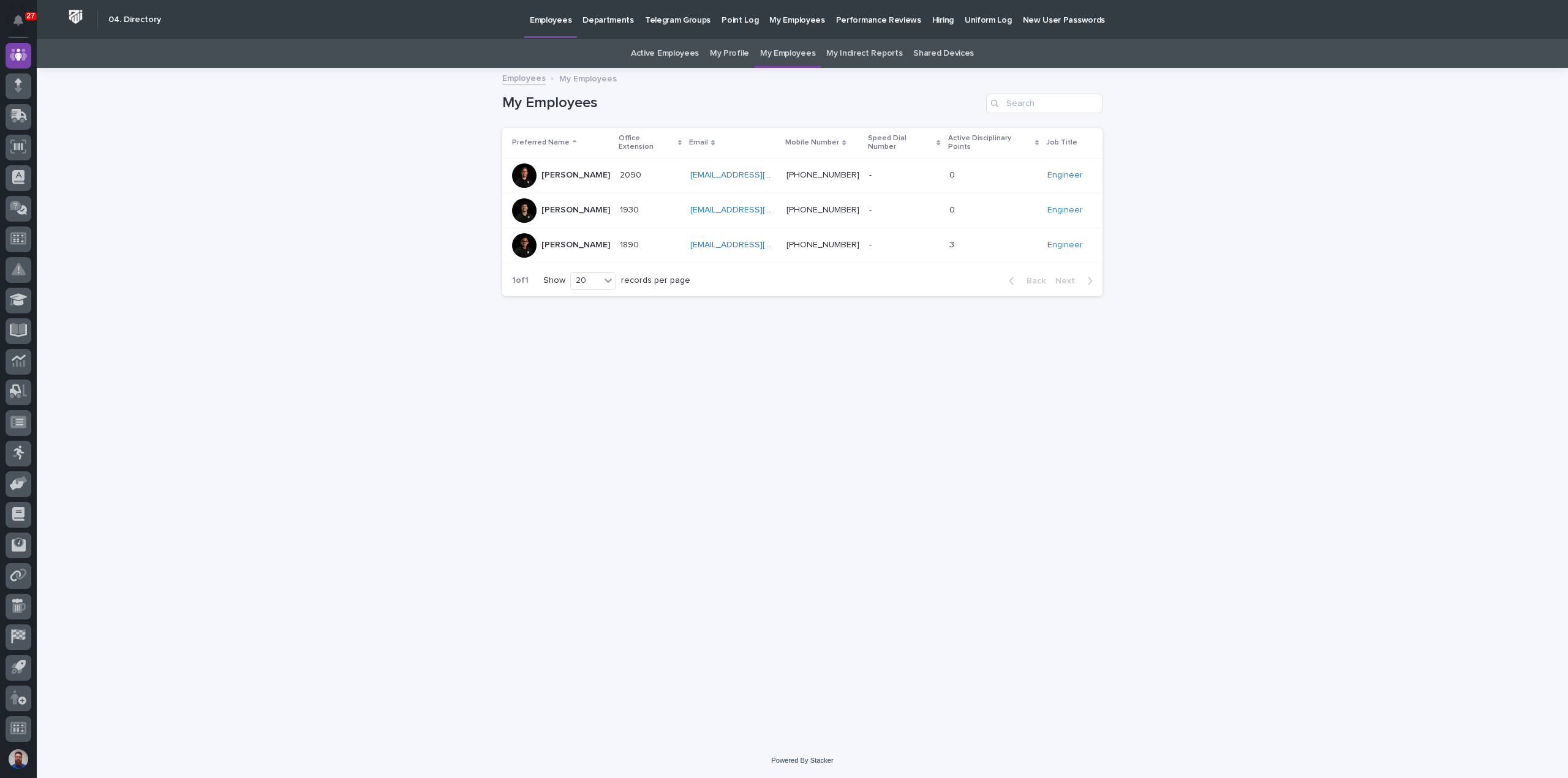
click at [686, 52] on link "Active Employees" at bounding box center [664, 54] width 68 height 29
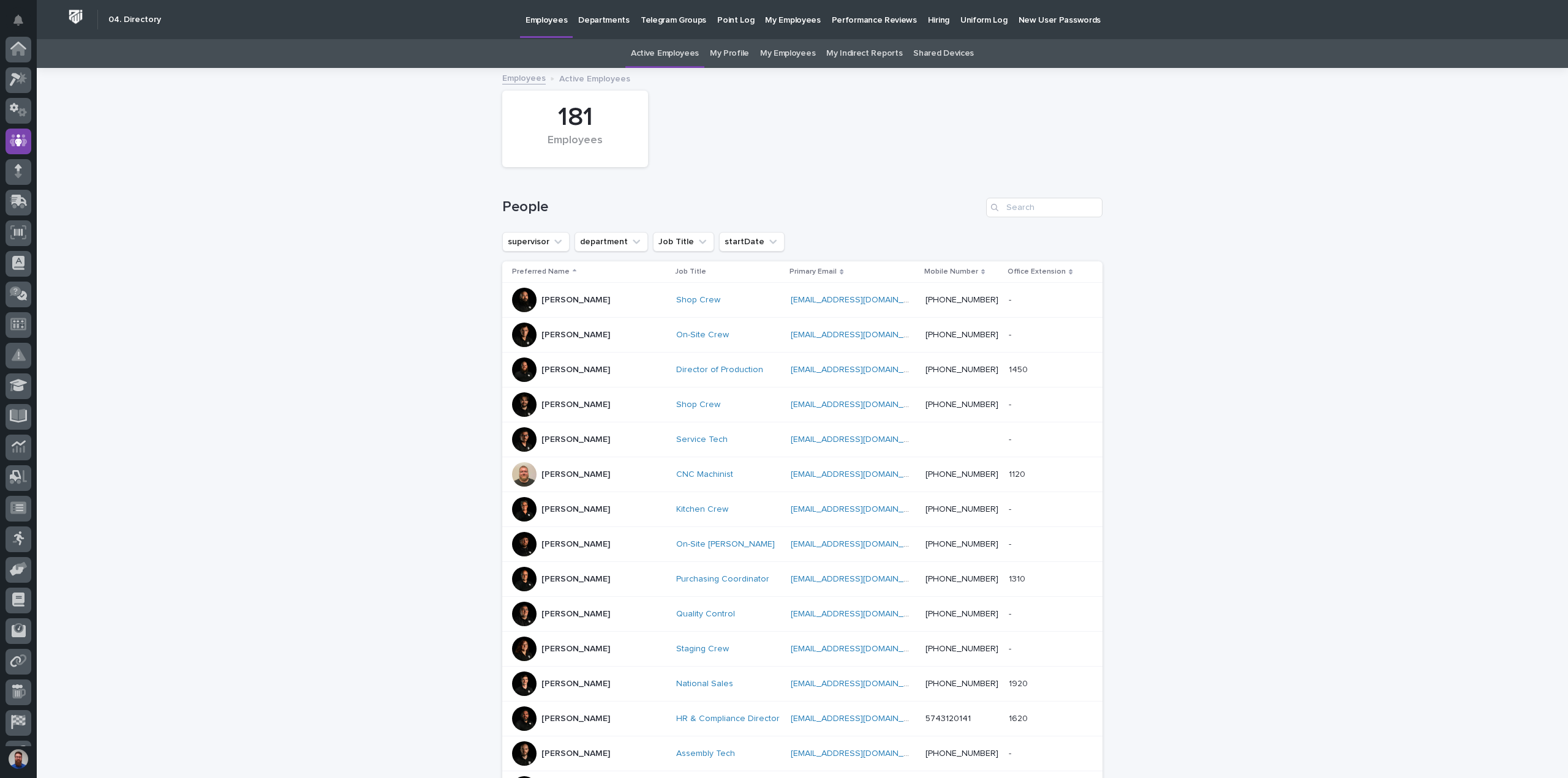
scroll to position [86, 0]
click at [858, 61] on link "My Indirect Reports" at bounding box center [864, 54] width 76 height 29
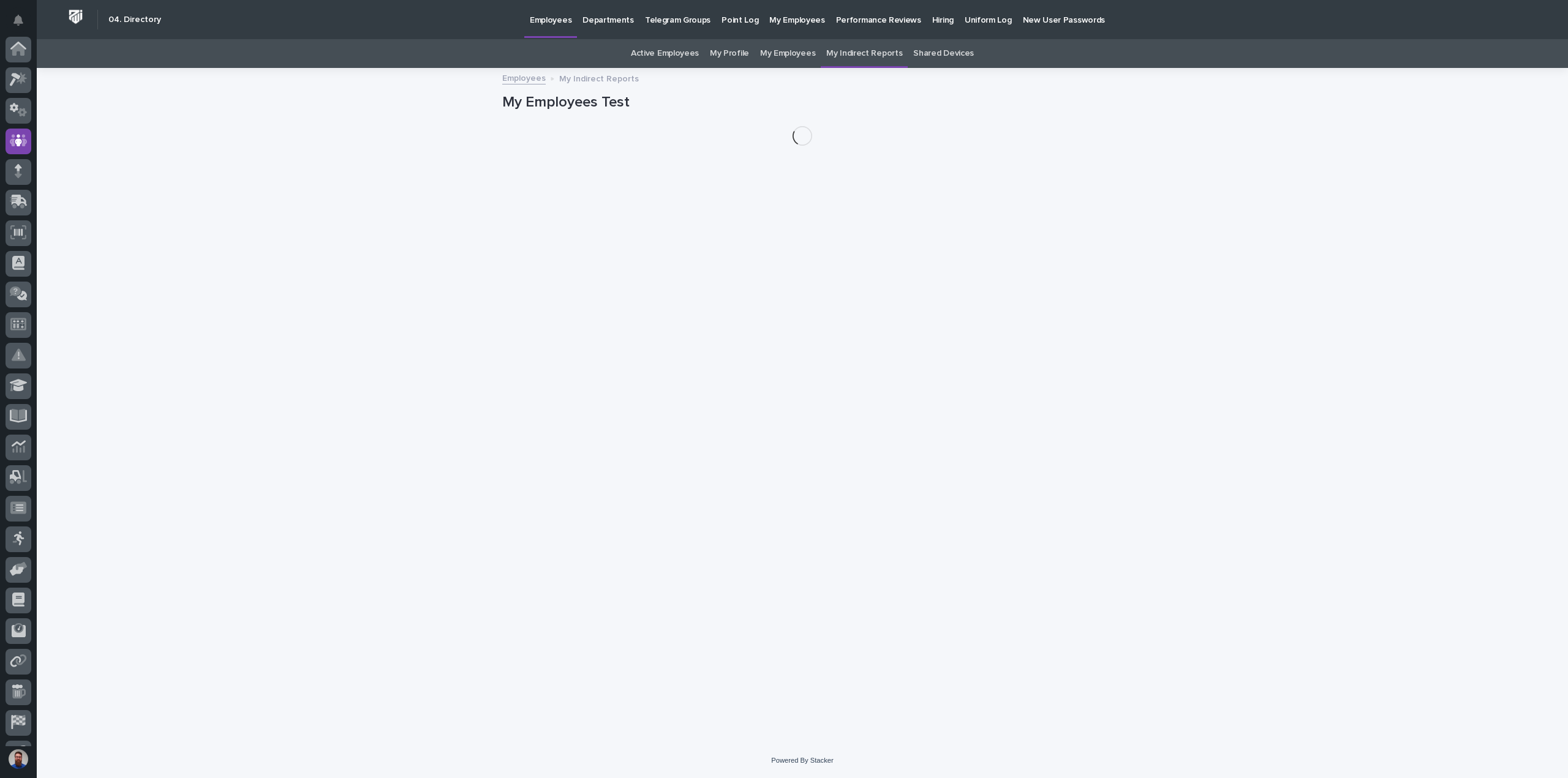
scroll to position [86, 0]
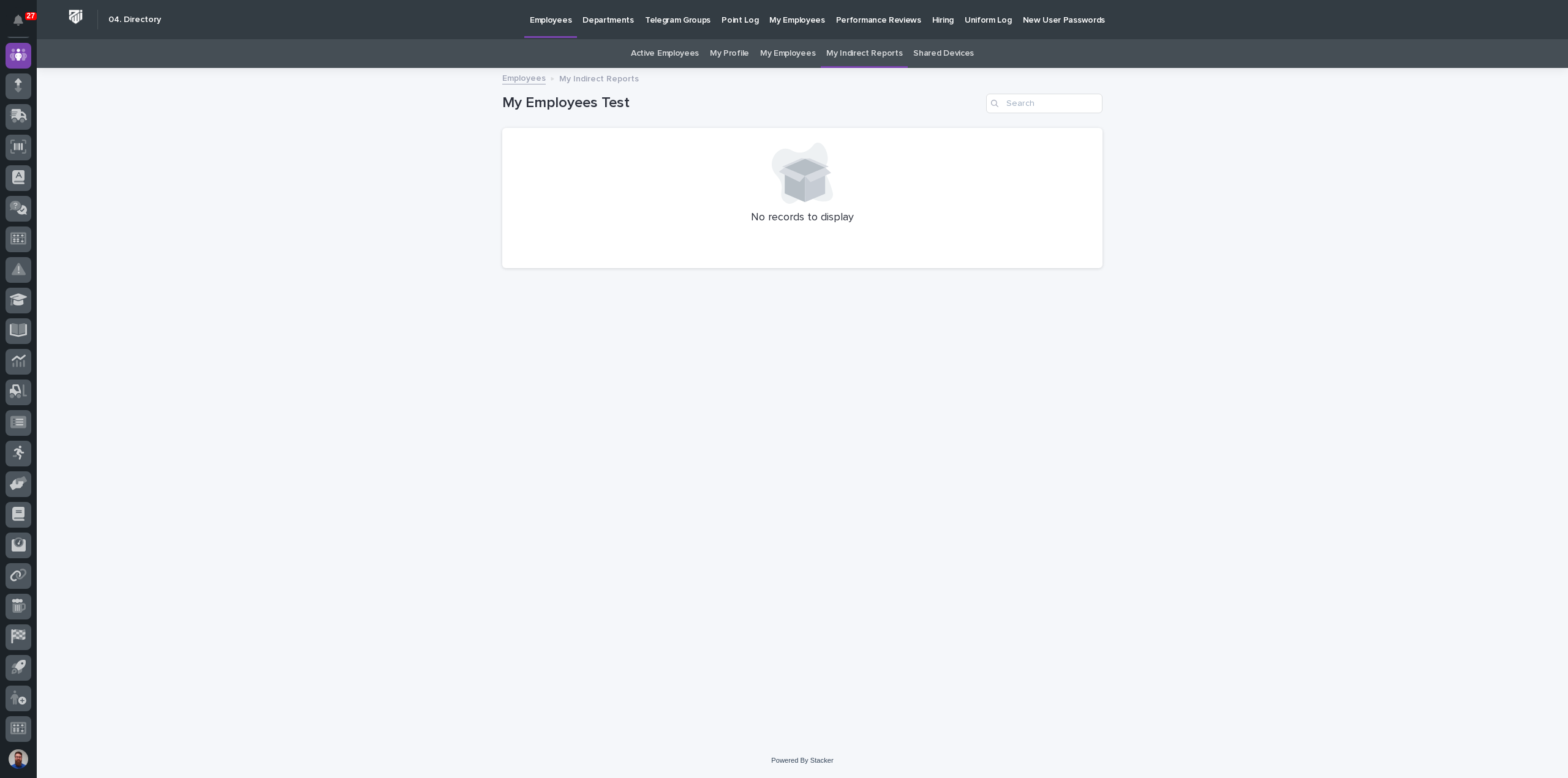
click at [670, 57] on link "Active Employees" at bounding box center [664, 54] width 68 height 29
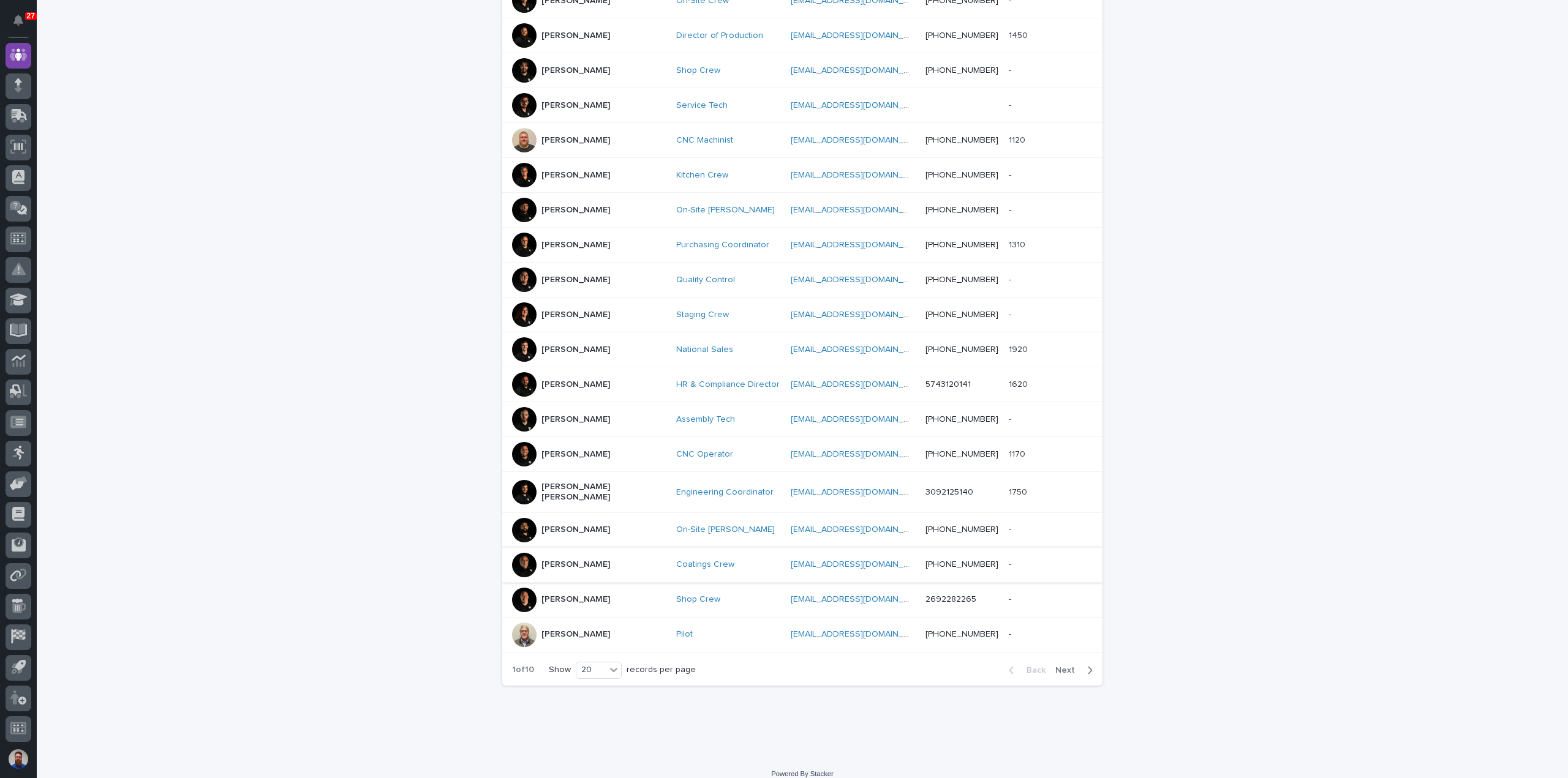
scroll to position [337, 0]
click at [582, 484] on p "Ben Lee Miller" at bounding box center [602, 490] width 123 height 21
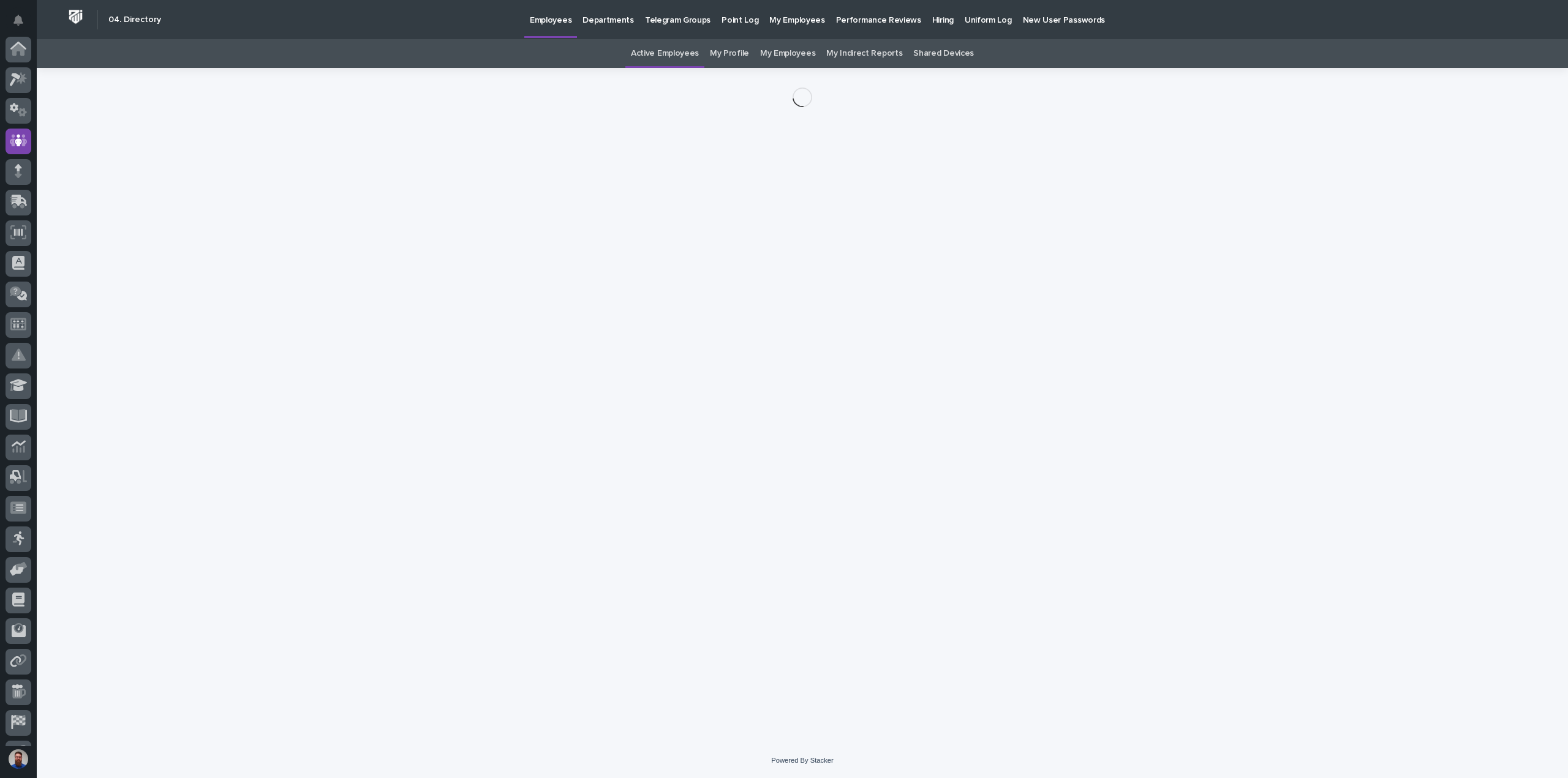
scroll to position [86, 0]
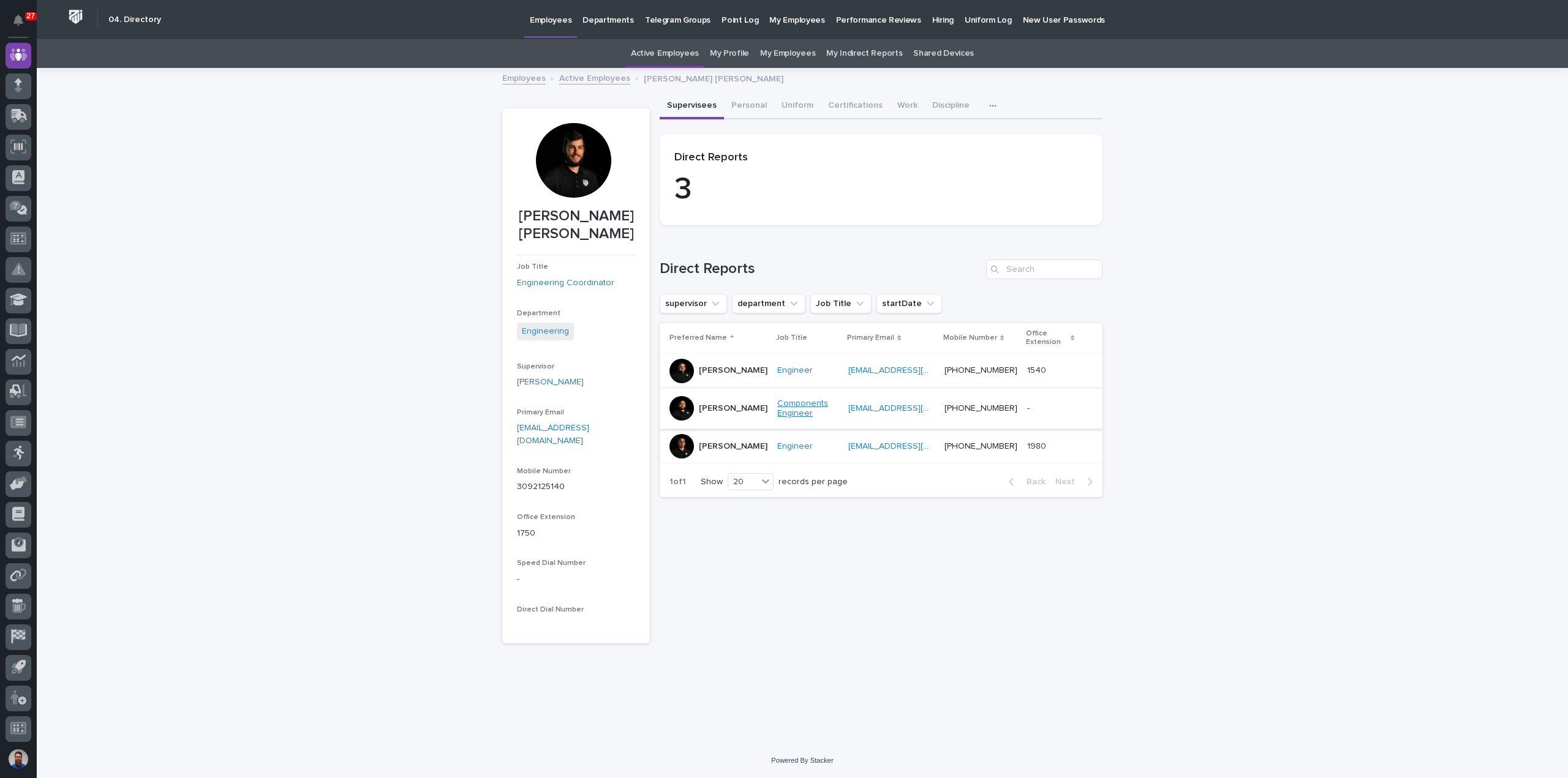
click at [777, 409] on link "Components Engineer" at bounding box center [807, 409] width 61 height 21
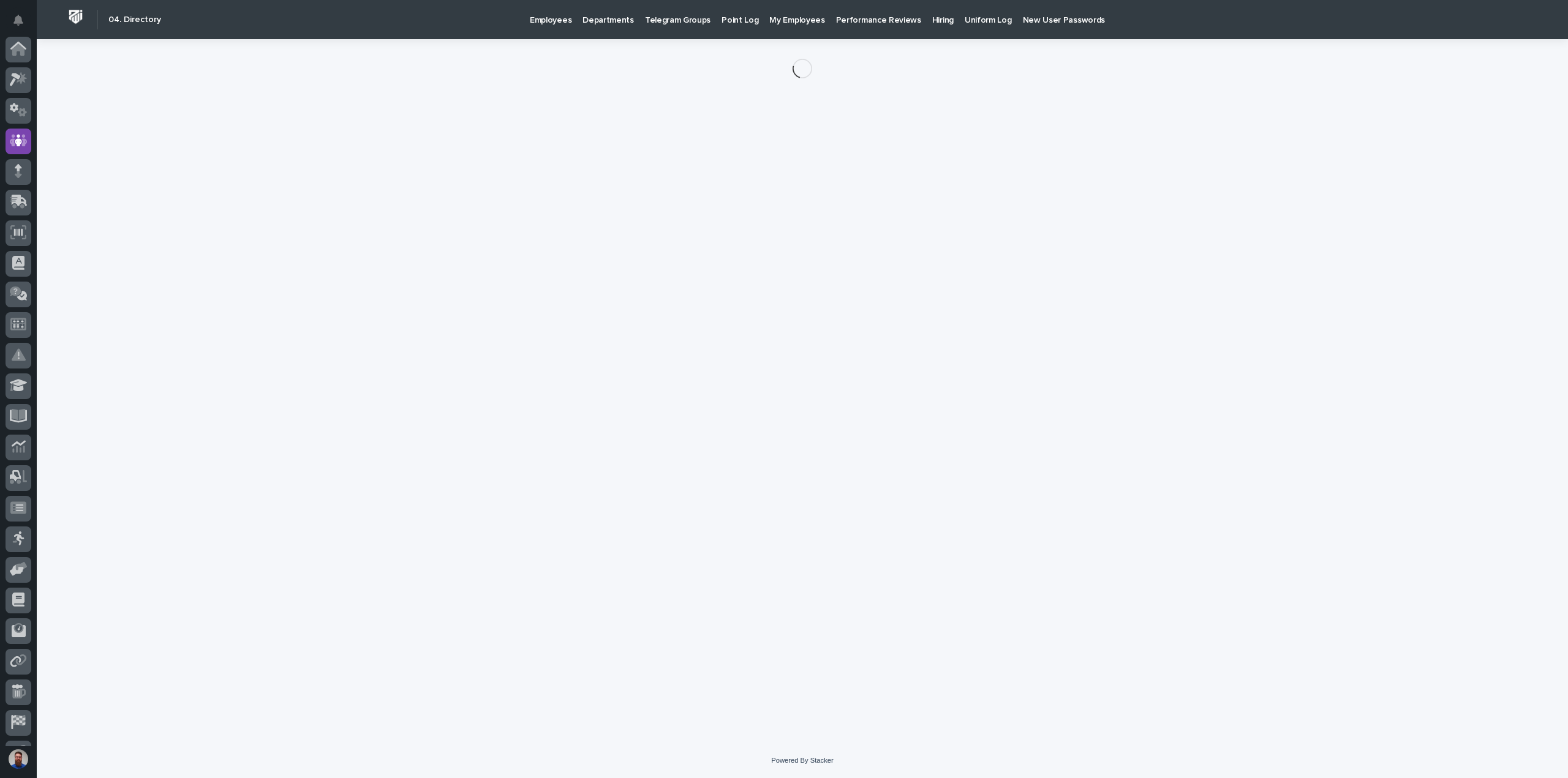
scroll to position [86, 0]
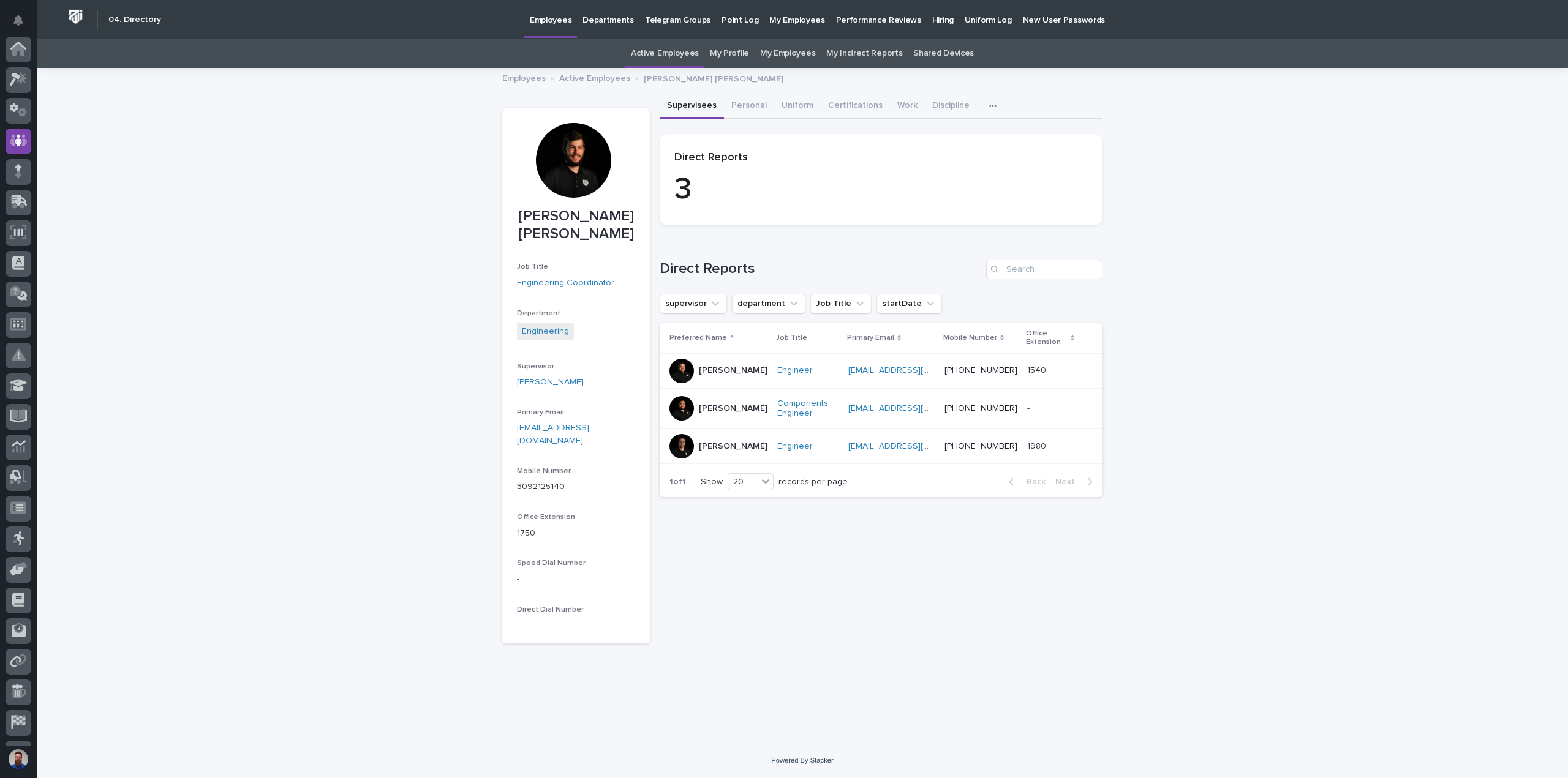
scroll to position [86, 0]
click at [935, 107] on button "Discipline" at bounding box center [950, 106] width 52 height 25
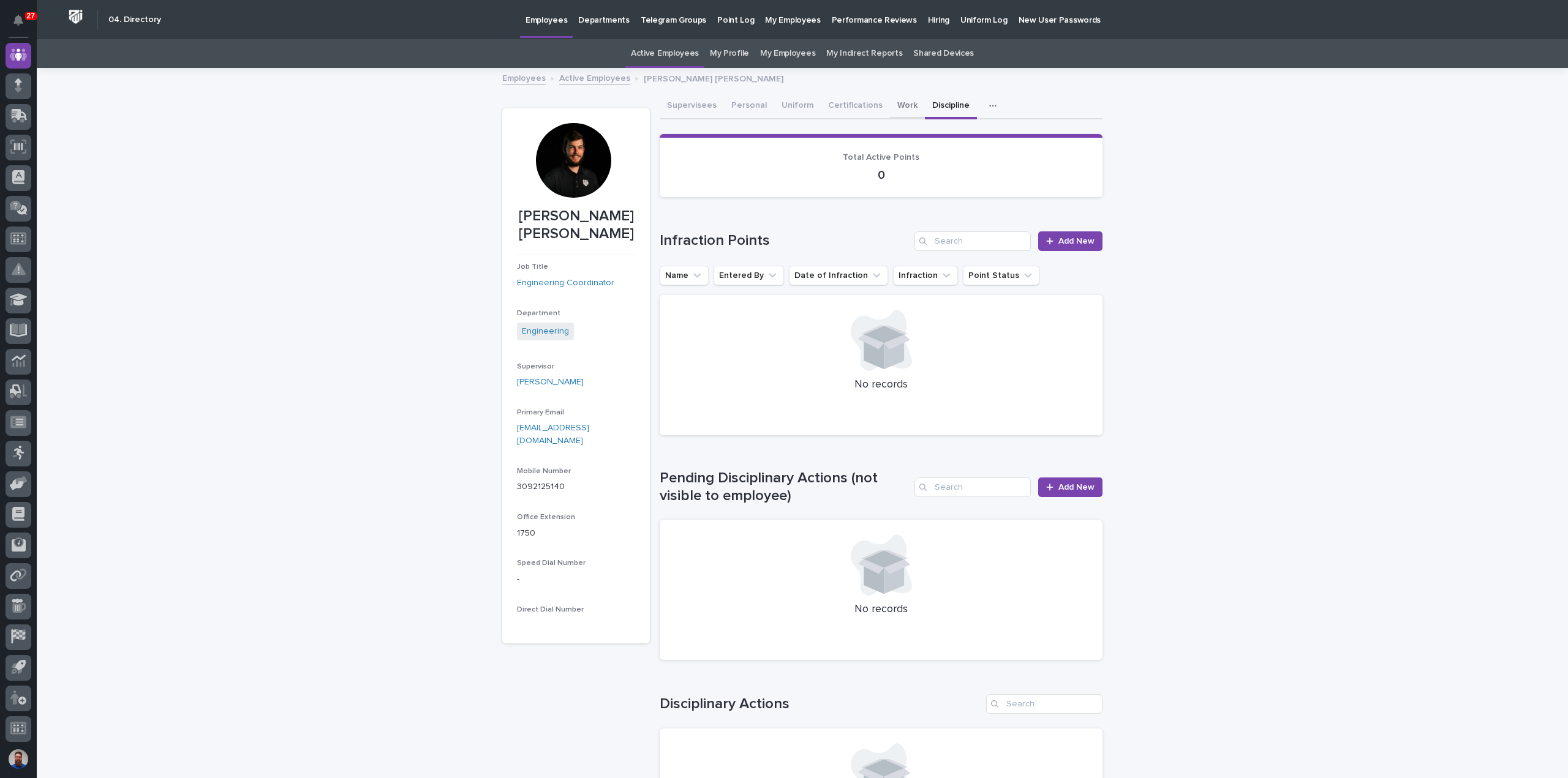
click at [890, 106] on button "Work" at bounding box center [907, 106] width 35 height 25
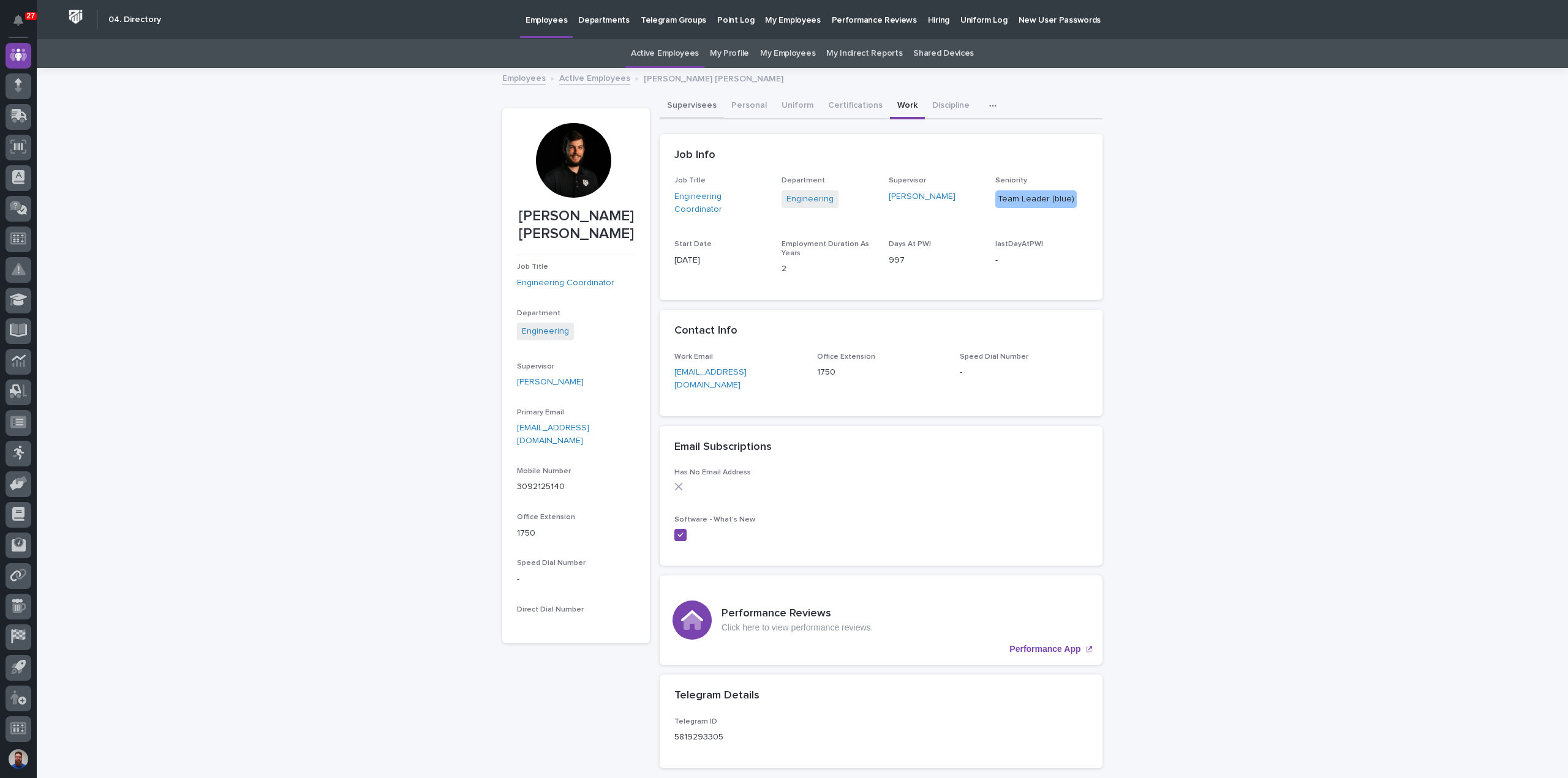
click at [687, 113] on button "Supervisees" at bounding box center [692, 106] width 65 height 25
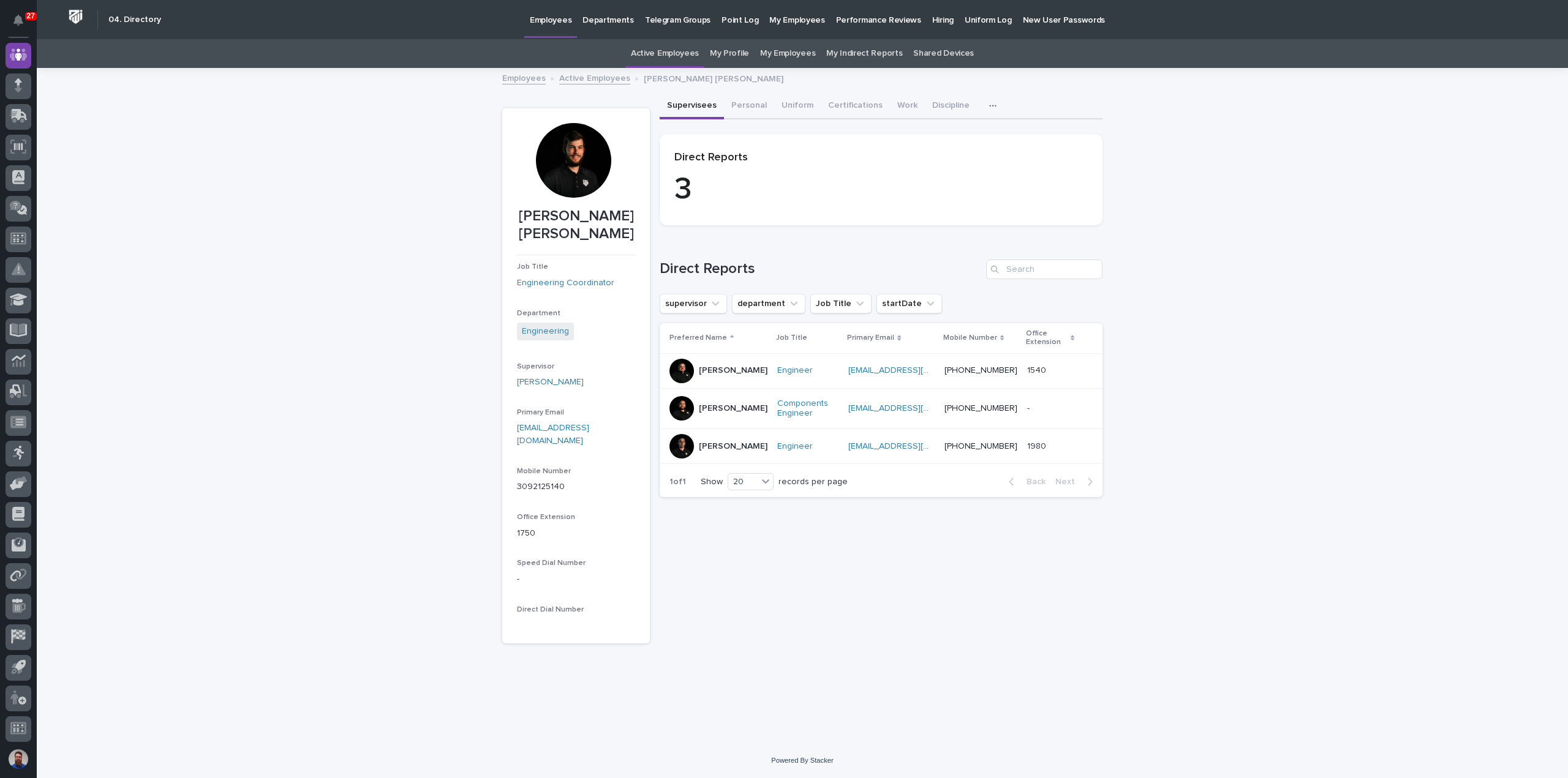
click at [731, 452] on p "Marston Norris" at bounding box center [733, 446] width 68 height 10
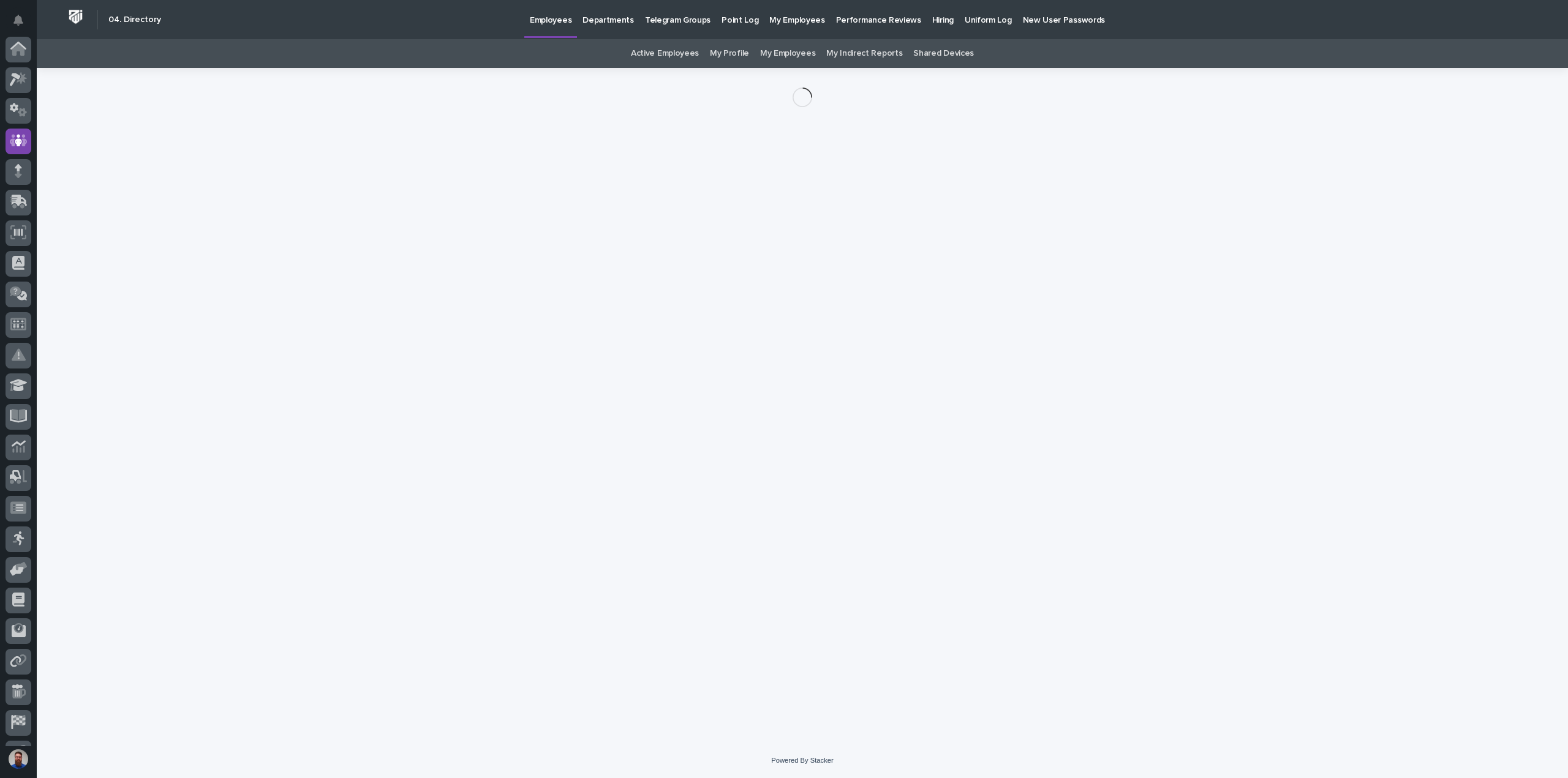
scroll to position [86, 0]
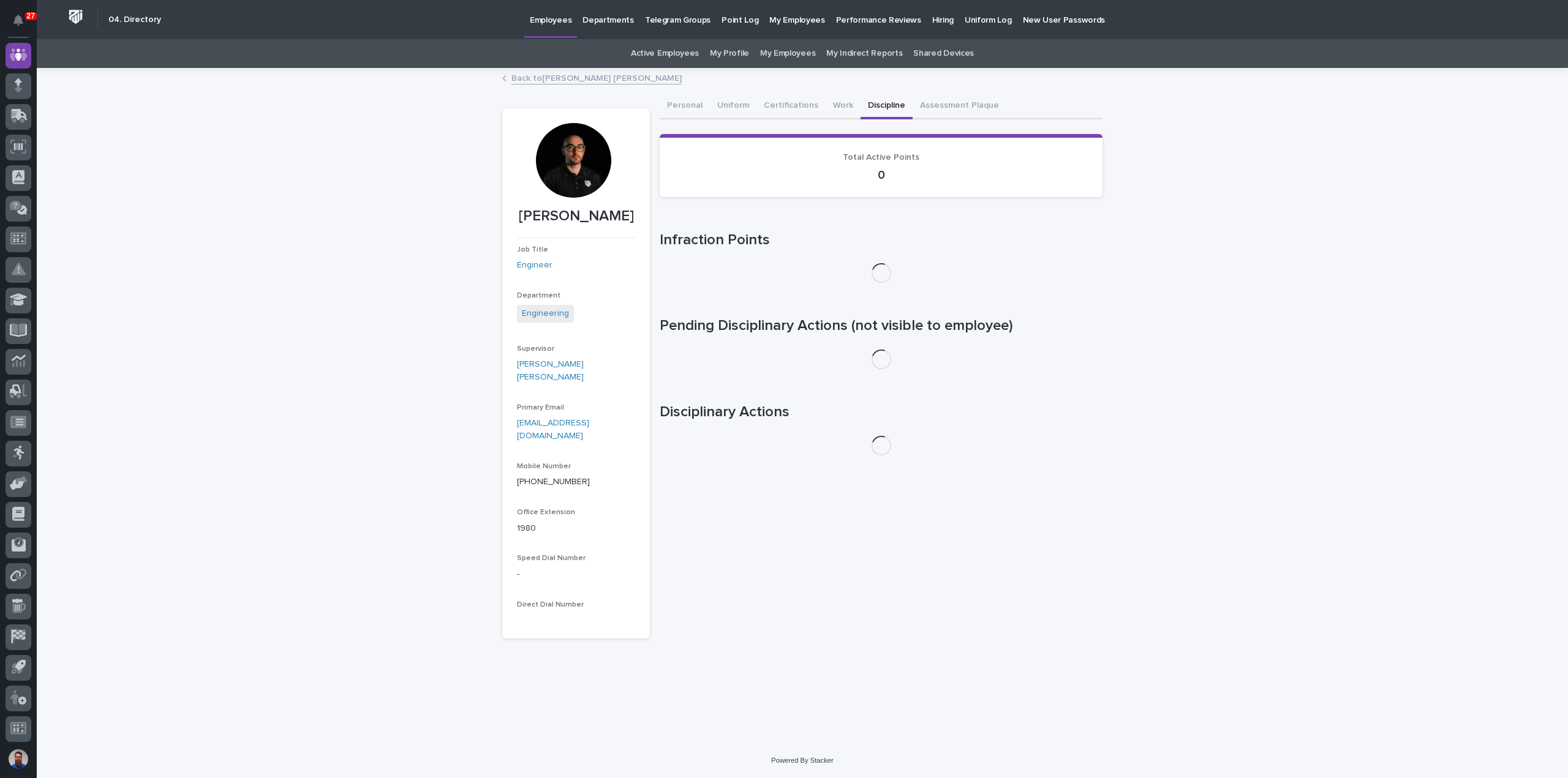
click at [861, 109] on button "Discipline" at bounding box center [886, 106] width 52 height 25
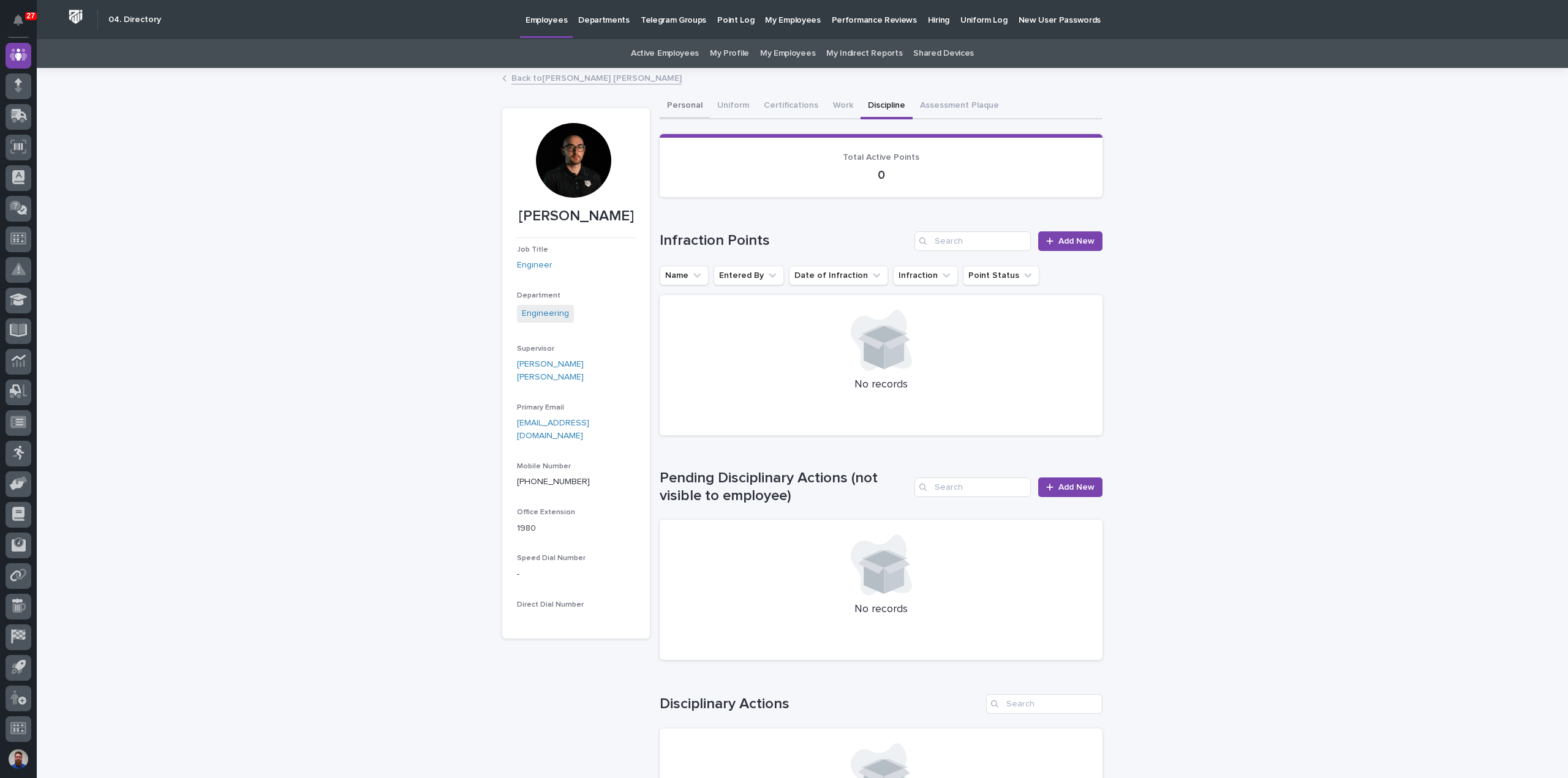
click at [660, 107] on button "Personal" at bounding box center [684, 106] width 50 height 25
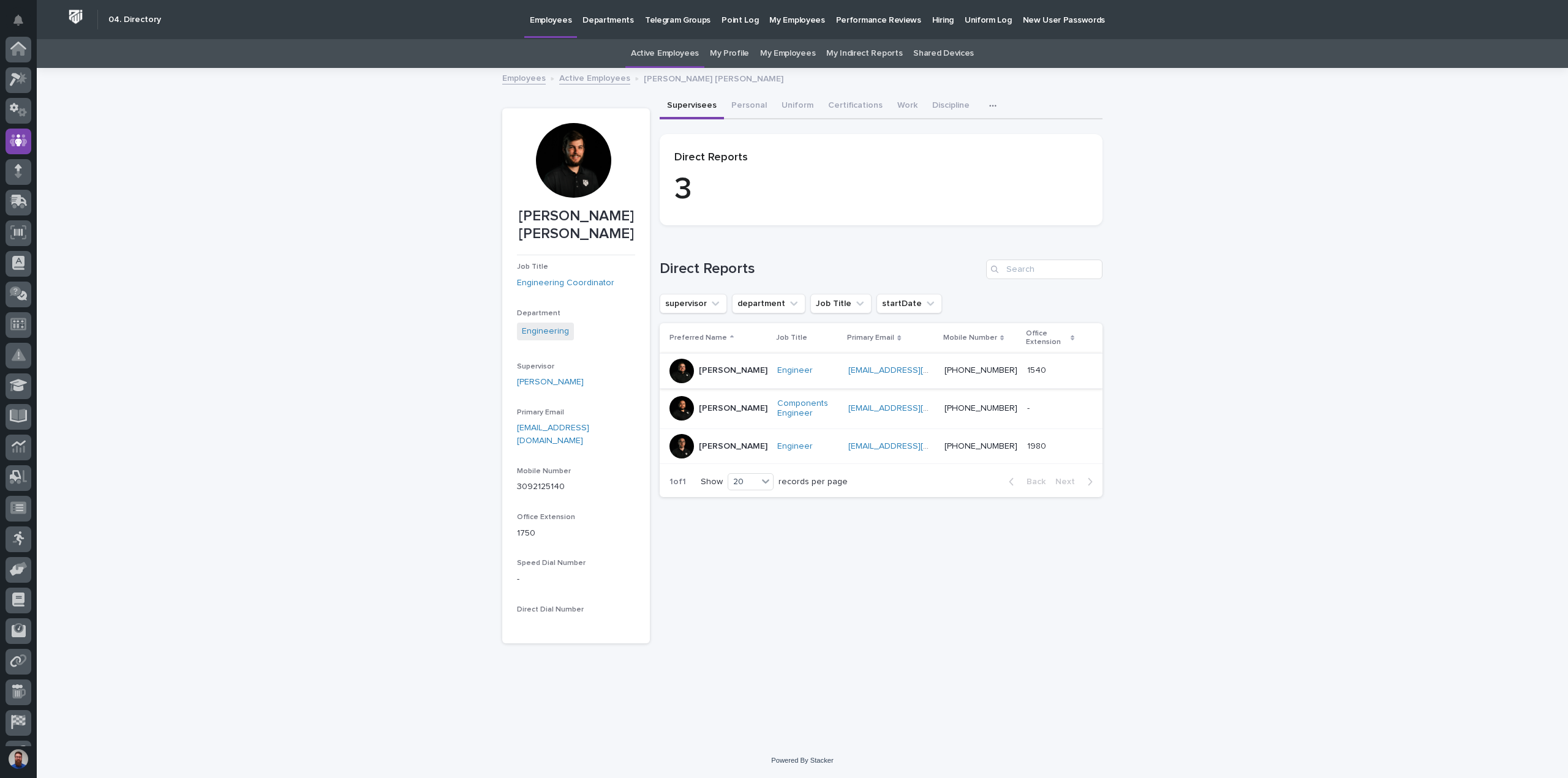
scroll to position [86, 0]
click at [713, 413] on p "Josh Nakasone" at bounding box center [733, 408] width 68 height 10
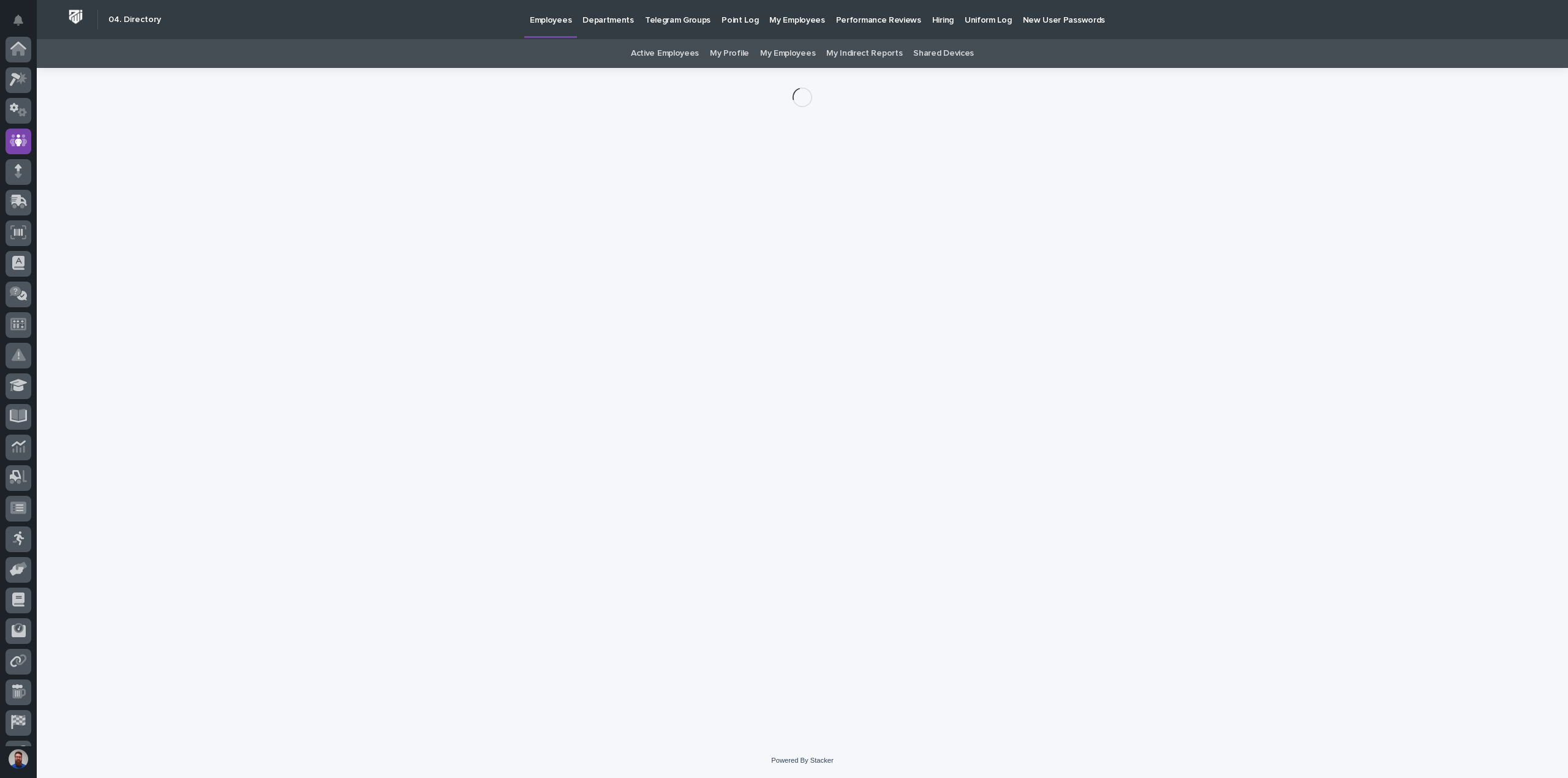
scroll to position [86, 0]
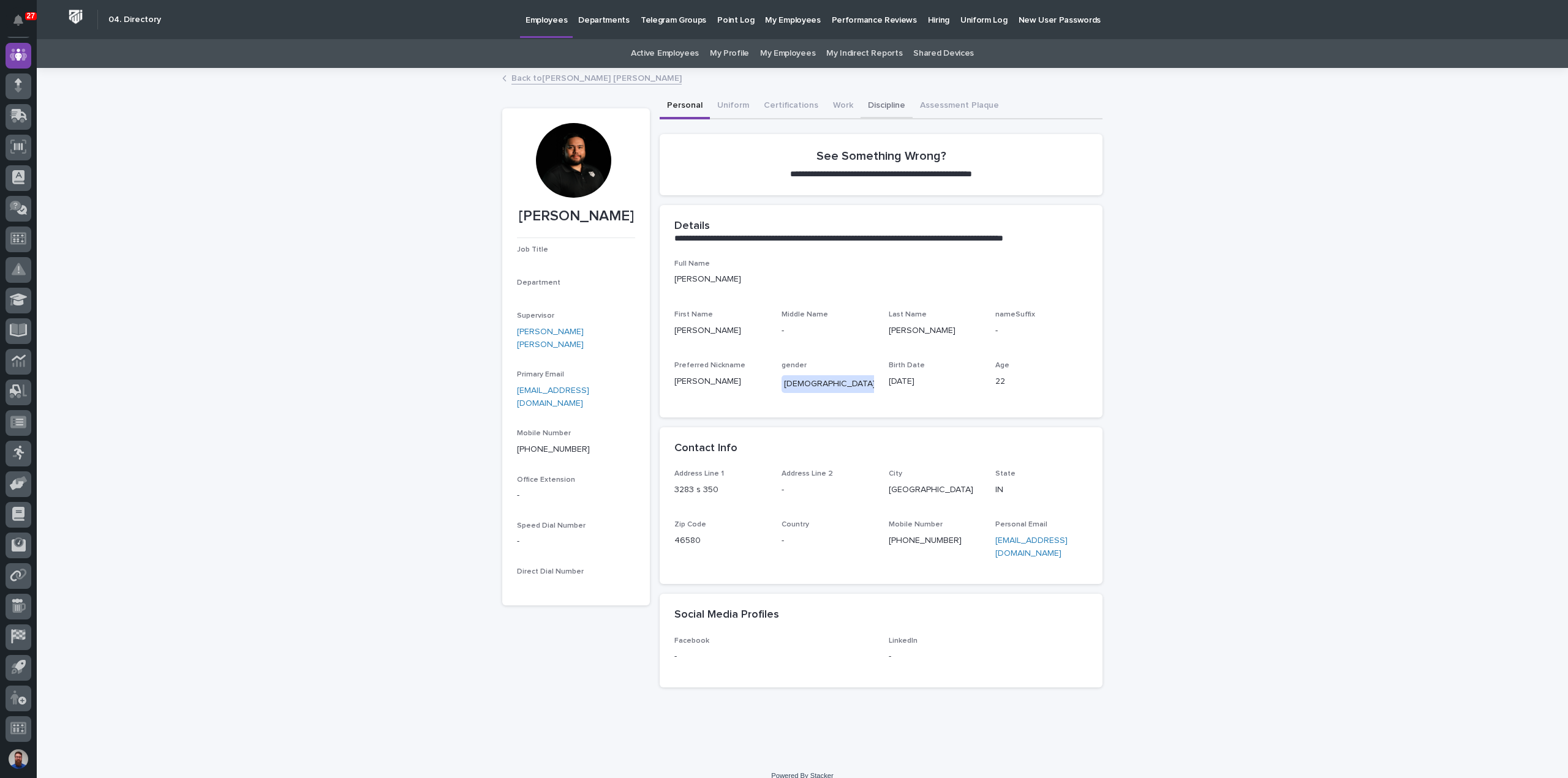
click at [881, 101] on button "Discipline" at bounding box center [886, 106] width 52 height 25
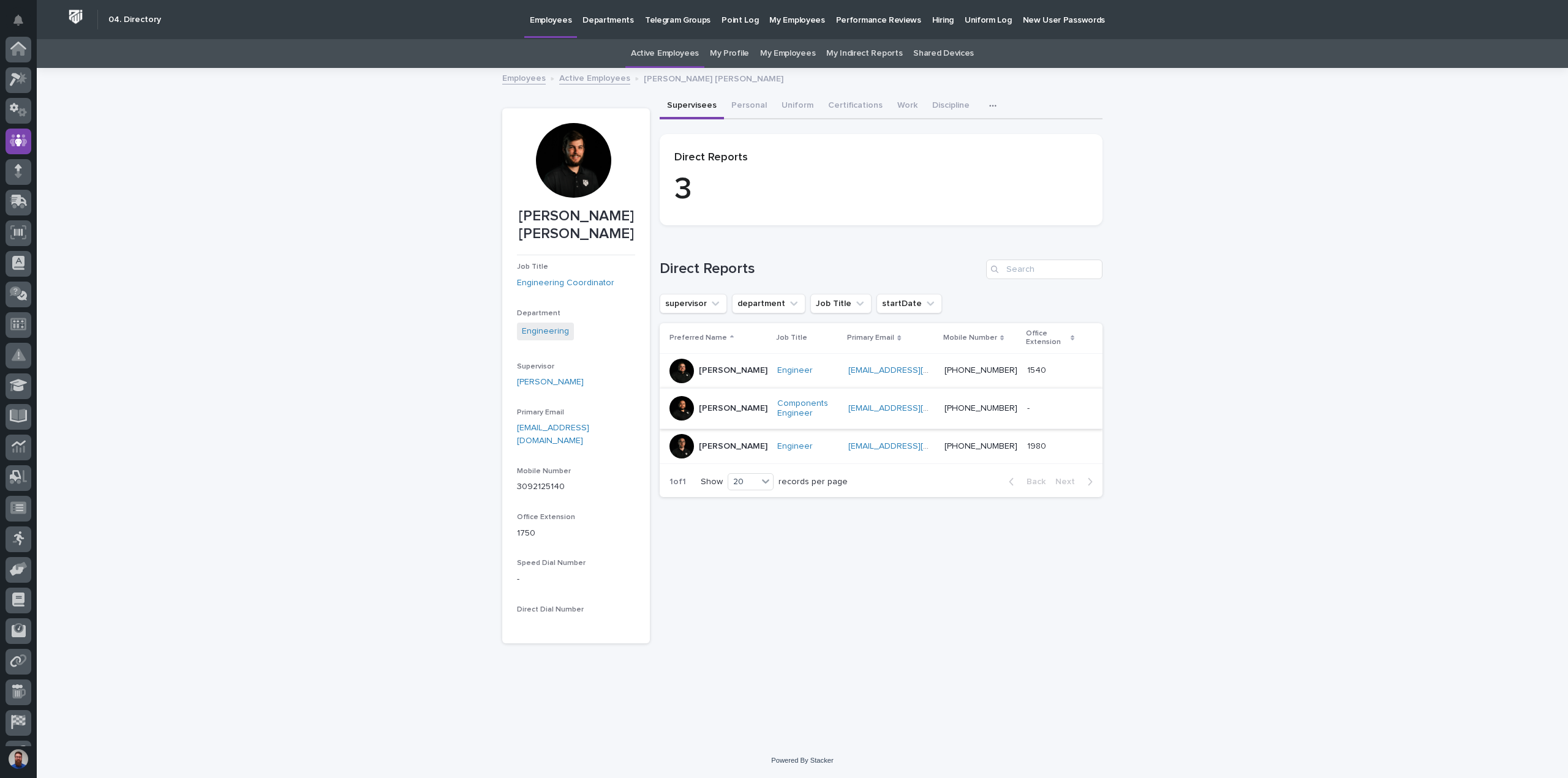
scroll to position [86, 0]
click at [733, 379] on div "Jacob Stayton" at bounding box center [733, 370] width 68 height 20
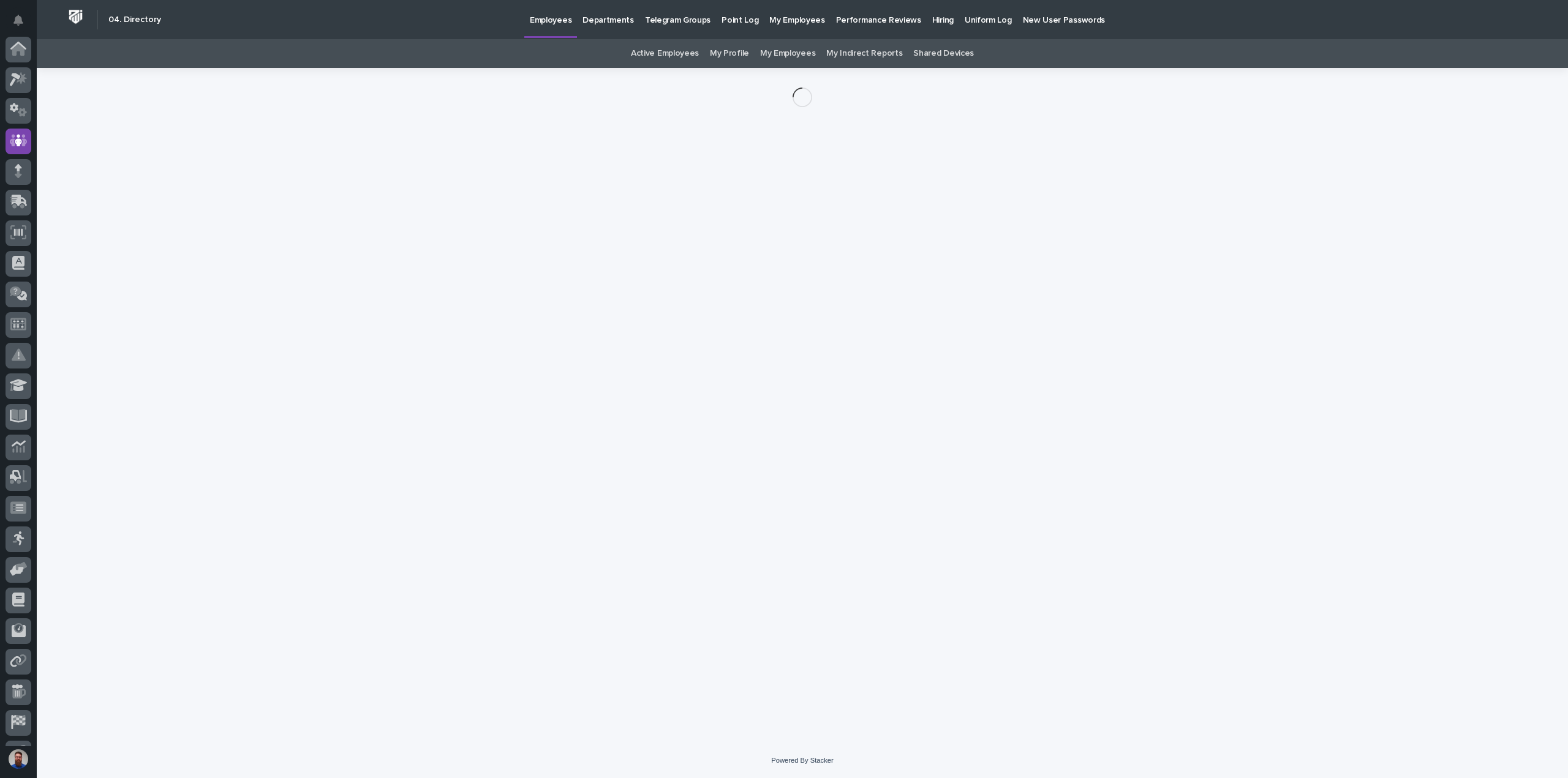
scroll to position [86, 0]
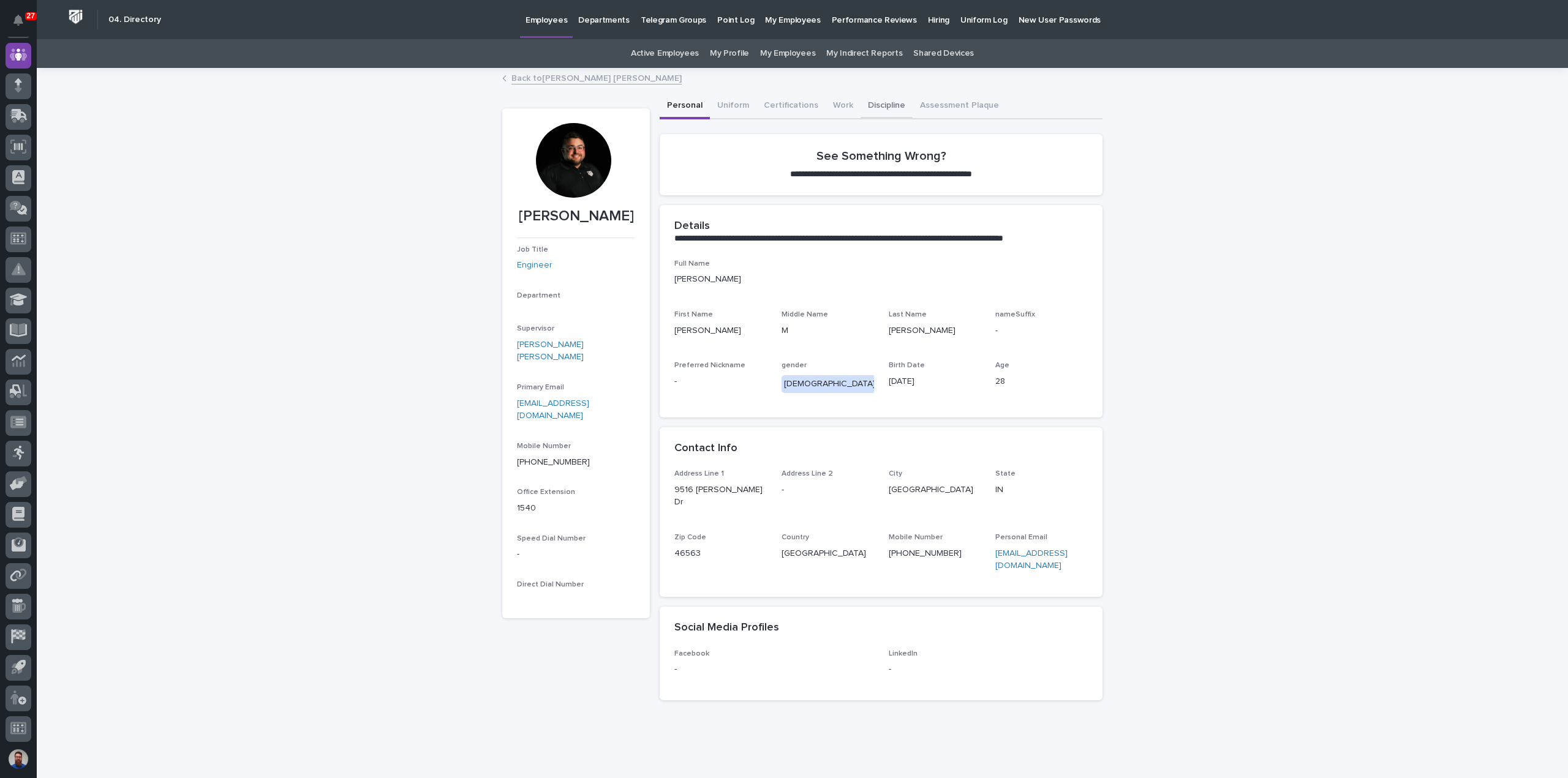
click at [866, 107] on button "Discipline" at bounding box center [886, 106] width 52 height 25
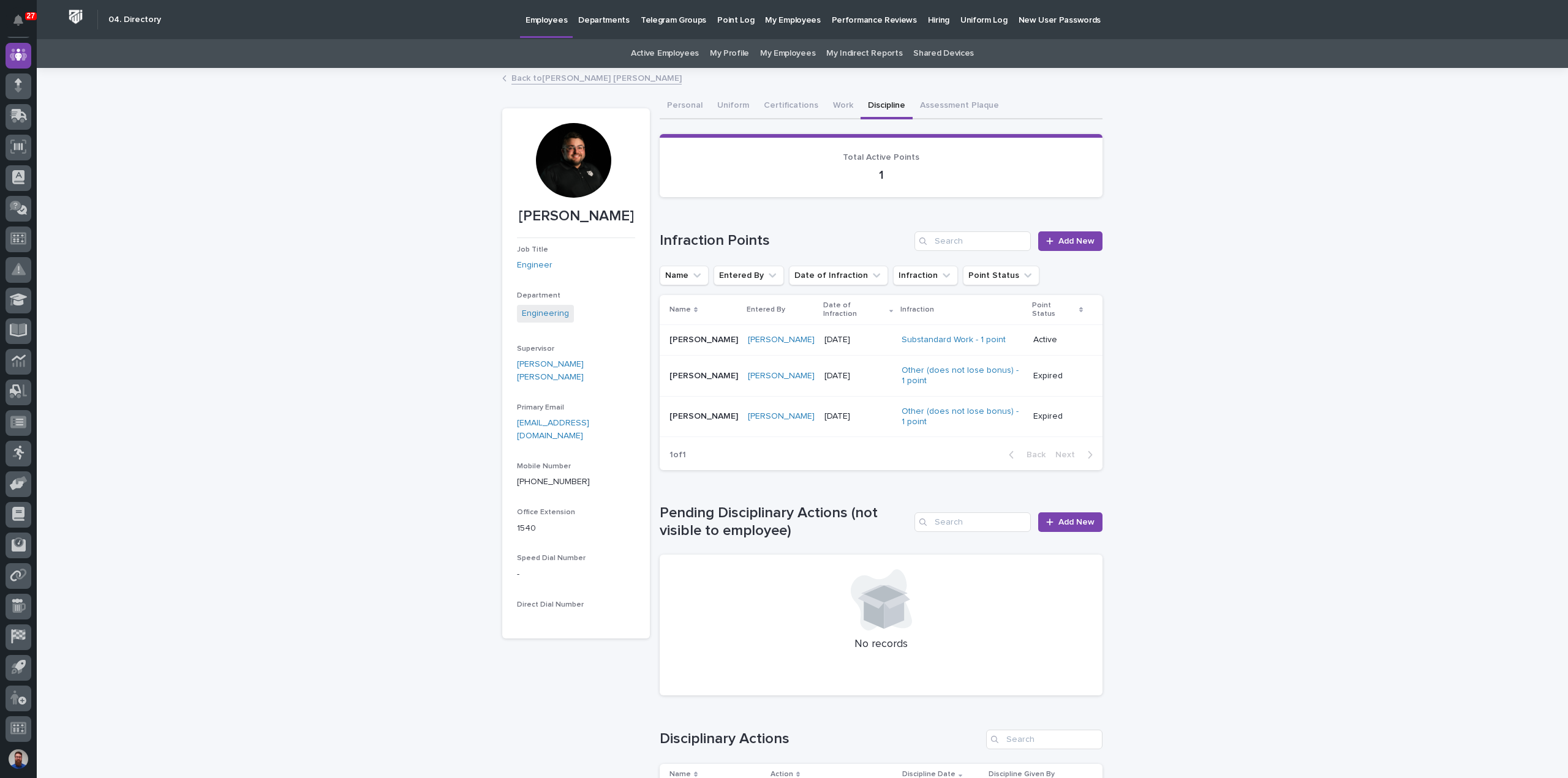
click at [1057, 335] on p "Active" at bounding box center [1057, 339] width 50 height 10
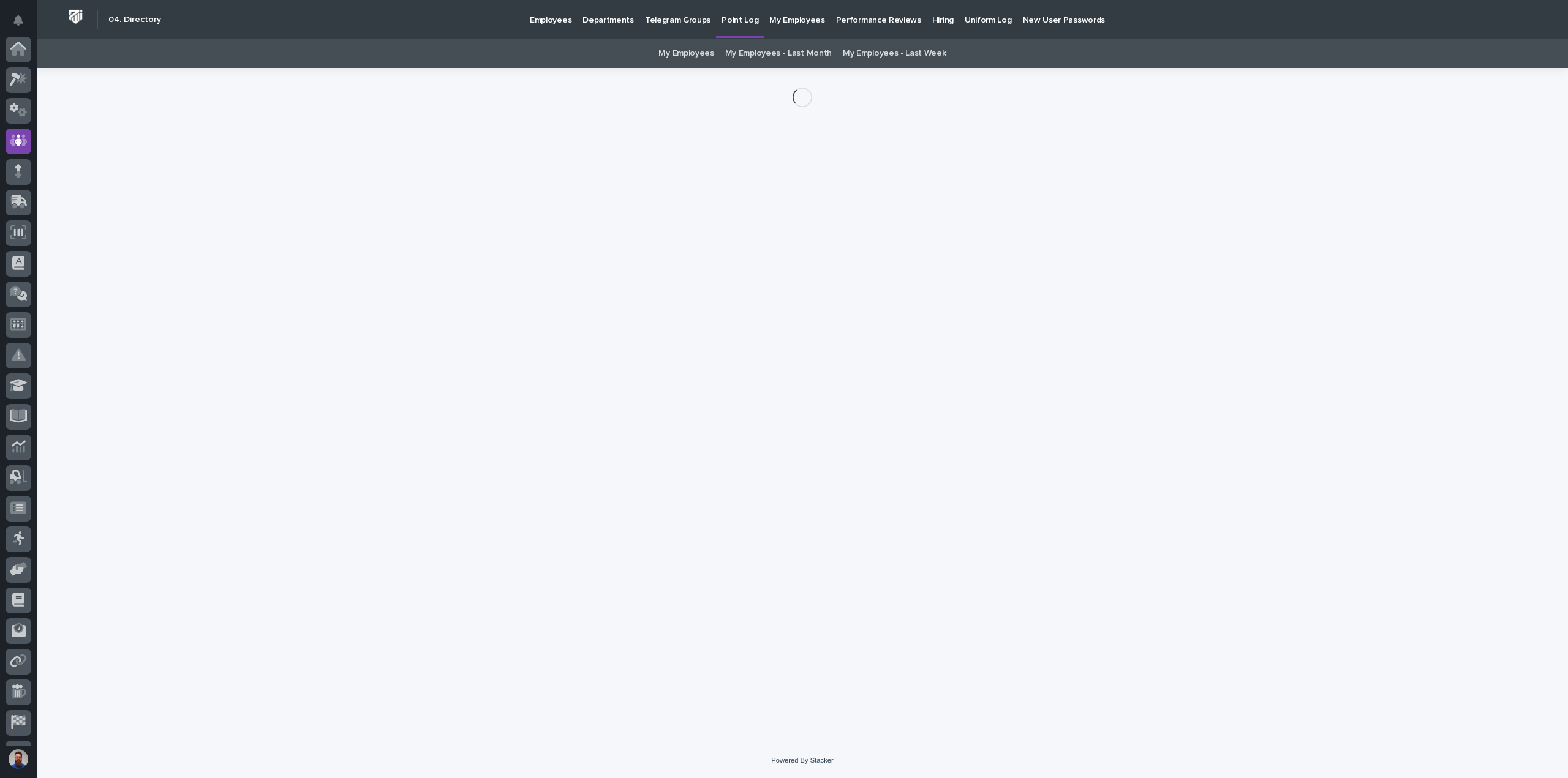
scroll to position [86, 0]
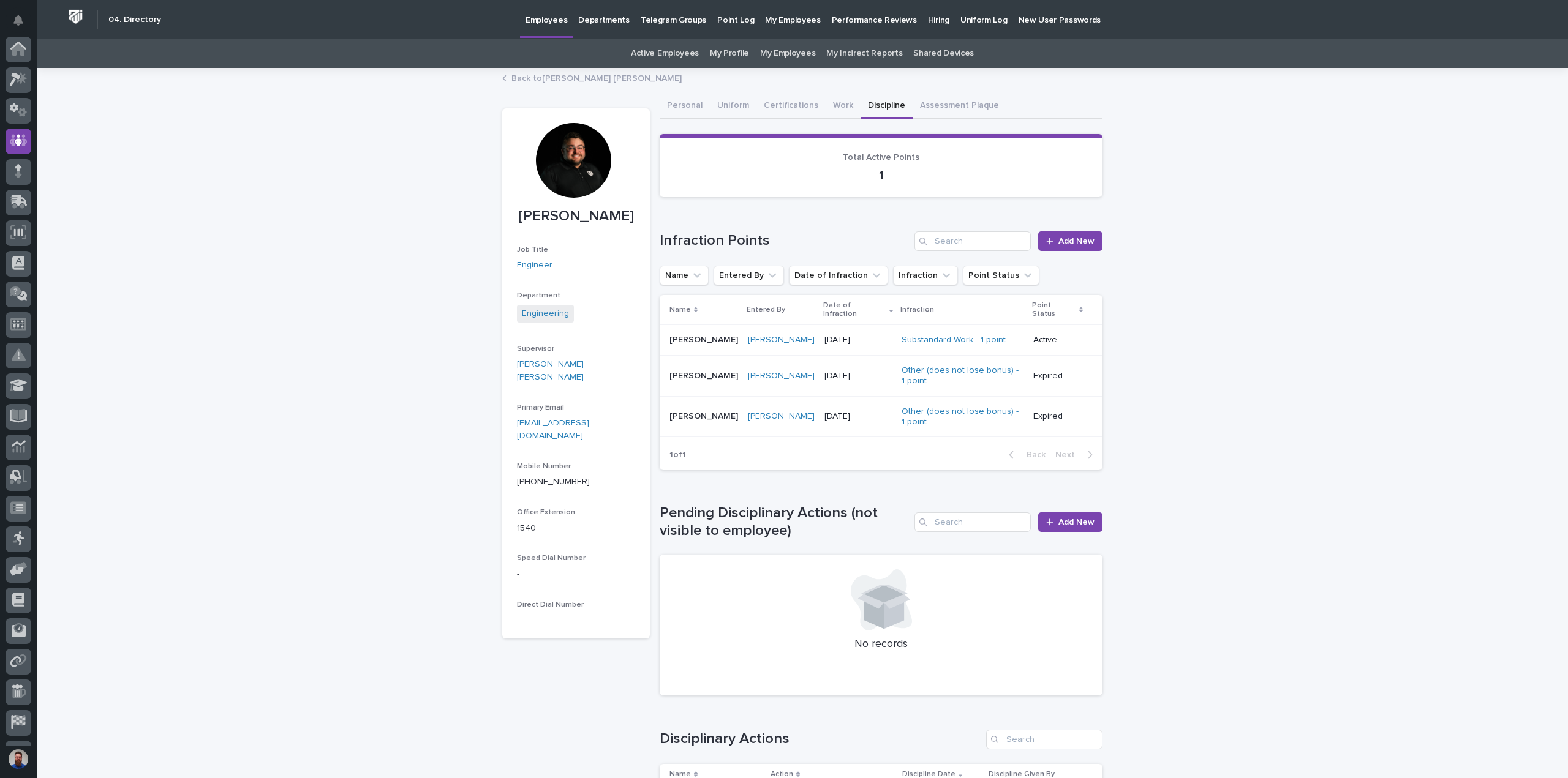
scroll to position [86, 0]
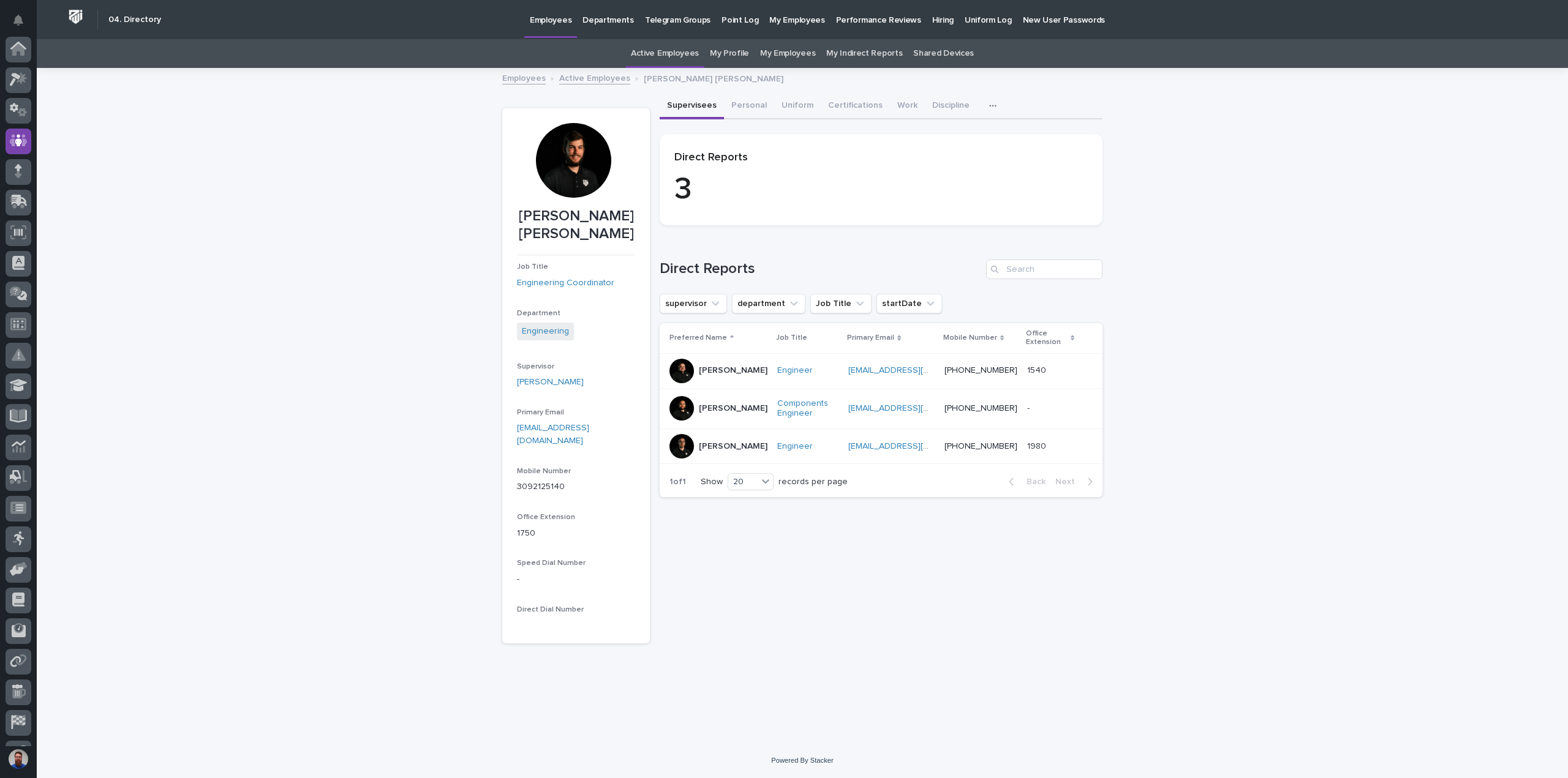
scroll to position [86, 0]
drag, startPoint x: 696, startPoint y: 270, endPoint x: 661, endPoint y: 270, distance: 35.0
click at [663, 270] on h1 "Direct Reports" at bounding box center [820, 269] width 321 height 18
click at [660, 270] on h1 "Direct Reports" at bounding box center [820, 269] width 321 height 18
click at [856, 548] on div "Sorry, there was an error saving your record. Please try again. Please fill out…" at bounding box center [881, 369] width 443 height 550
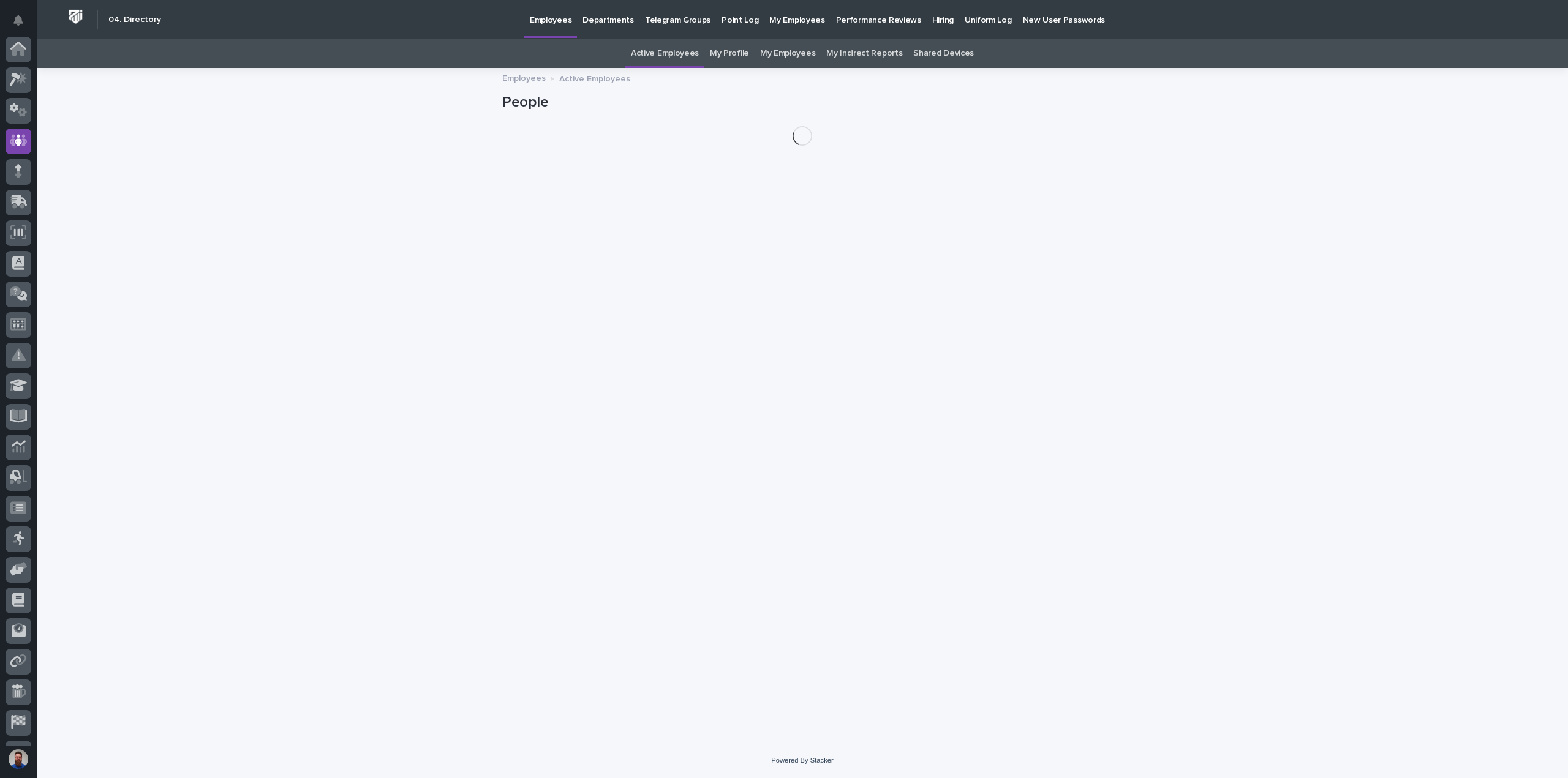
scroll to position [86, 0]
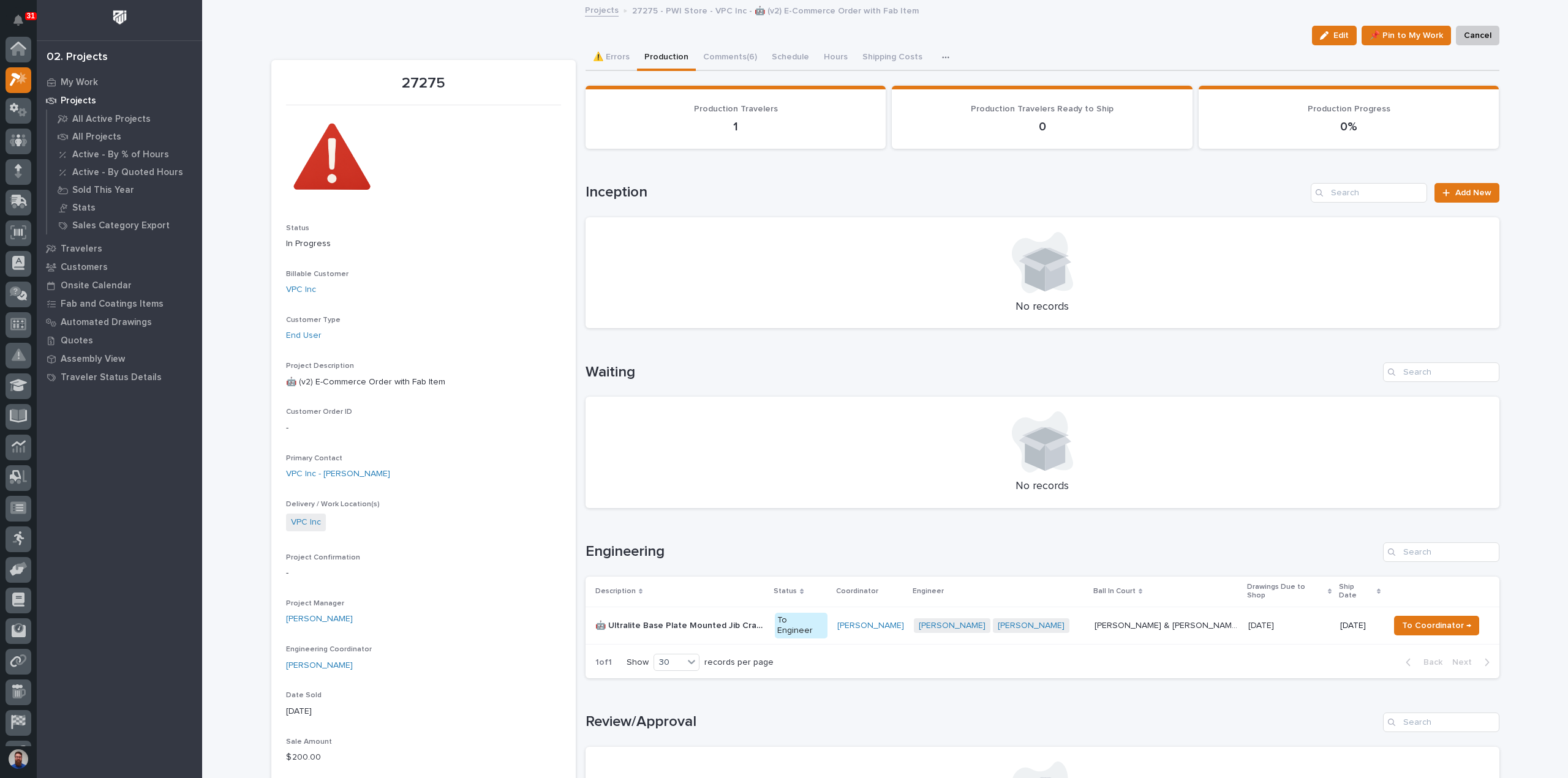
scroll to position [31, 0]
click at [1280, 621] on p at bounding box center [1289, 625] width 83 height 10
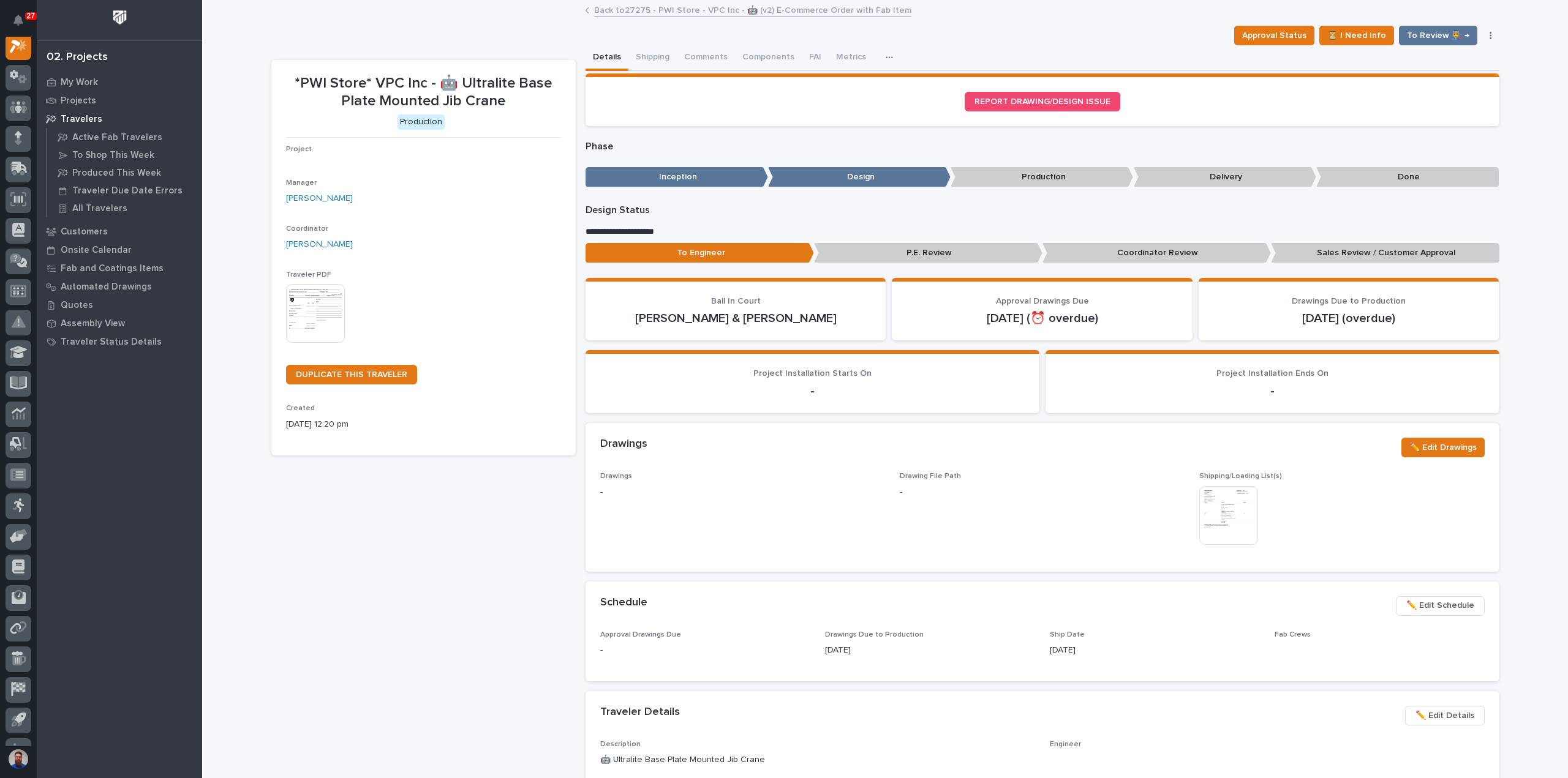
scroll to position [31, 0]
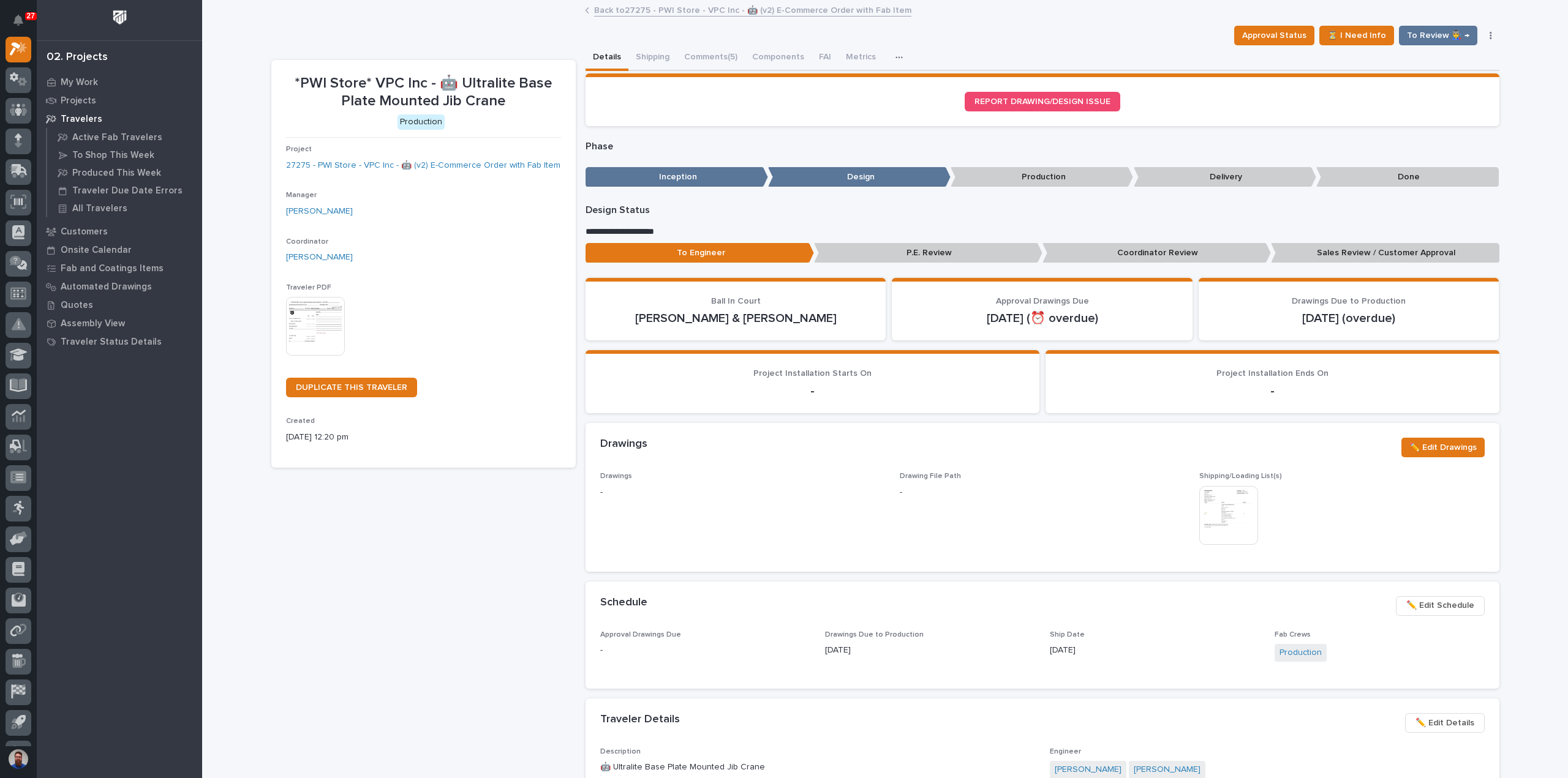
drag, startPoint x: 915, startPoint y: 658, endPoint x: 806, endPoint y: 640, distance: 110.5
click at [806, 640] on div "Approval Drawings Due - Drawings Due to Production [DATE] Ship Date [DATE] Fab …" at bounding box center [1042, 652] width 885 height 44
click at [806, 639] on div "Approval Drawings Due - Drawings Due to Production [DATE] Ship Date [DATE] Fab …" at bounding box center [1042, 652] width 885 height 44
drag, startPoint x: 748, startPoint y: 627, endPoint x: 939, endPoint y: 642, distance: 191.6
click at [939, 642] on section "Schedule ••• ✏️ Edit Schedule Approval Drawings Due - Drawings Due to Productio…" at bounding box center [1042, 635] width 914 height 107
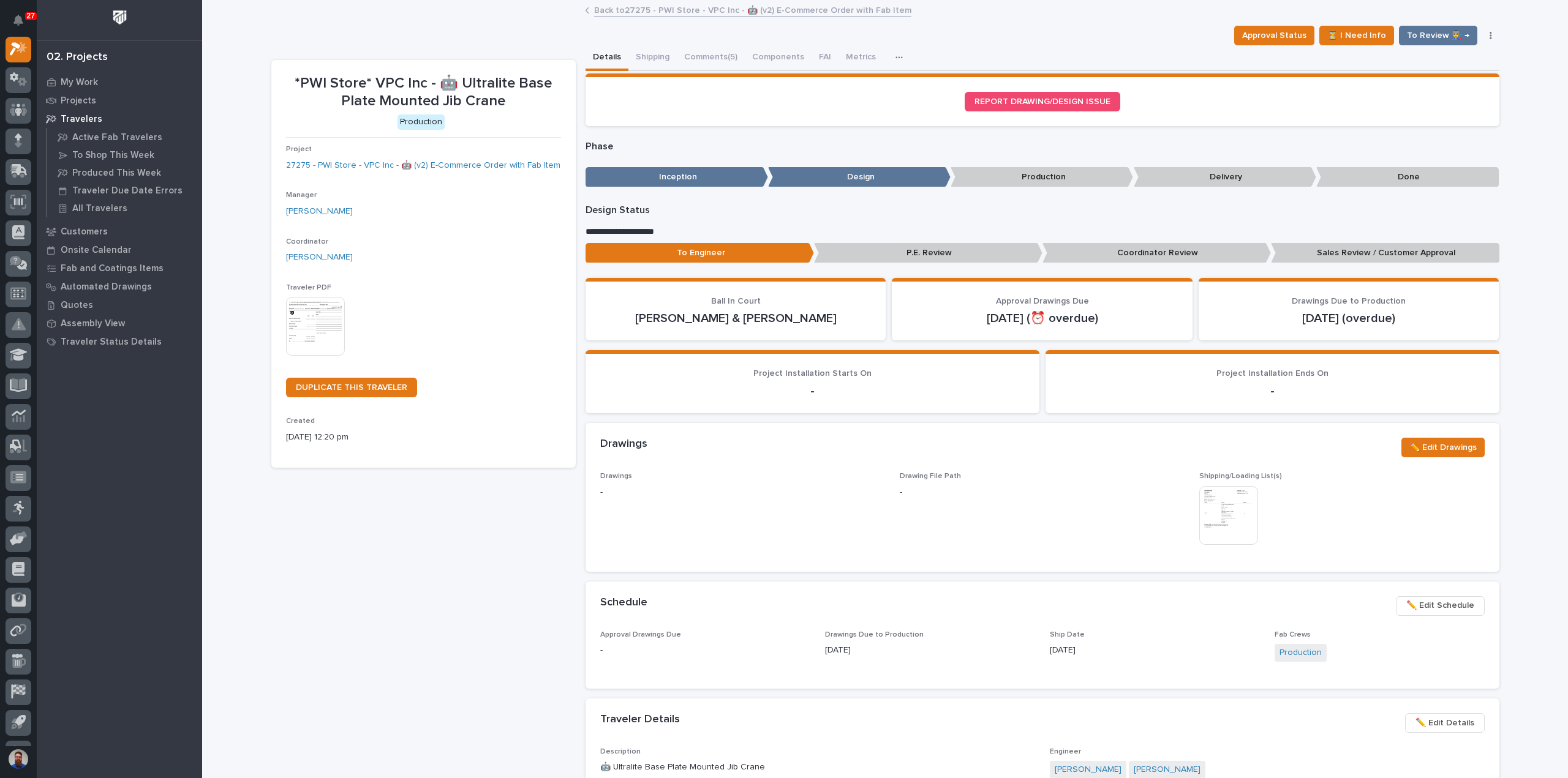
click at [939, 642] on div "[DATE]" at bounding box center [929, 649] width 210 height 15
drag, startPoint x: 930, startPoint y: 652, endPoint x: 776, endPoint y: 626, distance: 156.2
click at [776, 626] on section "Schedule ••• ✏️ Edit Schedule Approval Drawings Due - Drawings Due to Productio…" at bounding box center [1042, 635] width 914 height 107
click at [776, 625] on div "Schedule ••• ✏️ Edit Schedule" at bounding box center [1042, 606] width 914 height 49
click at [587, 596] on div "Schedule ••• ✏️ Edit Schedule" at bounding box center [1042, 606] width 914 height 49
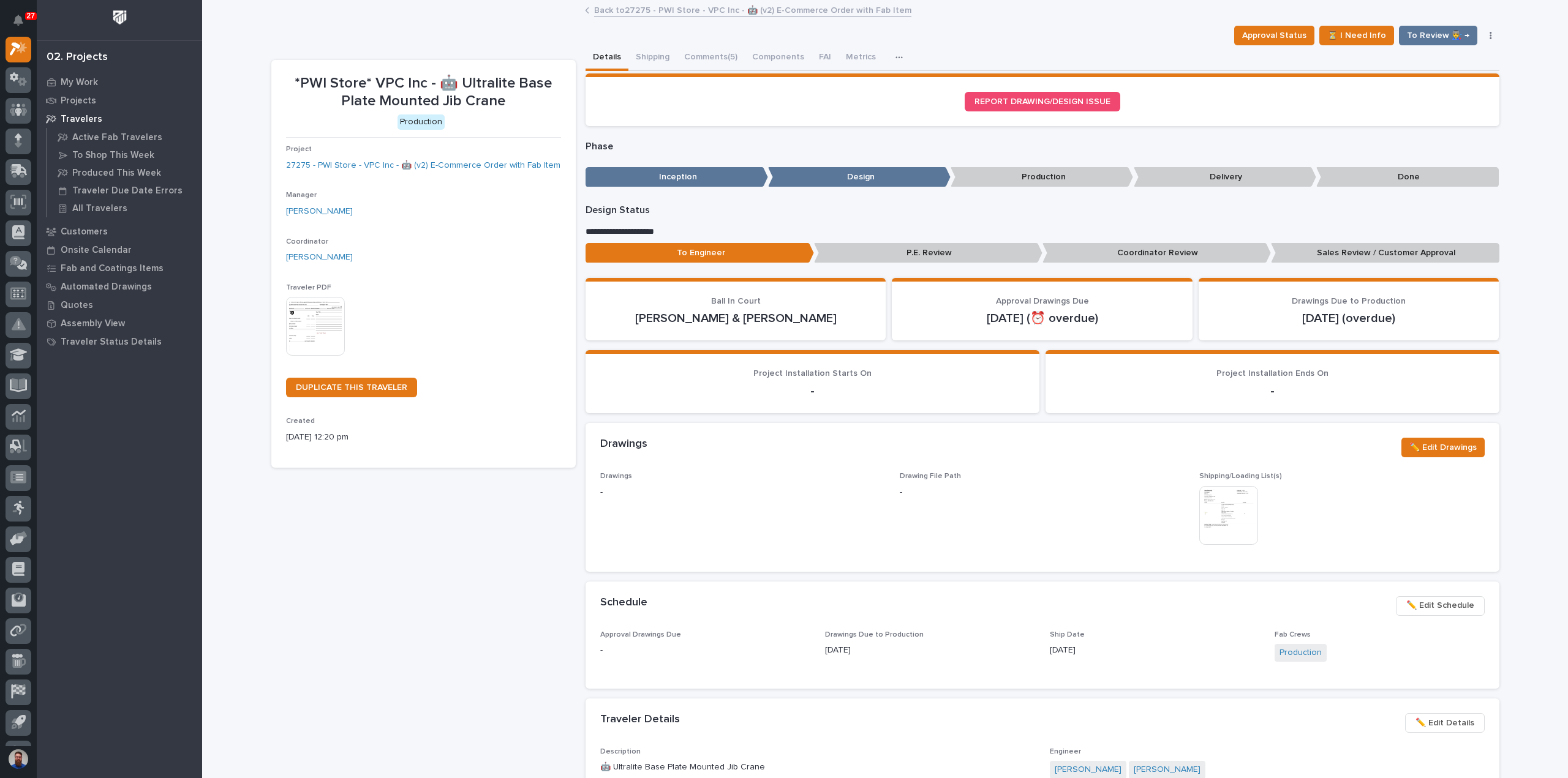
drag, startPoint x: 634, startPoint y: 608, endPoint x: 898, endPoint y: 653, distance: 267.8
click at [898, 653] on section "Schedule ••• ✏️ Edit Schedule Approval Drawings Due - Drawings Due to Productio…" at bounding box center [1042, 635] width 914 height 107
click at [898, 653] on p "[DATE]" at bounding box center [929, 651] width 210 height 13
drag, startPoint x: 945, startPoint y: 654, endPoint x: 720, endPoint y: 610, distance: 229.3
click at [720, 610] on section "Schedule ••• ✏️ Edit Schedule Approval Drawings Due - Drawings Due to Productio…" at bounding box center [1042, 635] width 914 height 107
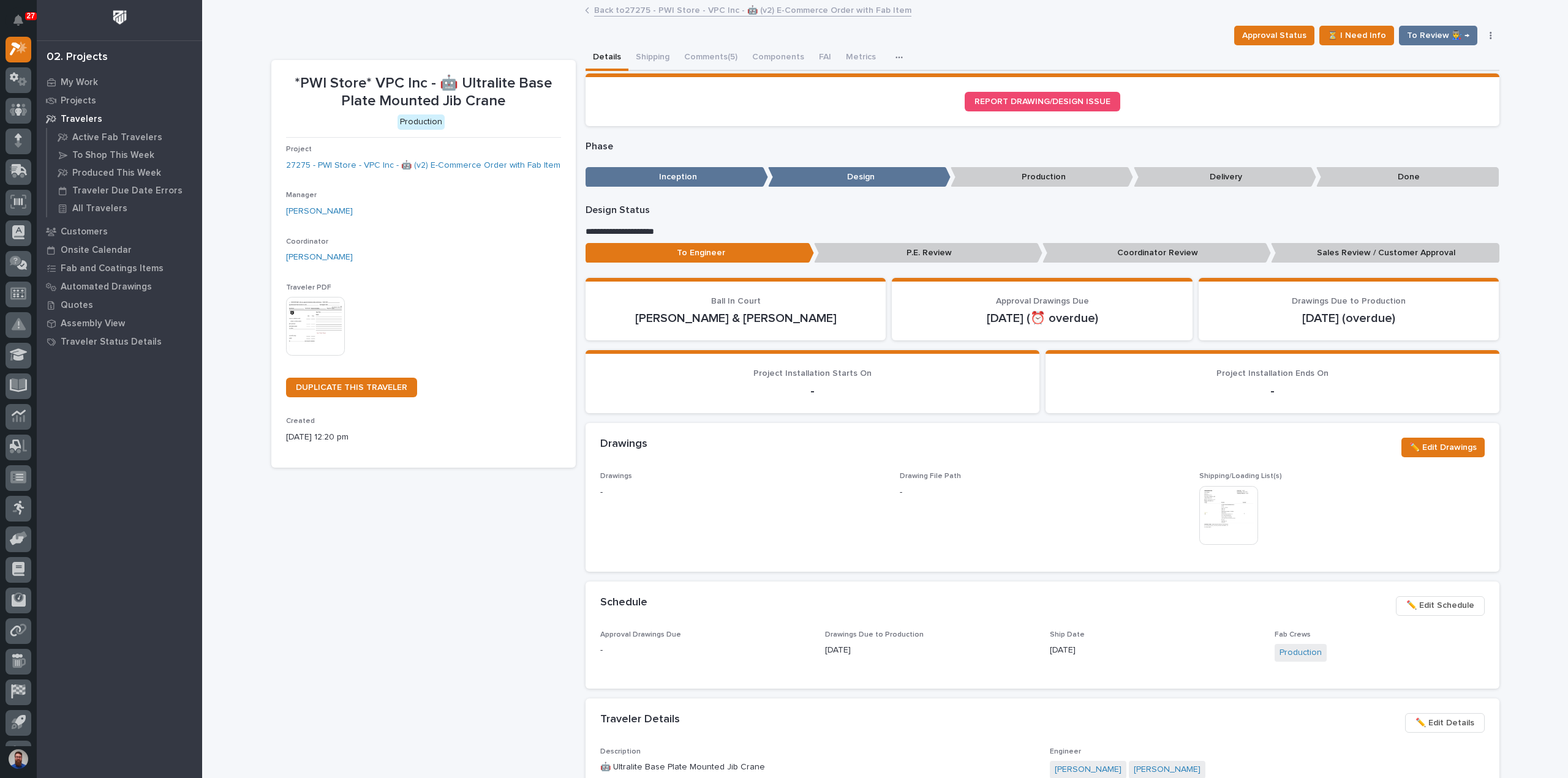
click at [720, 610] on div "Schedule ••• ✏️ Edit Schedule" at bounding box center [1042, 606] width 885 height 20
drag, startPoint x: 596, startPoint y: 598, endPoint x: 875, endPoint y: 656, distance: 285.0
click at [875, 656] on section "Schedule ••• ✏️ Edit Schedule Approval Drawings Due - Drawings Due to Productio…" at bounding box center [1042, 635] width 914 height 107
click at [877, 656] on p "[DATE]" at bounding box center [929, 651] width 210 height 13
click at [908, 659] on div "Drawings Due to Production [DATE]" at bounding box center [929, 649] width 210 height 36
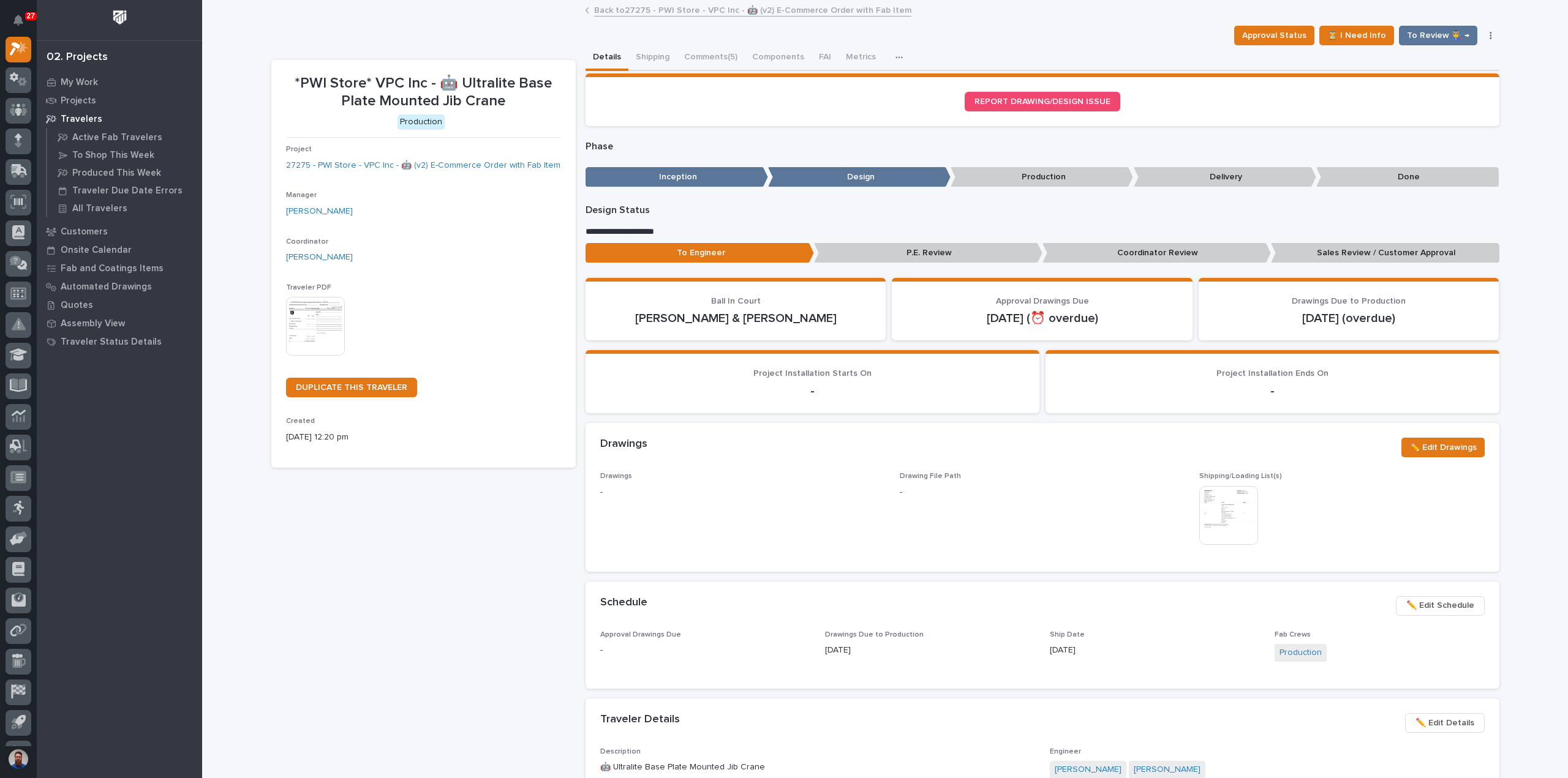
click at [908, 659] on div "Drawings Due to Production [DATE]" at bounding box center [929, 649] width 210 height 36
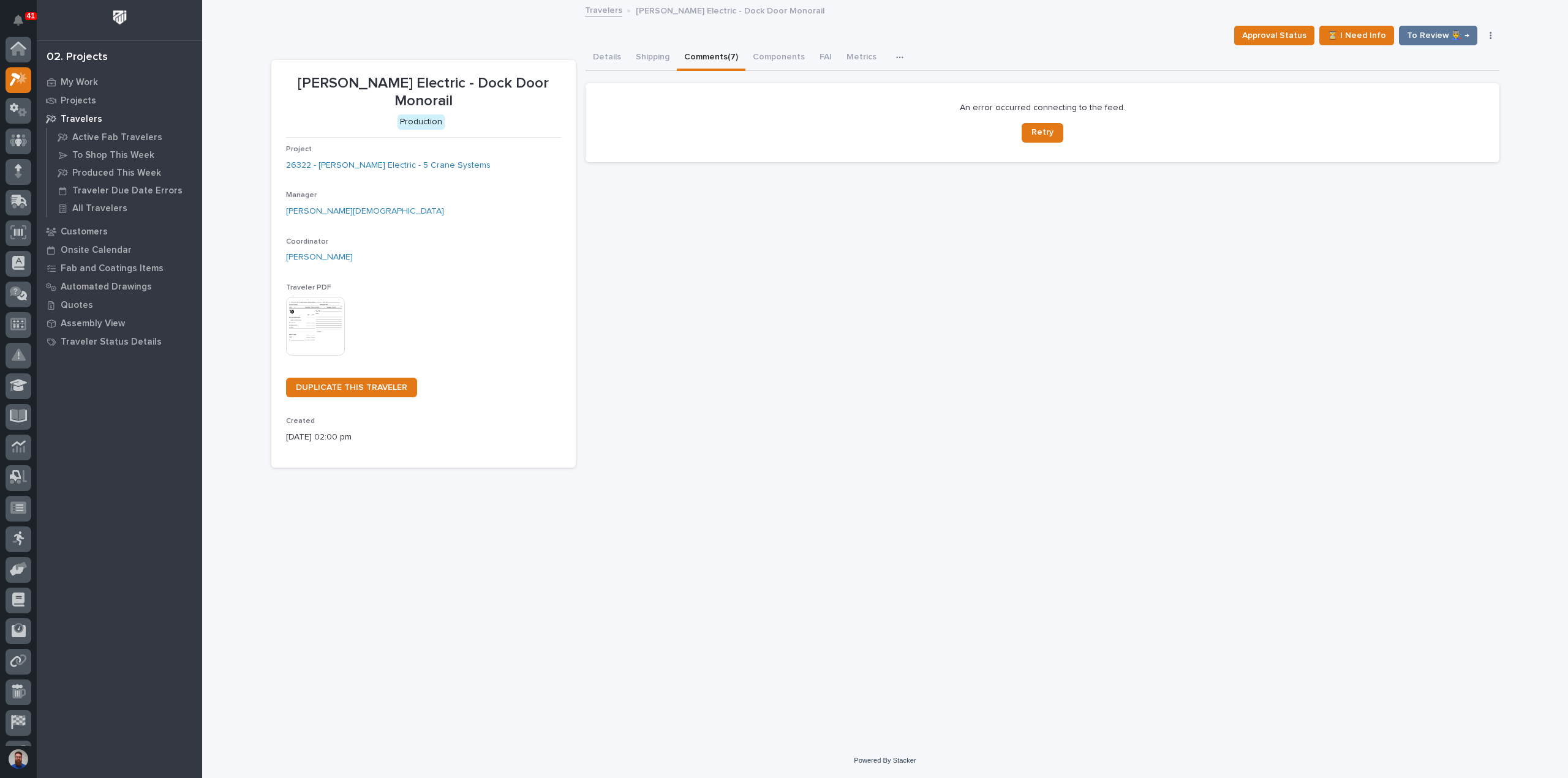
scroll to position [31, 0]
click at [1036, 123] on button "Retry" at bounding box center [1042, 133] width 42 height 20
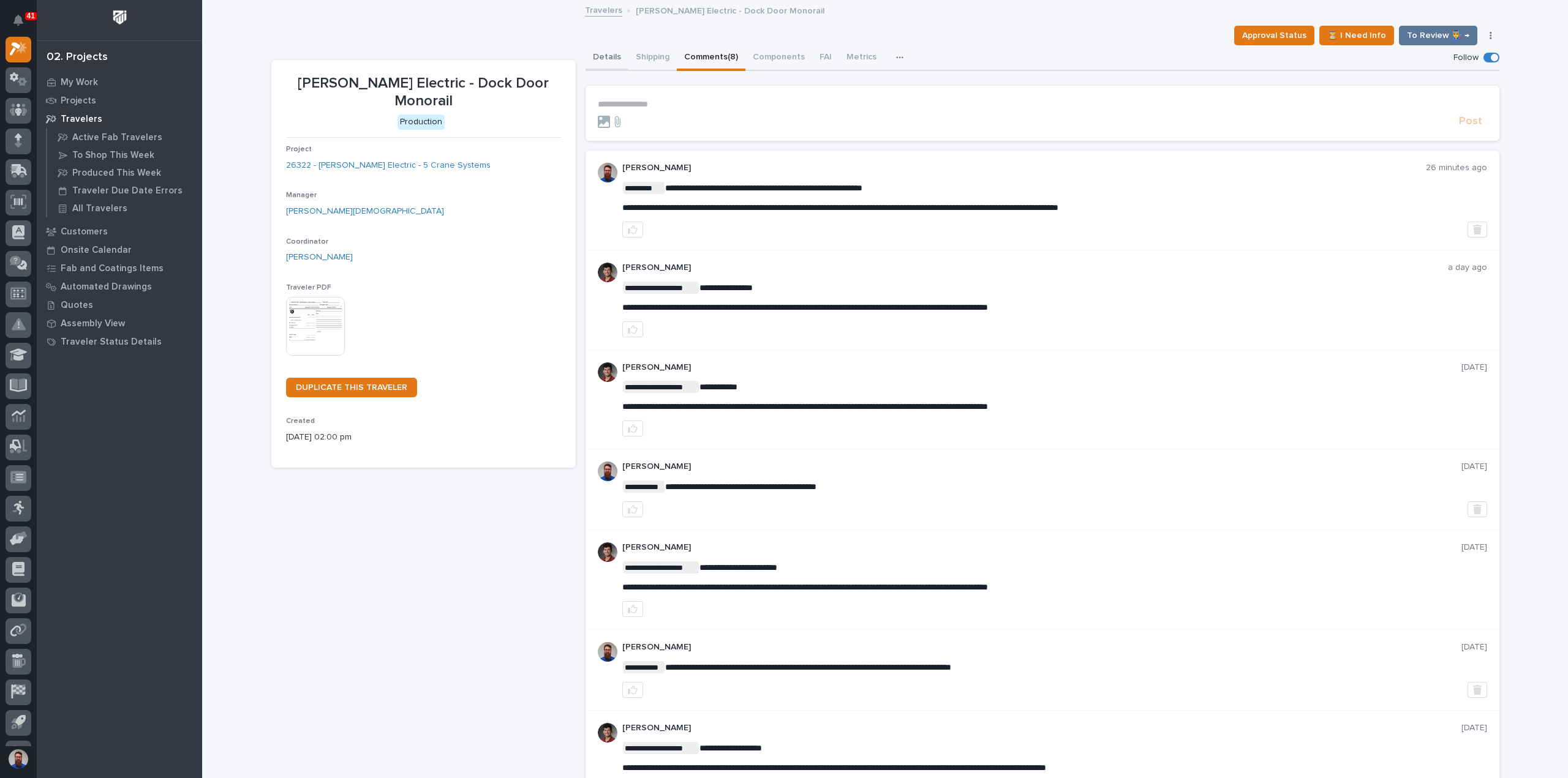
click at [604, 61] on button "Details" at bounding box center [606, 58] width 43 height 25
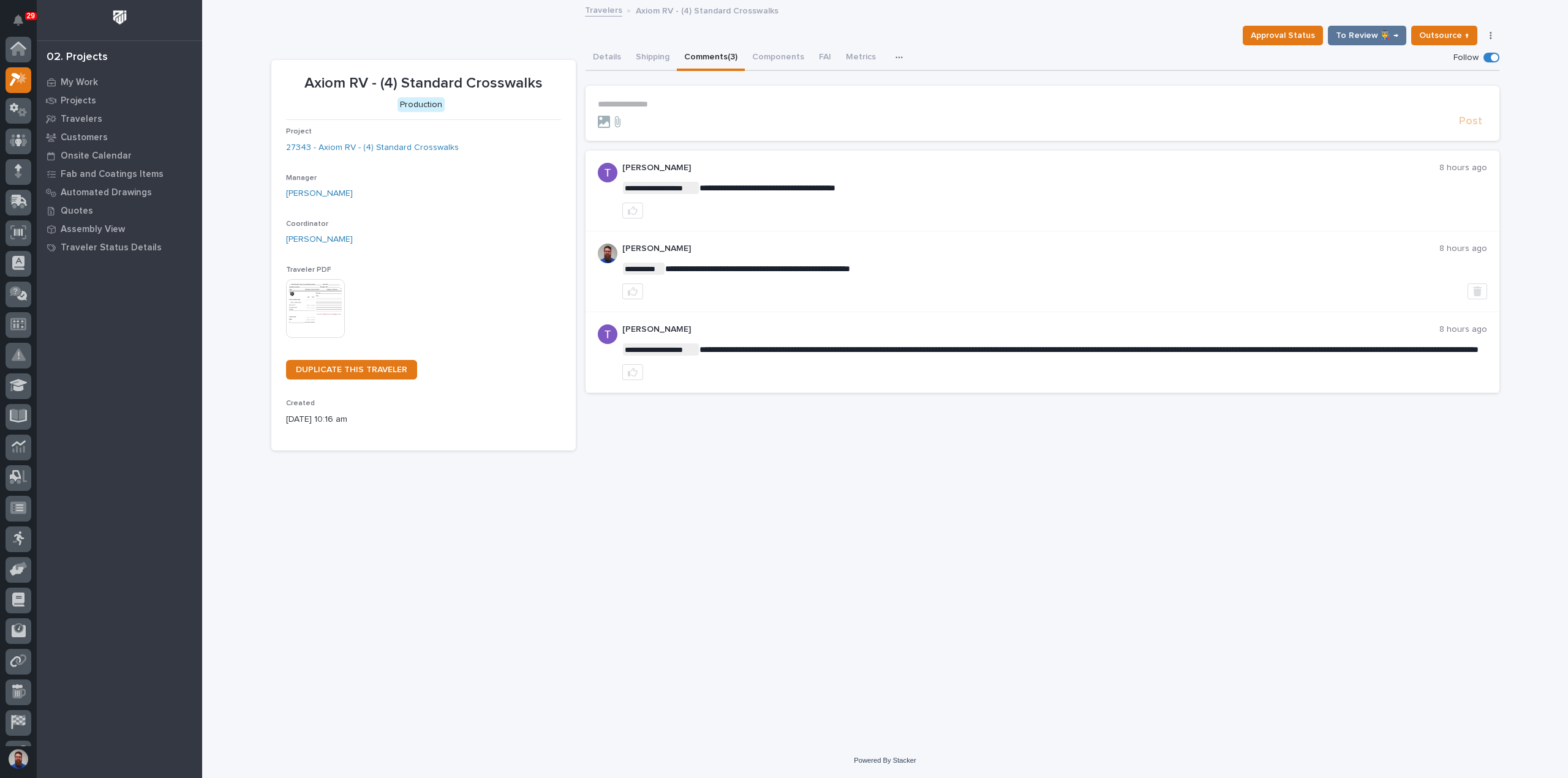
scroll to position [31, 0]
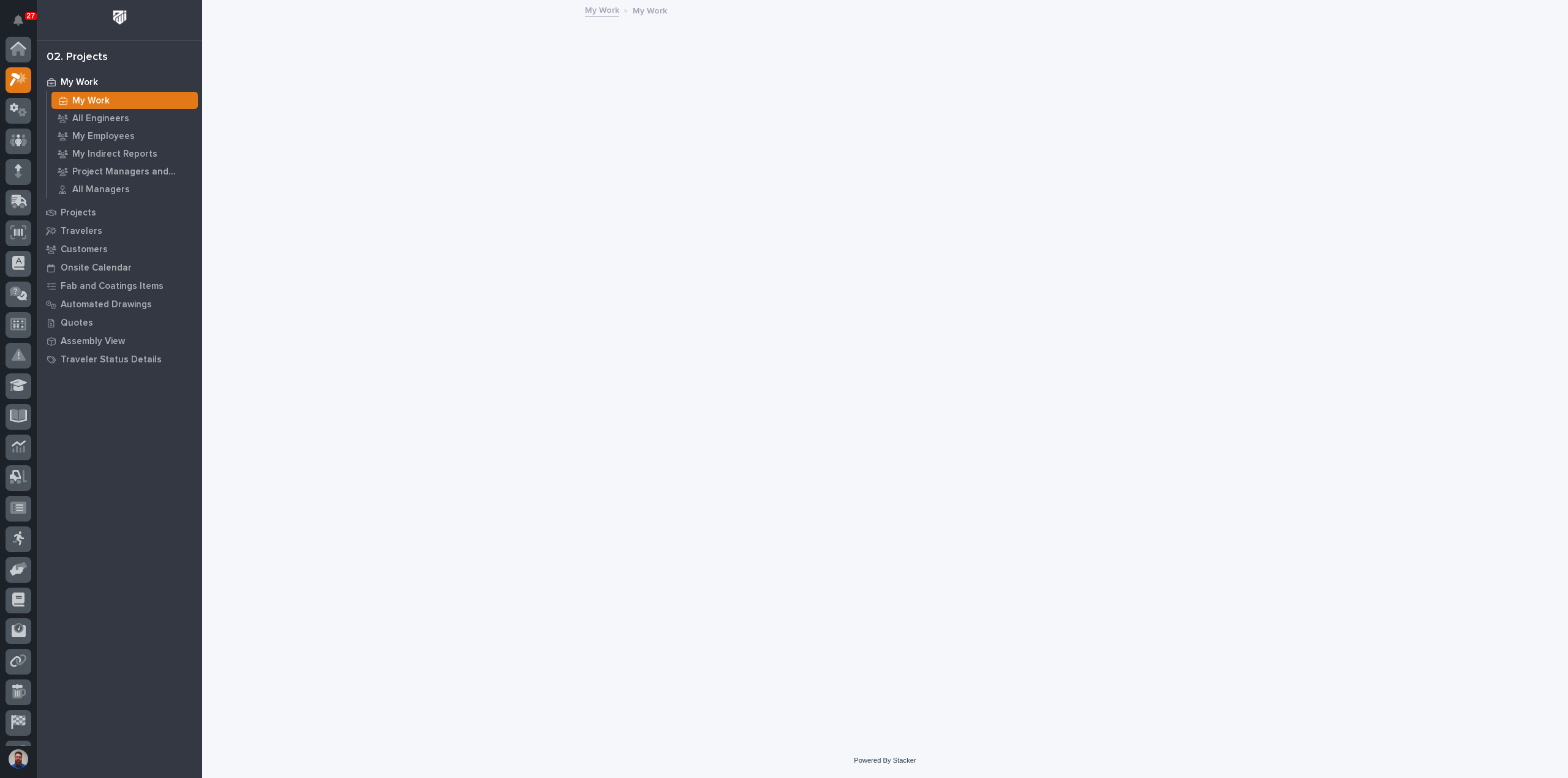
scroll to position [31, 0]
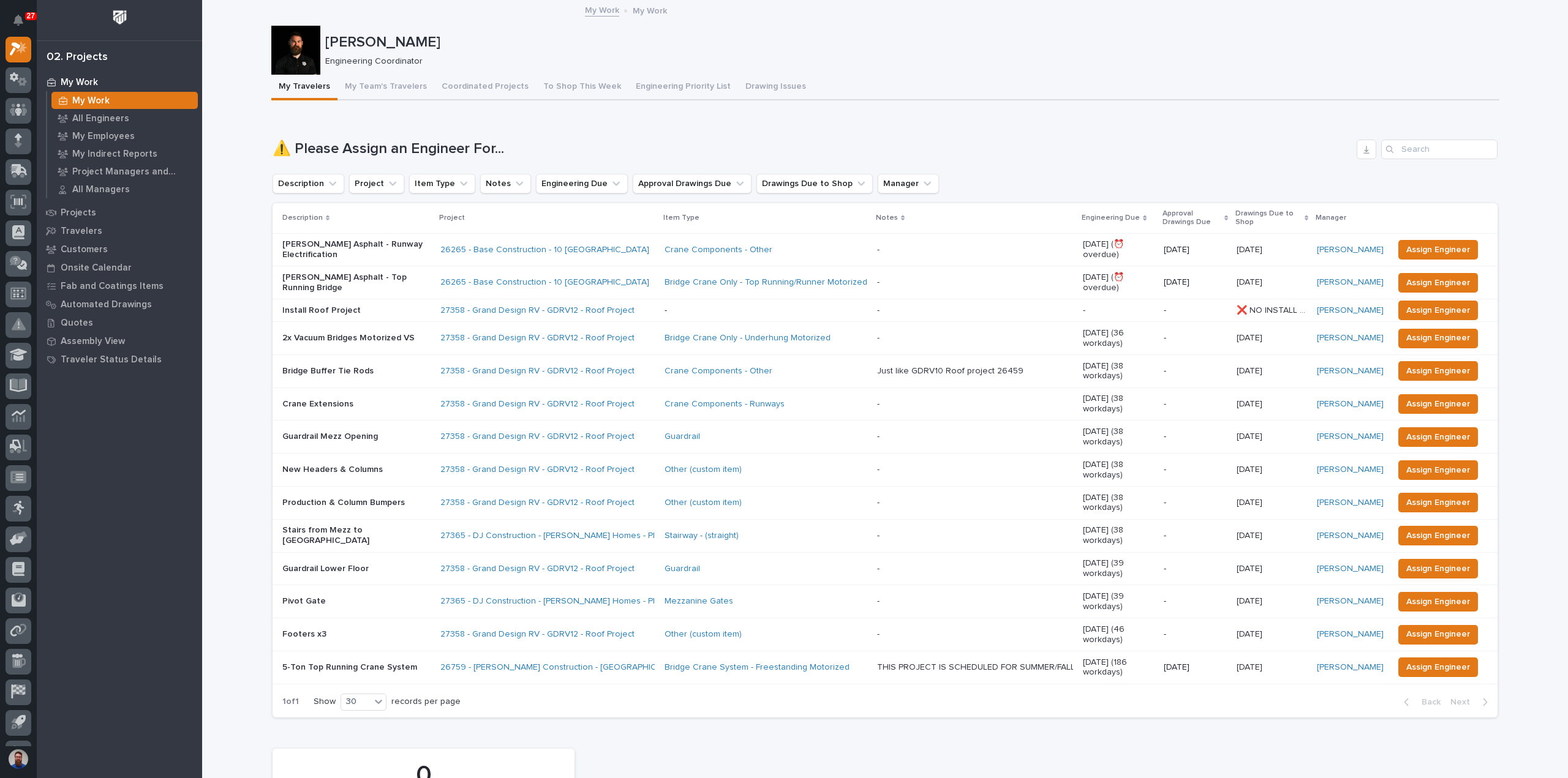
drag, startPoint x: 237, startPoint y: 407, endPoint x: 224, endPoint y: 385, distance: 25.6
click at [692, 135] on div "Loading... Saving… ⚠️ Please Assign an Engineer For... Description Project Item…" at bounding box center [885, 421] width 1225 height 612
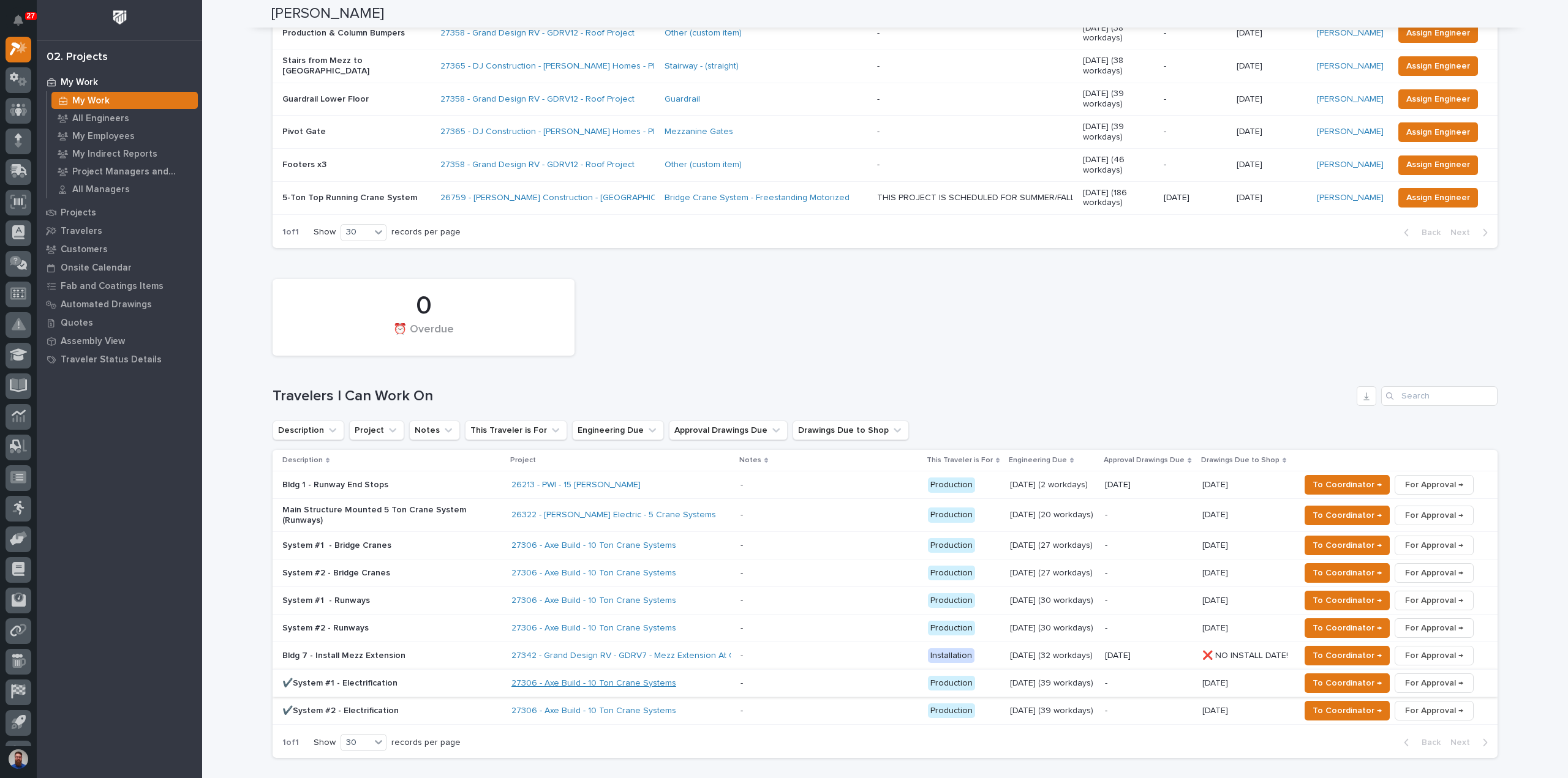
scroll to position [490, 0]
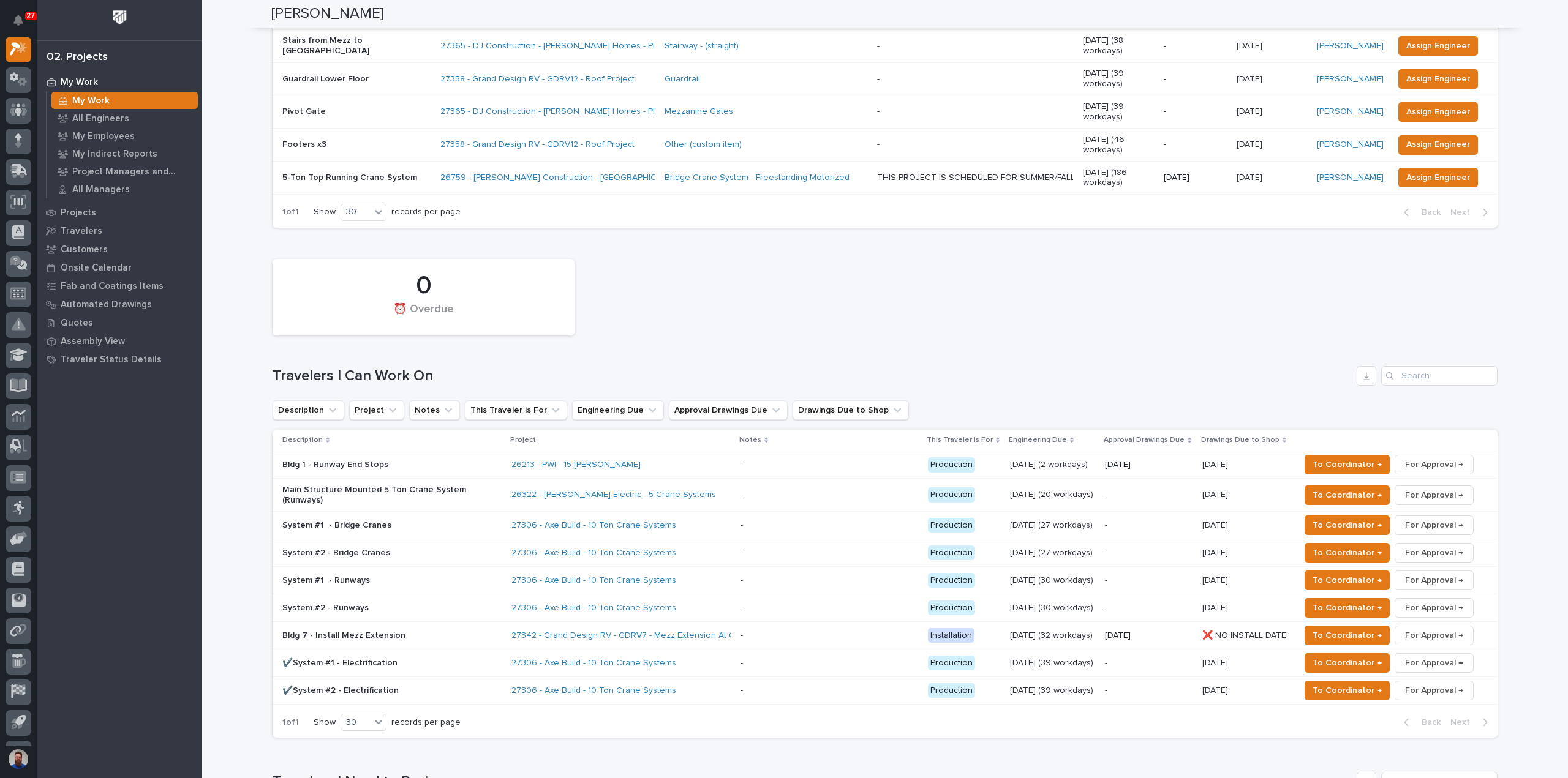
click at [690, 460] on div "26213 - PWI - 15 Ton Crane" at bounding box center [619, 464] width 215 height 10
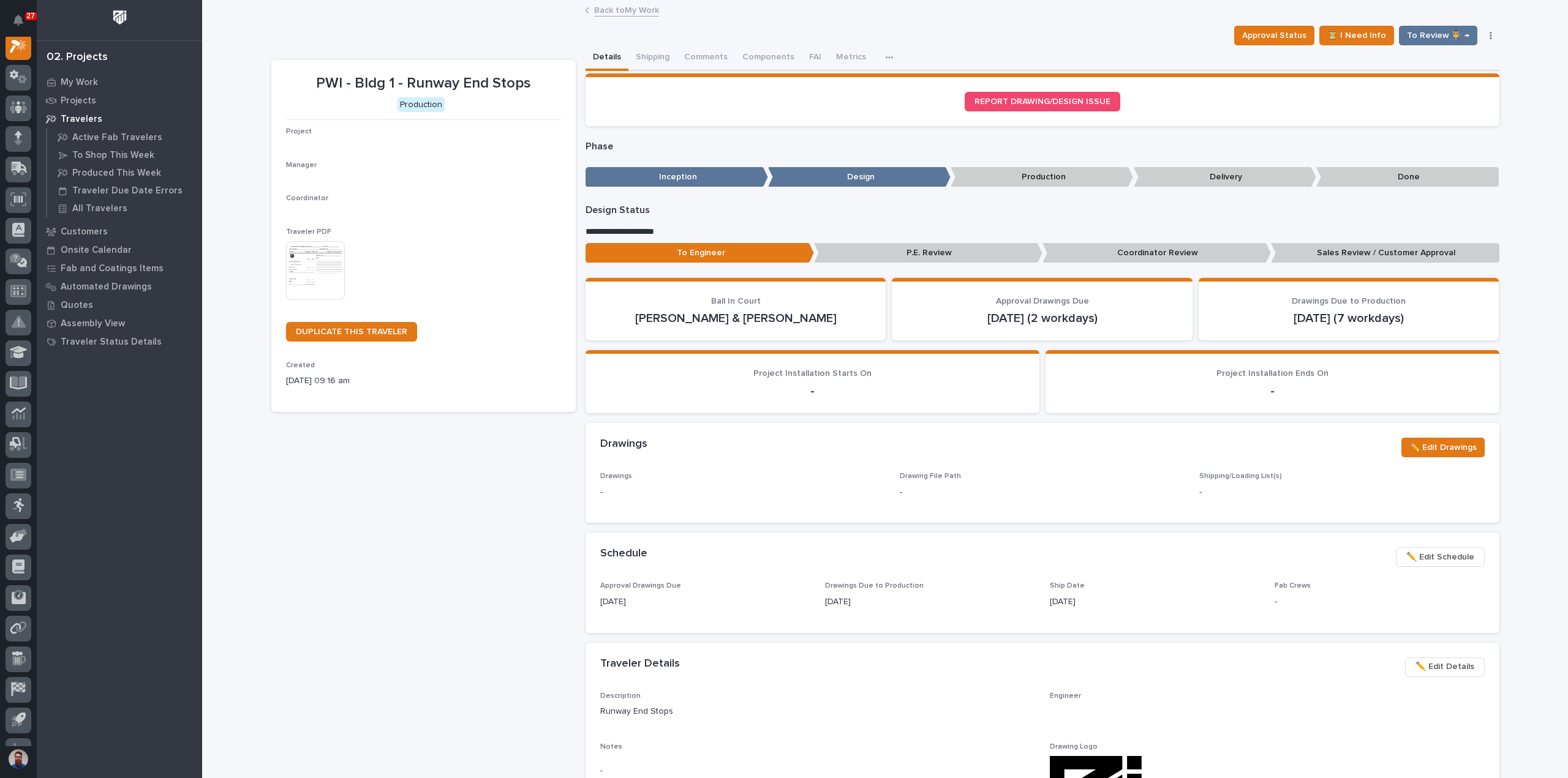
scroll to position [31, 0]
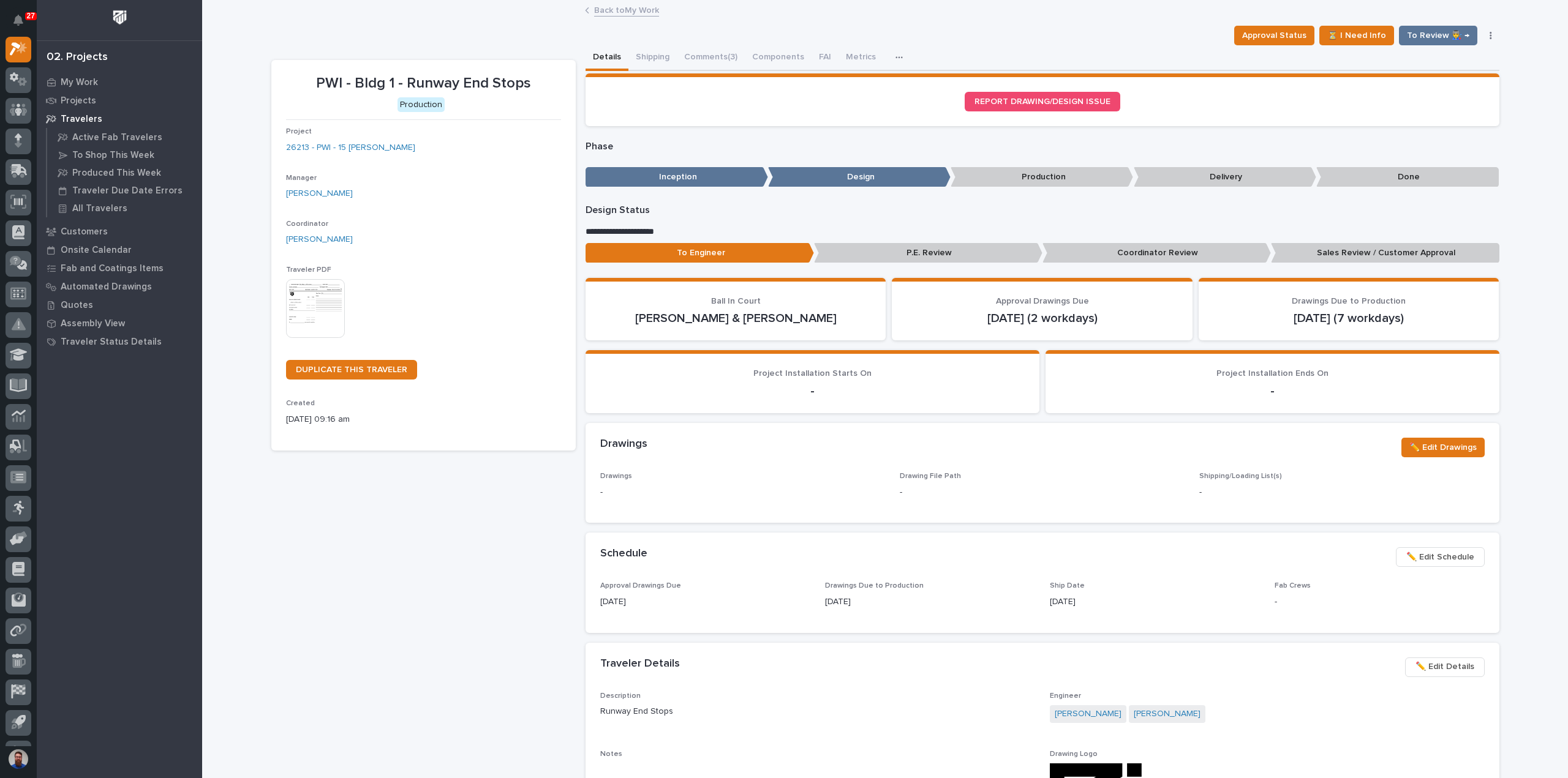
drag, startPoint x: 746, startPoint y: 318, endPoint x: 714, endPoint y: 318, distance: 32.0
click at [714, 318] on p "Weston Hochstetler & Nate Rulli" at bounding box center [735, 318] width 271 height 15
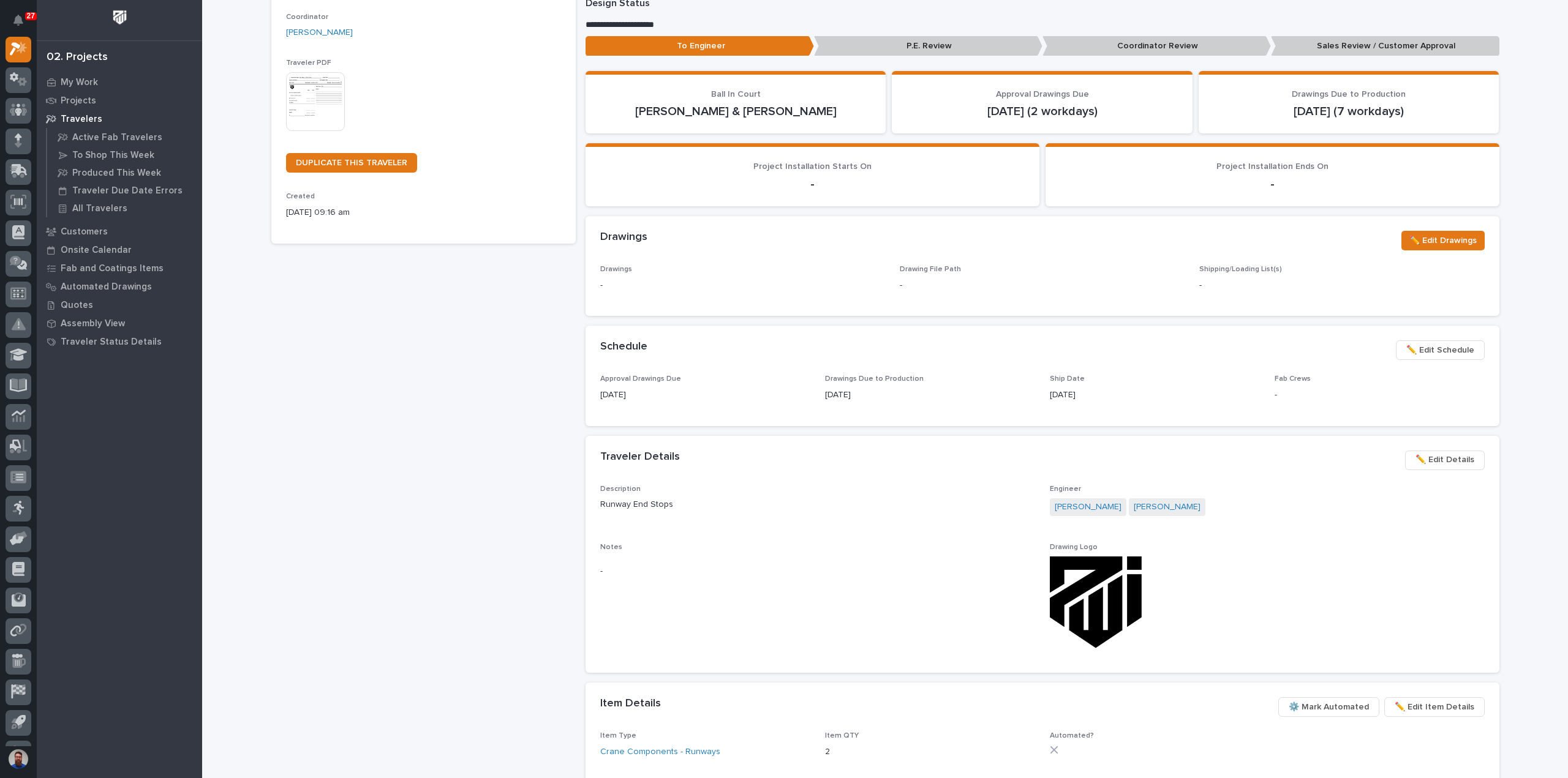
scroll to position [408, 0]
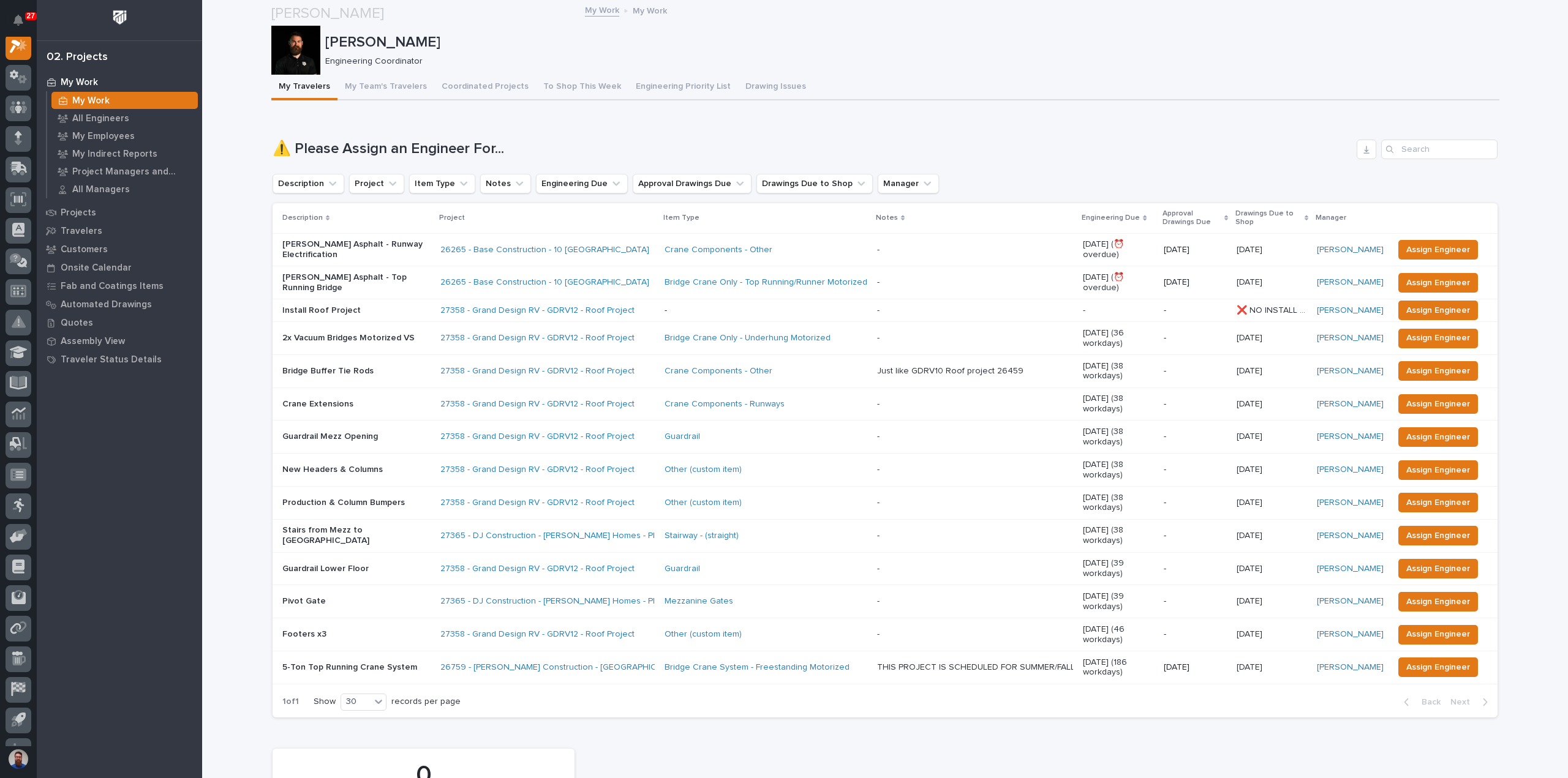
scroll to position [571, 0]
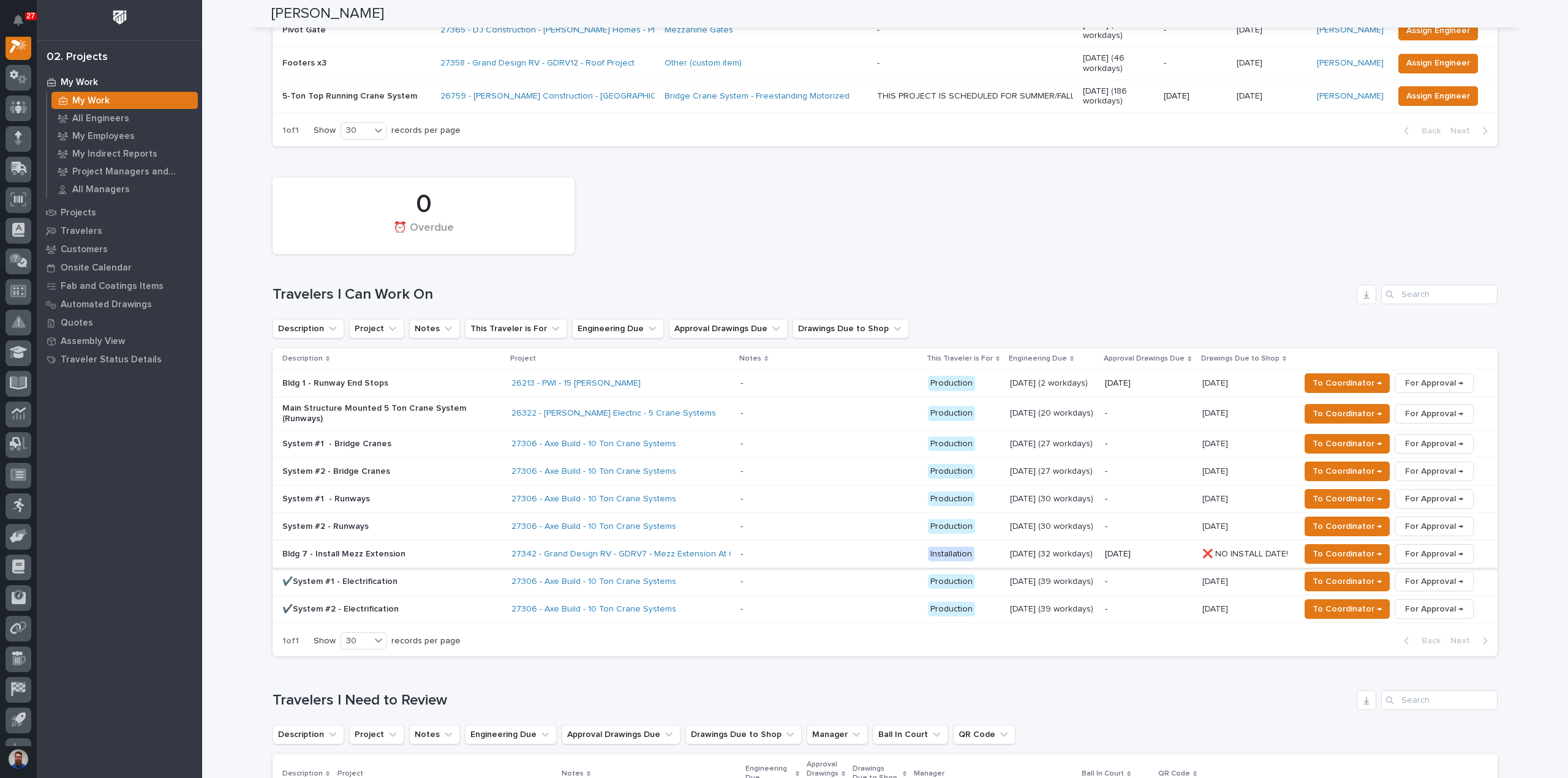
click at [1435, 547] on span "For Approval →" at bounding box center [1434, 554] width 58 height 15
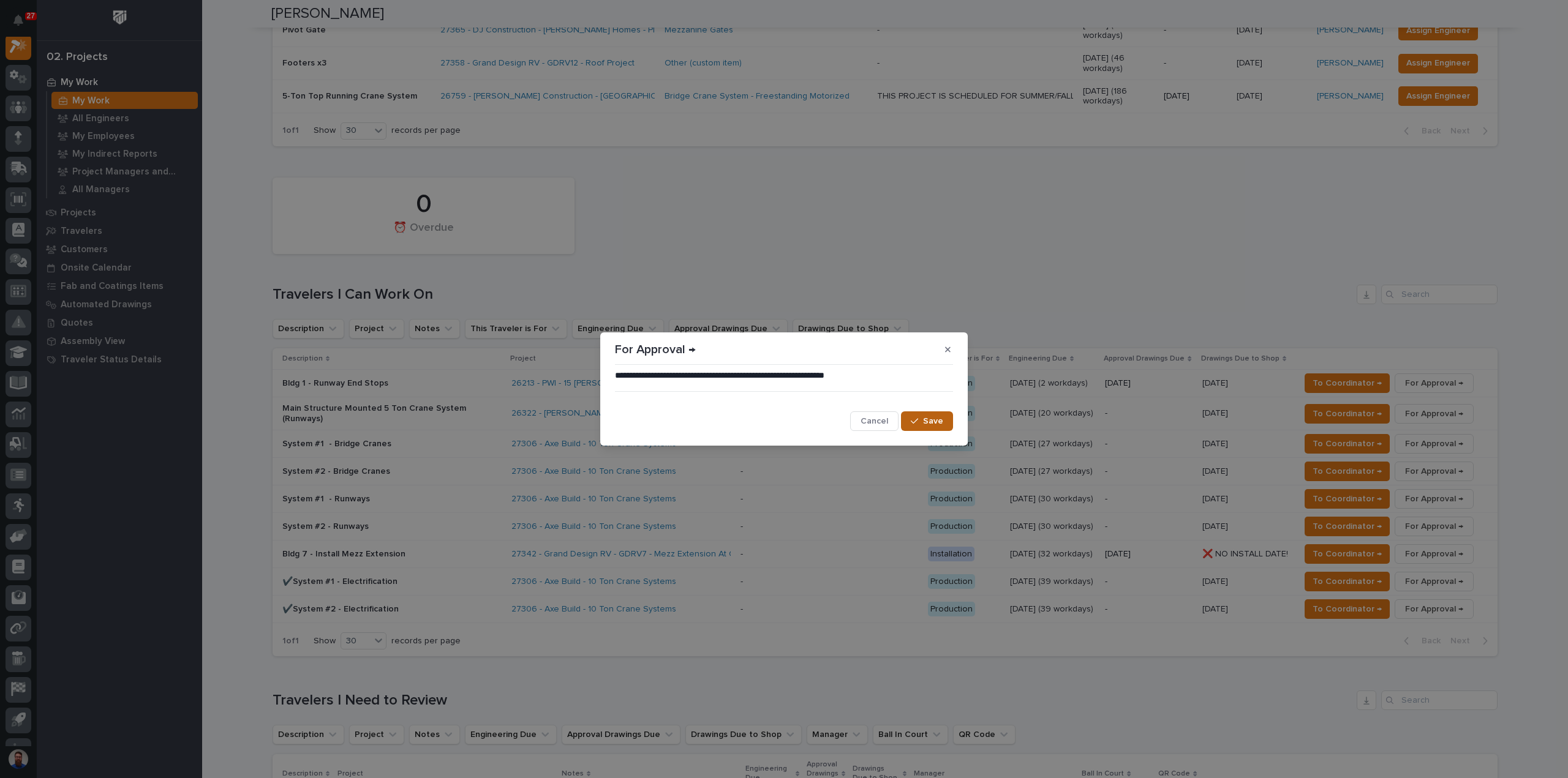
click at [924, 420] on span "Save" at bounding box center [933, 421] width 20 height 11
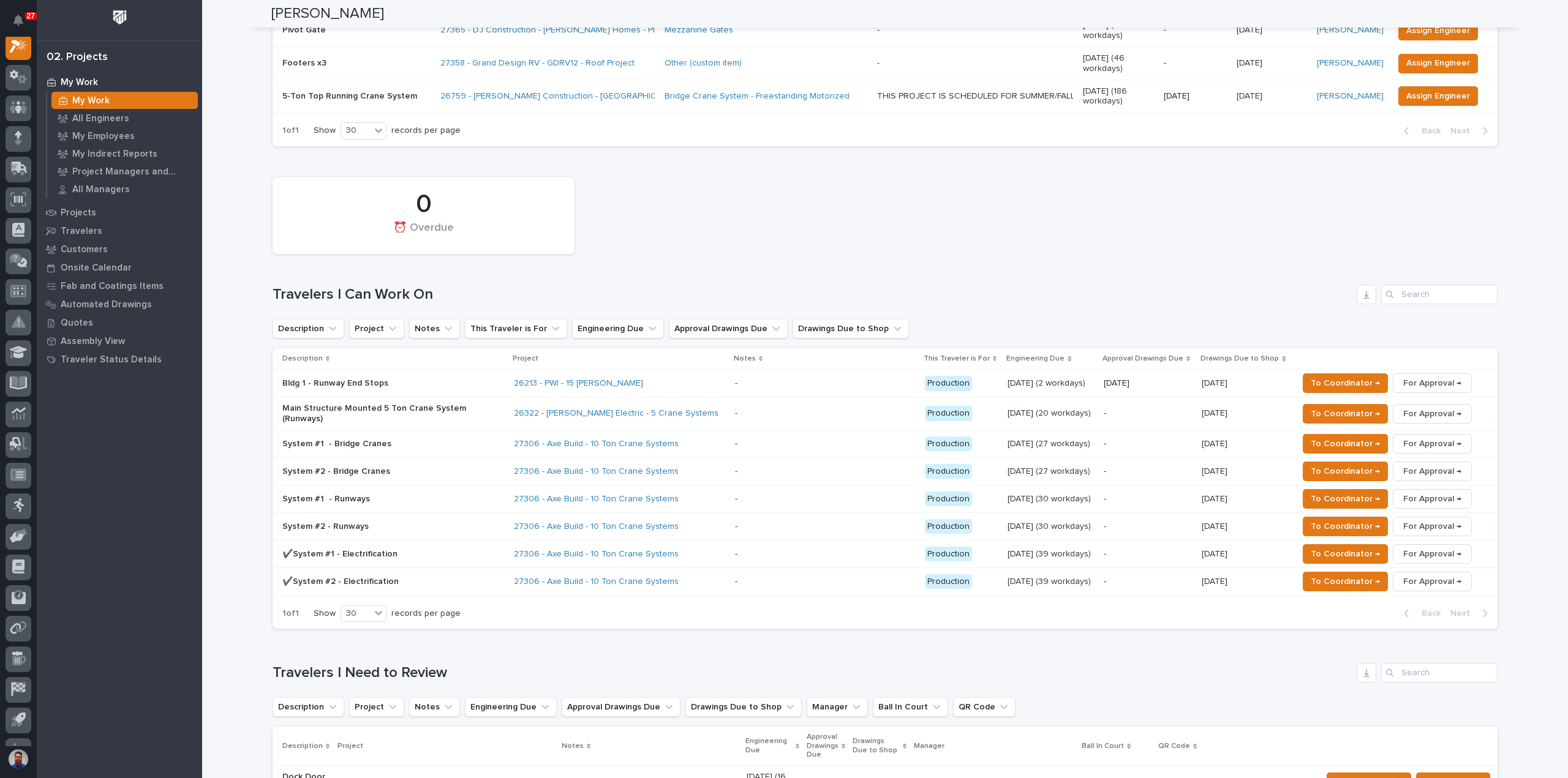
click at [201, 434] on div "My Work My Work All Engineers My Employees My Indirect Reports Project Managers…" at bounding box center [119, 425] width 166 height 705
drag, startPoint x: 290, startPoint y: 569, endPoint x: 509, endPoint y: 571, distance: 219.0
click at [509, 663] on div "Travelers I Need to Review" at bounding box center [885, 673] width 1225 height 20
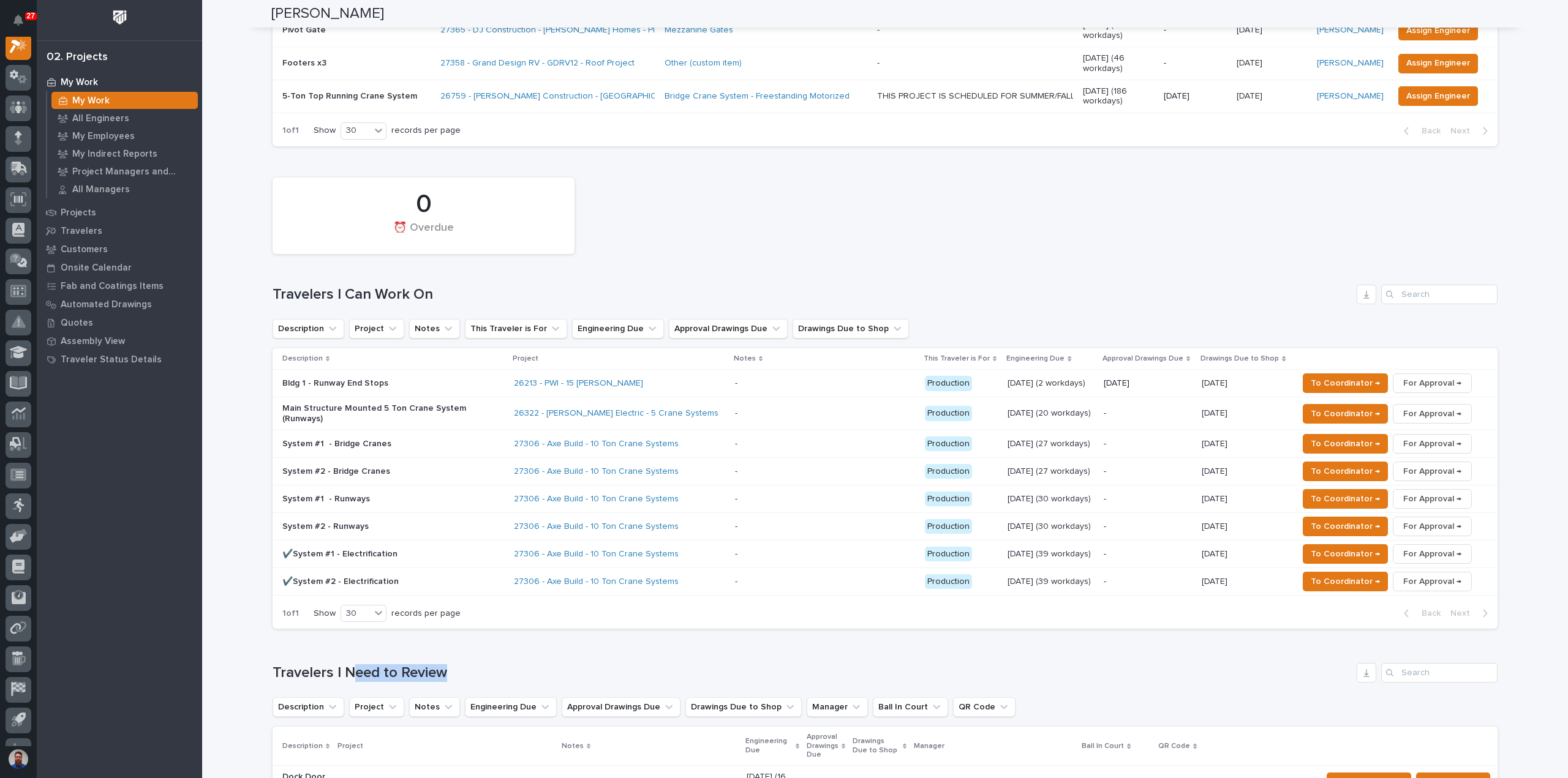
drag, startPoint x: 429, startPoint y: 572, endPoint x: 349, endPoint y: 571, distance: 80.0
click at [349, 663] on div "Travelers I Need to Review" at bounding box center [885, 673] width 1225 height 20
drag, startPoint x: 371, startPoint y: 572, endPoint x: 303, endPoint y: 568, distance: 68.1
click at [303, 639] on div "Loading... Saving… Travelers I Need to Review Description Project Notes Enginee…" at bounding box center [885, 767] width 1225 height 258
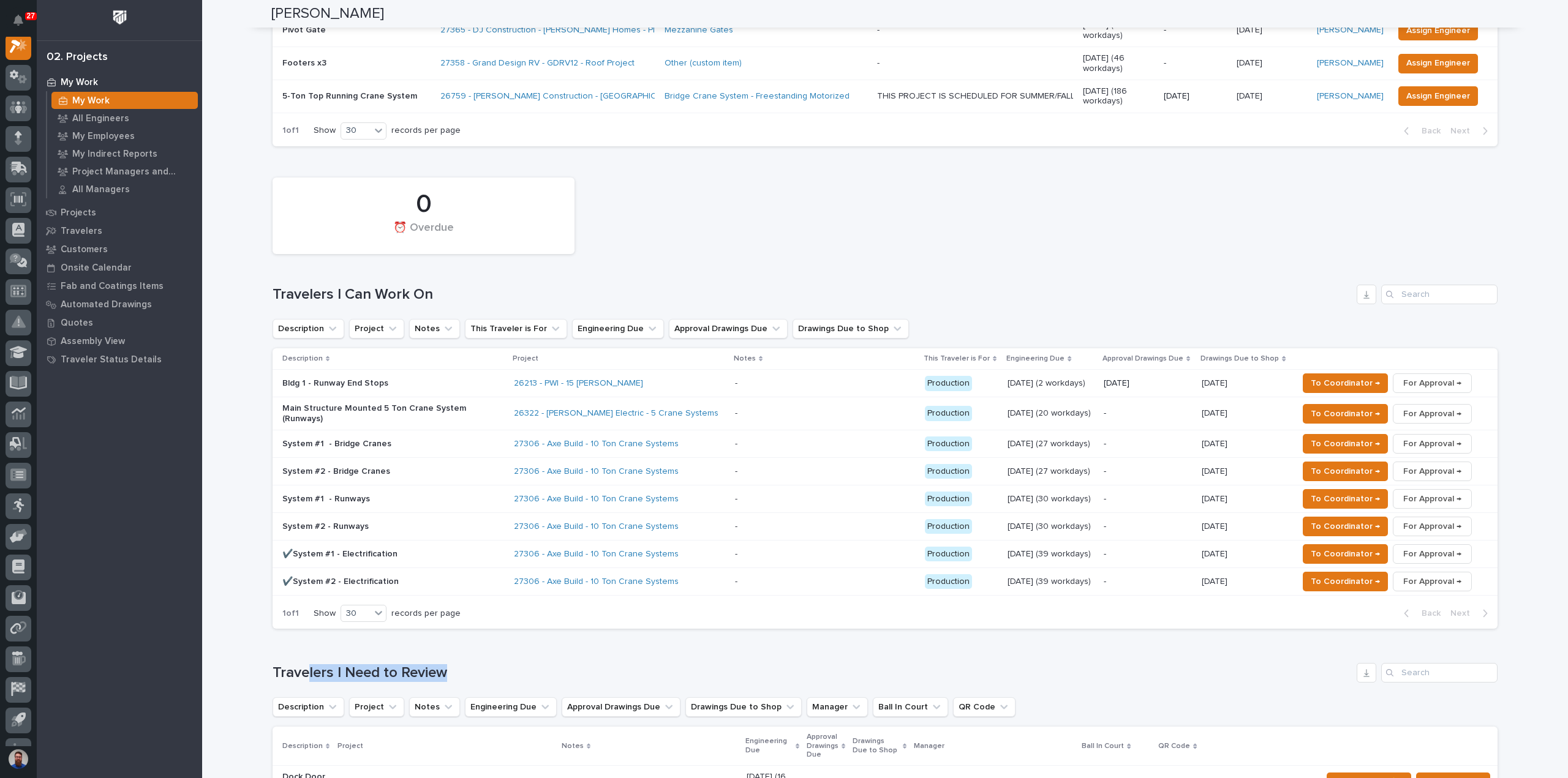
click at [303, 639] on div "Loading... Saving… Travelers I Need to Review Description Project Notes Enginee…" at bounding box center [885, 767] width 1225 height 258
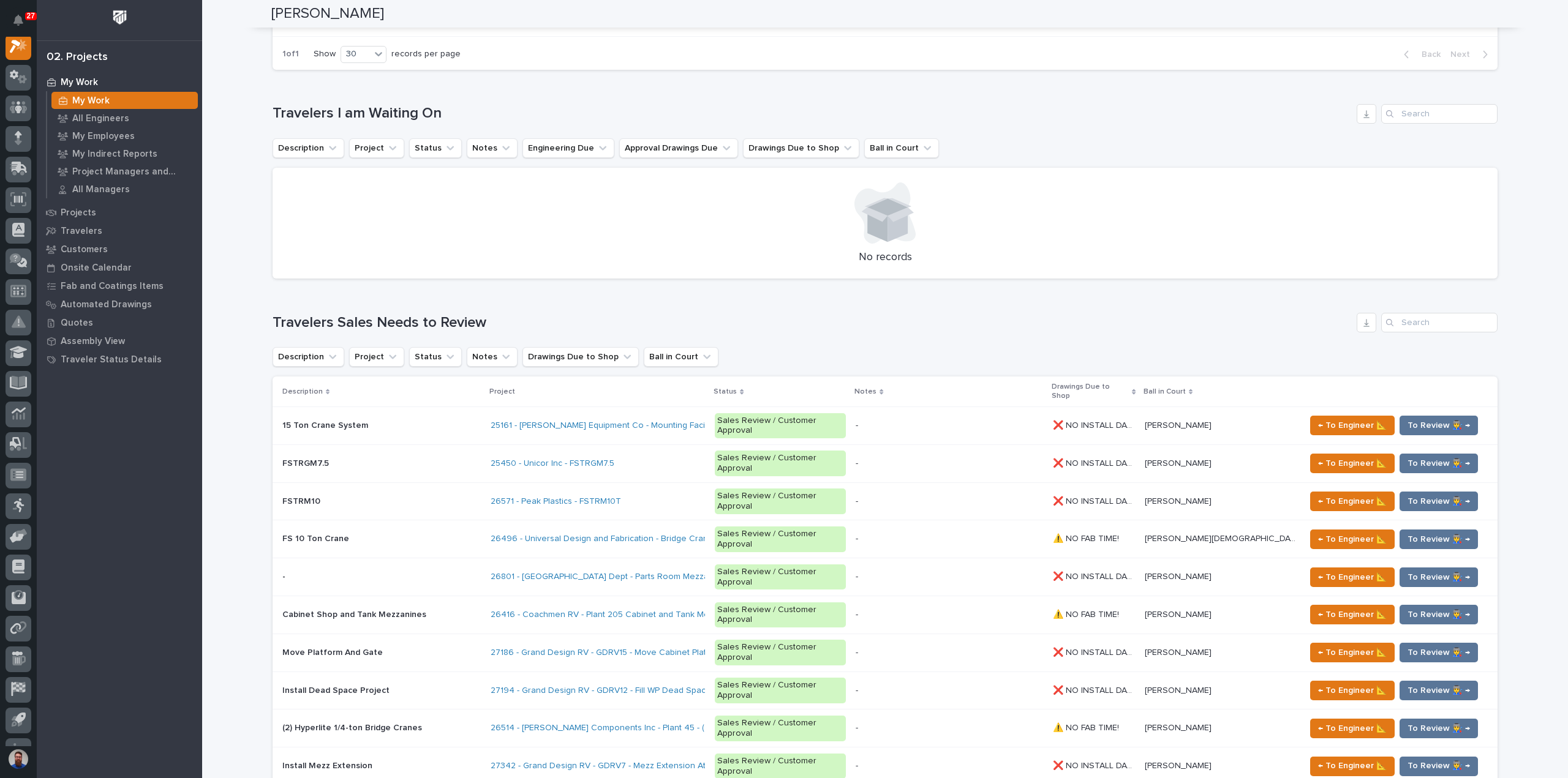
scroll to position [1714, 0]
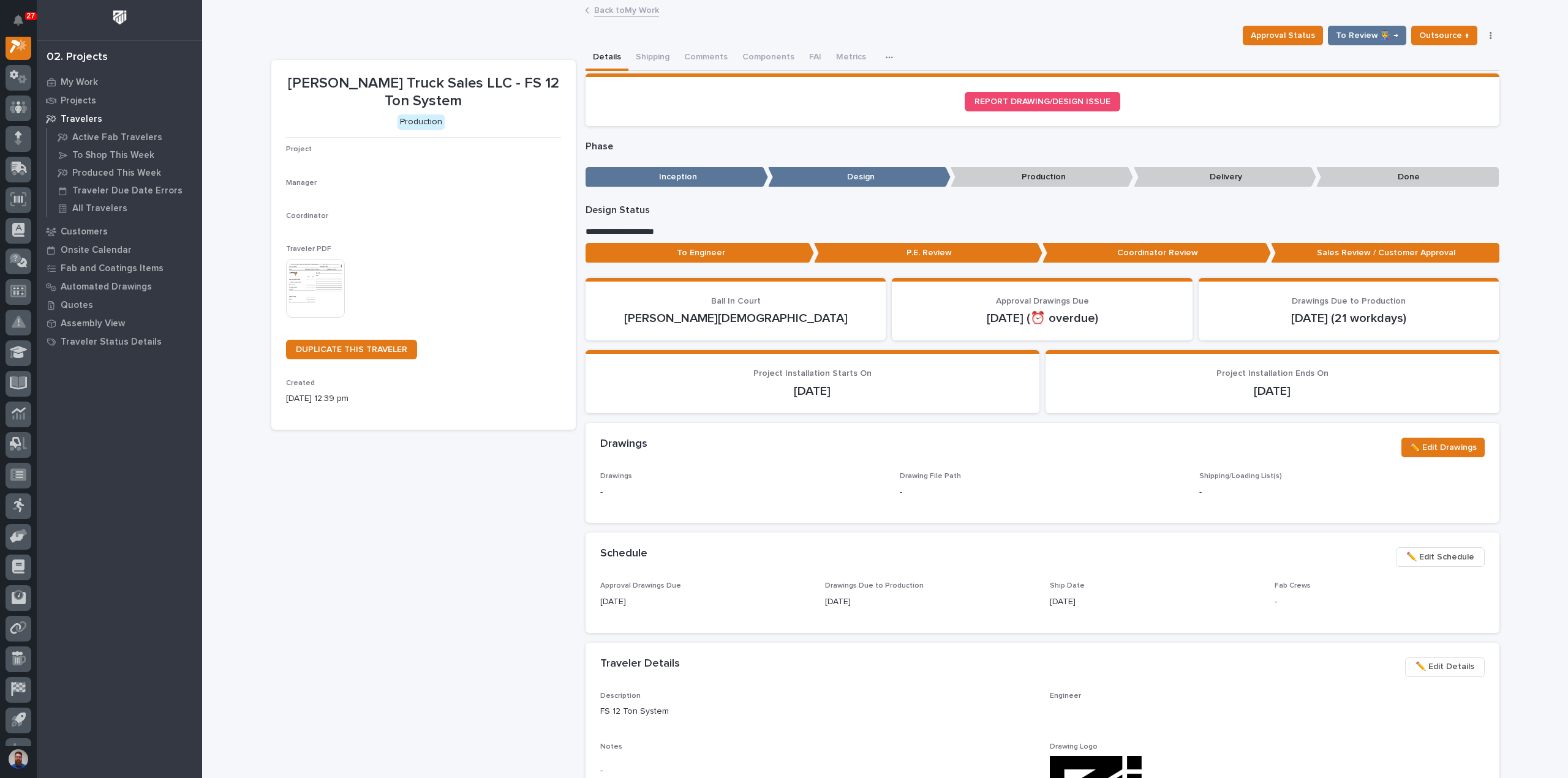
scroll to position [31, 0]
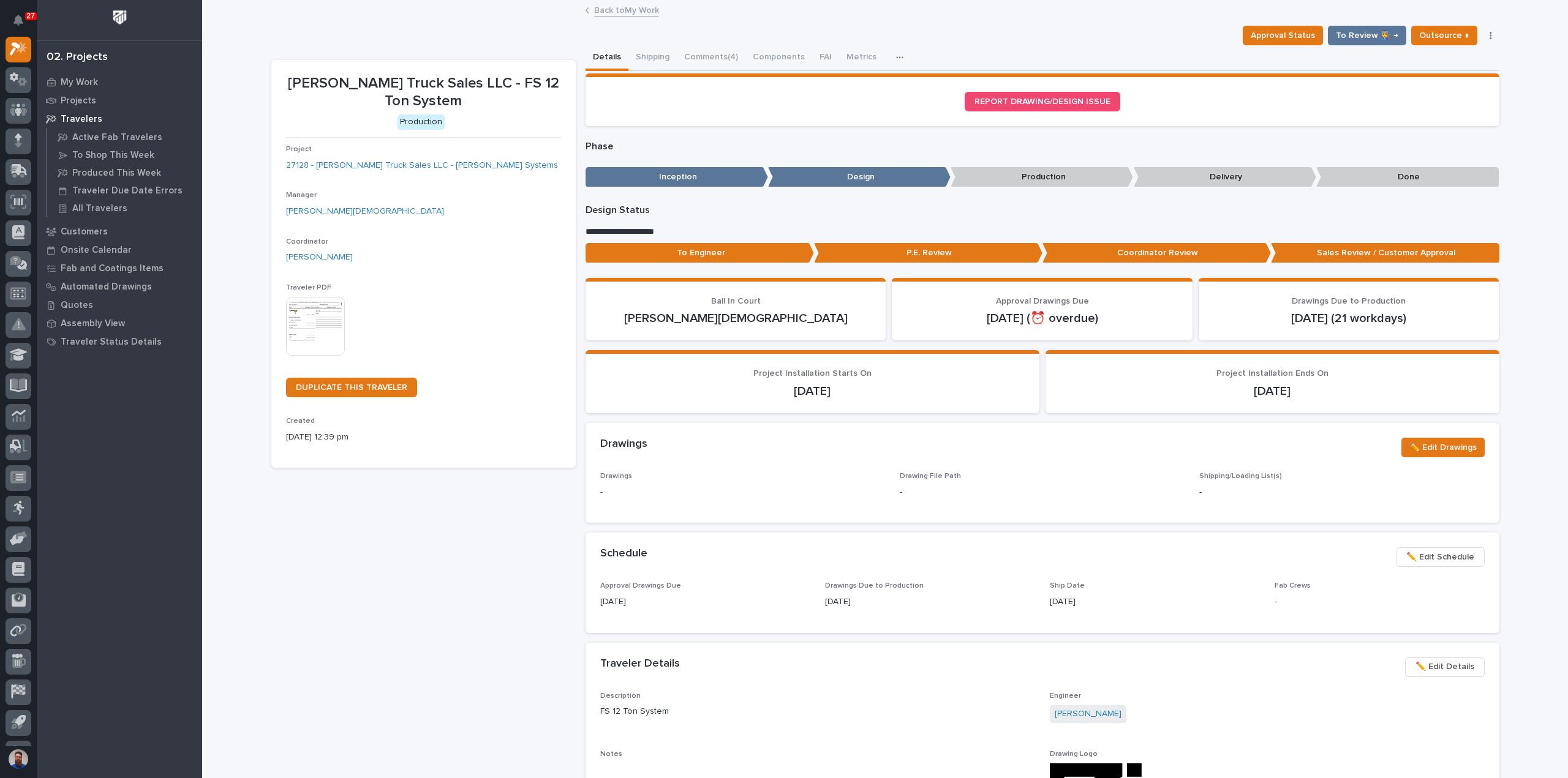
click at [770, 260] on p "To Engineer" at bounding box center [699, 253] width 228 height 20
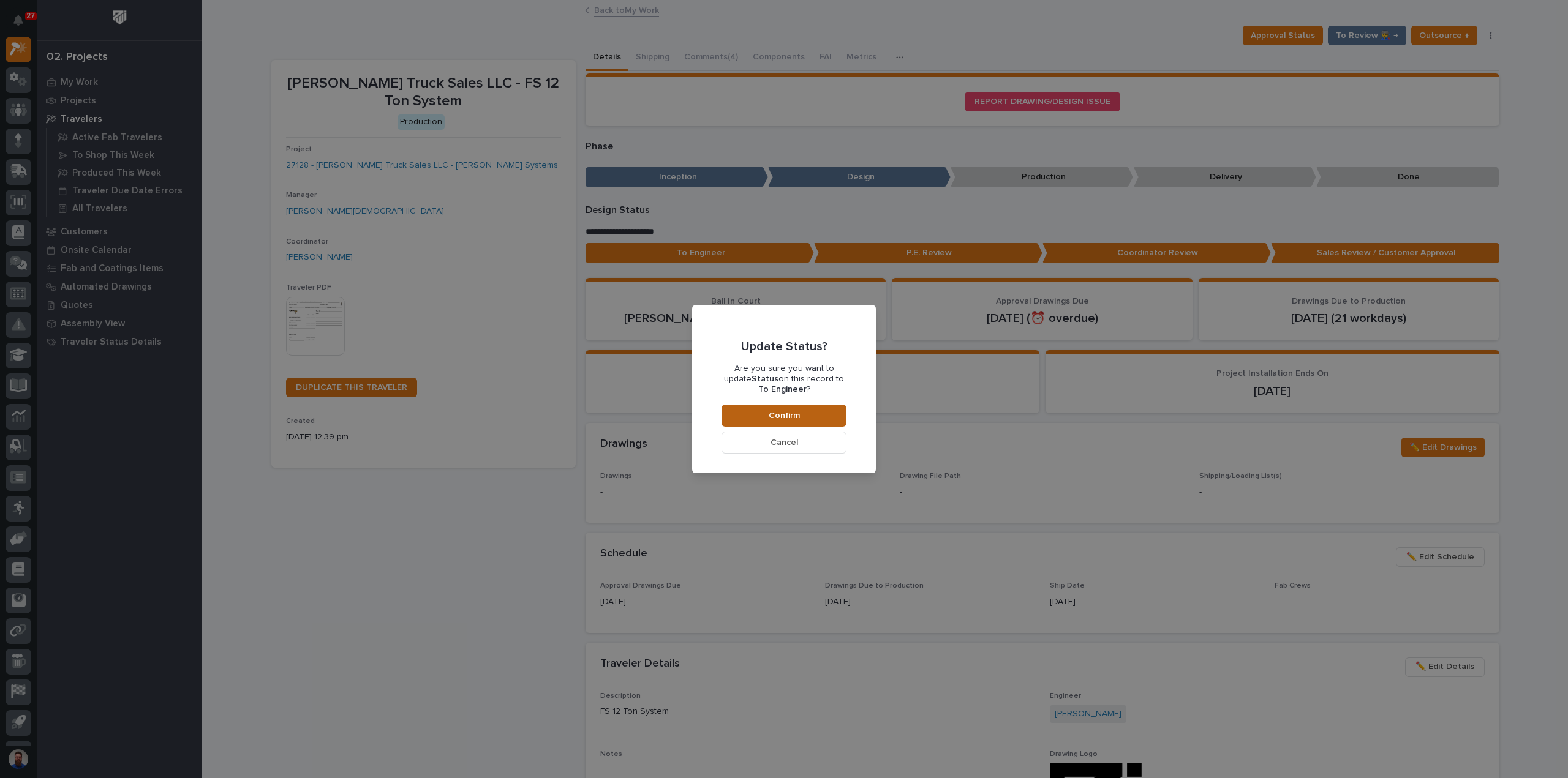
click at [755, 415] on button "Confirm" at bounding box center [784, 416] width 125 height 22
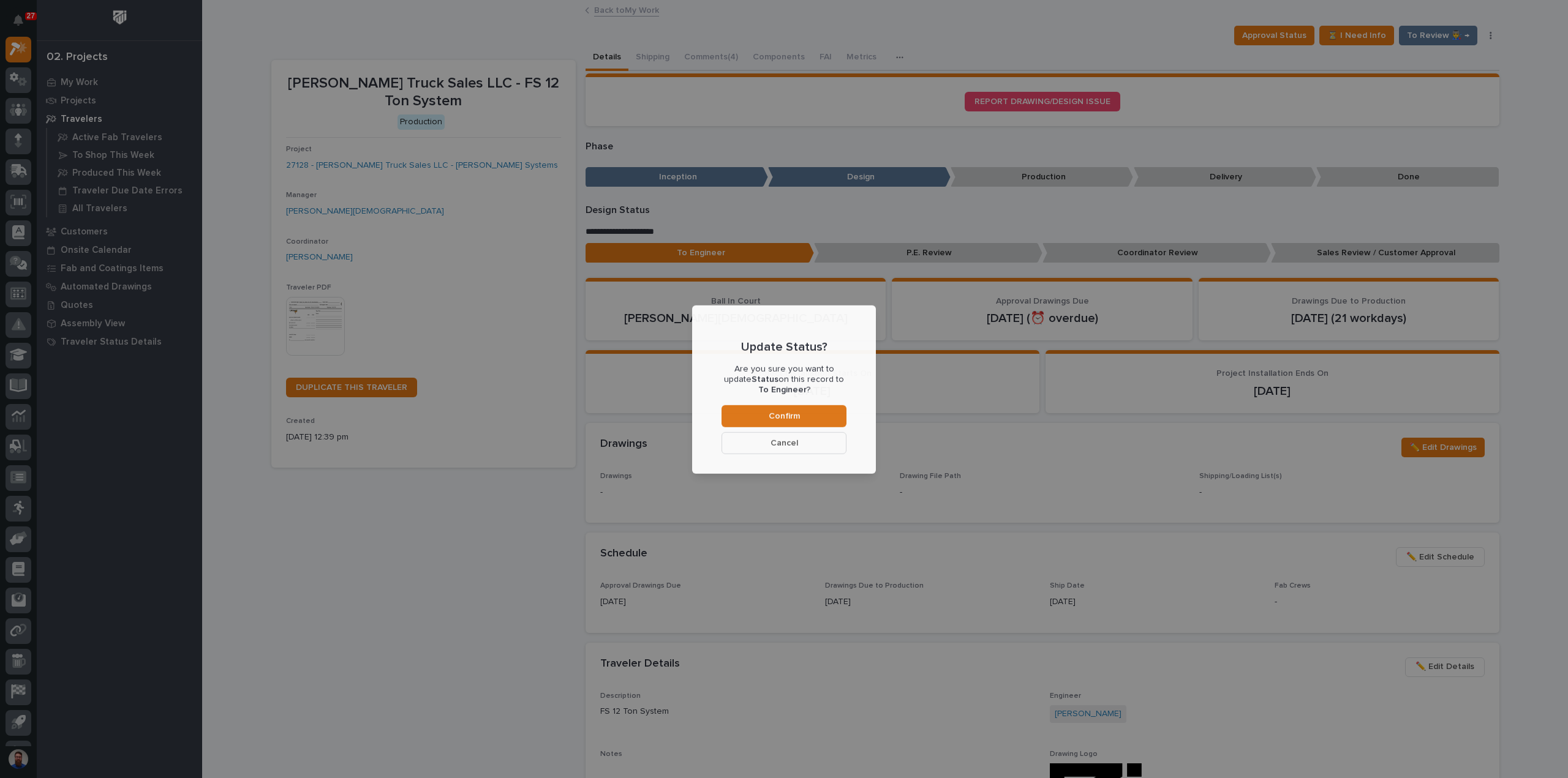
scroll to position [73, 0]
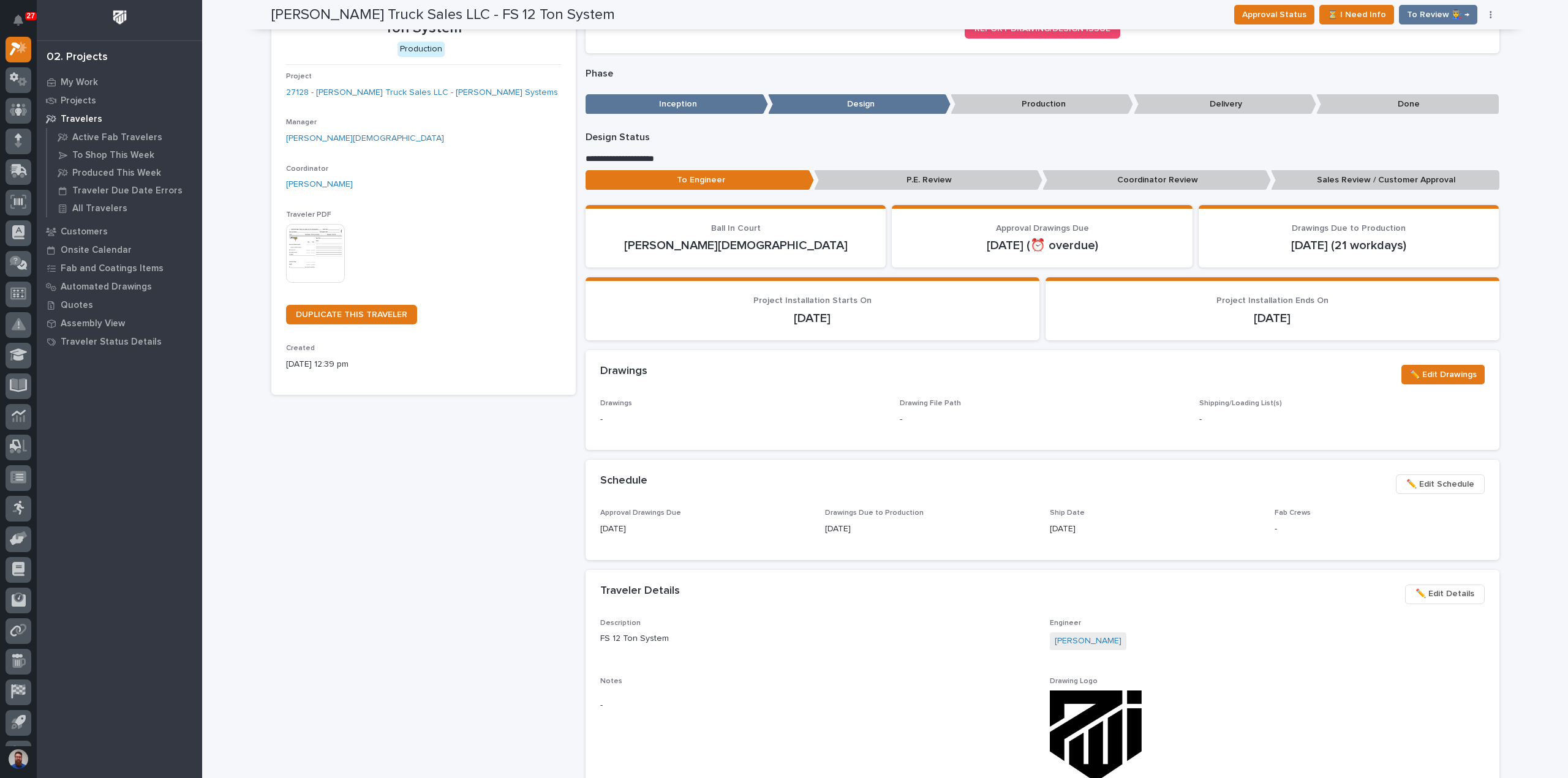
click at [1428, 495] on div "✏️ Edit Schedule" at bounding box center [1437, 487] width 94 height 25
click at [1431, 486] on span "✏️ Edit Schedule" at bounding box center [1440, 484] width 68 height 15
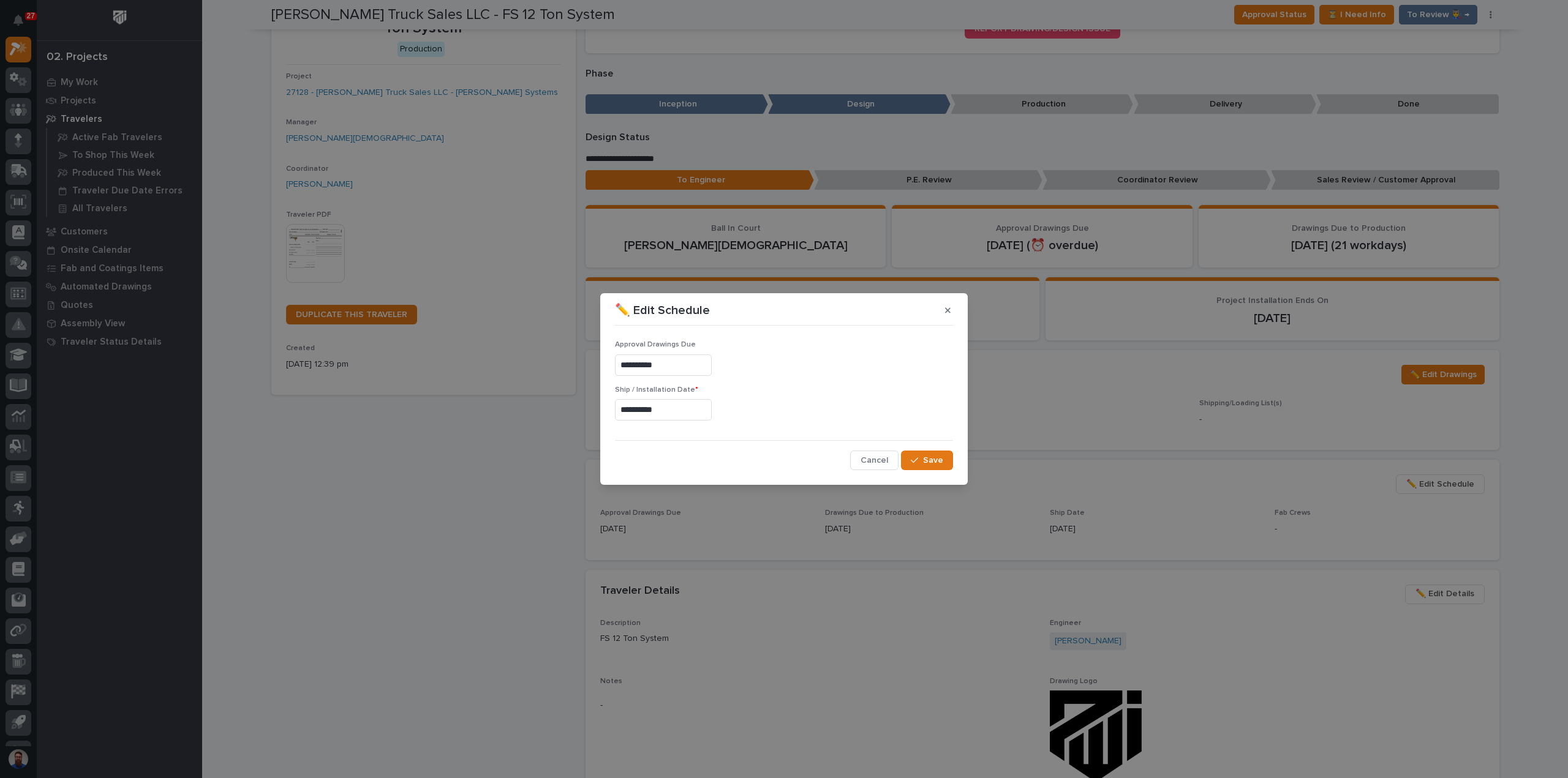
drag, startPoint x: 699, startPoint y: 370, endPoint x: 521, endPoint y: 373, distance: 178.0
click at [521, 373] on div "**********" at bounding box center [784, 389] width 1568 height 778
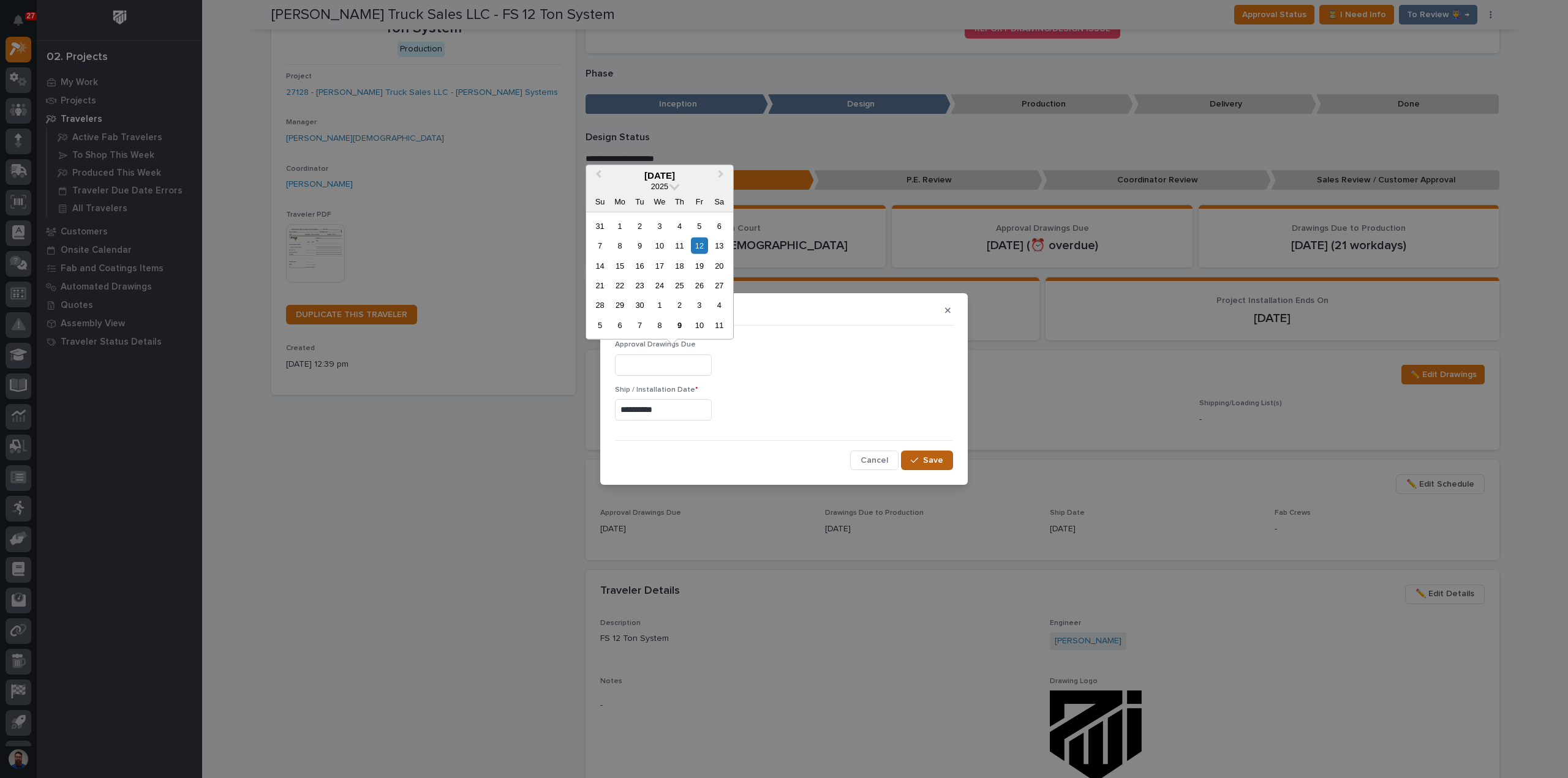
click at [930, 457] on span "Save" at bounding box center [933, 460] width 20 height 11
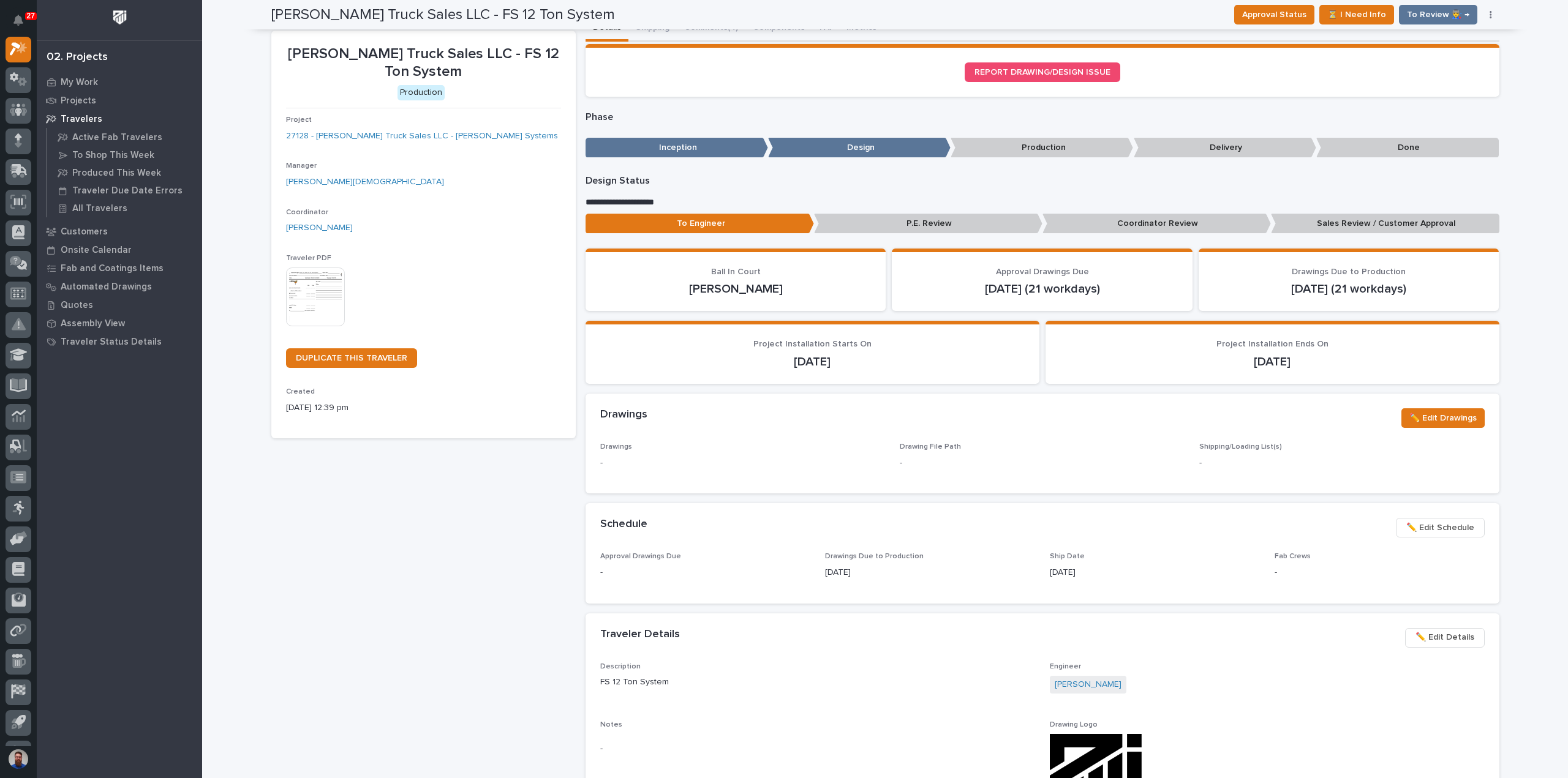
scroll to position [0, 0]
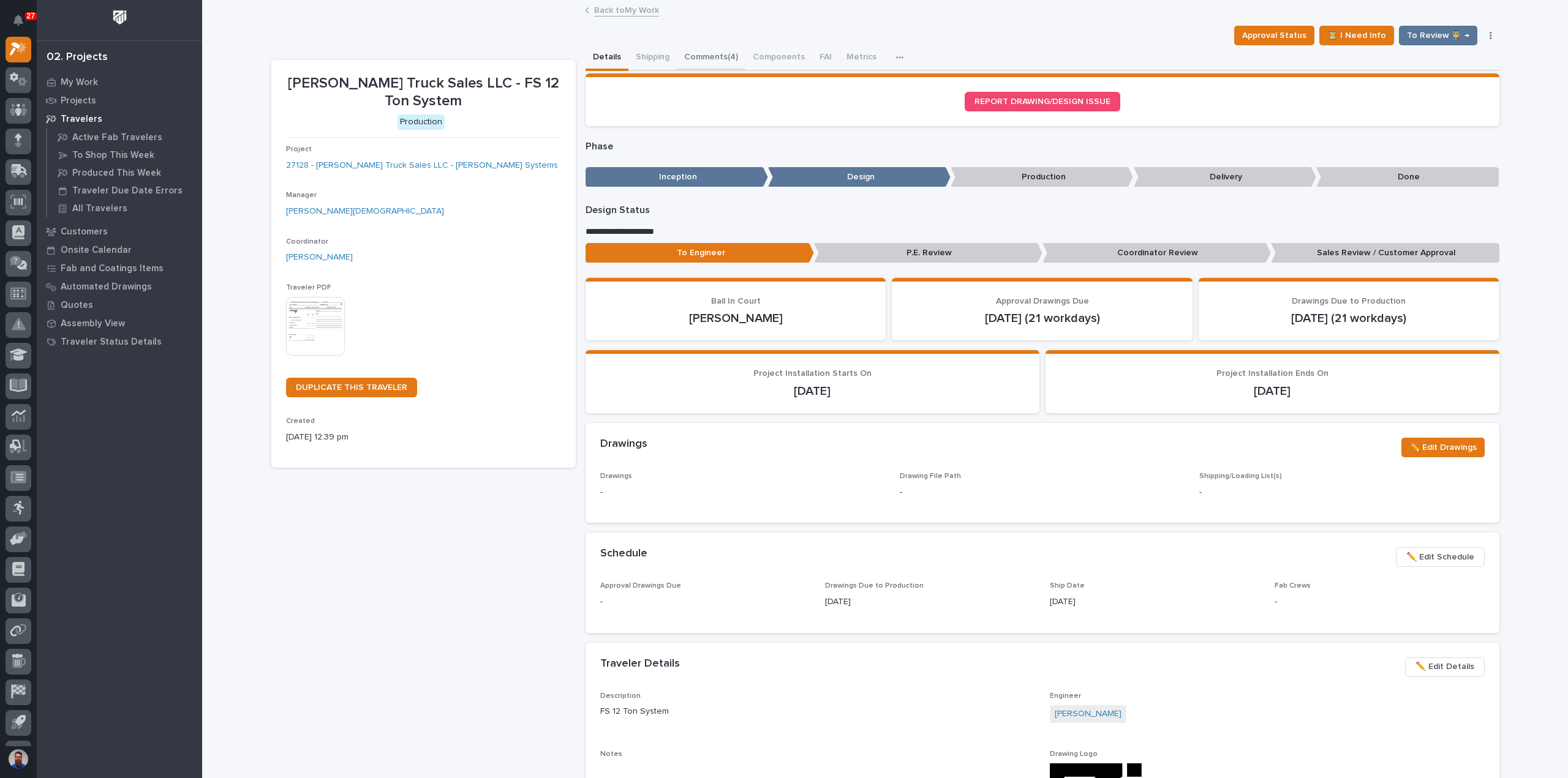
click at [693, 55] on button "Comments (4)" at bounding box center [711, 58] width 68 height 25
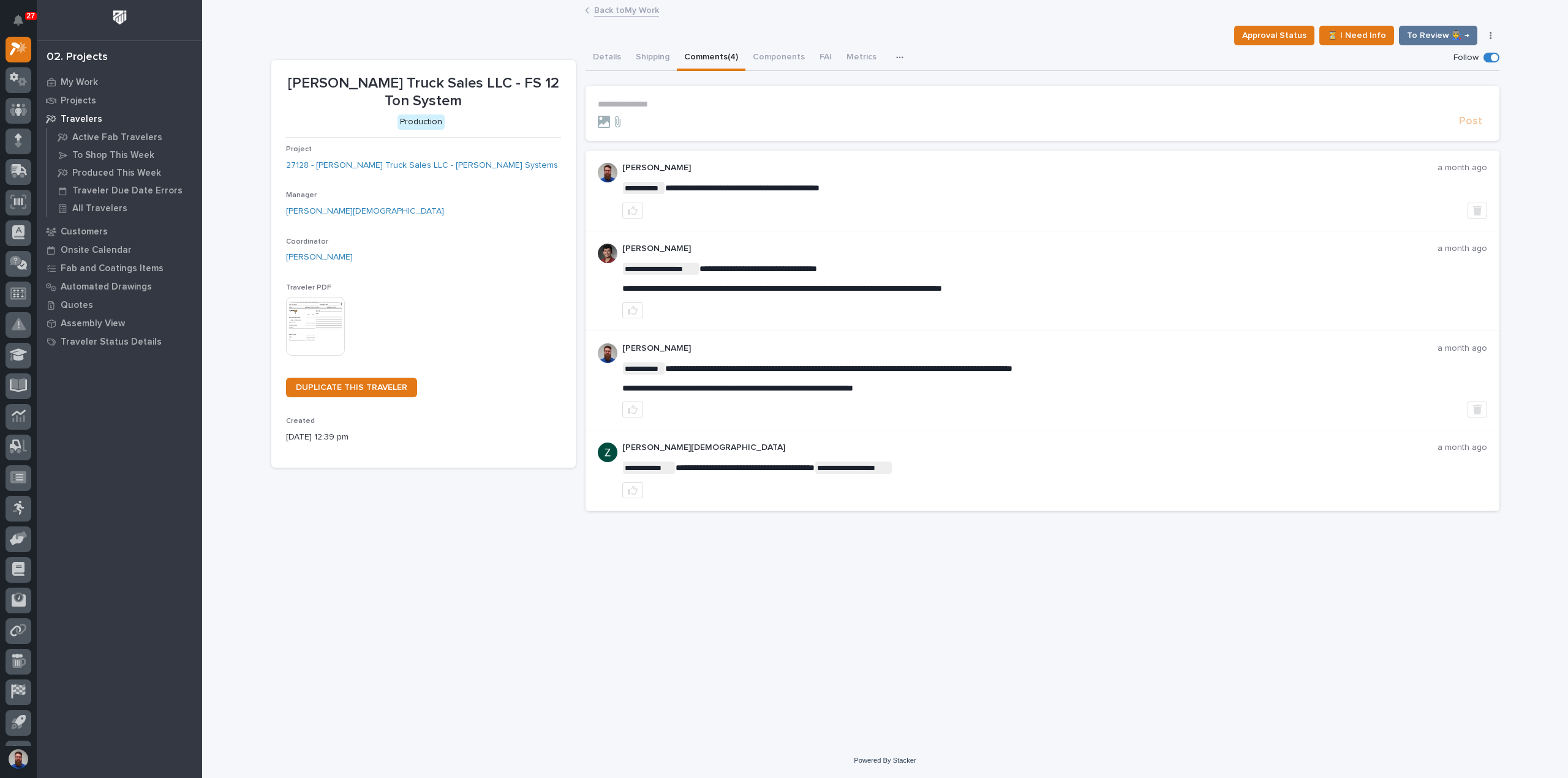
click at [663, 99] on p "**********" at bounding box center [1042, 104] width 889 height 10
click at [662, 102] on p "**********" at bounding box center [1042, 104] width 889 height 10
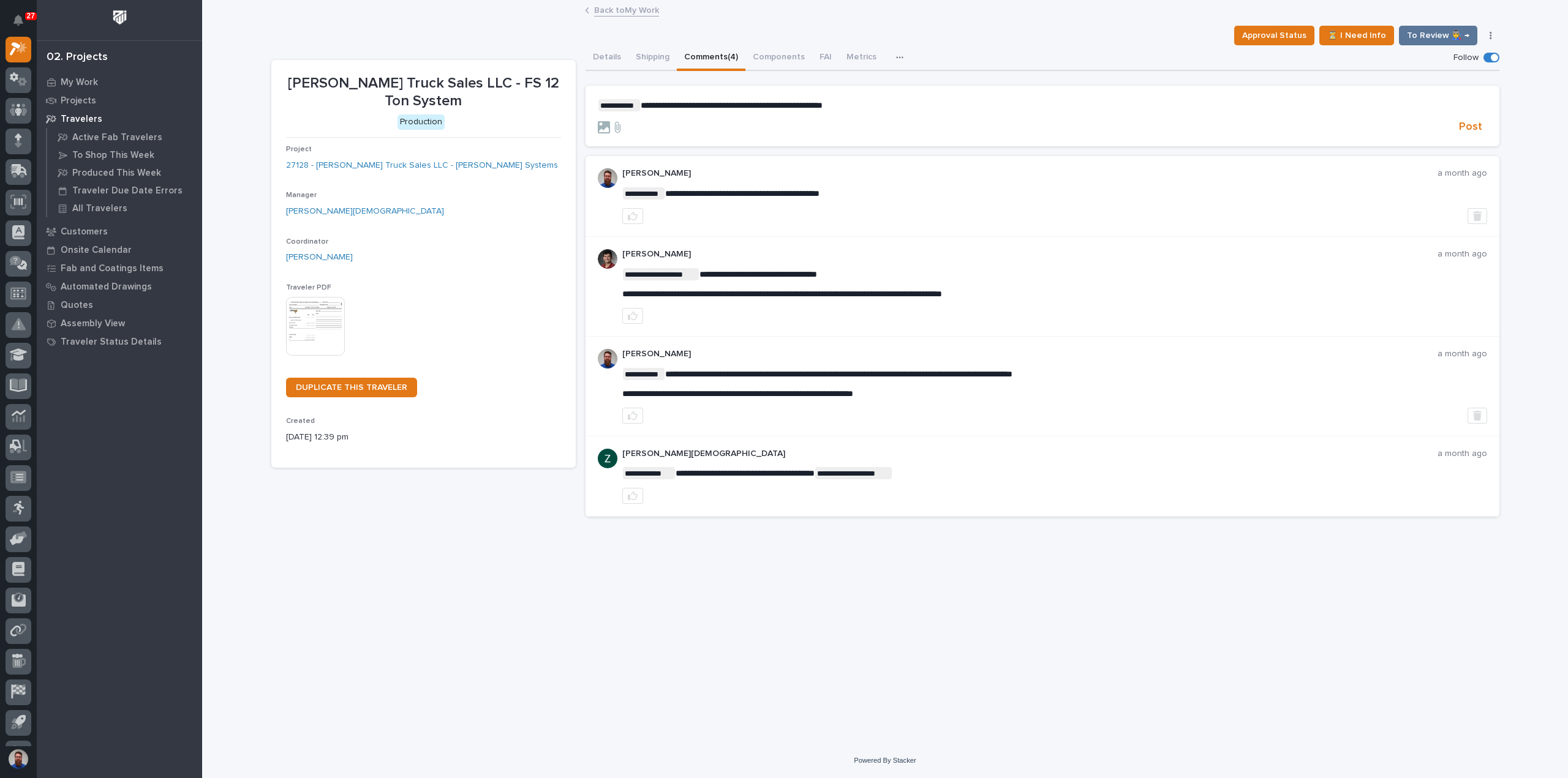
drag, startPoint x: 658, startPoint y: 104, endPoint x: 810, endPoint y: 91, distance: 152.6
click at [658, 104] on span "**********" at bounding box center [732, 105] width 182 height 8
drag, startPoint x: 926, startPoint y: 100, endPoint x: 539, endPoint y: 100, distance: 387.0
click at [539, 100] on div "**********" at bounding box center [885, 287] width 1228 height 482
click at [1058, 105] on p "**********" at bounding box center [1042, 105] width 889 height 12
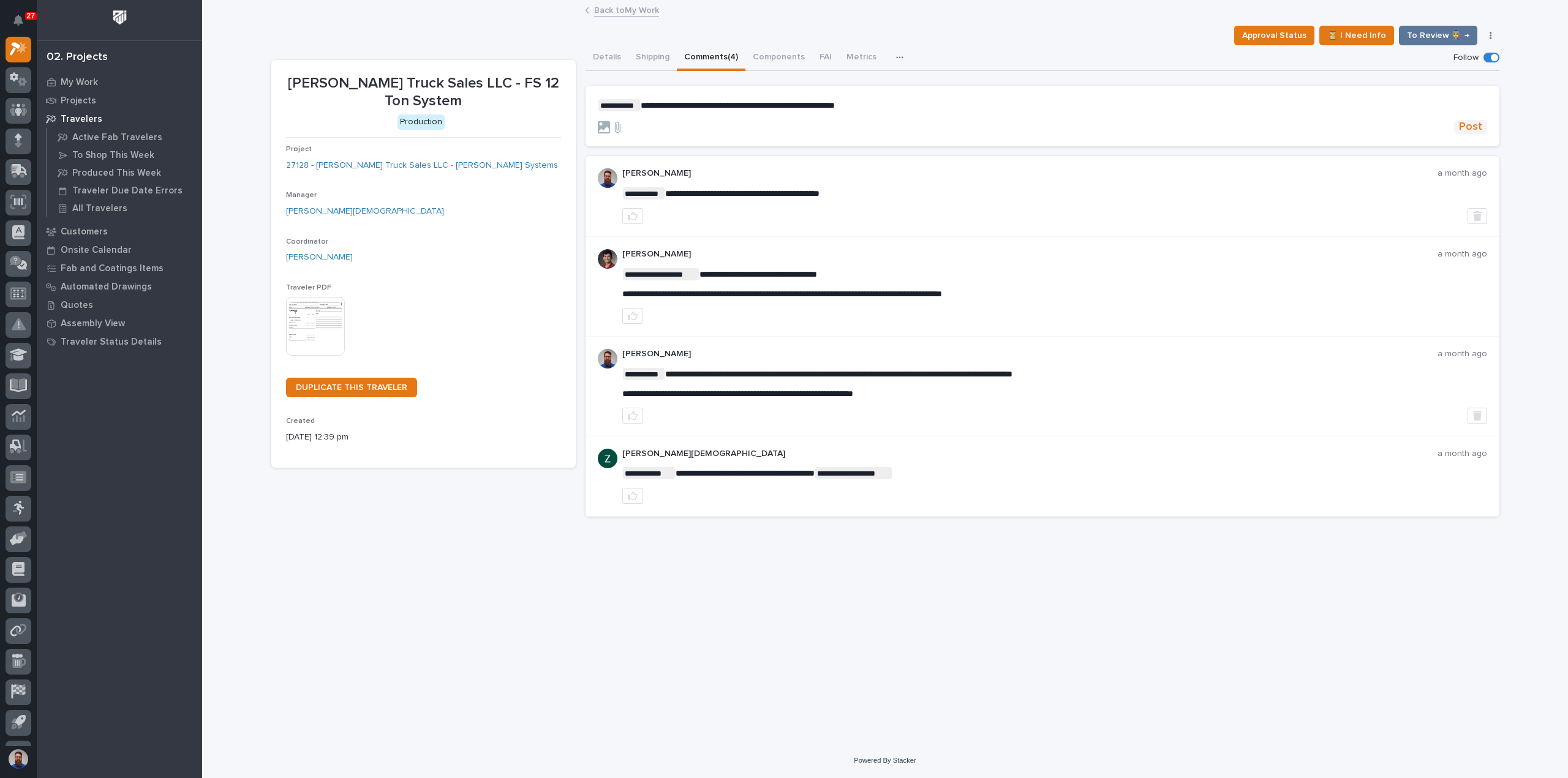
click at [1463, 126] on span "Post" at bounding box center [1471, 126] width 24 height 14
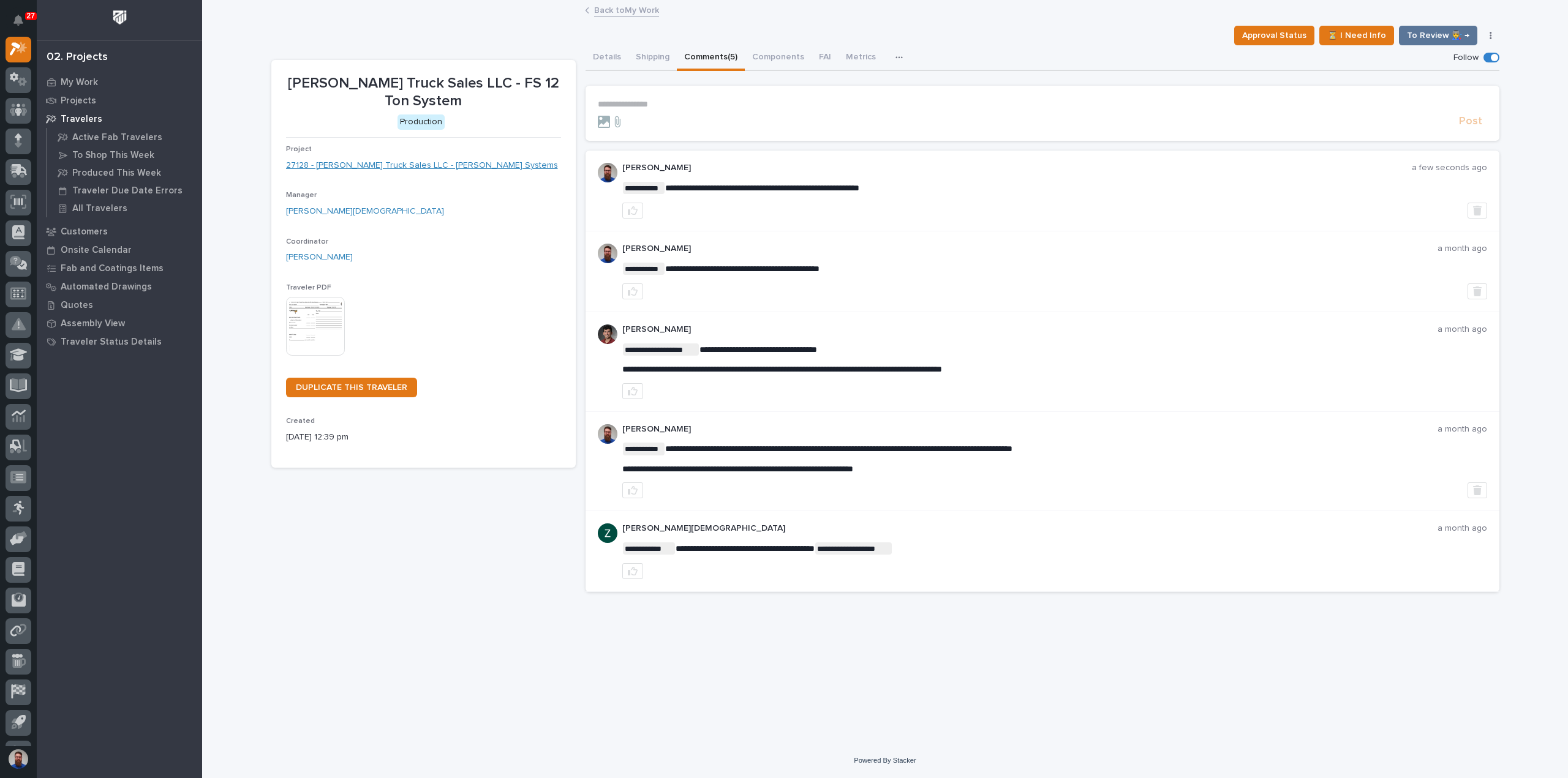
click at [441, 159] on link "27128 - [PERSON_NAME] Truck Sales LLC - [PERSON_NAME] Systems" at bounding box center [421, 166] width 272 height 13
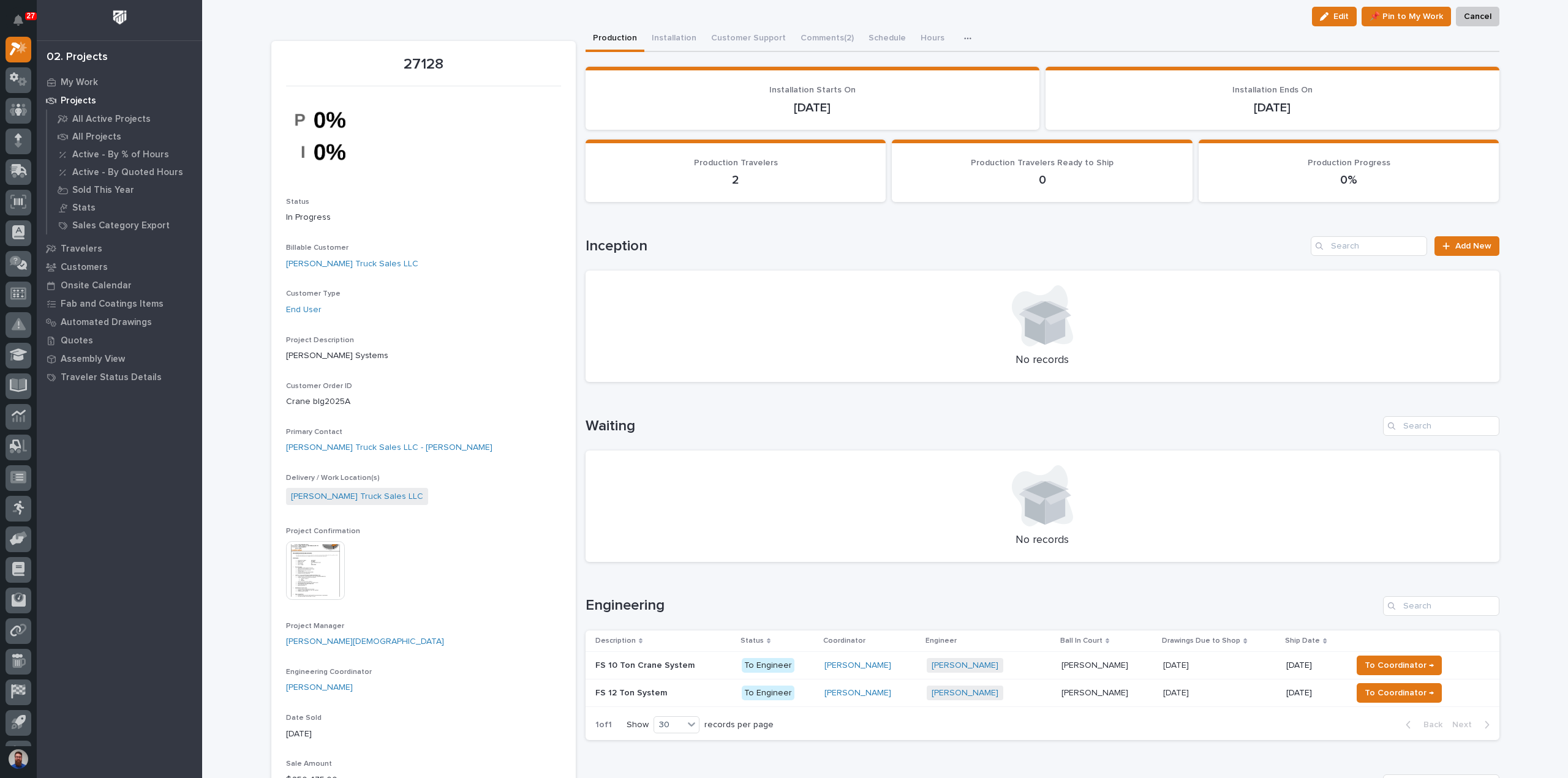
scroll to position [245, 0]
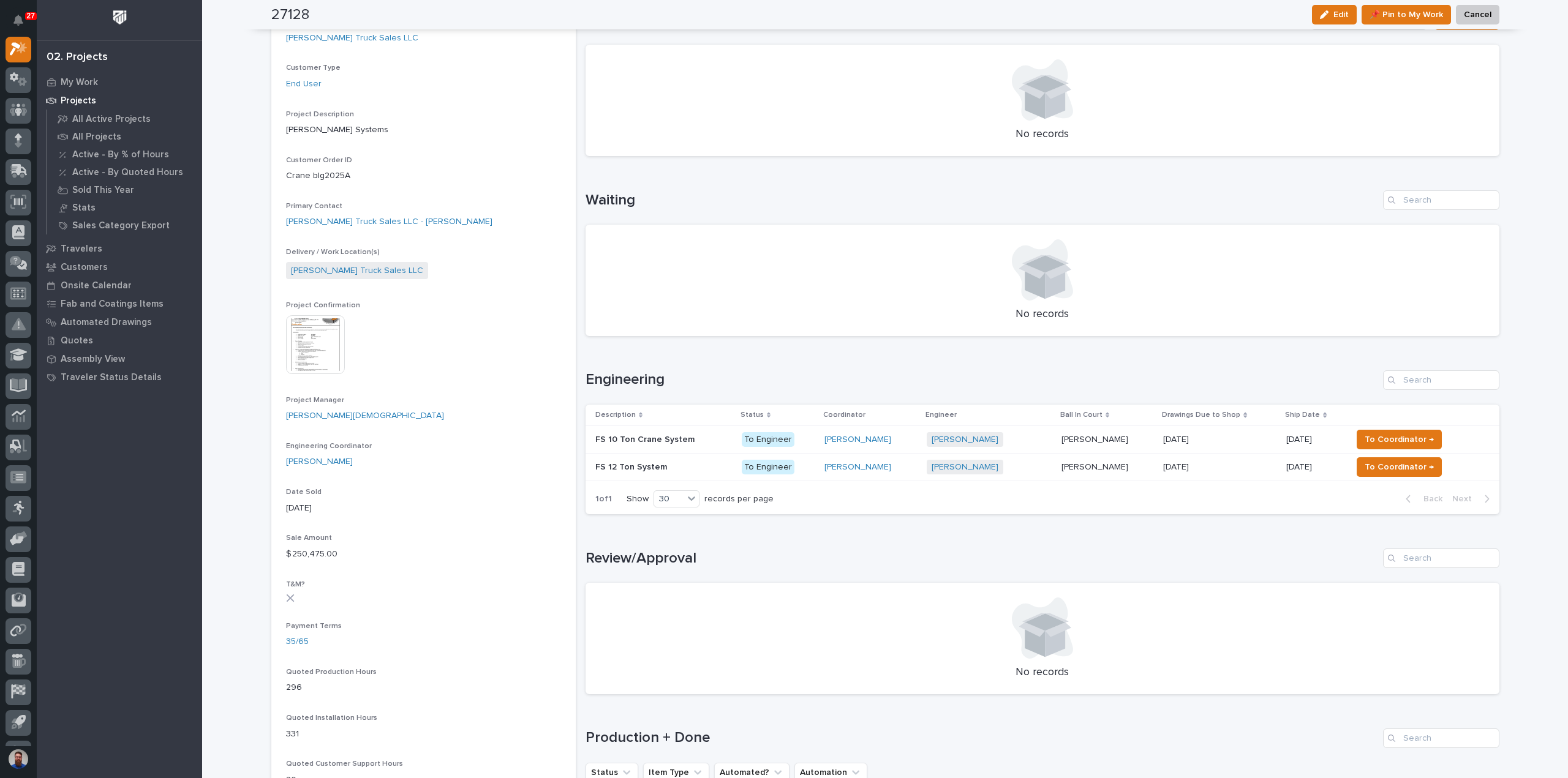
click at [692, 440] on p at bounding box center [663, 440] width 137 height 10
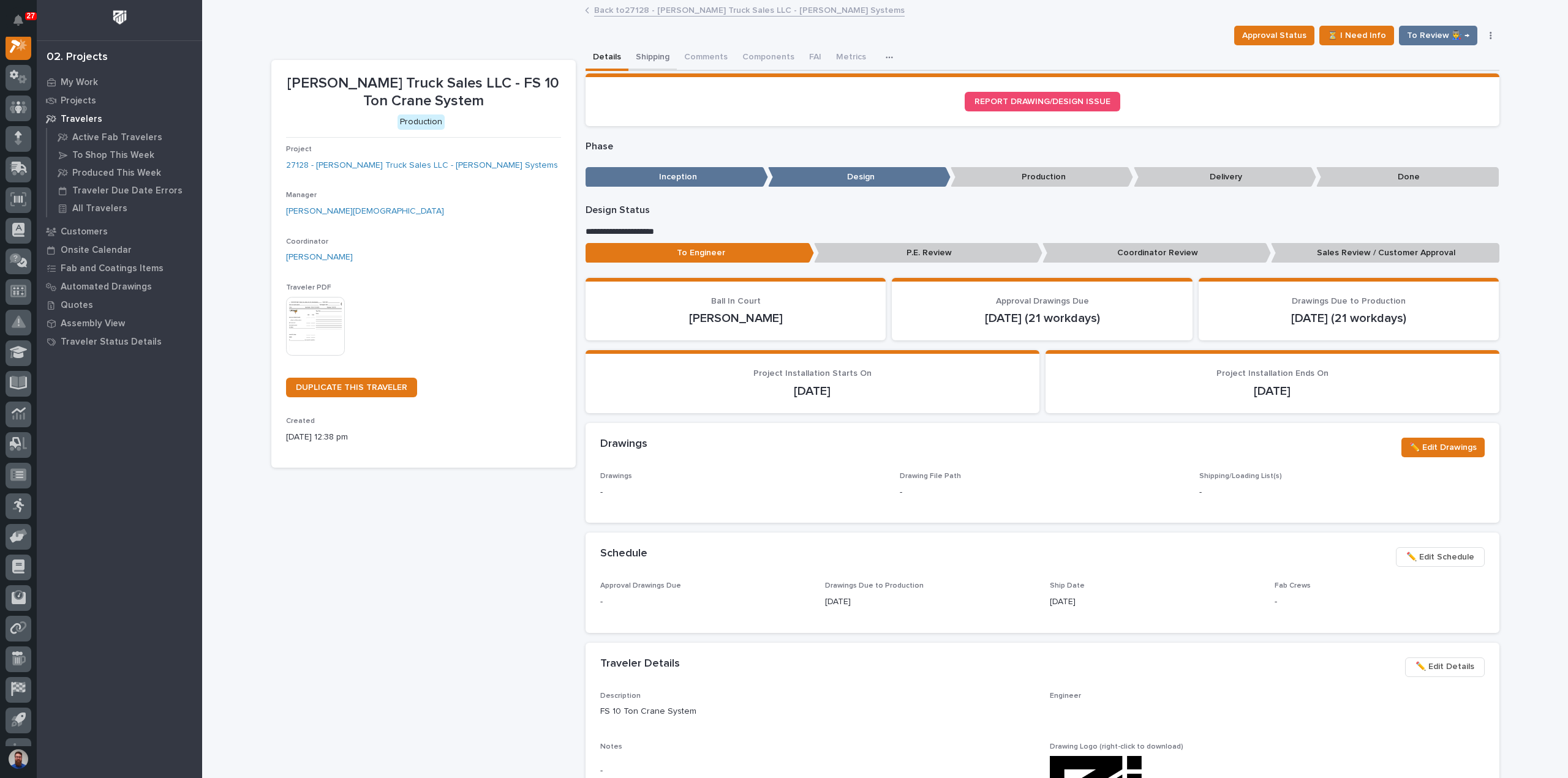
scroll to position [31, 0]
click at [703, 53] on button "Comments (5)" at bounding box center [711, 58] width 68 height 25
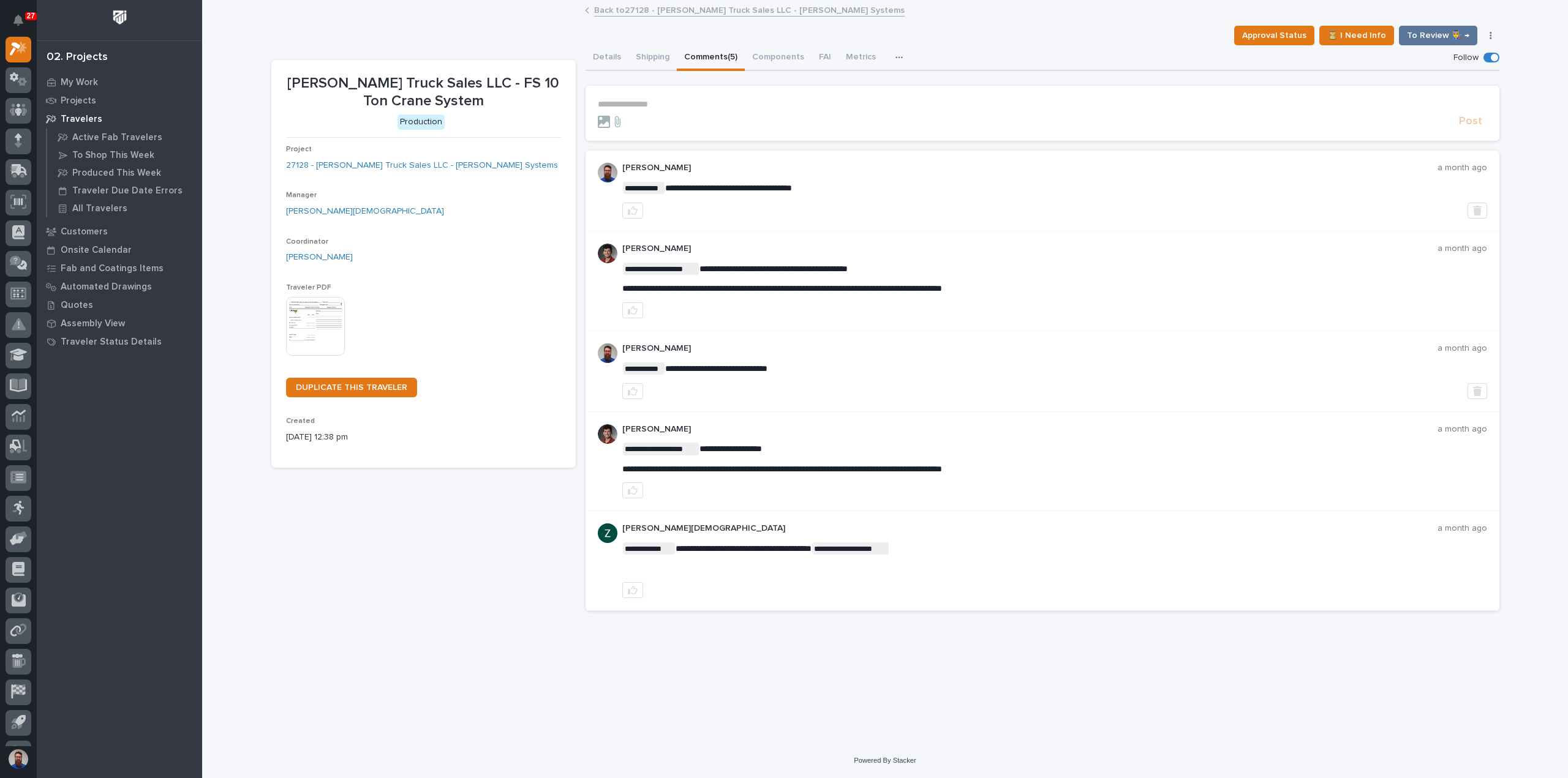
click at [647, 104] on p "**********" at bounding box center [1042, 104] width 889 height 10
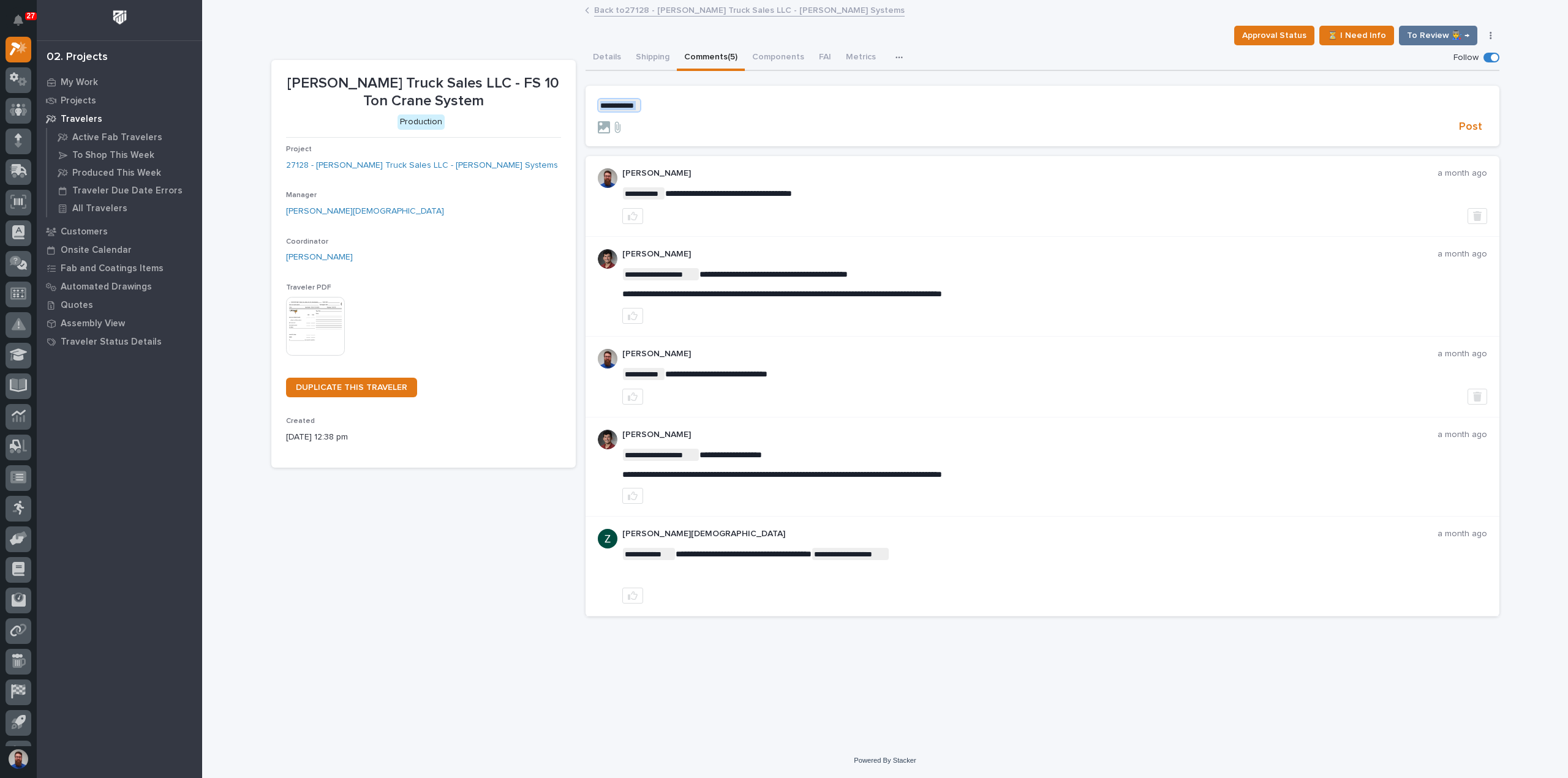
drag, startPoint x: 612, startPoint y: 101, endPoint x: 580, endPoint y: 102, distance: 32.0
click at [580, 102] on div "**********" at bounding box center [885, 336] width 1228 height 581
click at [670, 102] on span "**********" at bounding box center [737, 105] width 194 height 8
click at [782, 105] on span "**********" at bounding box center [737, 105] width 194 height 8
click at [1035, 96] on section "**********" at bounding box center [1042, 116] width 914 height 61
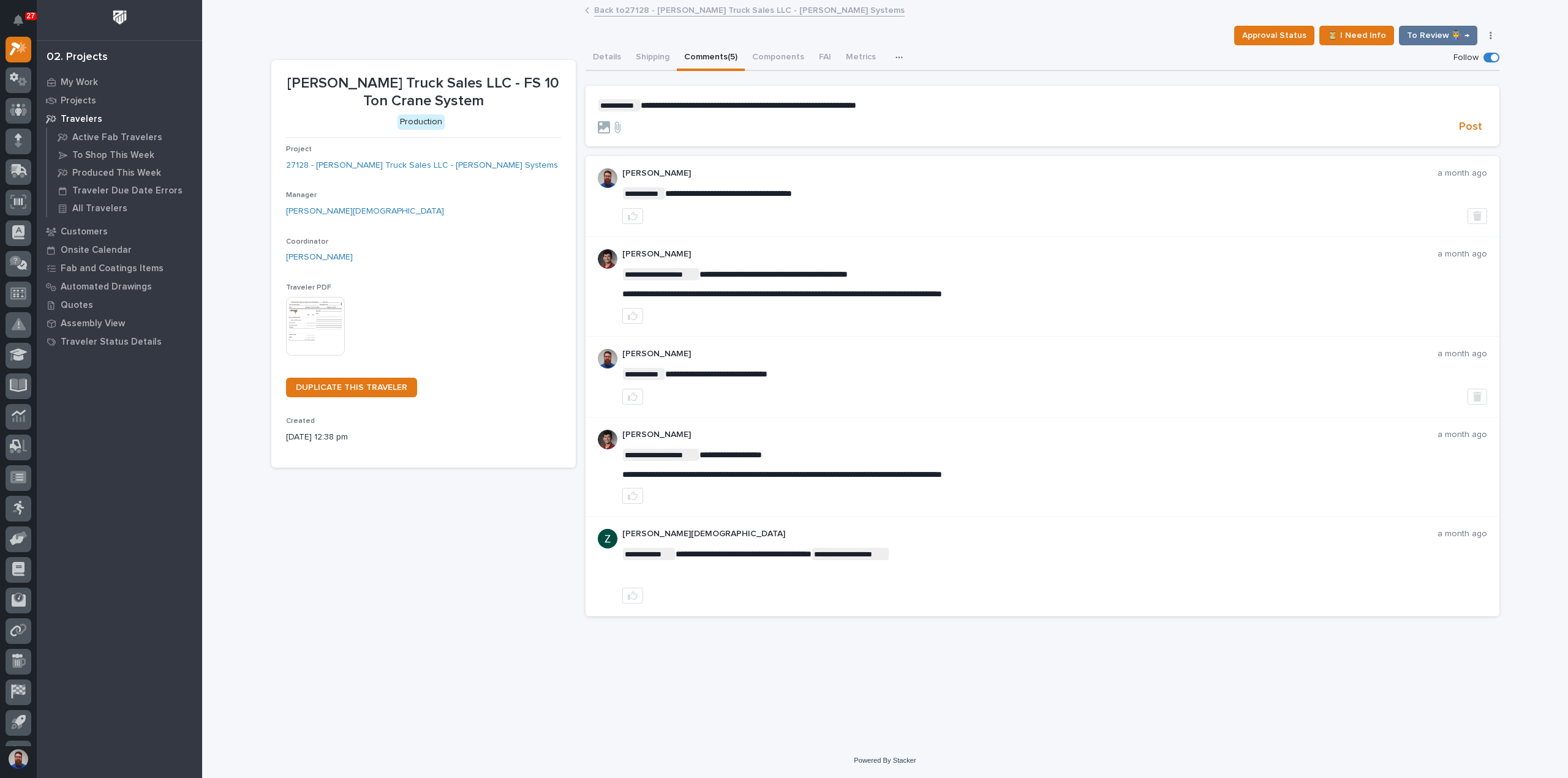
click at [1035, 100] on p "**********" at bounding box center [1042, 105] width 889 height 12
click at [1037, 106] on p "**********" at bounding box center [1042, 105] width 889 height 12
click at [1470, 115] on form "**********" at bounding box center [1042, 116] width 889 height 35
click at [1470, 121] on span "Post" at bounding box center [1471, 126] width 24 height 14
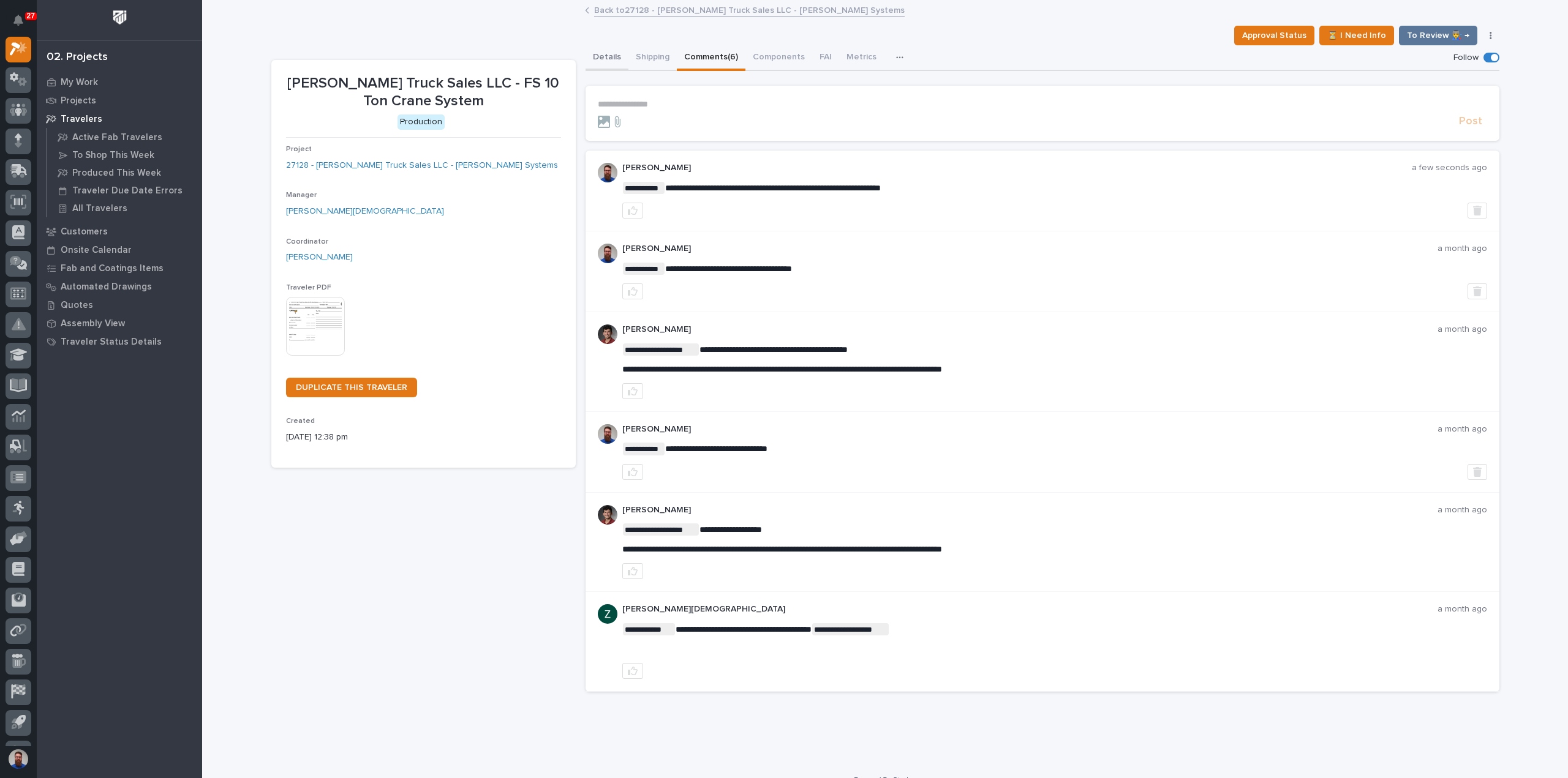
click at [612, 57] on button "Details" at bounding box center [606, 58] width 43 height 25
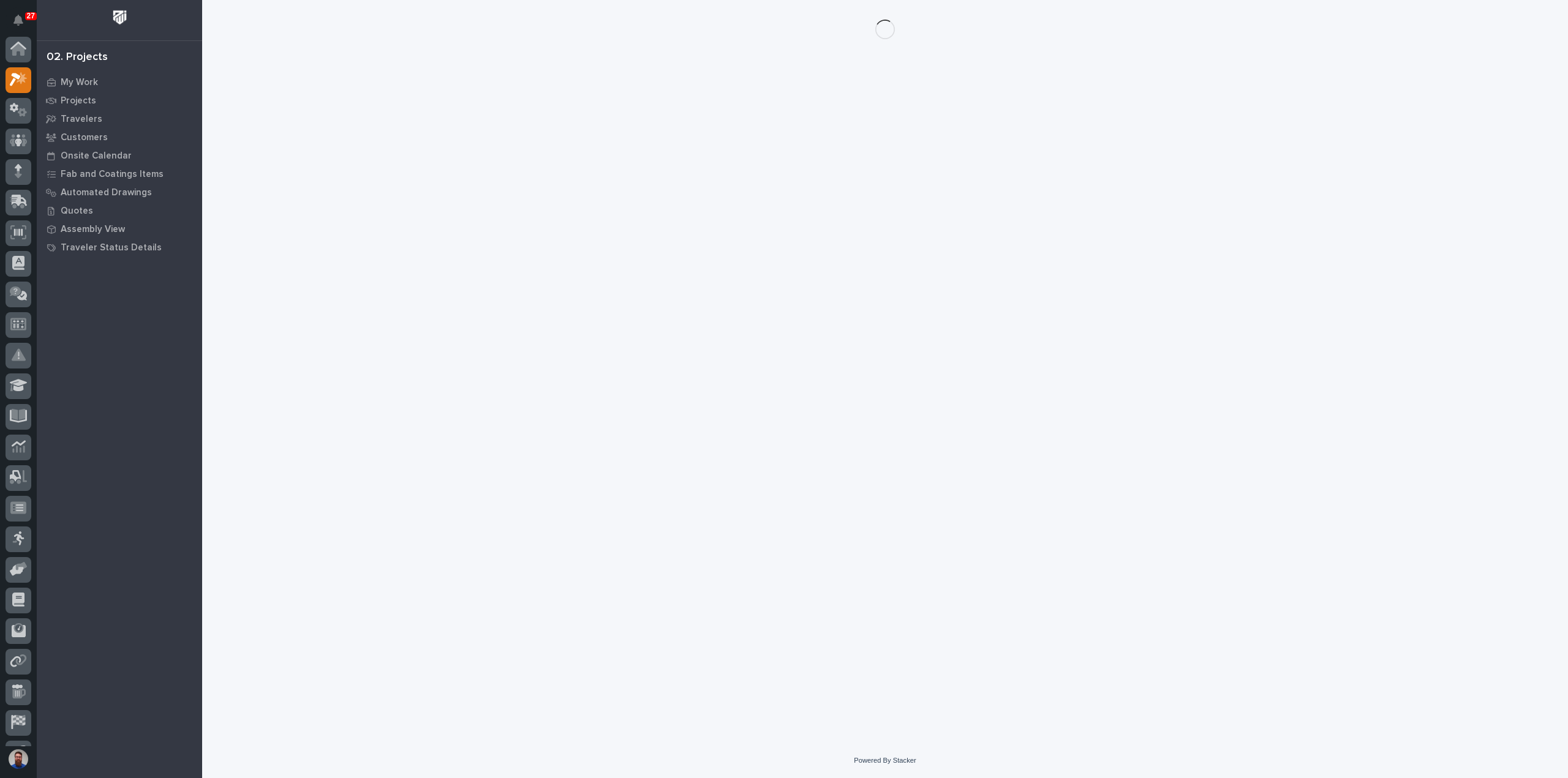
scroll to position [31, 0]
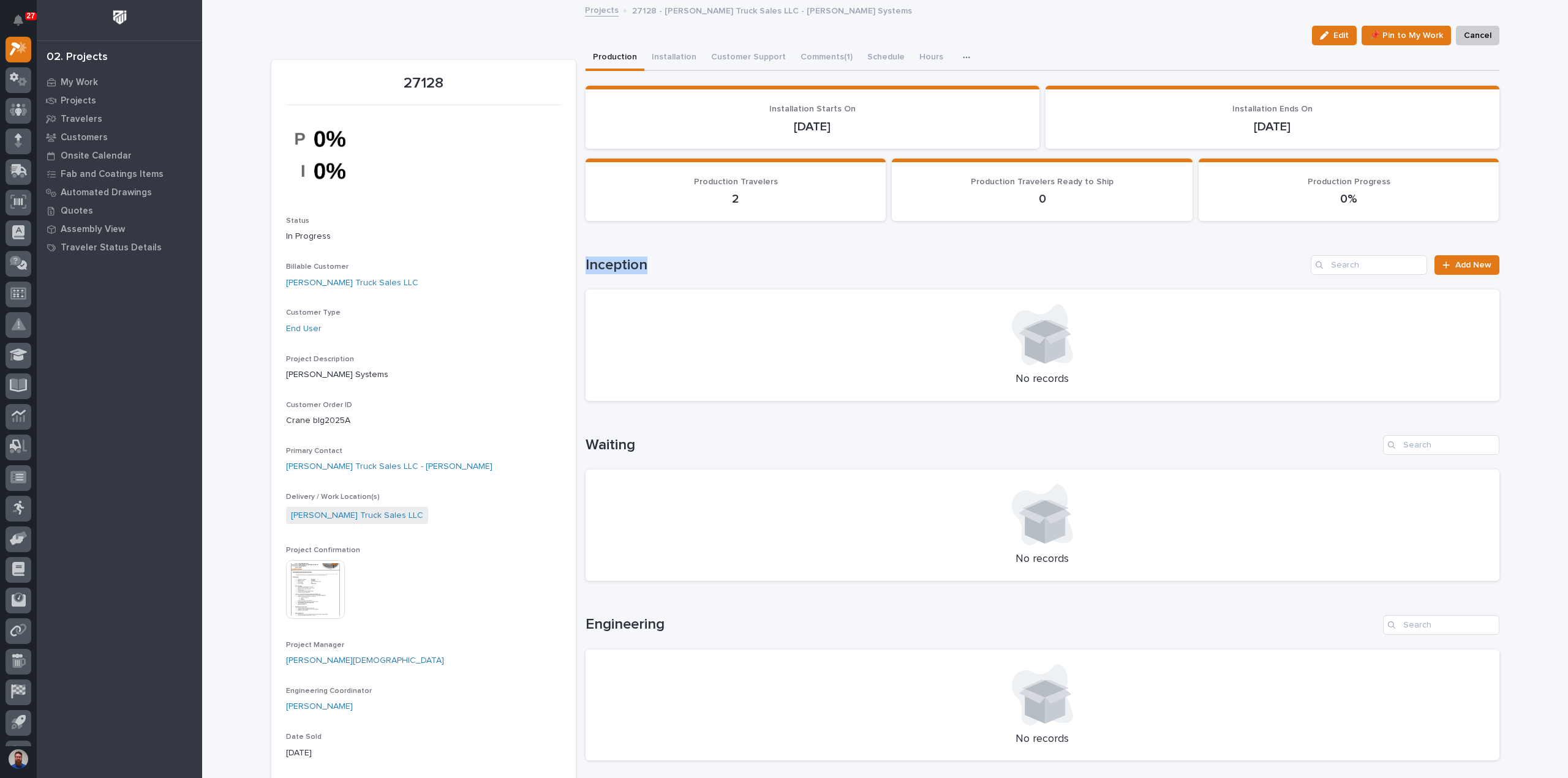
drag, startPoint x: 666, startPoint y: 264, endPoint x: 576, endPoint y: 268, distance: 90.1
drag, startPoint x: 634, startPoint y: 261, endPoint x: 578, endPoint y: 267, distance: 56.3
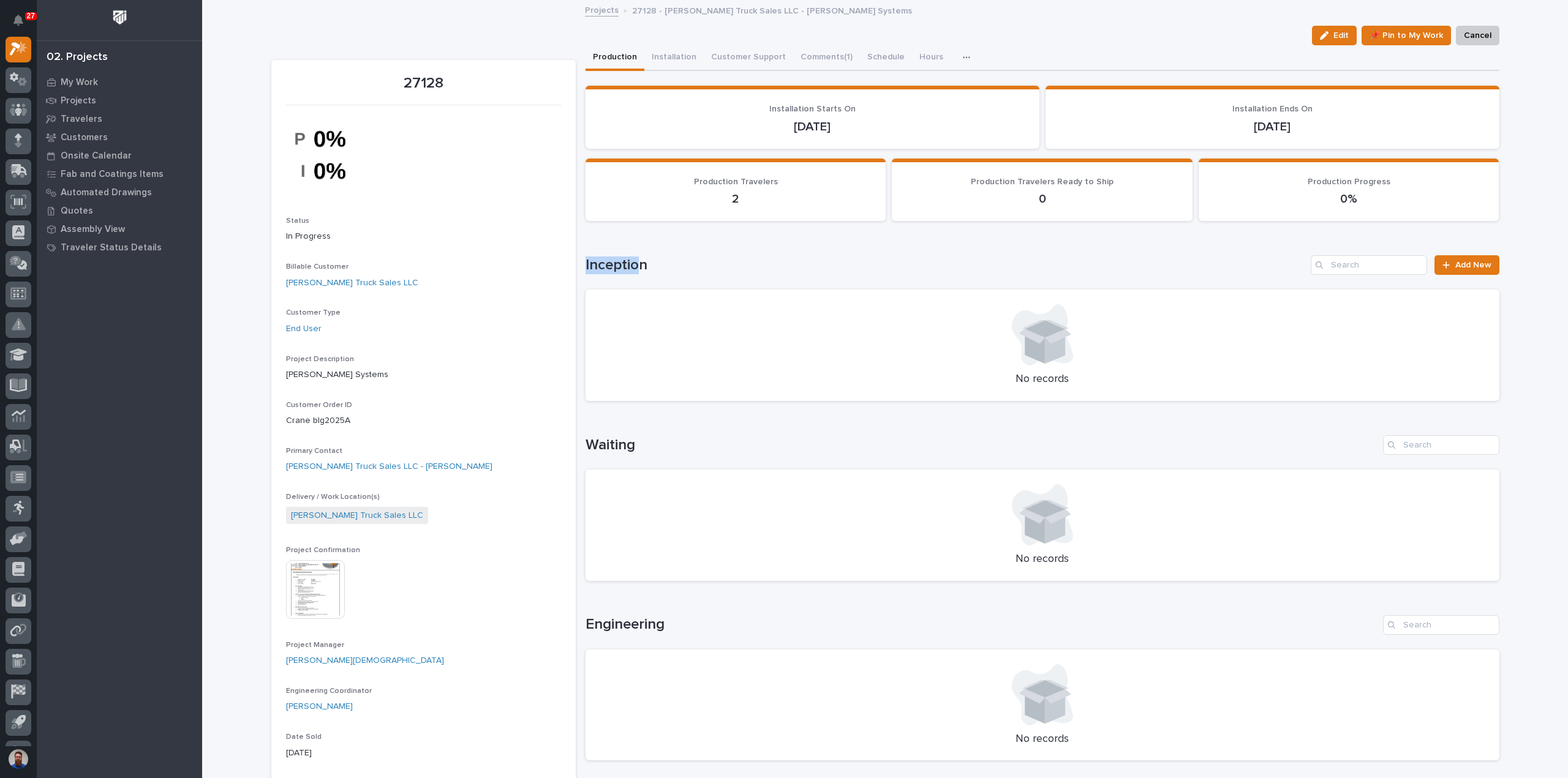
drag, startPoint x: 645, startPoint y: 263, endPoint x: 581, endPoint y: 267, distance: 64.1
click at [585, 267] on h1 "Inception" at bounding box center [946, 266] width 721 height 18
drag, startPoint x: 672, startPoint y: 264, endPoint x: 583, endPoint y: 264, distance: 89.0
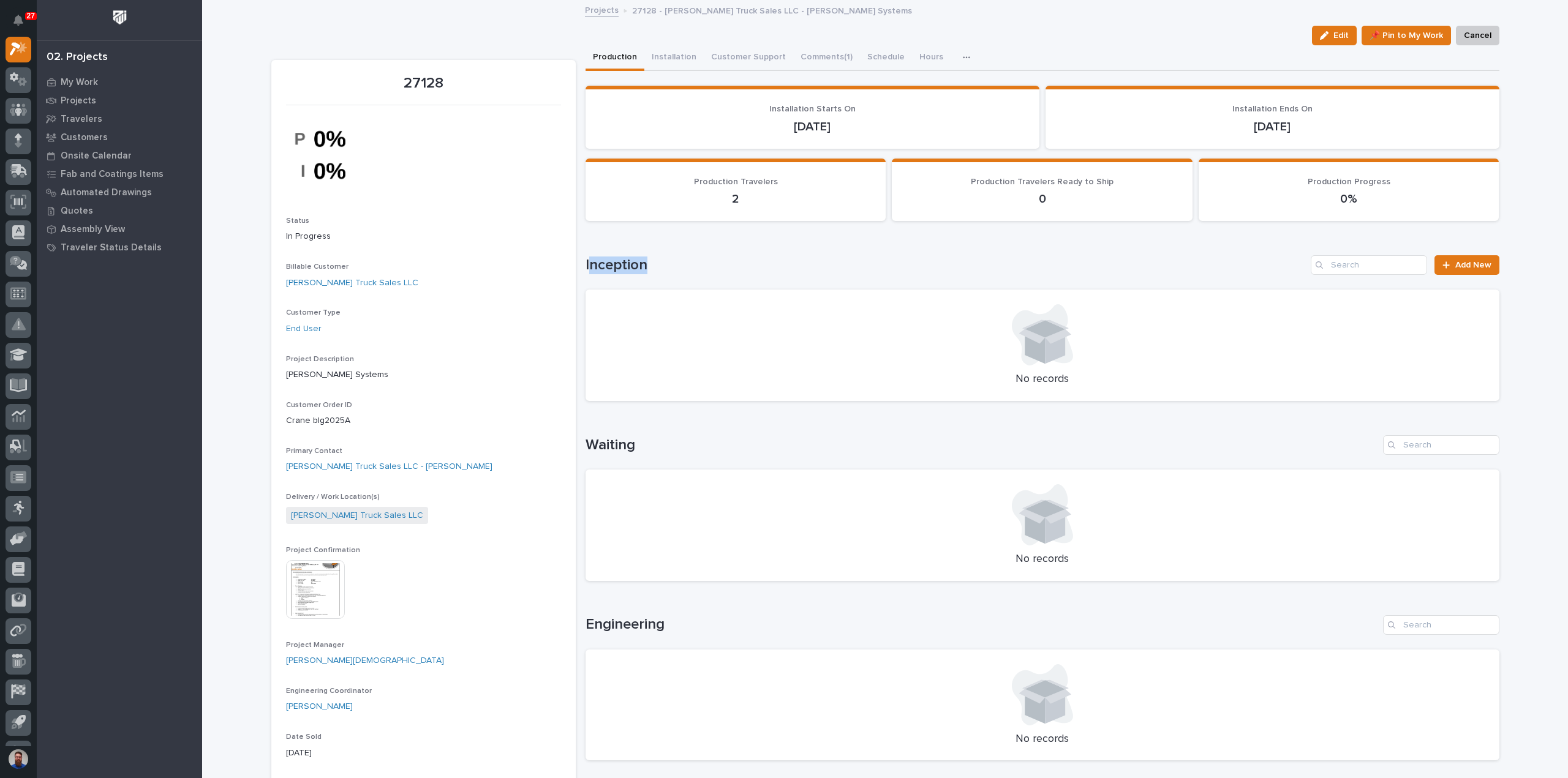
click at [585, 264] on h1 "Inception" at bounding box center [946, 266] width 721 height 18
drag, startPoint x: 577, startPoint y: 265, endPoint x: 690, endPoint y: 261, distance: 113.1
click at [690, 261] on h1 "Inception" at bounding box center [946, 266] width 721 height 18
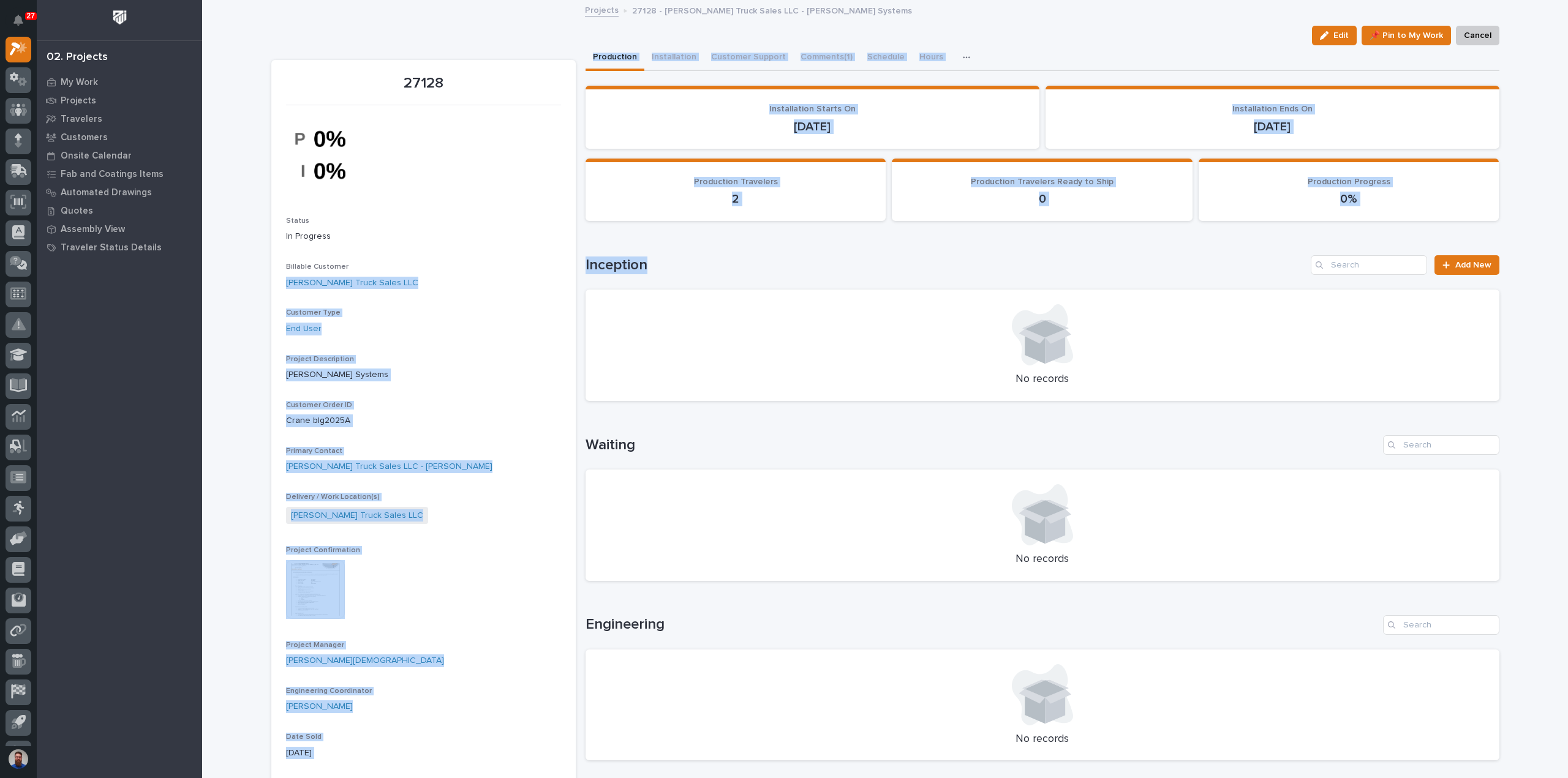
drag, startPoint x: 669, startPoint y: 263, endPoint x: 572, endPoint y: 263, distance: 97.0
click at [585, 261] on h1 "Inception" at bounding box center [946, 266] width 721 height 18
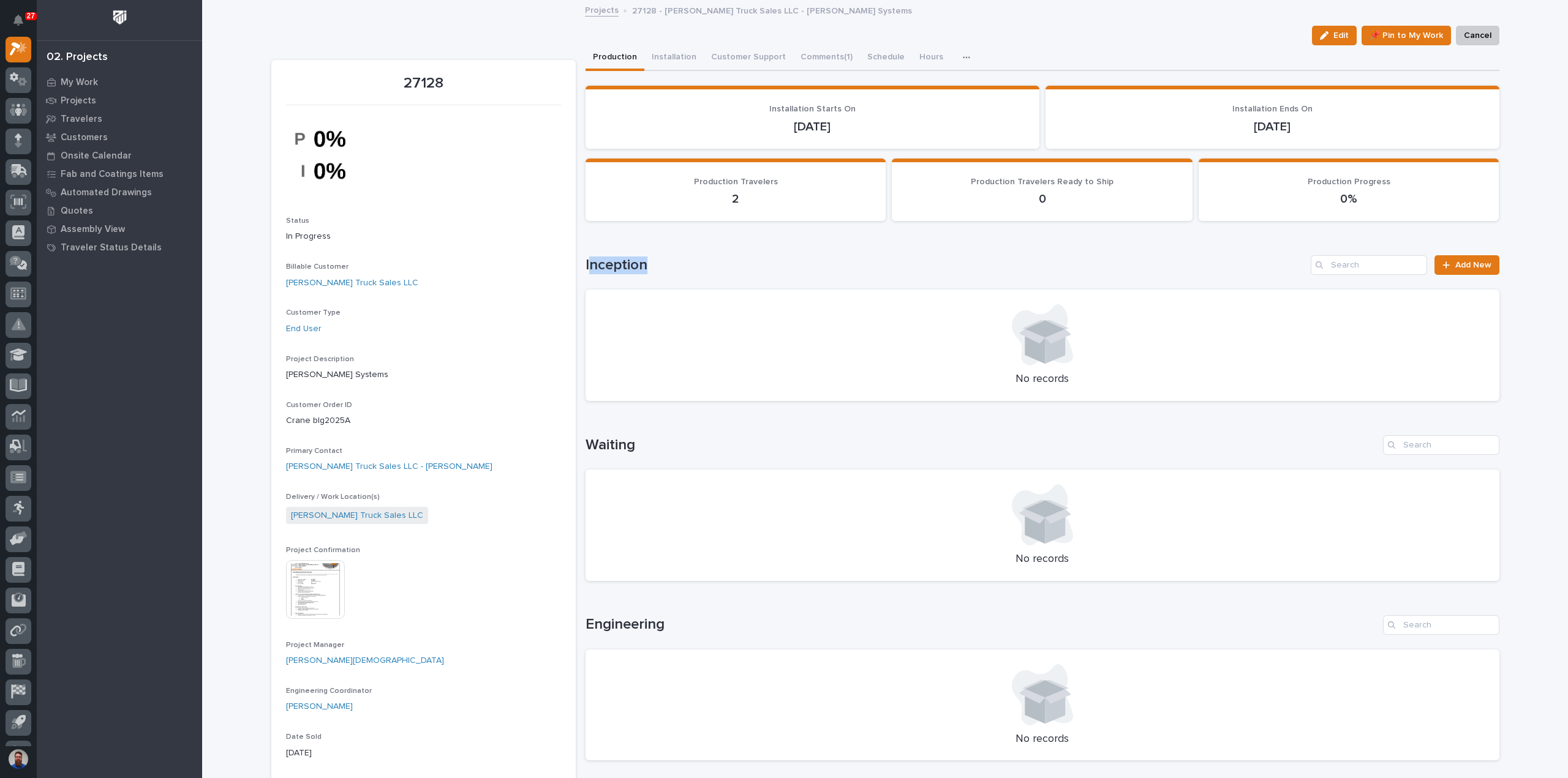
drag, startPoint x: 642, startPoint y: 265, endPoint x: 582, endPoint y: 265, distance: 60.0
click at [585, 265] on h1 "Inception" at bounding box center [946, 266] width 721 height 18
drag, startPoint x: 640, startPoint y: 265, endPoint x: 578, endPoint y: 268, distance: 62.1
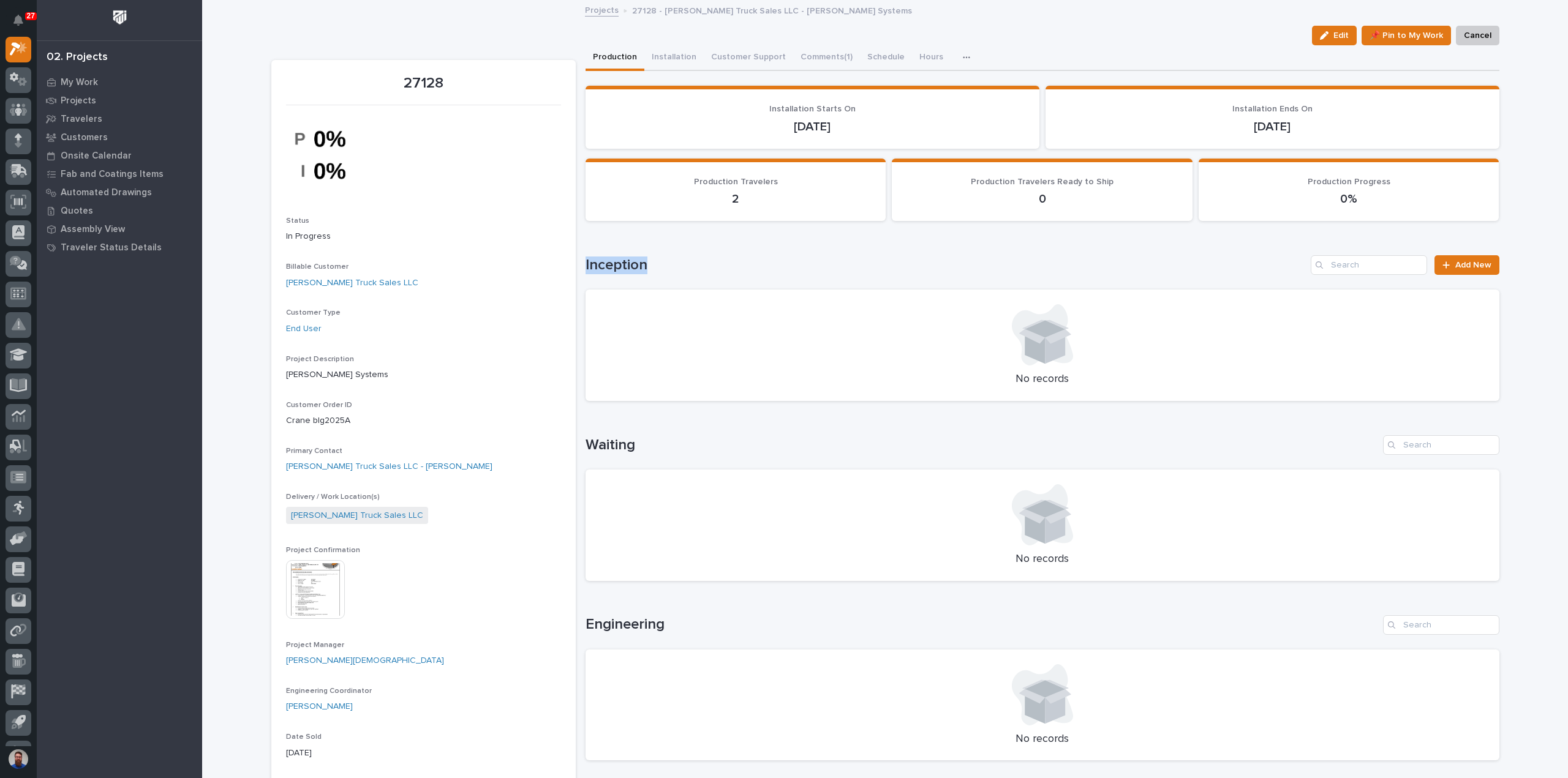
click at [585, 268] on h1 "Inception" at bounding box center [946, 266] width 721 height 18
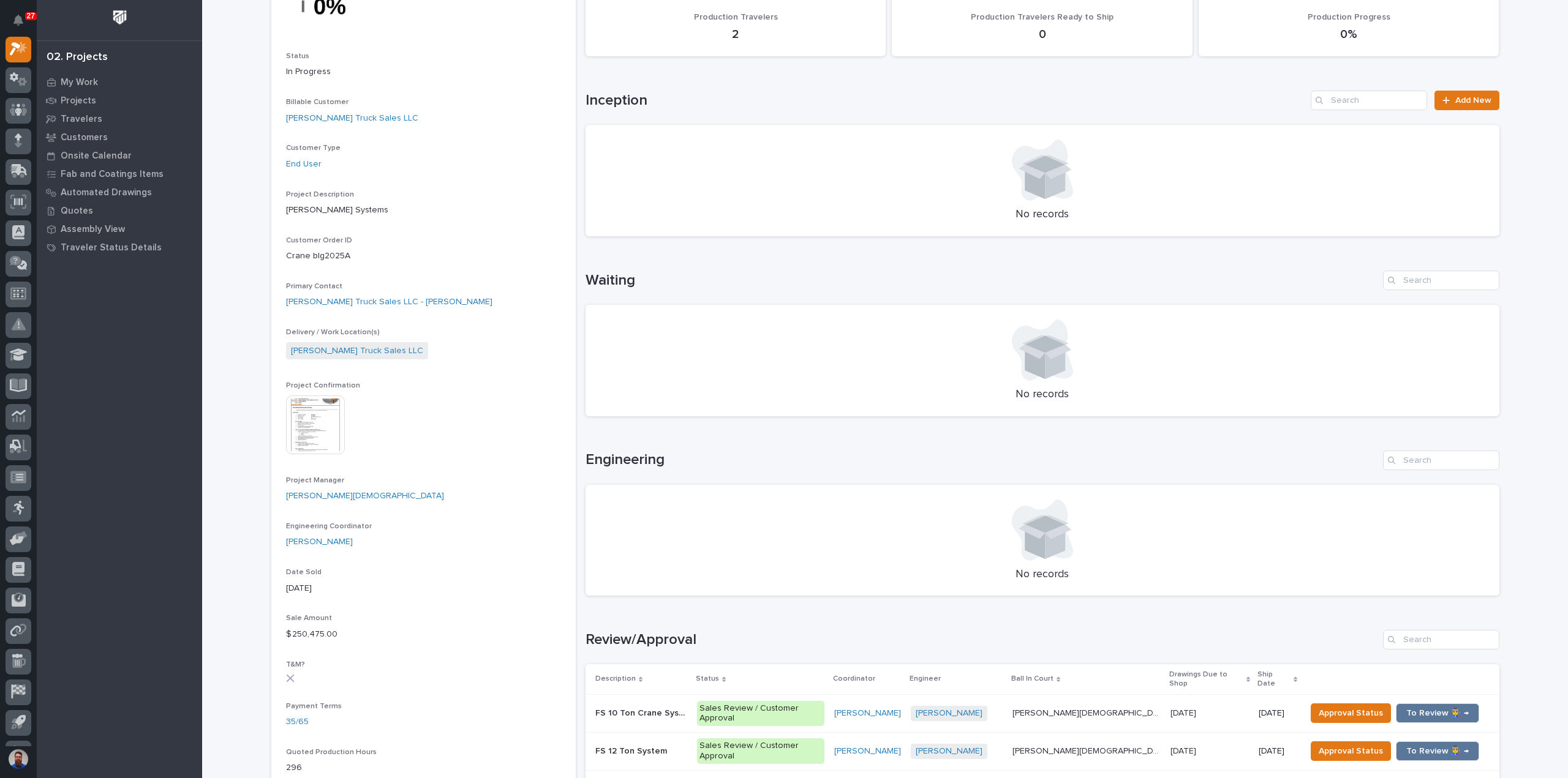
scroll to position [327, 0]
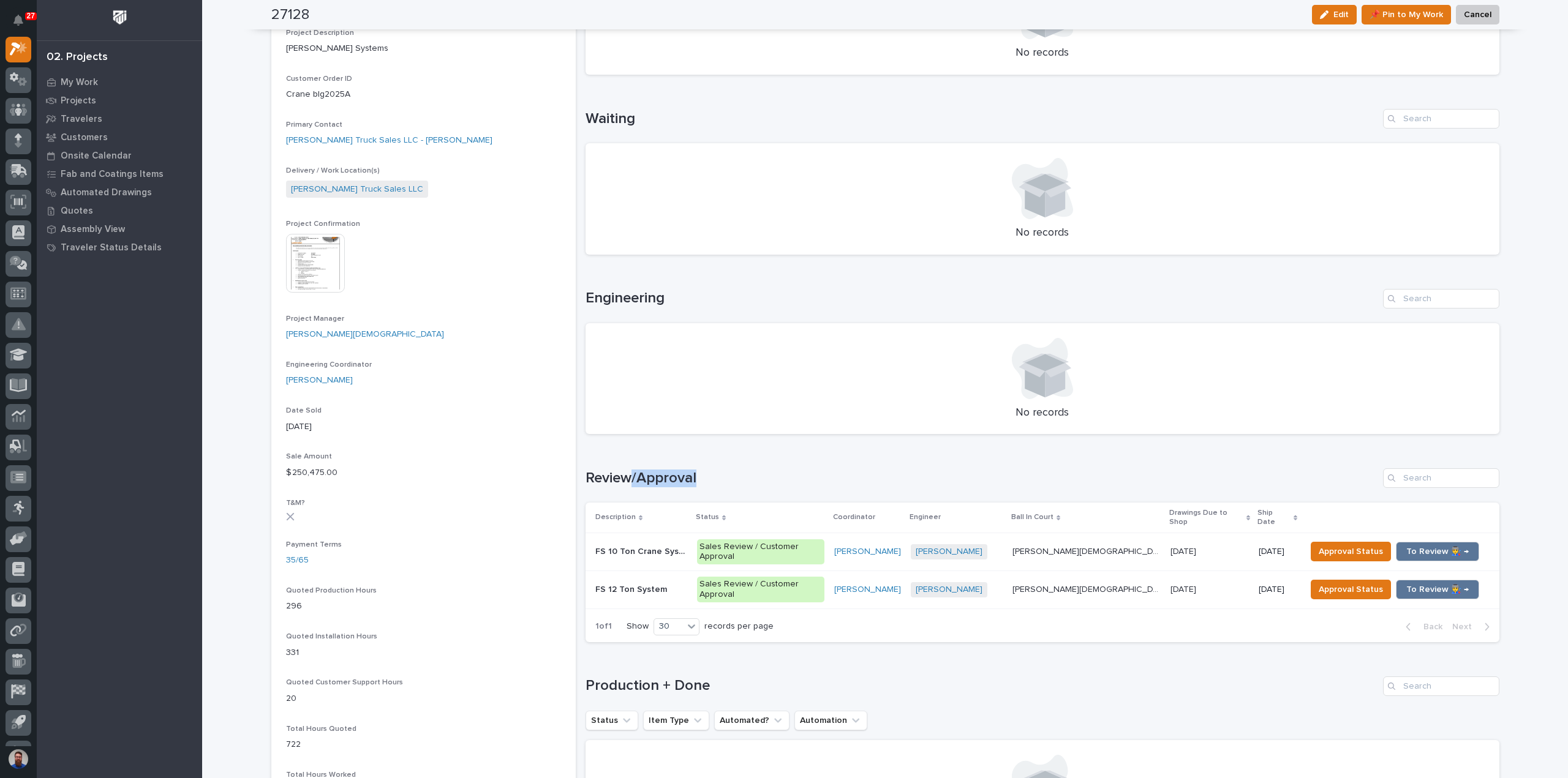
drag, startPoint x: 700, startPoint y: 476, endPoint x: 624, endPoint y: 477, distance: 76.0
click at [624, 477] on h1 "Review/Approval" at bounding box center [981, 479] width 793 height 18
click at [1322, 544] on span "Approval Status" at bounding box center [1351, 551] width 65 height 15
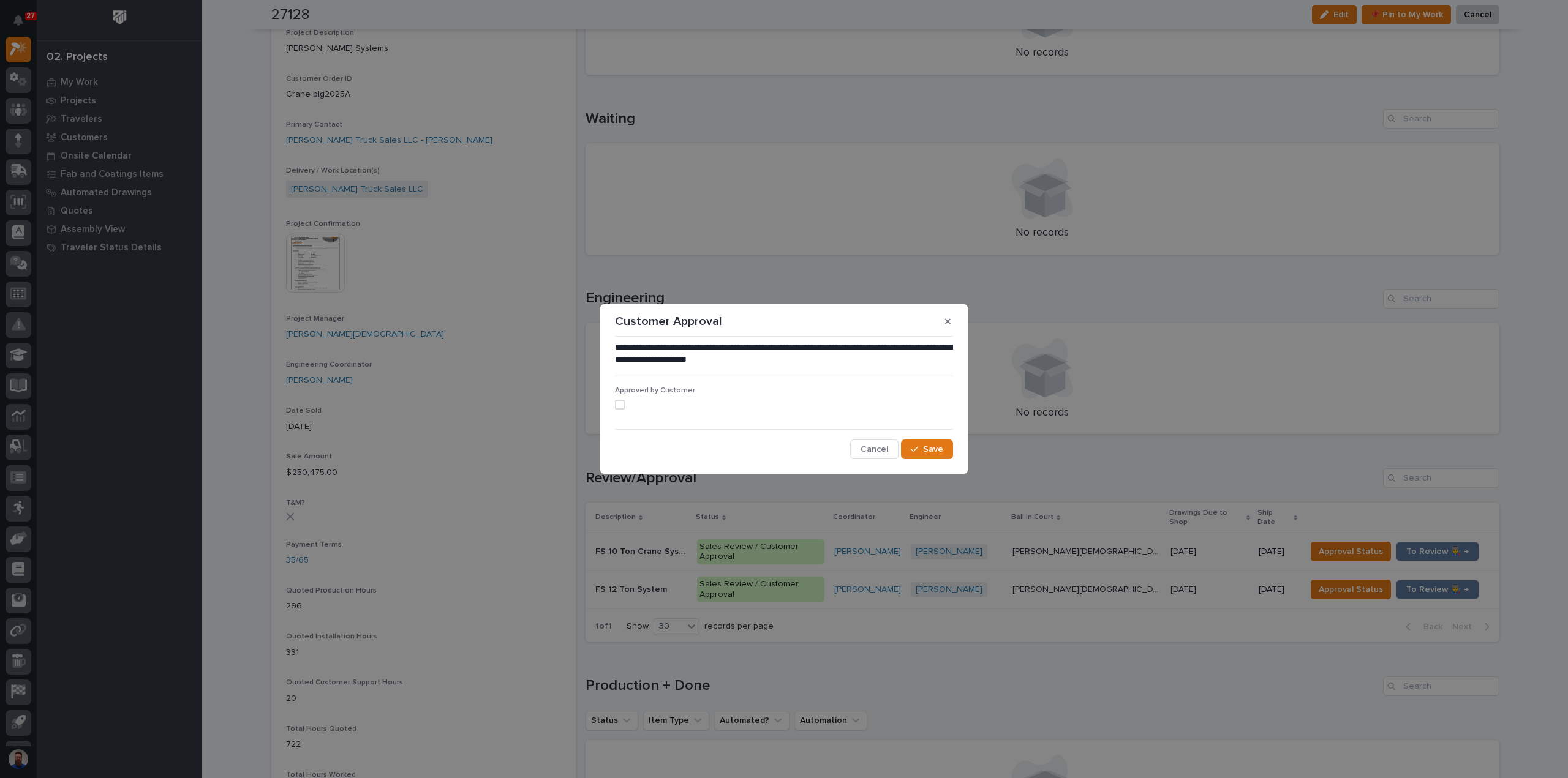
click at [624, 401] on label at bounding box center [784, 404] width 338 height 10
click at [936, 449] on span "Save" at bounding box center [933, 450] width 20 height 11
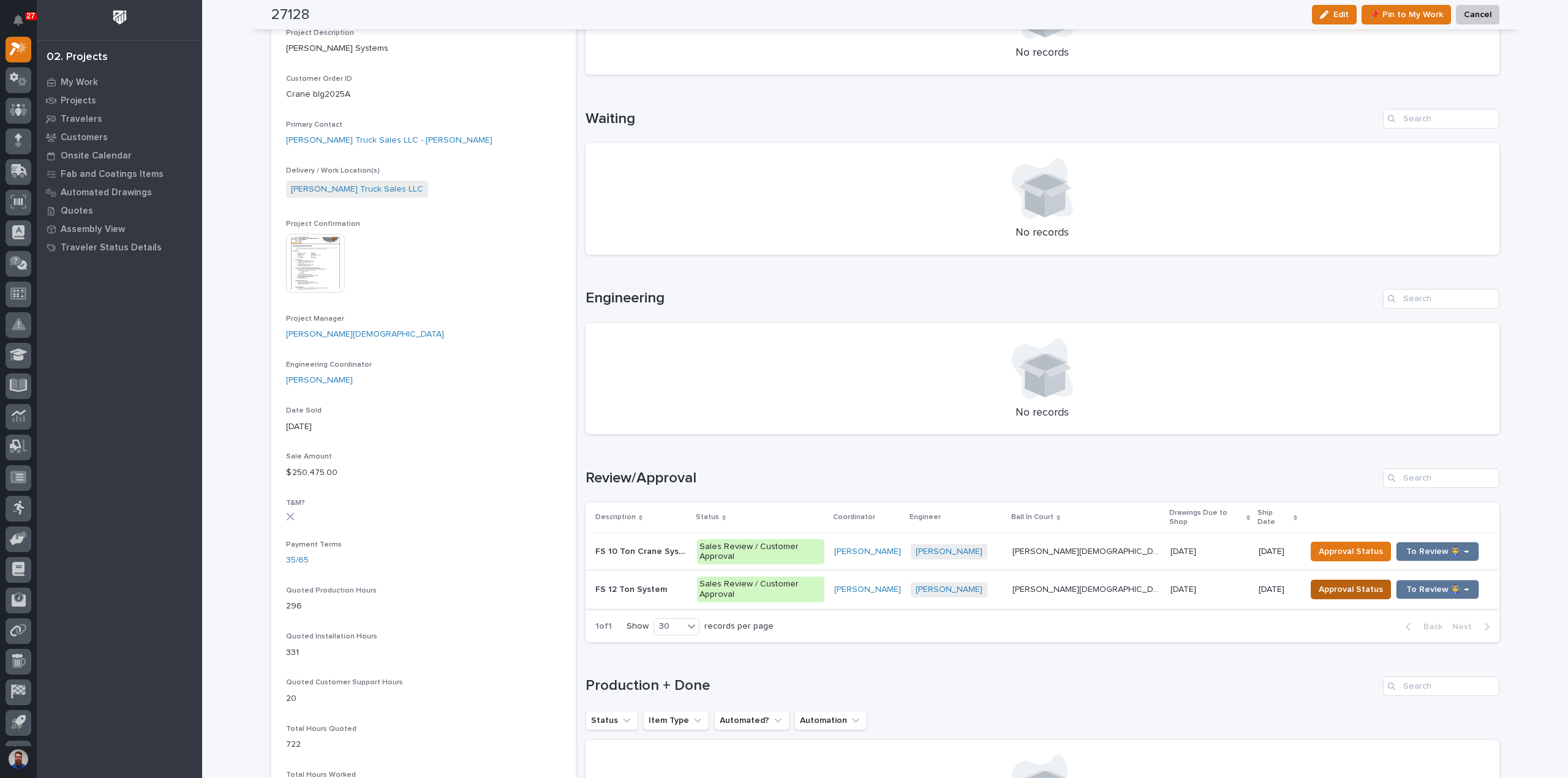
click at [1319, 582] on span "Approval Status" at bounding box center [1351, 590] width 65 height 15
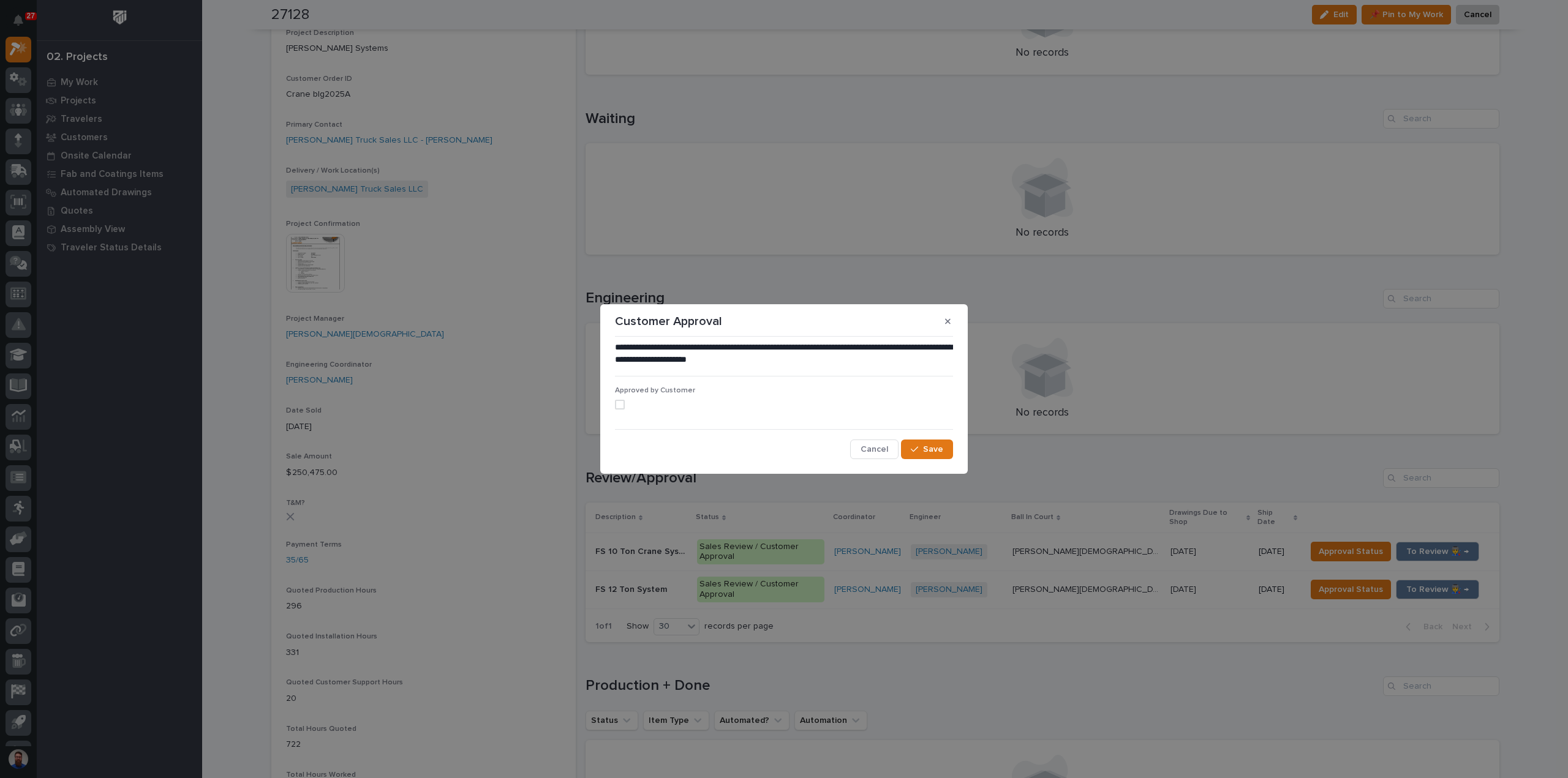
click at [624, 403] on label at bounding box center [784, 404] width 338 height 10
click at [940, 448] on span "Save" at bounding box center [933, 450] width 20 height 11
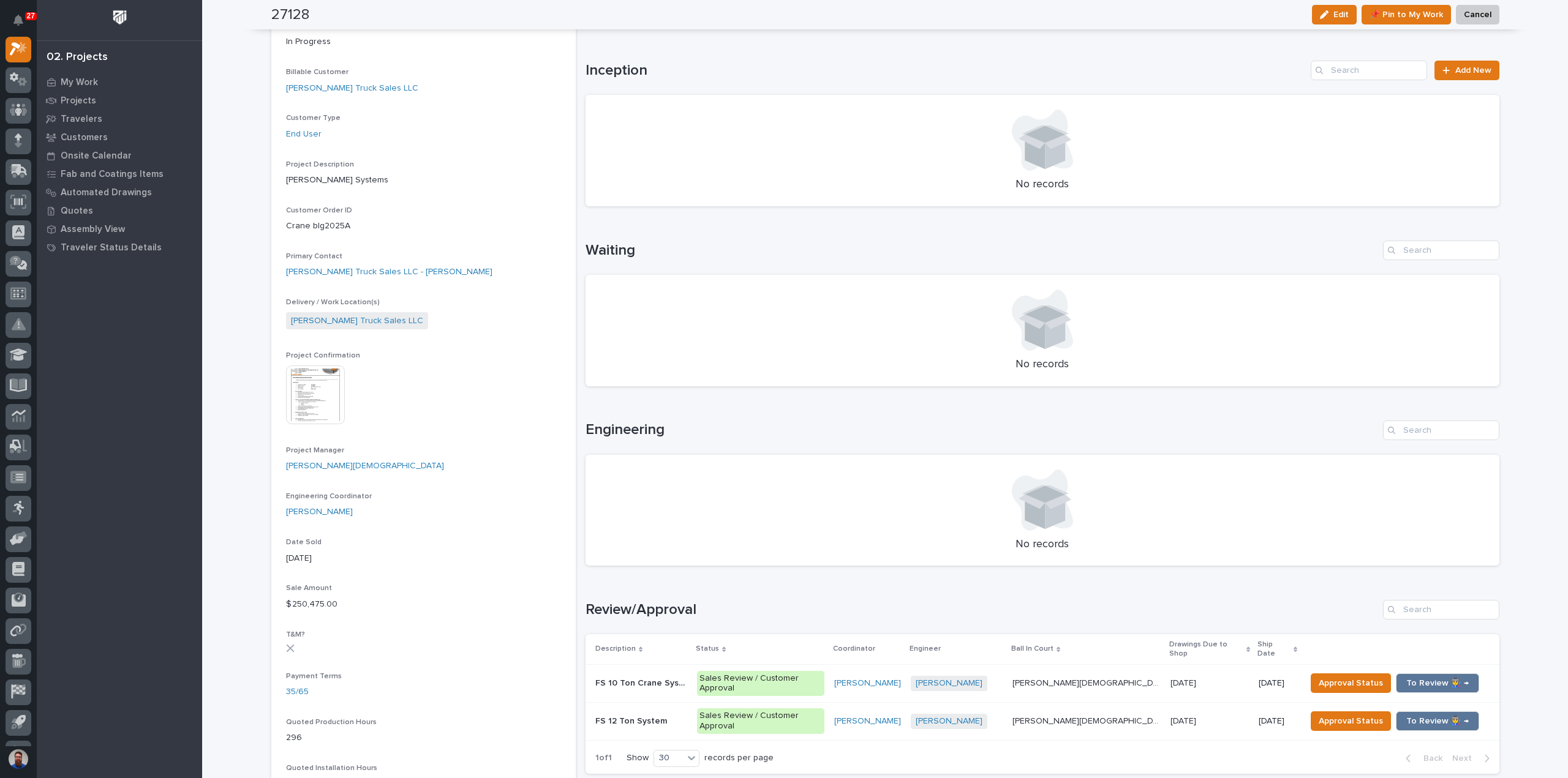
scroll to position [0, 0]
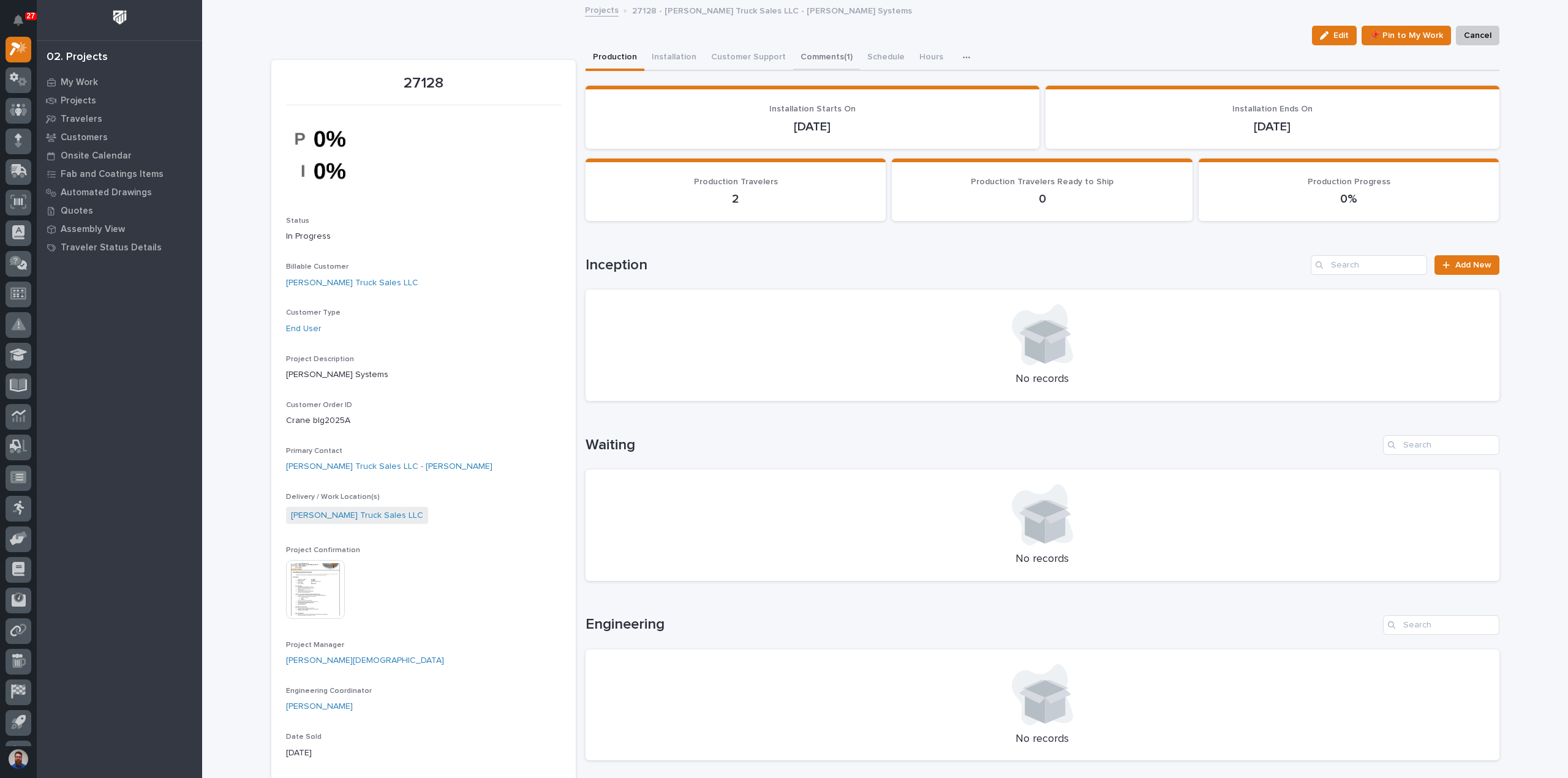
click at [808, 55] on button "Comments (1)" at bounding box center [825, 58] width 66 height 25
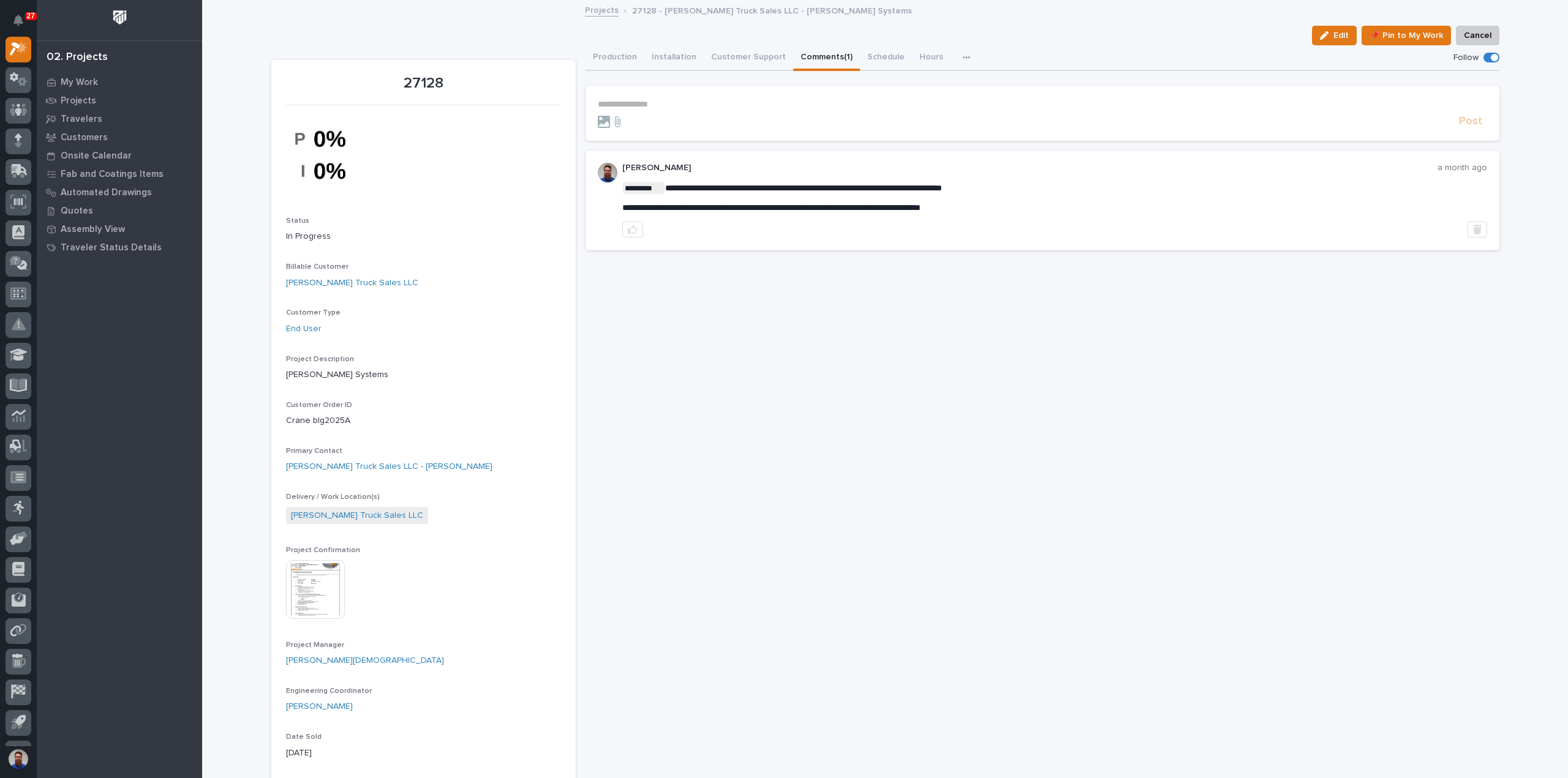
click at [673, 102] on p "**********" at bounding box center [1042, 104] width 889 height 10
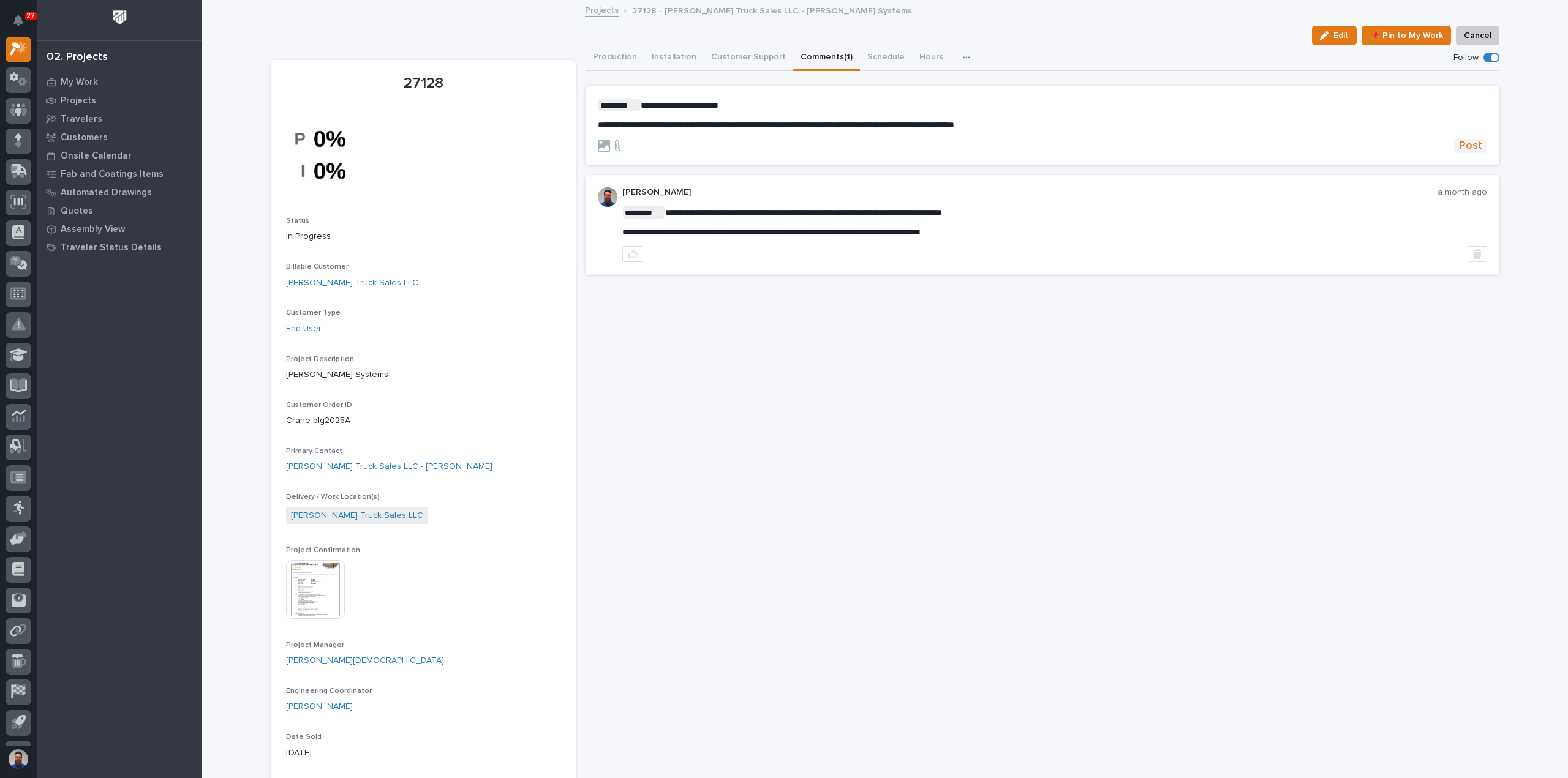
click at [1467, 141] on span "Post" at bounding box center [1471, 146] width 24 height 14
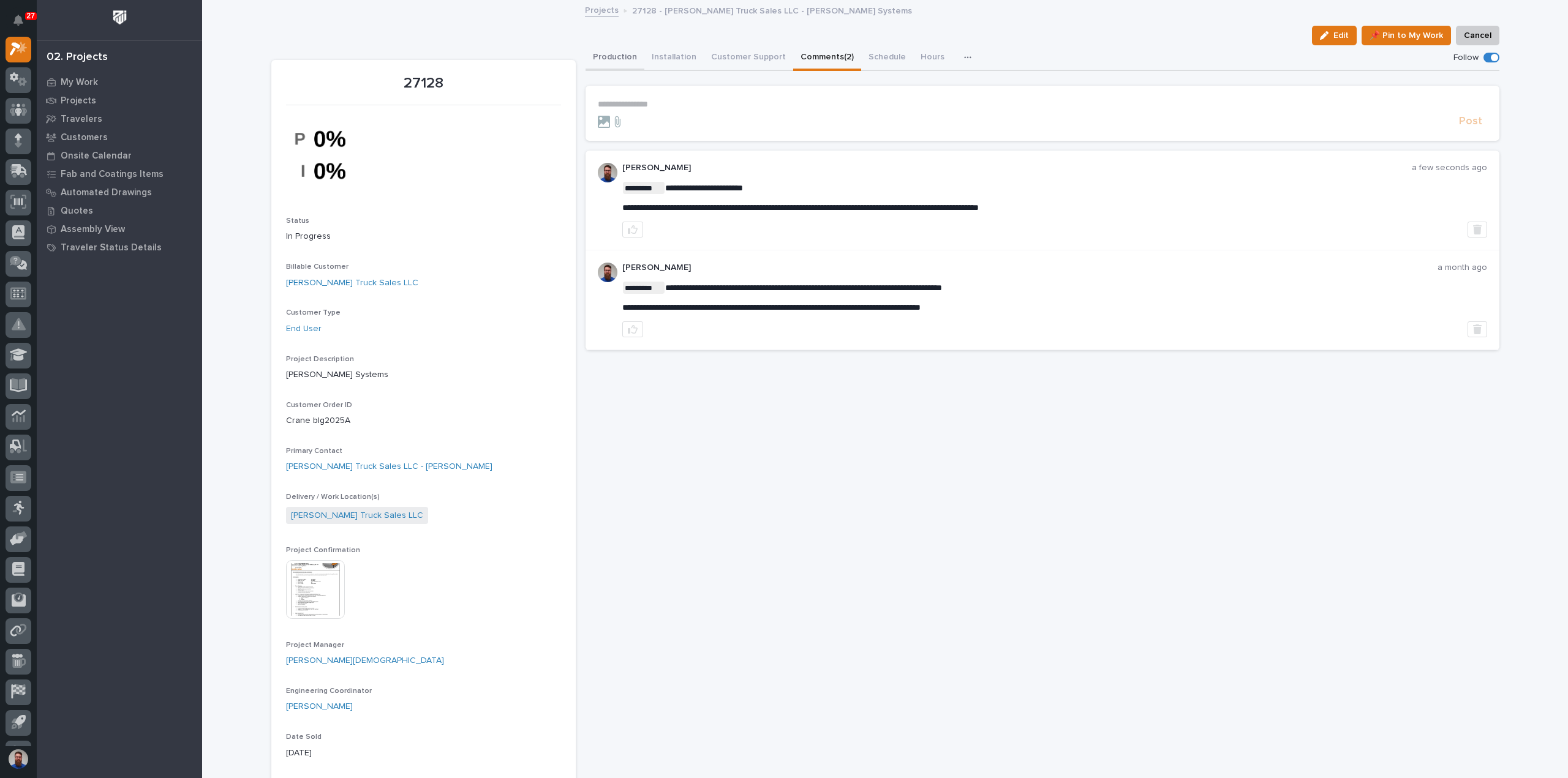
click at [621, 54] on button "Production" at bounding box center [614, 58] width 59 height 25
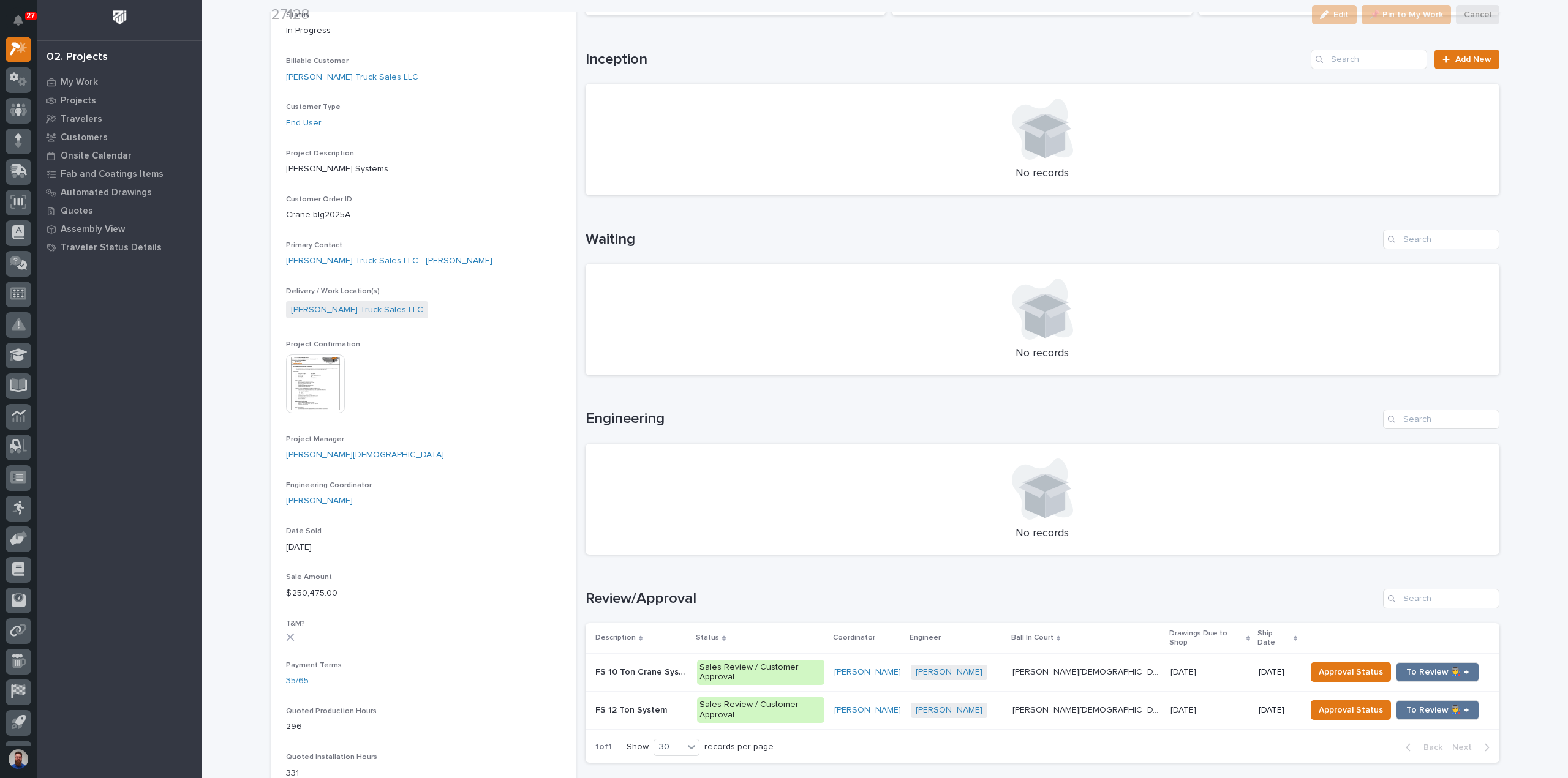
scroll to position [490, 0]
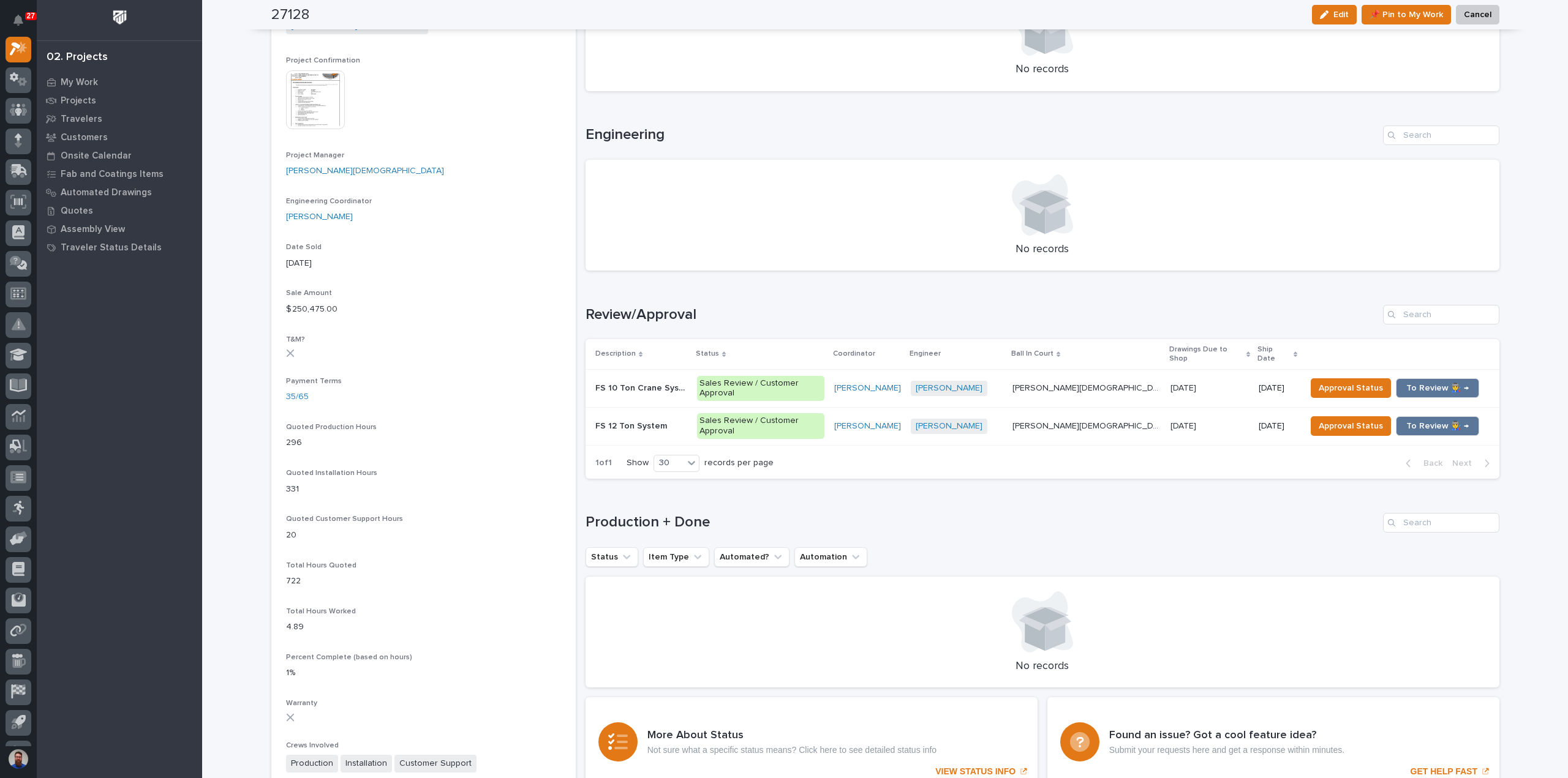
click at [1181, 379] on div "[DATE] [DATE]" at bounding box center [1209, 389] width 78 height 20
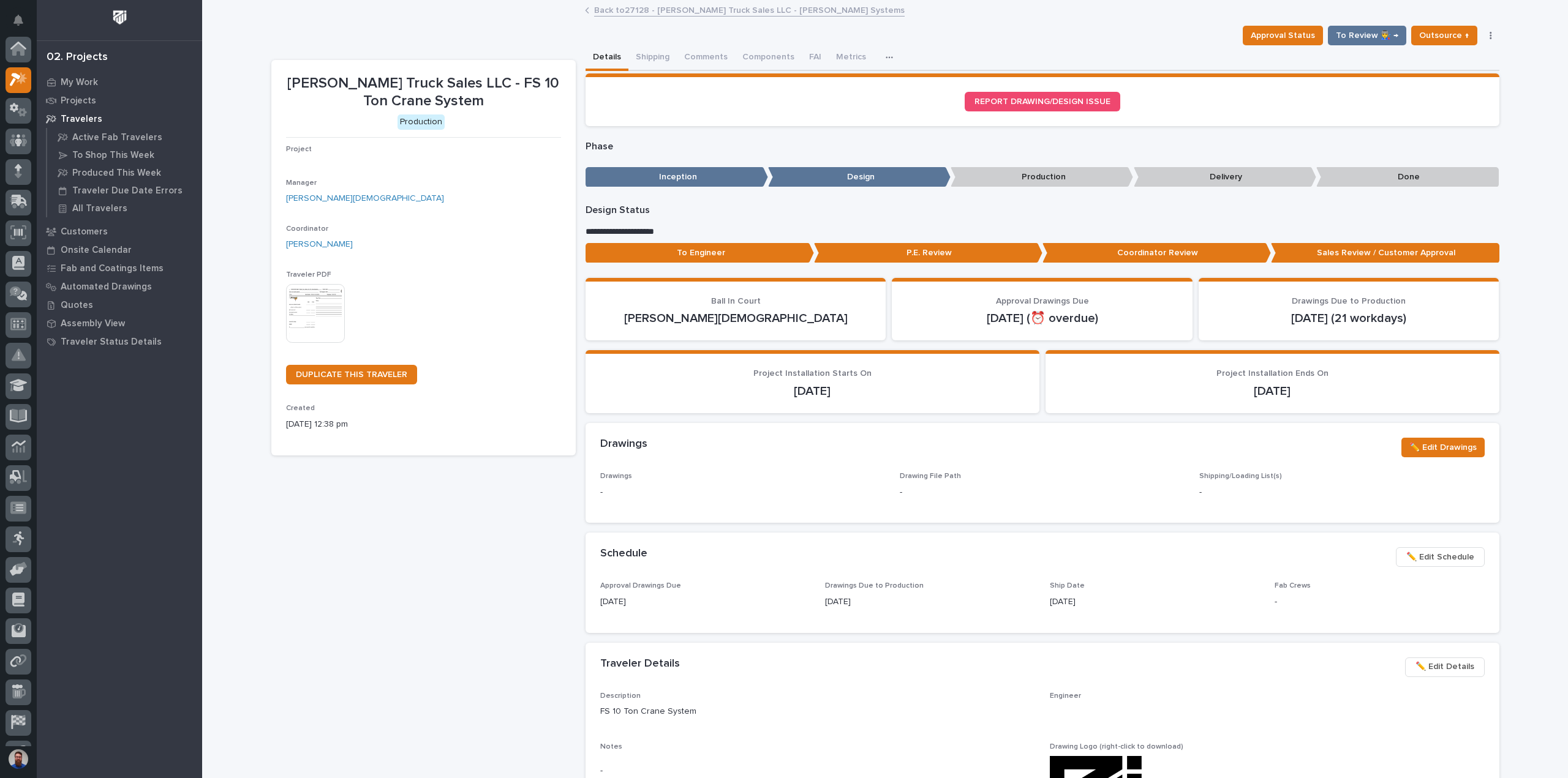
scroll to position [31, 0]
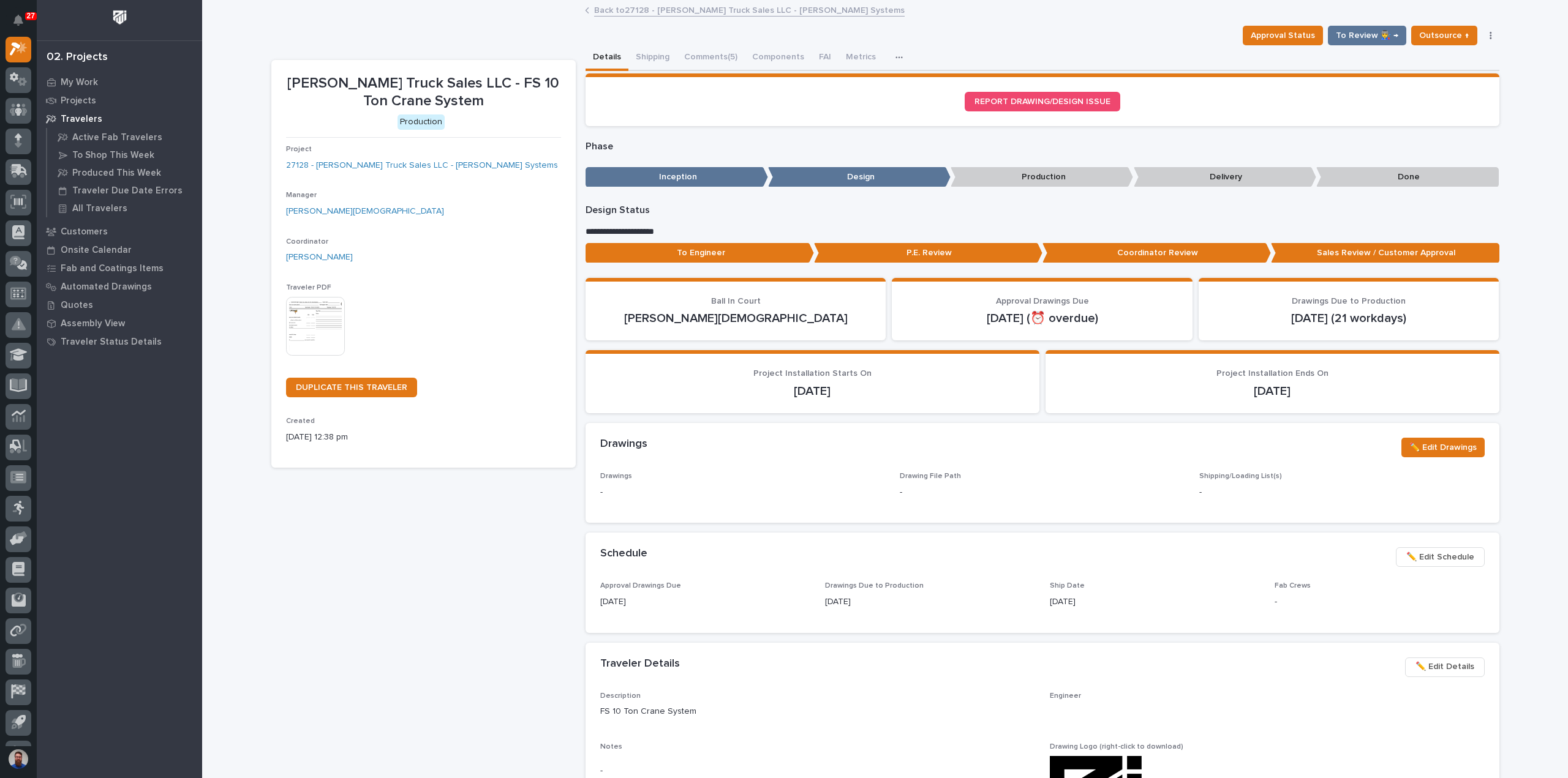
click at [794, 259] on p "To Engineer" at bounding box center [699, 253] width 228 height 20
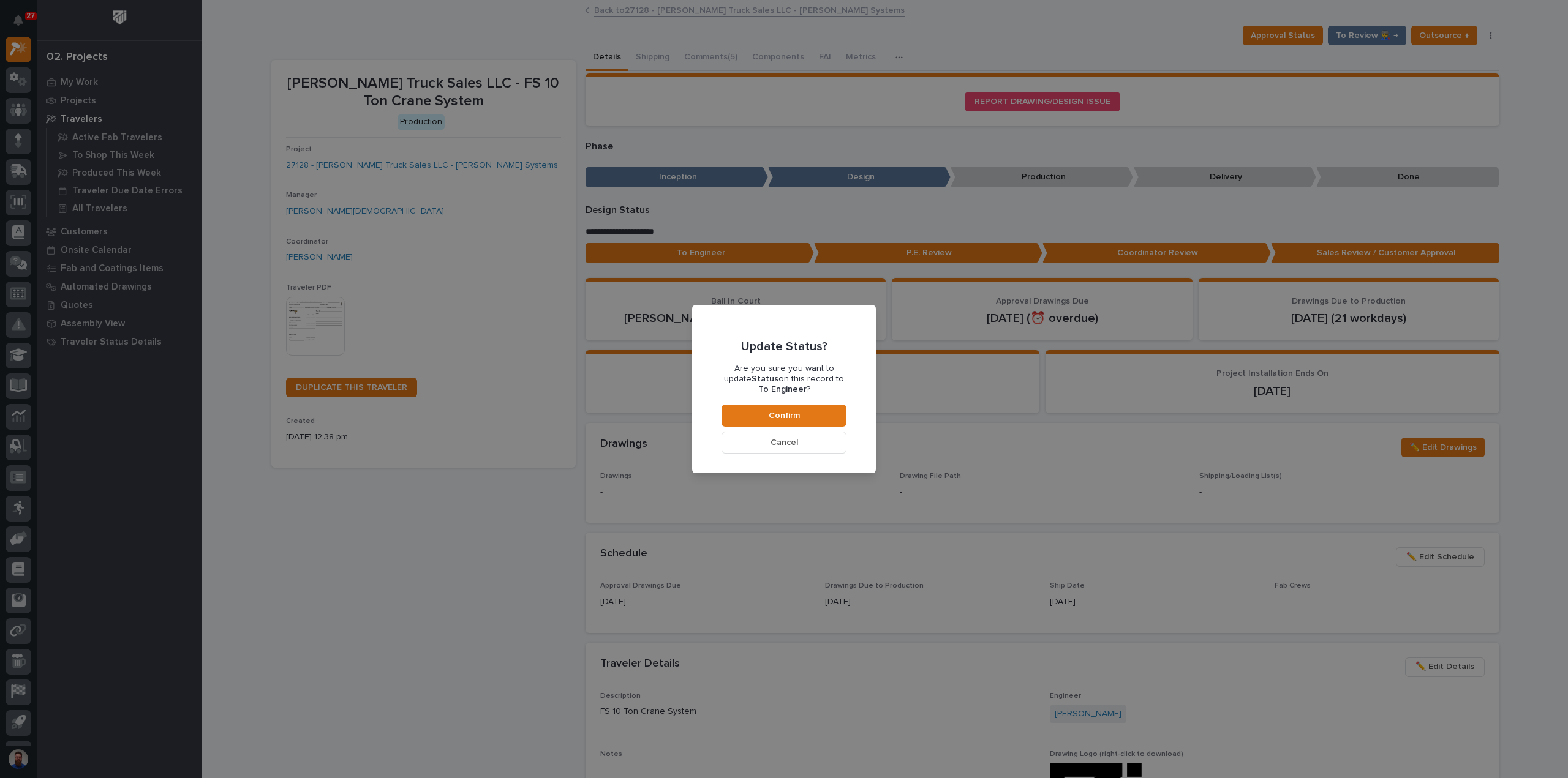
click at [814, 441] on button "Cancel" at bounding box center [784, 442] width 125 height 22
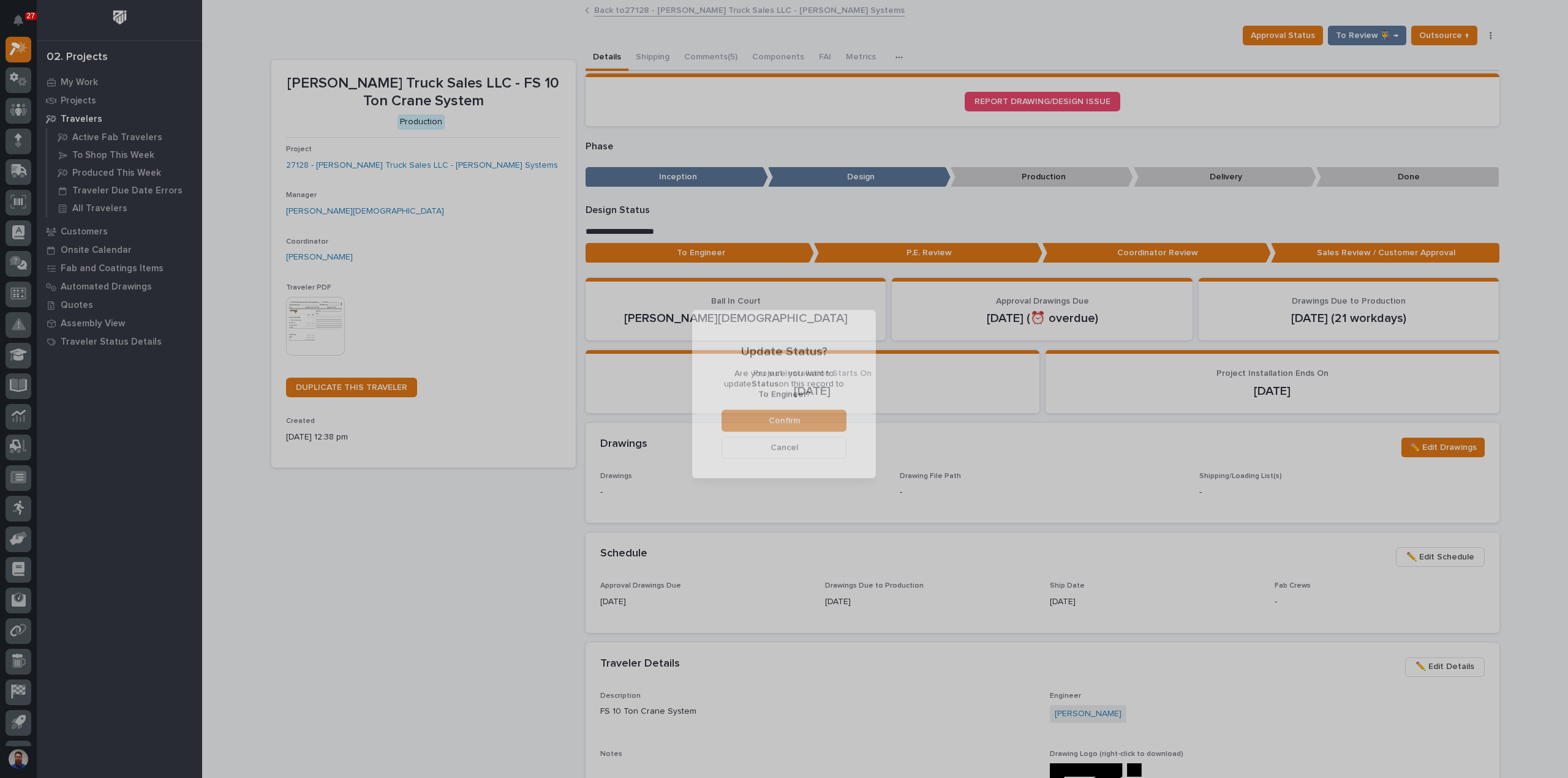
scroll to position [73, 0]
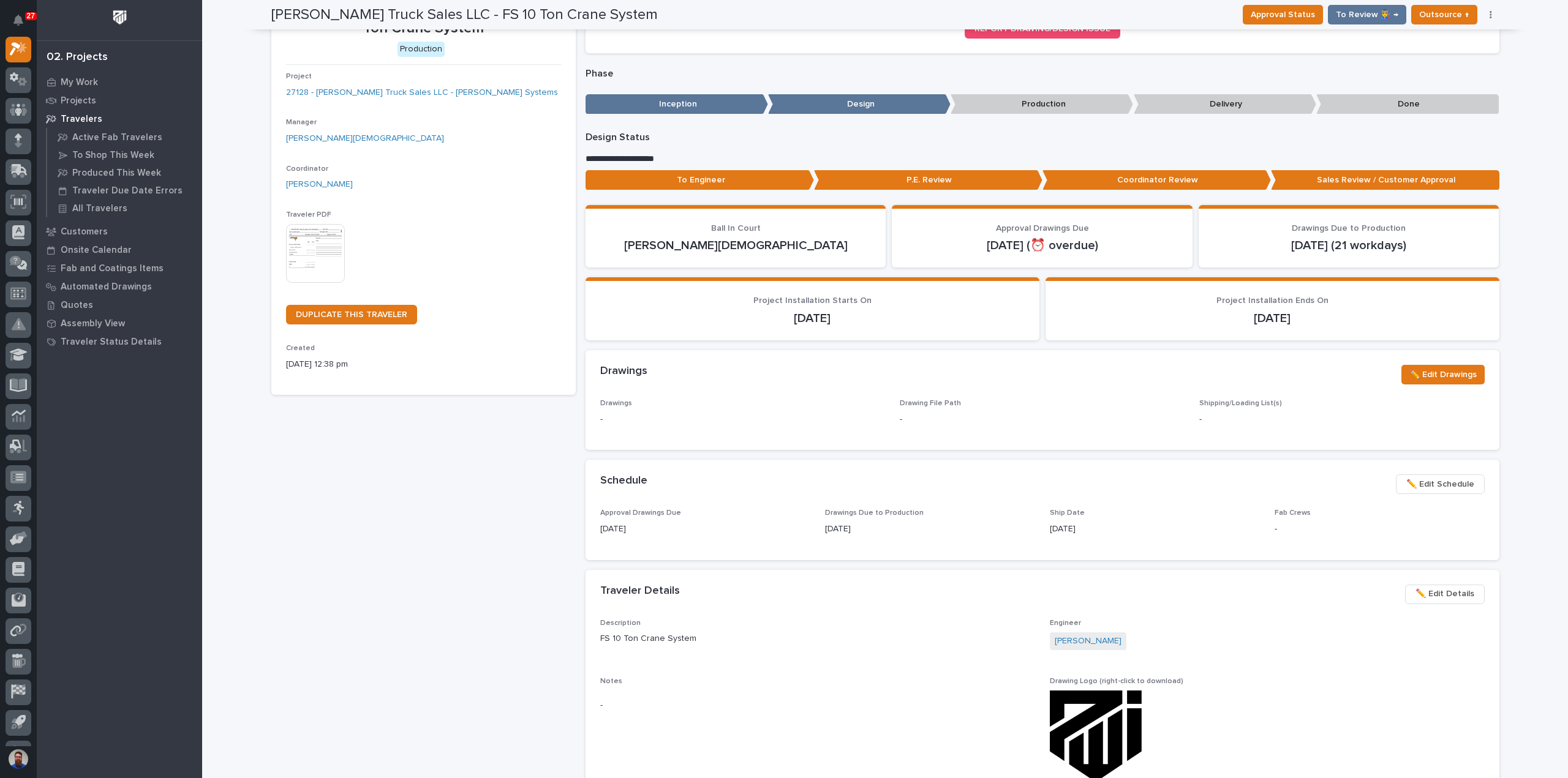
click at [1444, 486] on span "✏️ Edit Schedule" at bounding box center [1440, 484] width 68 height 15
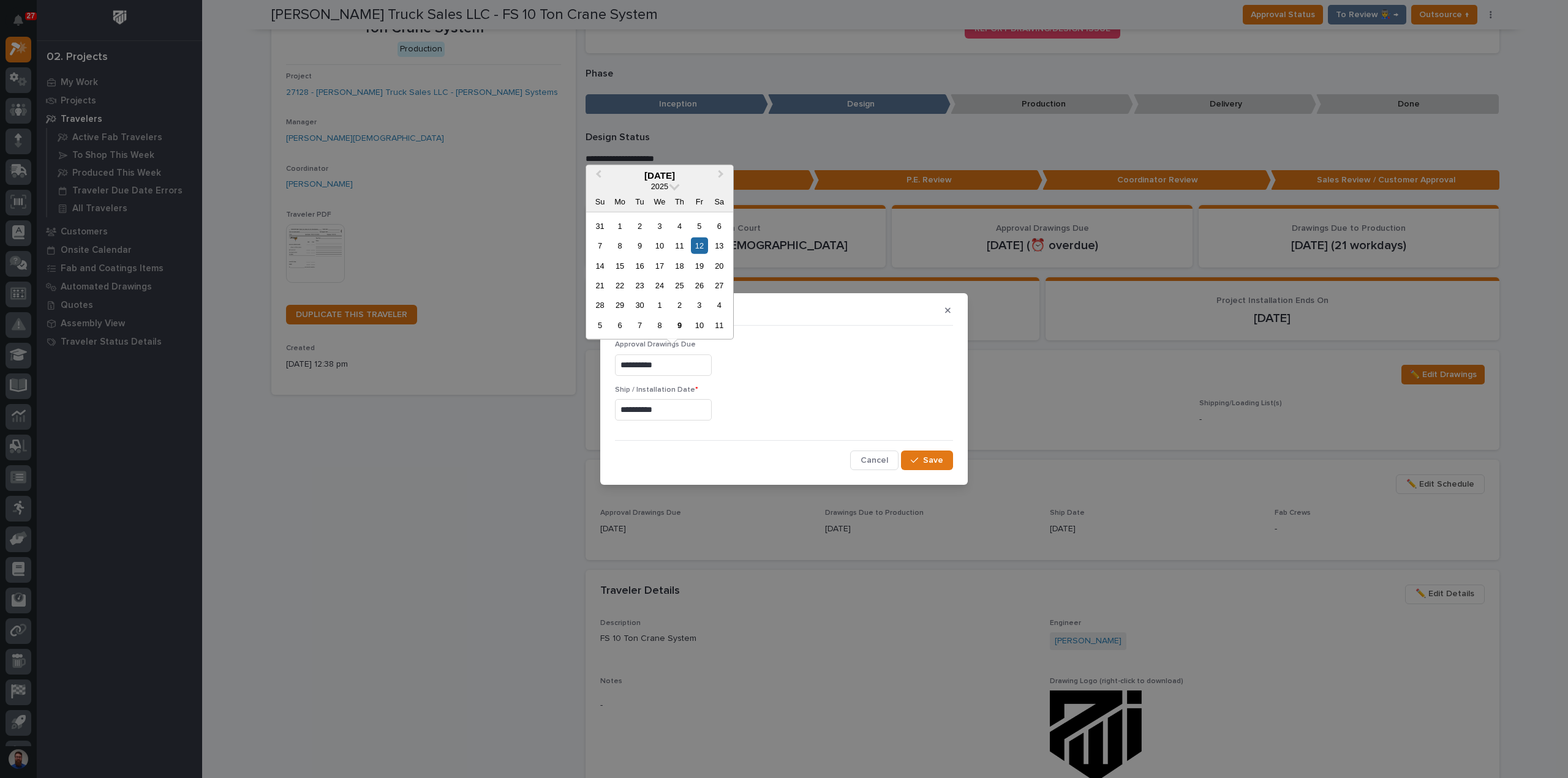
drag, startPoint x: 697, startPoint y: 366, endPoint x: 511, endPoint y: 363, distance: 186.0
click at [518, 364] on div "**********" at bounding box center [784, 389] width 1568 height 778
click at [940, 459] on span "Save" at bounding box center [933, 460] width 20 height 11
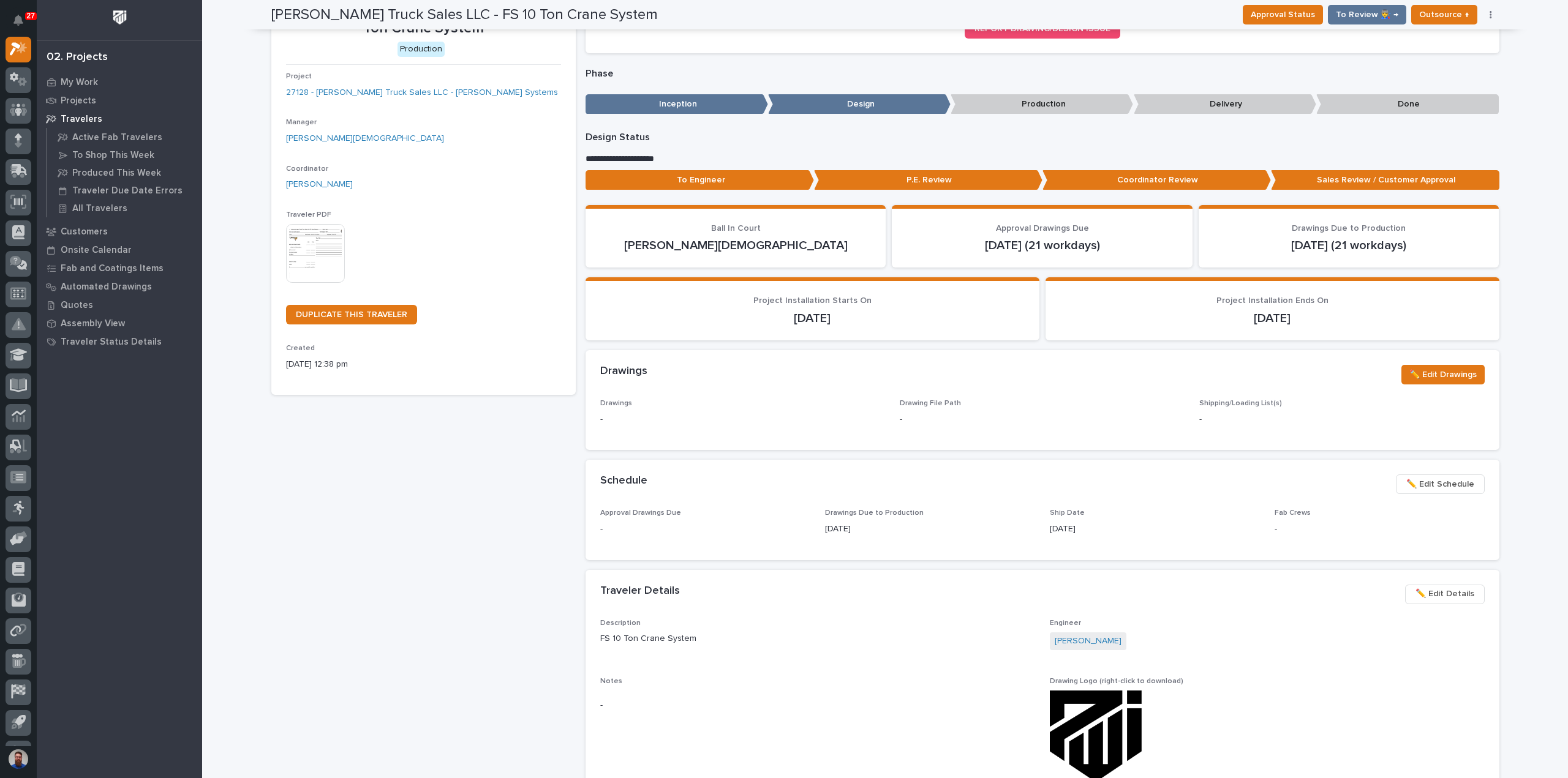
click at [754, 170] on p "To Engineer" at bounding box center [699, 180] width 228 height 20
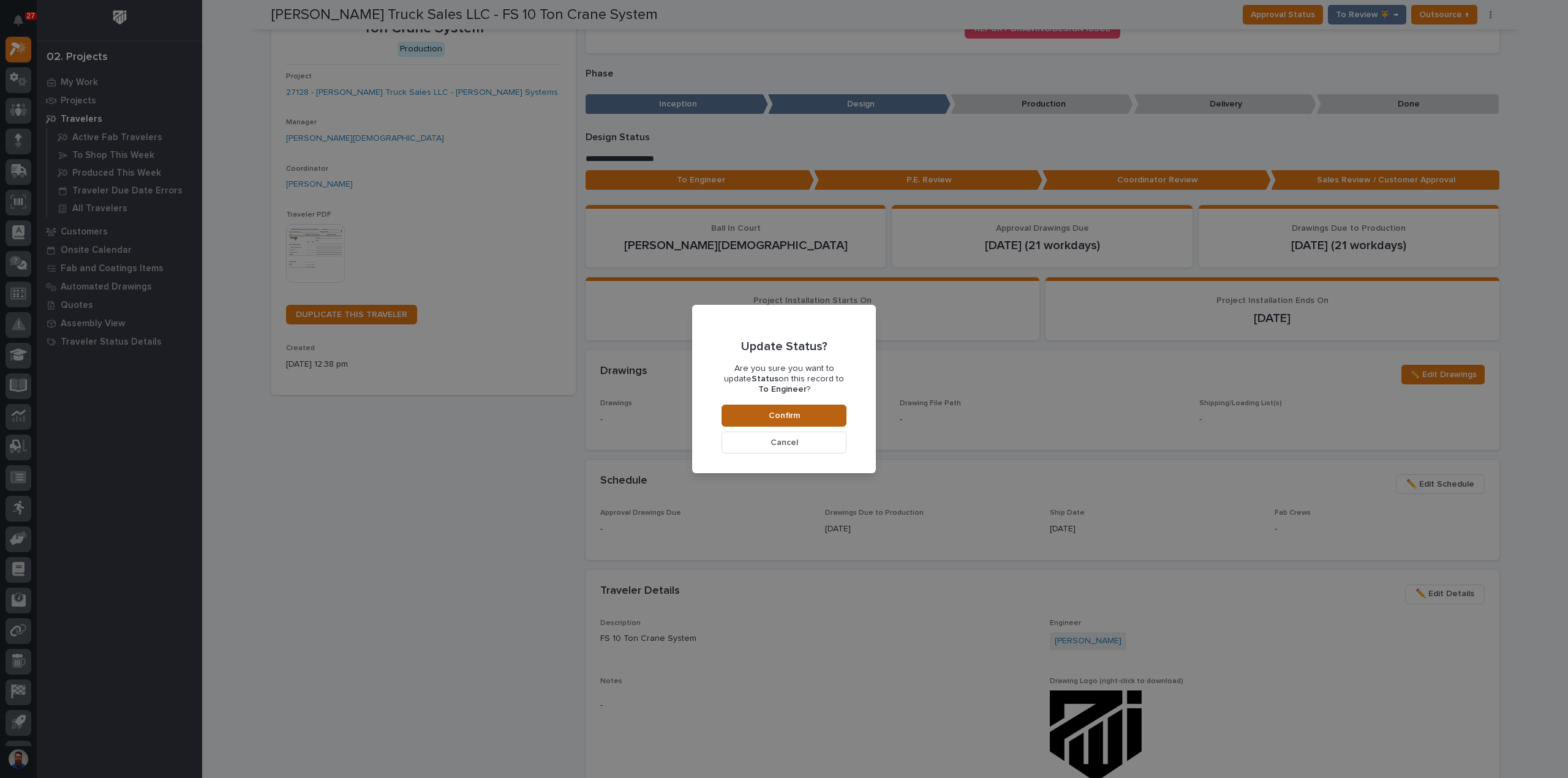
click at [787, 414] on span "Confirm" at bounding box center [784, 416] width 31 height 11
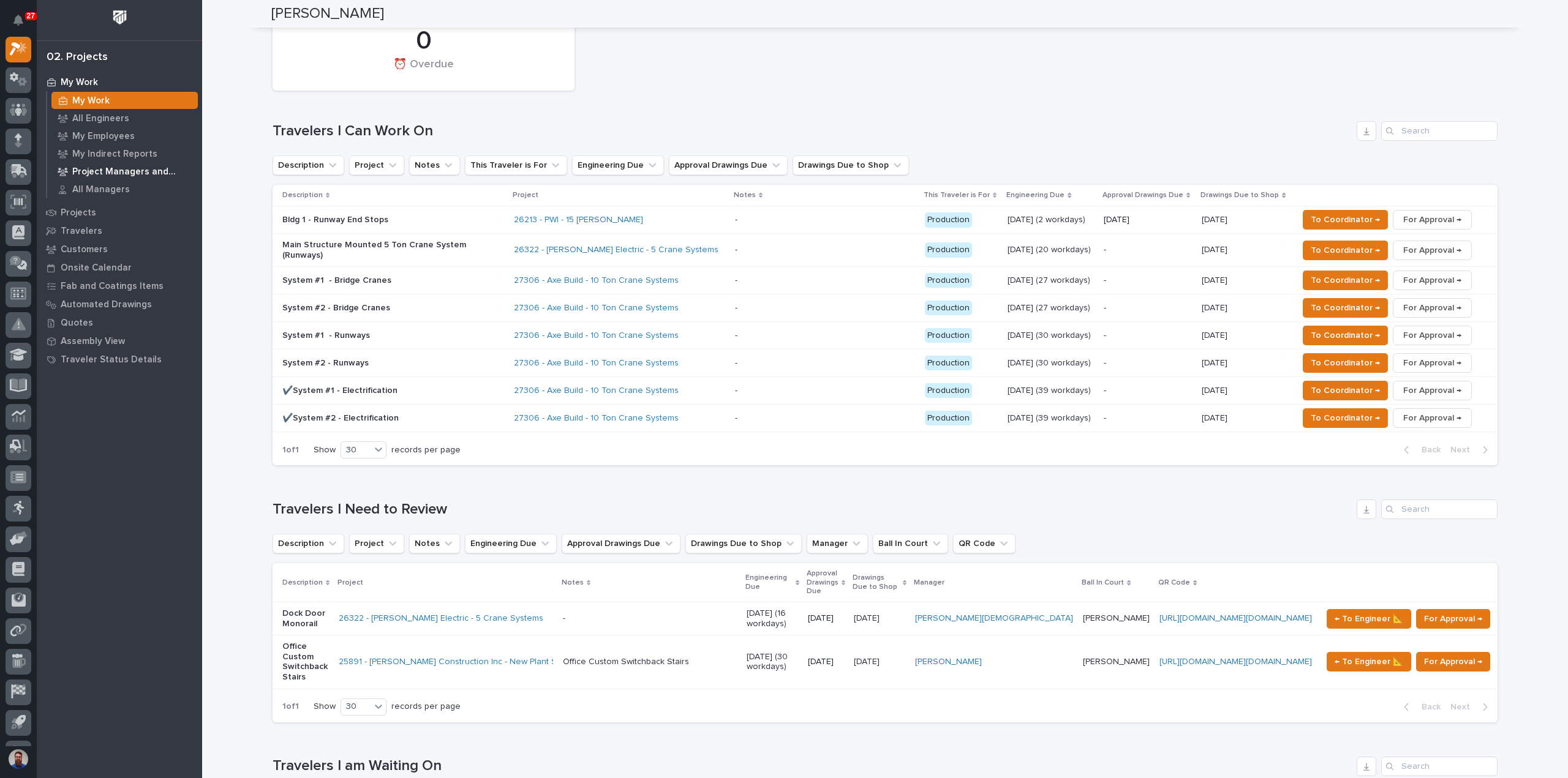
scroll to position [327, 0]
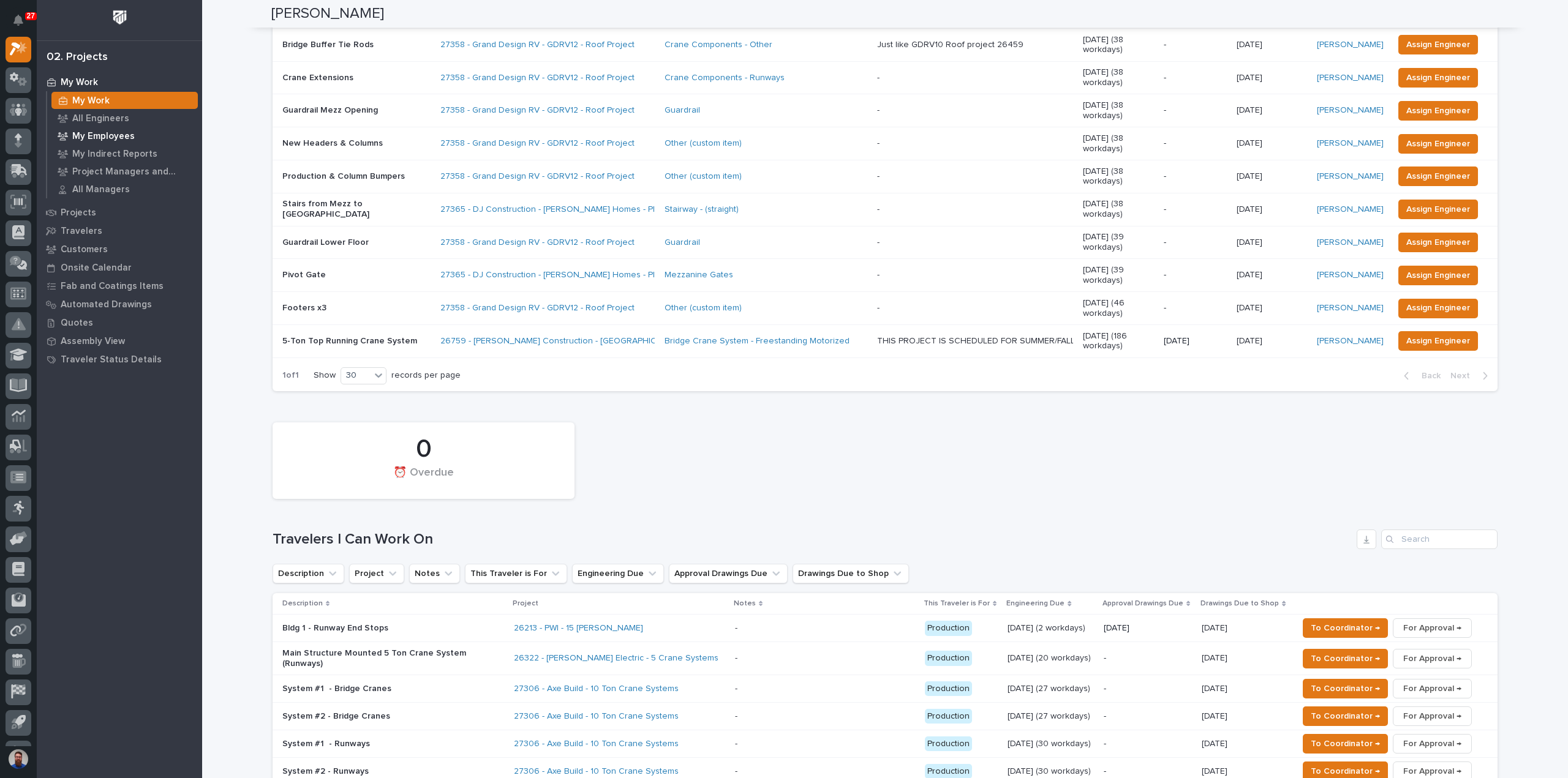
click at [123, 134] on p "My Employees" at bounding box center [103, 136] width 63 height 11
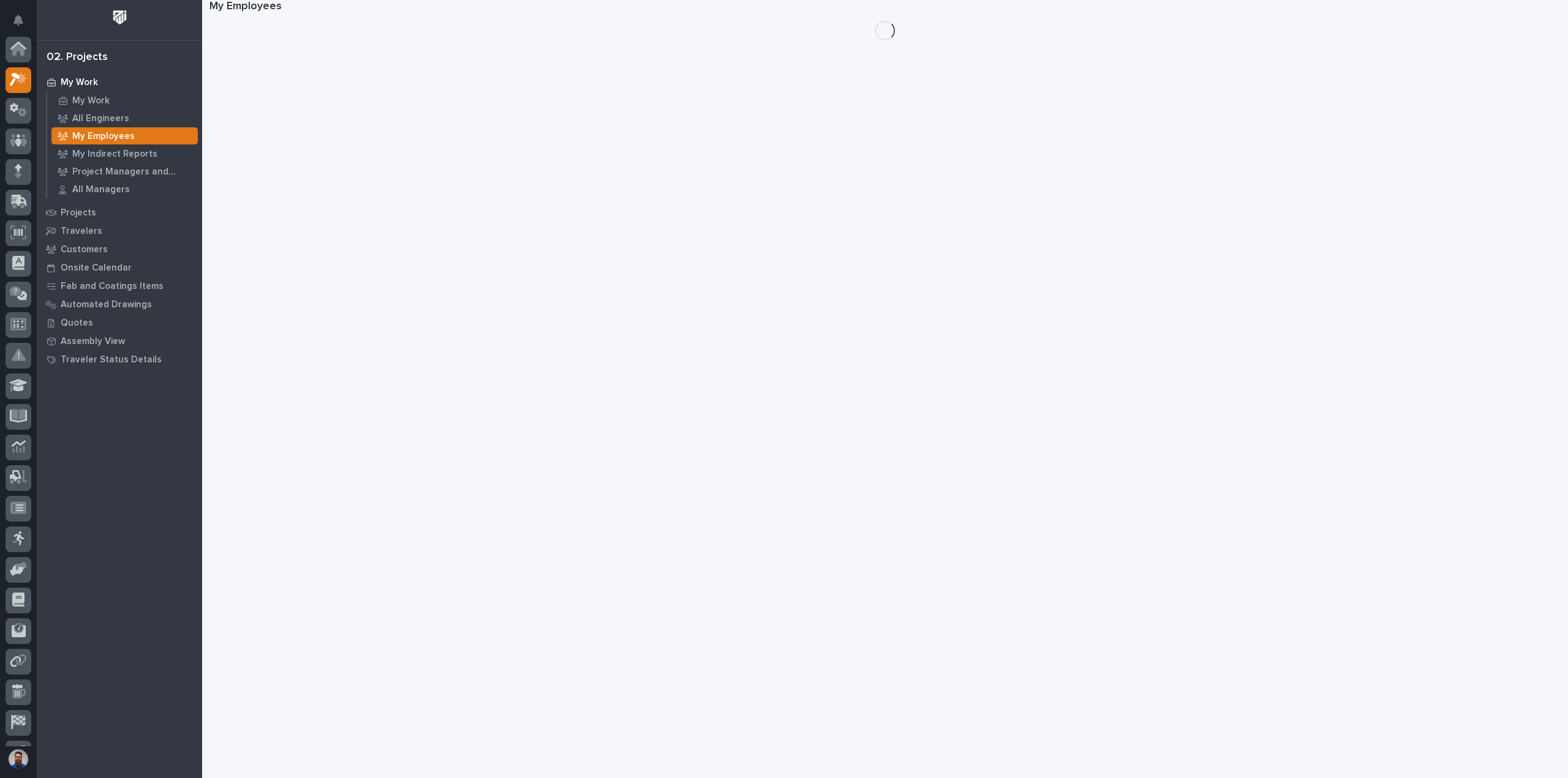
scroll to position [31, 0]
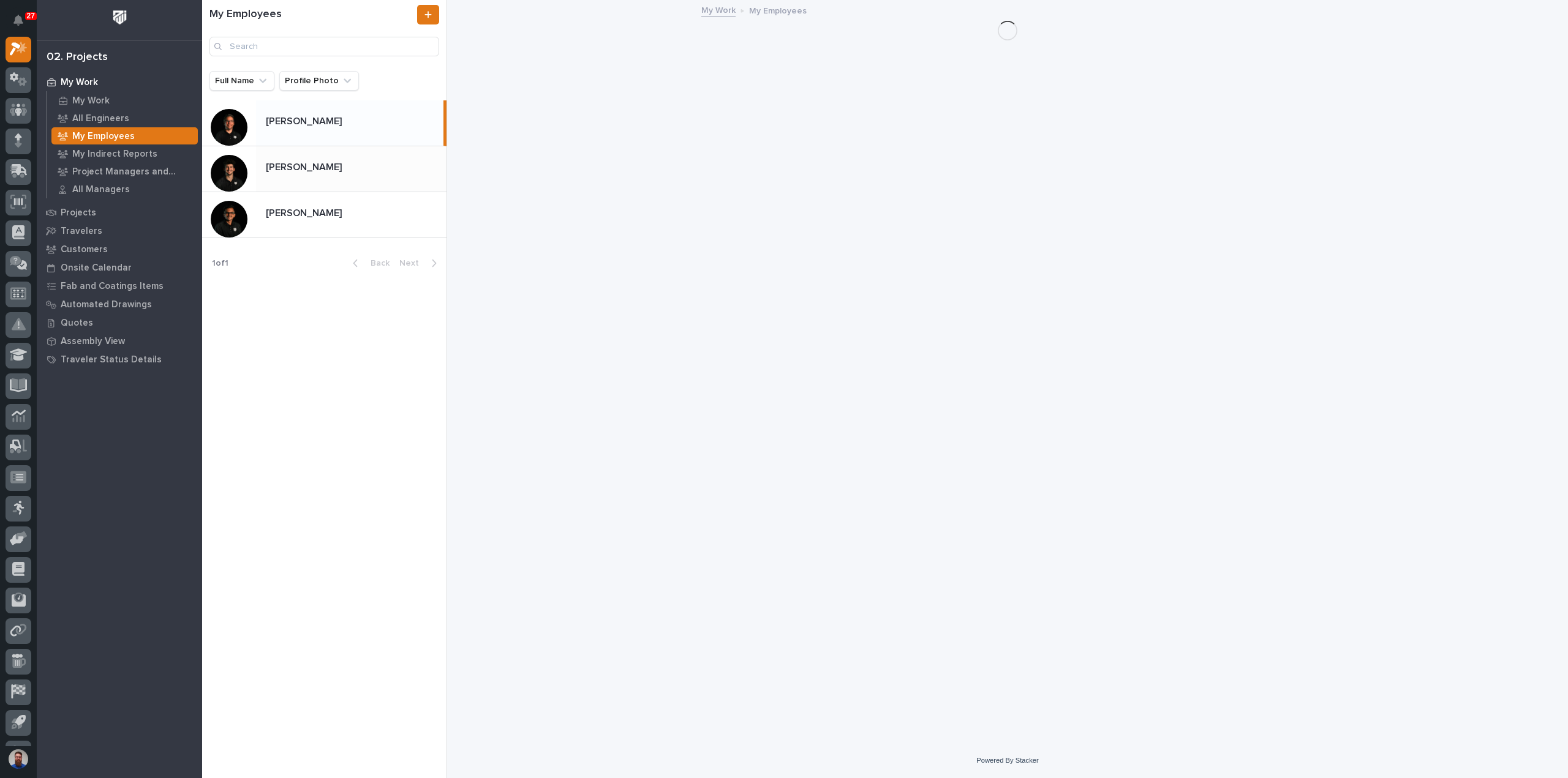
click at [284, 170] on p "[PERSON_NAME]" at bounding box center [305, 166] width 78 height 14
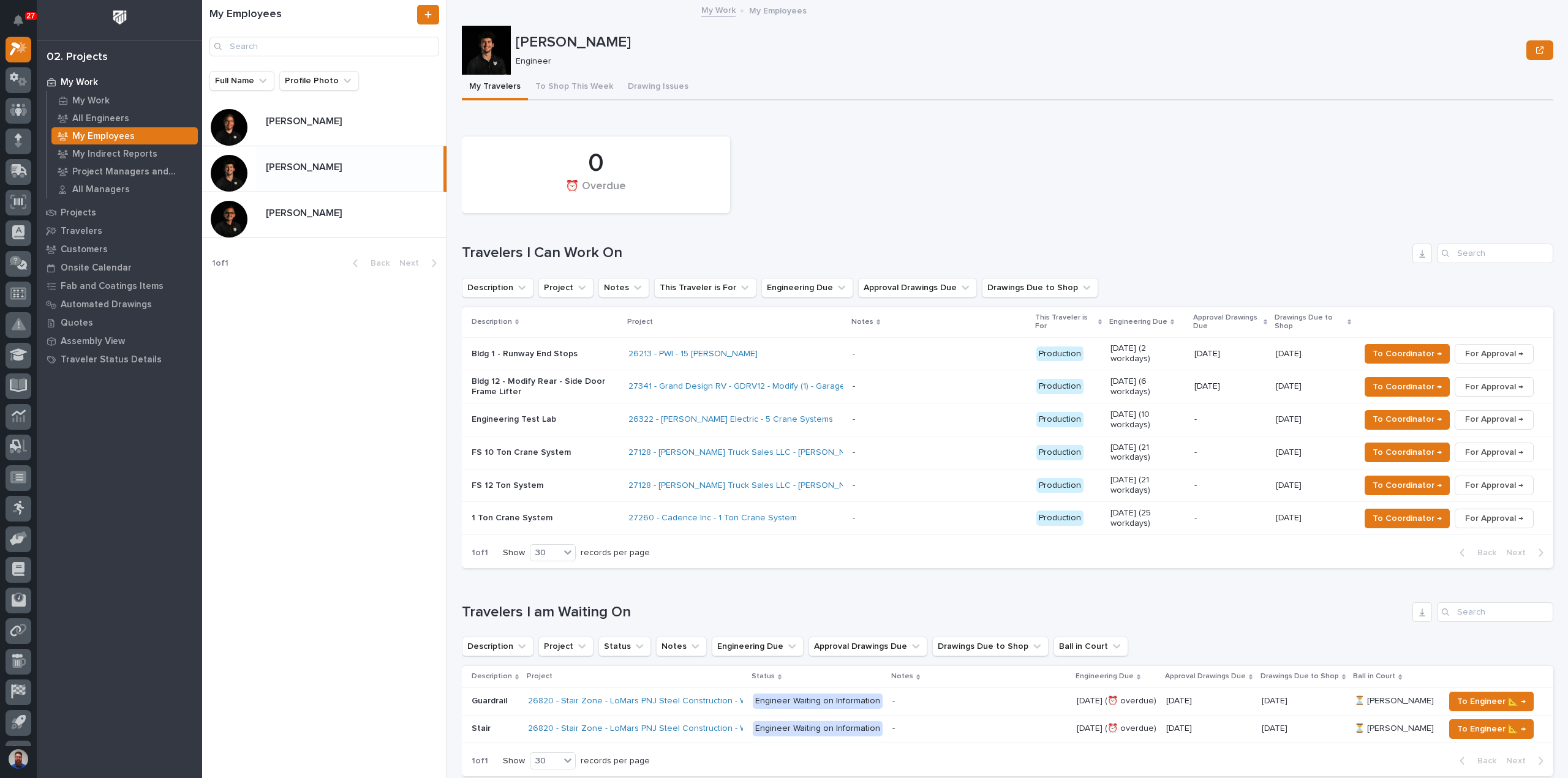
click at [418, 520] on div "My Employees Full Name Profile Photo [PERSON_NAME] [PERSON_NAME] [PERSON_NAME] …" at bounding box center [324, 389] width 245 height 778
drag, startPoint x: 648, startPoint y: 608, endPoint x: 481, endPoint y: 602, distance: 167.1
click at [481, 604] on h1 "Travelers I am Waiting On" at bounding box center [934, 613] width 946 height 18
drag, startPoint x: 694, startPoint y: 599, endPoint x: 547, endPoint y: 598, distance: 147.0
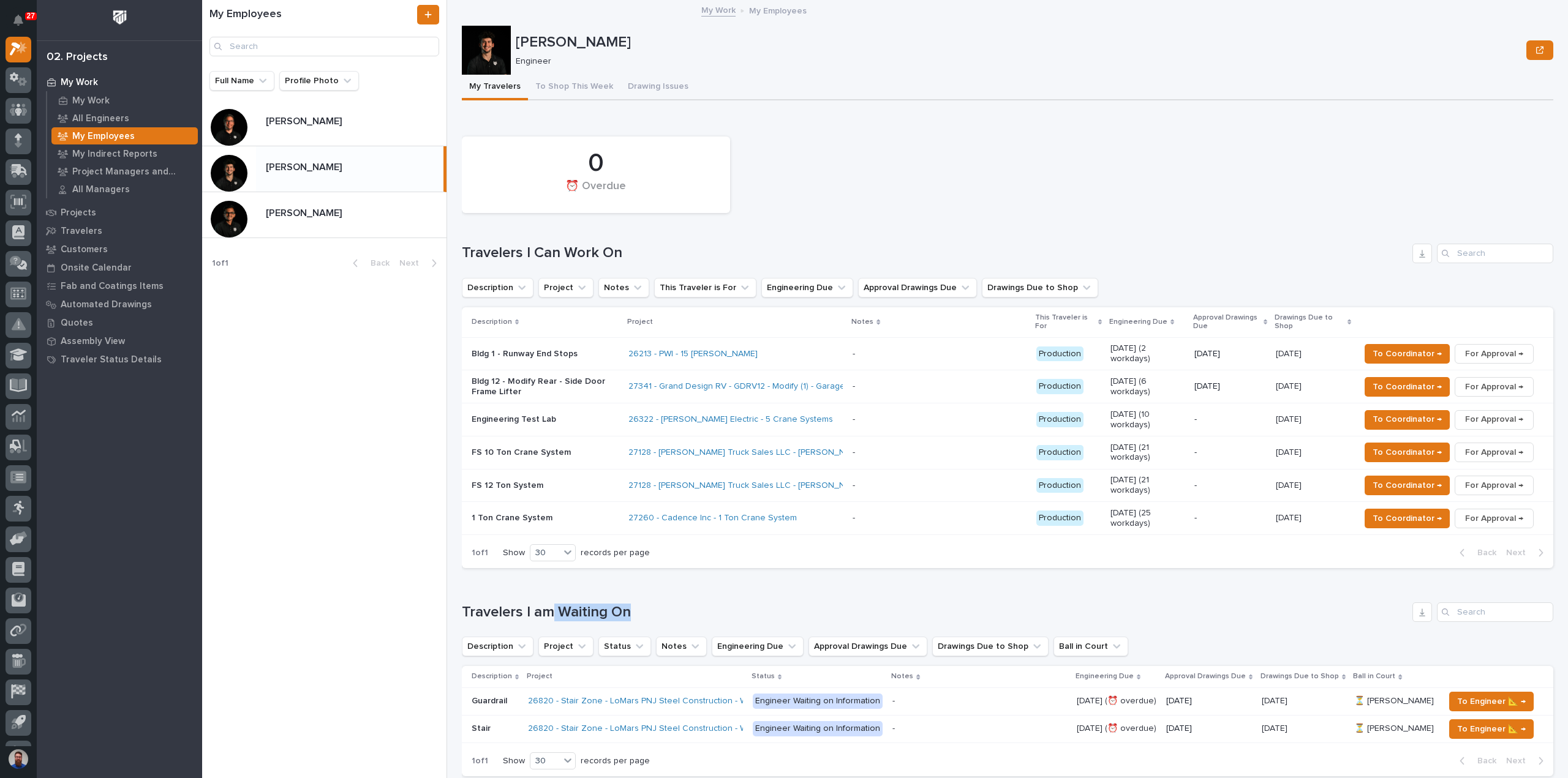
click at [548, 604] on h1 "Travelers I am Waiting On" at bounding box center [934, 613] width 946 height 18
click at [547, 604] on h1 "Travelers I am Waiting On" at bounding box center [934, 613] width 946 height 18
click at [815, 604] on h1 "Travelers I am Waiting On" at bounding box center [934, 613] width 946 height 18
drag, startPoint x: 461, startPoint y: 248, endPoint x: 644, endPoint y: 250, distance: 183.0
click at [644, 250] on h1 "Travelers I Can Work On" at bounding box center [934, 254] width 946 height 18
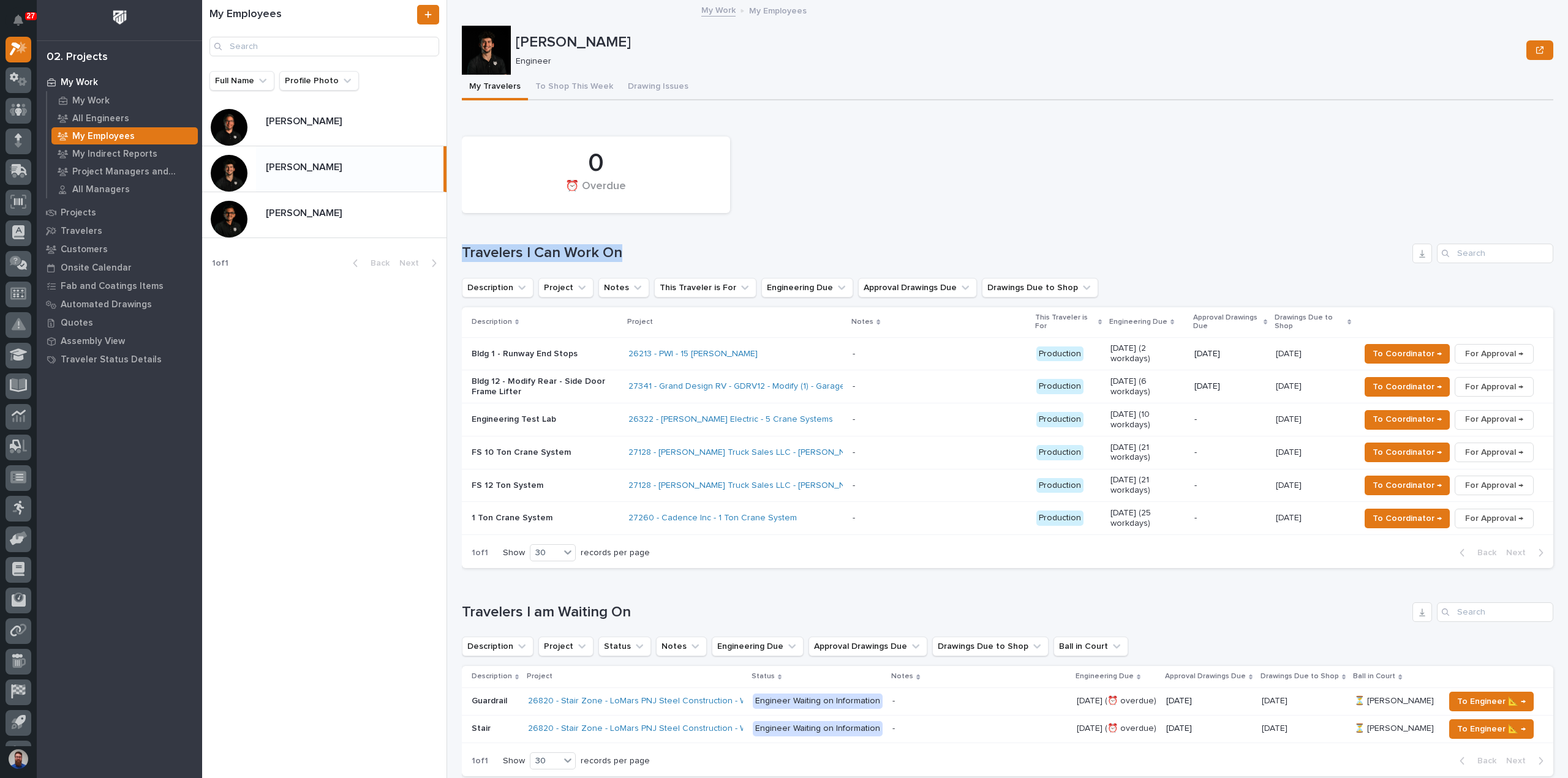
click at [645, 250] on h1 "Travelers I Can Work On" at bounding box center [934, 254] width 946 height 18
click at [632, 248] on h1 "Travelers I Can Work On" at bounding box center [934, 254] width 946 height 18
drag, startPoint x: 638, startPoint y: 247, endPoint x: 464, endPoint y: 247, distance: 174.0
click at [464, 247] on h1 "Travelers I Can Work On" at bounding box center [934, 254] width 946 height 18
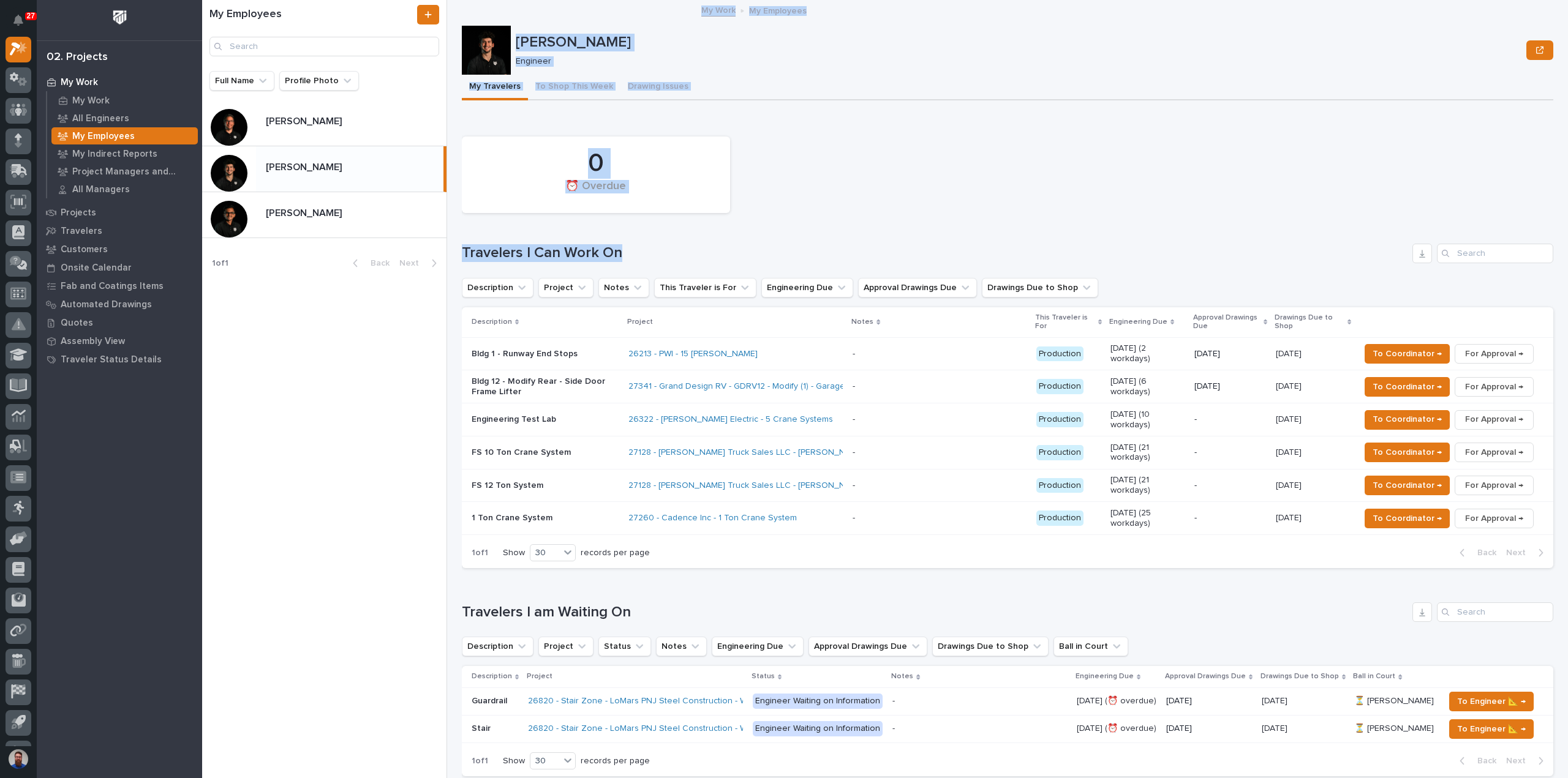
drag, startPoint x: 450, startPoint y: 256, endPoint x: 661, endPoint y: 252, distance: 211.0
click at [661, 252] on div "My Employees Full Name Profile Photo [PERSON_NAME] [PERSON_NAME] [PERSON_NAME] …" at bounding box center [885, 389] width 1366 height 778
click at [661, 252] on h1 "Travelers I Can Work On" at bounding box center [934, 254] width 946 height 18
drag, startPoint x: 509, startPoint y: 241, endPoint x: 467, endPoint y: 240, distance: 42.0
click at [467, 240] on div "0 ⏰ Overdue Travelers I Can Work On Description Project Notes This Traveler is …" at bounding box center [1007, 349] width 1091 height 439
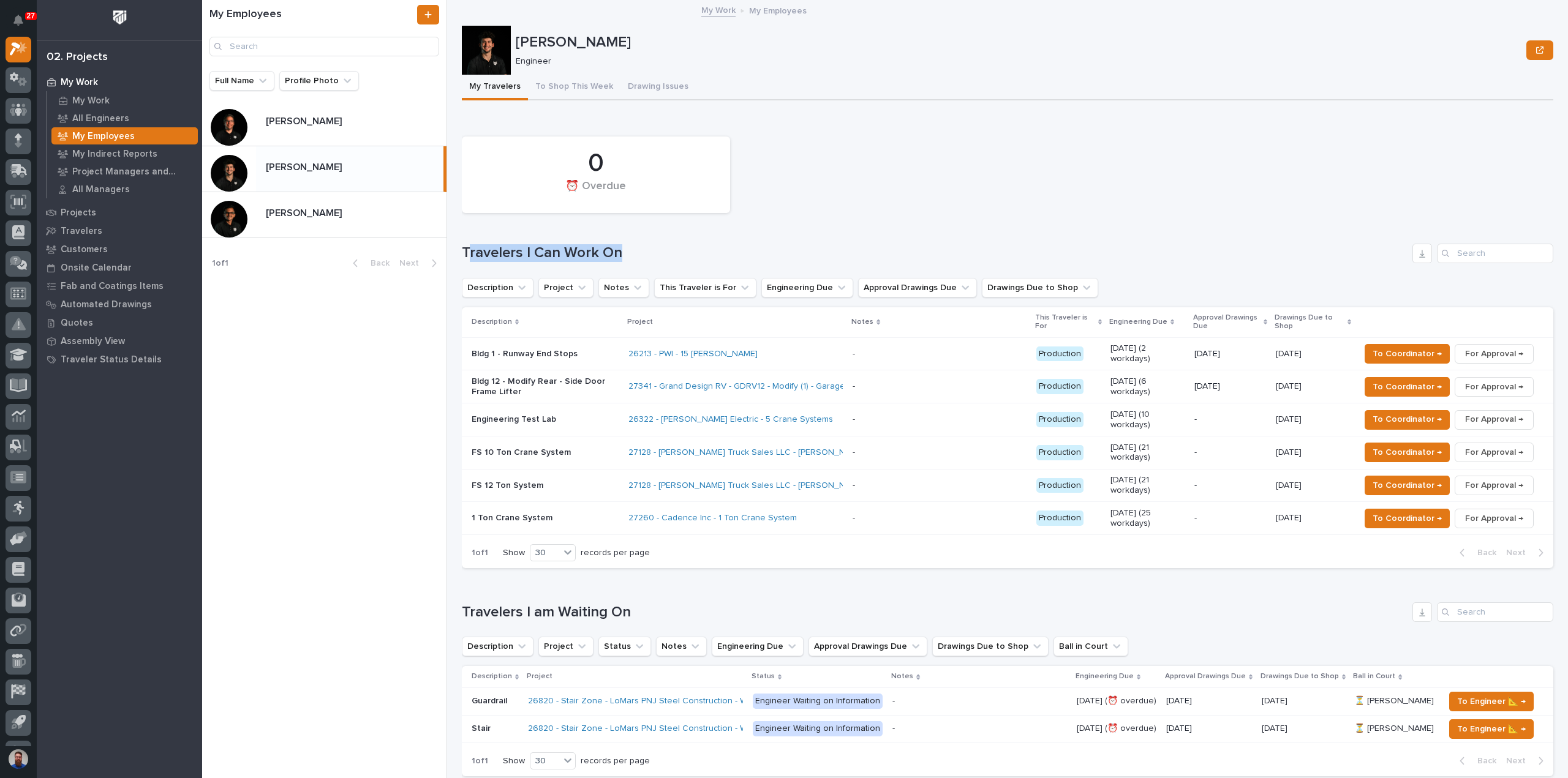
click at [467, 240] on div "0 ⏰ Overdue Travelers I Can Work On Description Project Notes This Traveler is …" at bounding box center [1007, 349] width 1091 height 439
drag, startPoint x: 460, startPoint y: 247, endPoint x: 652, endPoint y: 258, distance: 192.3
click at [652, 258] on div "My Employees Full Name Profile Photo [PERSON_NAME] [PERSON_NAME] [PERSON_NAME] …" at bounding box center [885, 389] width 1366 height 778
click at [652, 258] on h1 "Travelers I Can Work On" at bounding box center [934, 254] width 946 height 18
drag, startPoint x: 642, startPoint y: 252, endPoint x: 456, endPoint y: 250, distance: 186.0
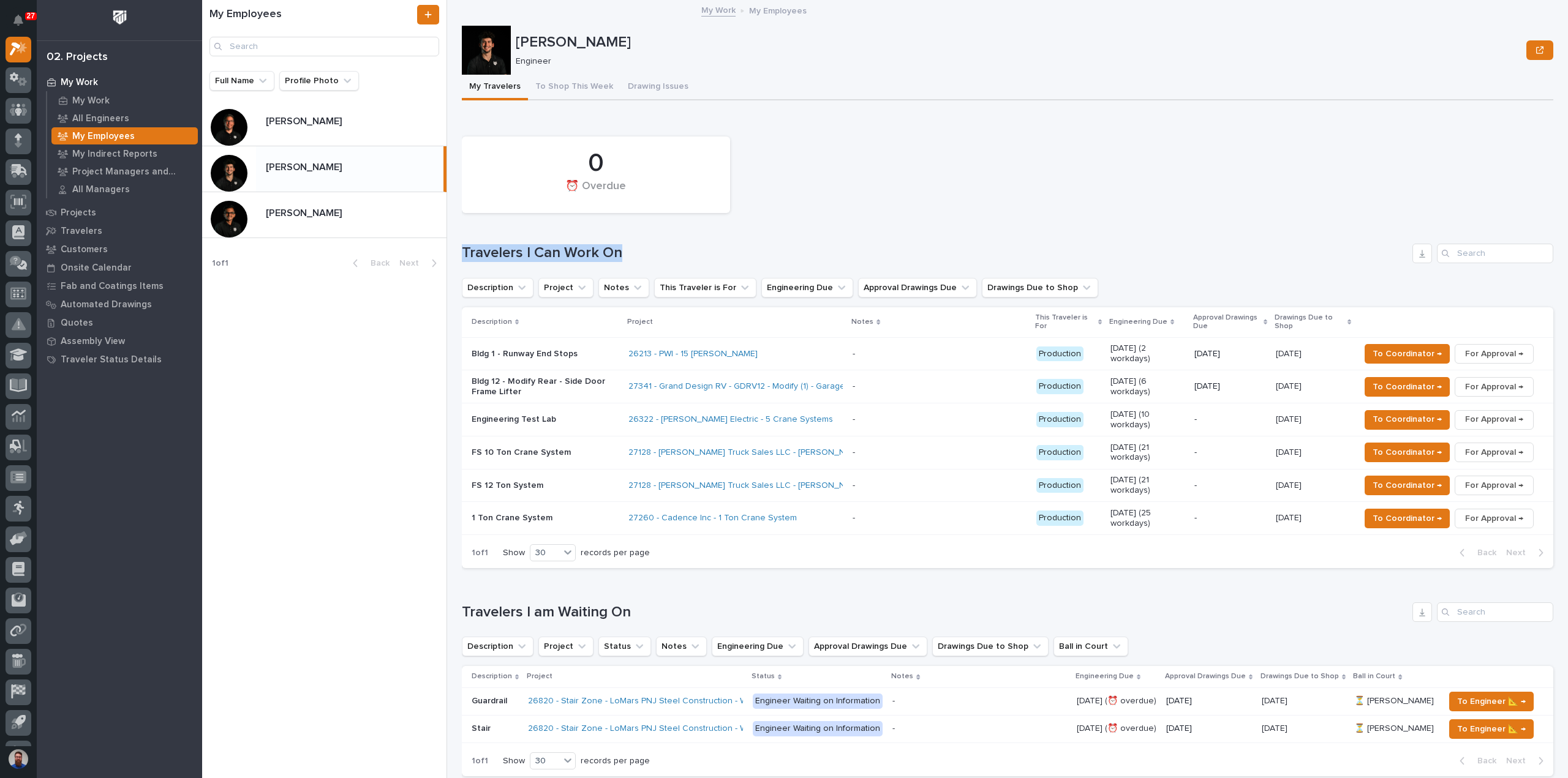
click at [456, 250] on div "My Employees Full Name Profile Photo [PERSON_NAME] [PERSON_NAME] [PERSON_NAME] …" at bounding box center [885, 389] width 1366 height 778
click at [455, 250] on div "My Employees Full Name Profile Photo [PERSON_NAME] [PERSON_NAME] [PERSON_NAME] …" at bounding box center [885, 389] width 1366 height 778
click at [463, 252] on h1 "Travelers I Can Work On" at bounding box center [934, 254] width 946 height 18
click at [465, 252] on h1 "Travelers I Can Work On" at bounding box center [934, 254] width 946 height 18
drag, startPoint x: 465, startPoint y: 252, endPoint x: 621, endPoint y: 253, distance: 156.0
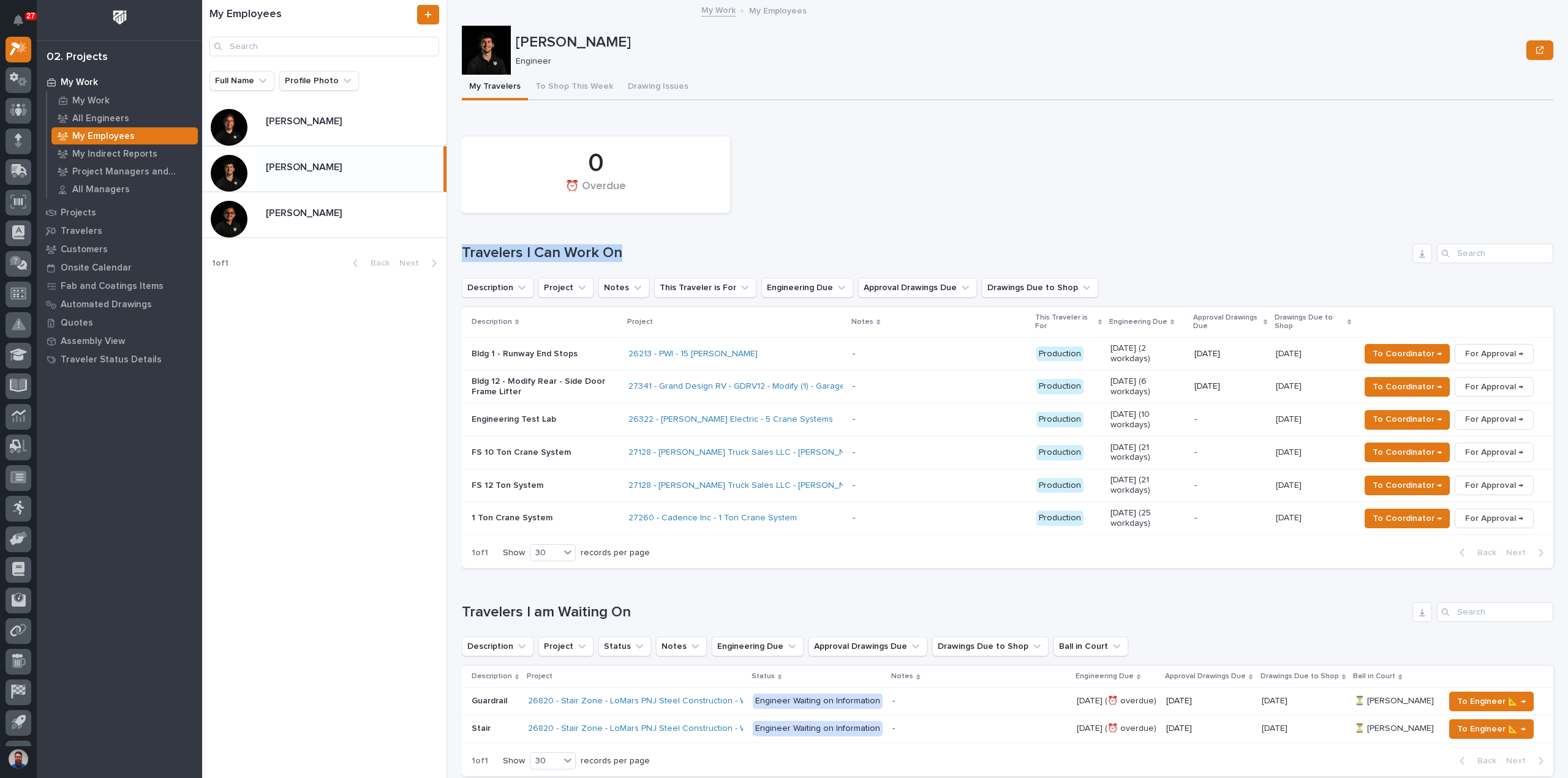
click at [621, 253] on h1 "Travelers I Can Work On" at bounding box center [934, 254] width 946 height 18
click at [582, 86] on button "To Shop This Week" at bounding box center [574, 87] width 93 height 25
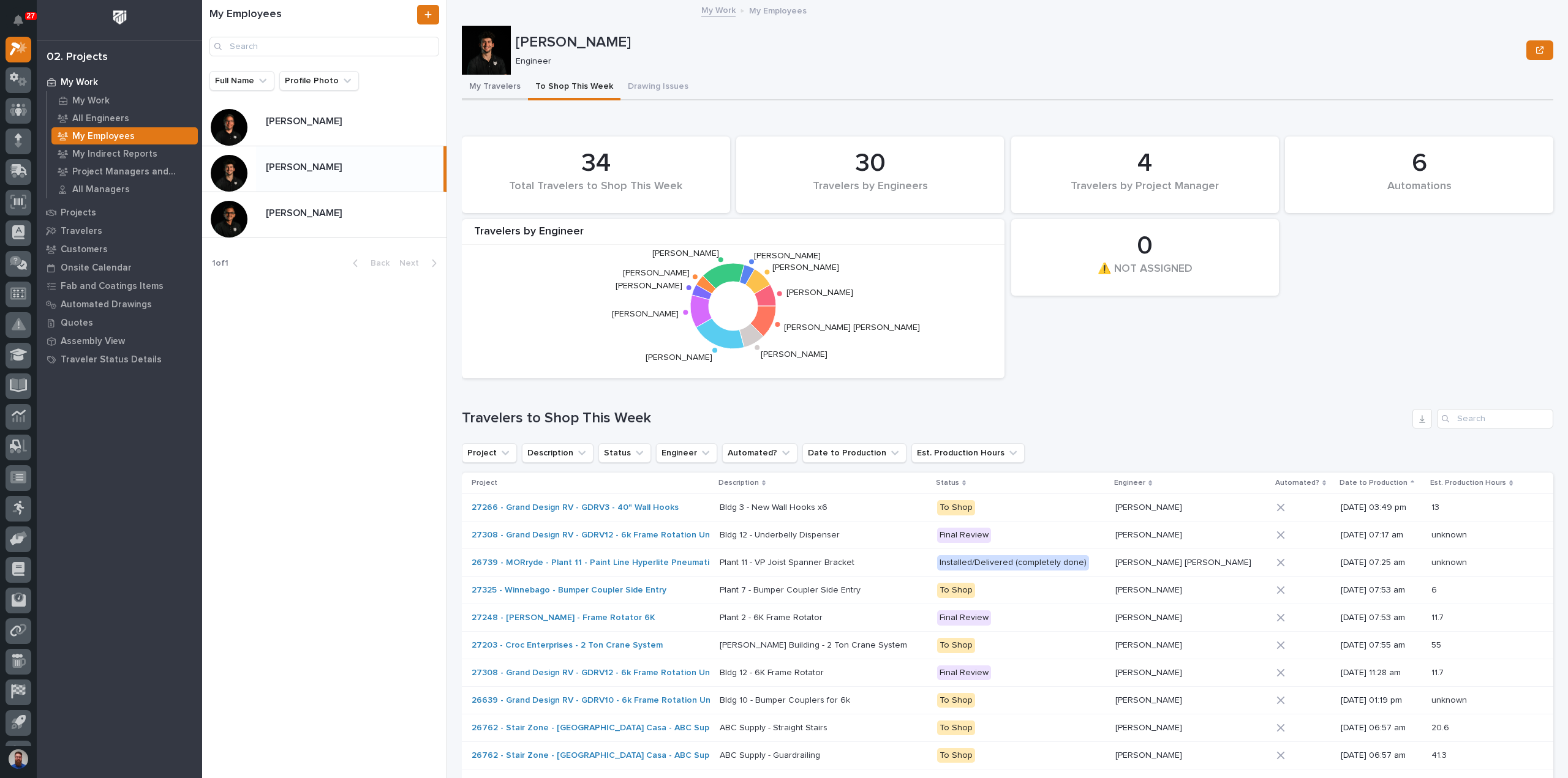
click at [488, 83] on button "My Travelers" at bounding box center [494, 87] width 66 height 25
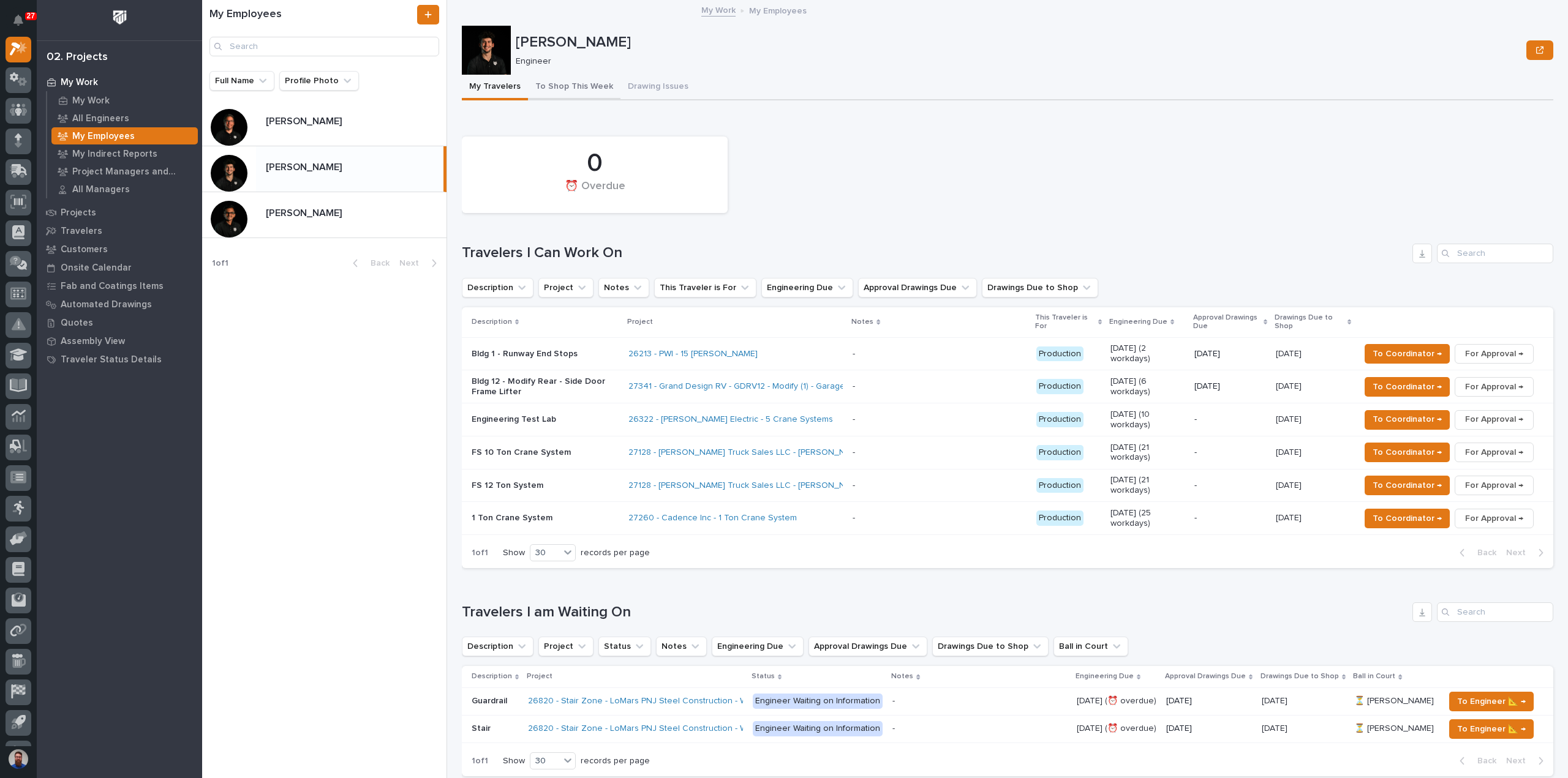
click at [562, 86] on button "To Shop This Week" at bounding box center [574, 87] width 93 height 25
